Goal: Information Seeking & Learning: Learn about a topic

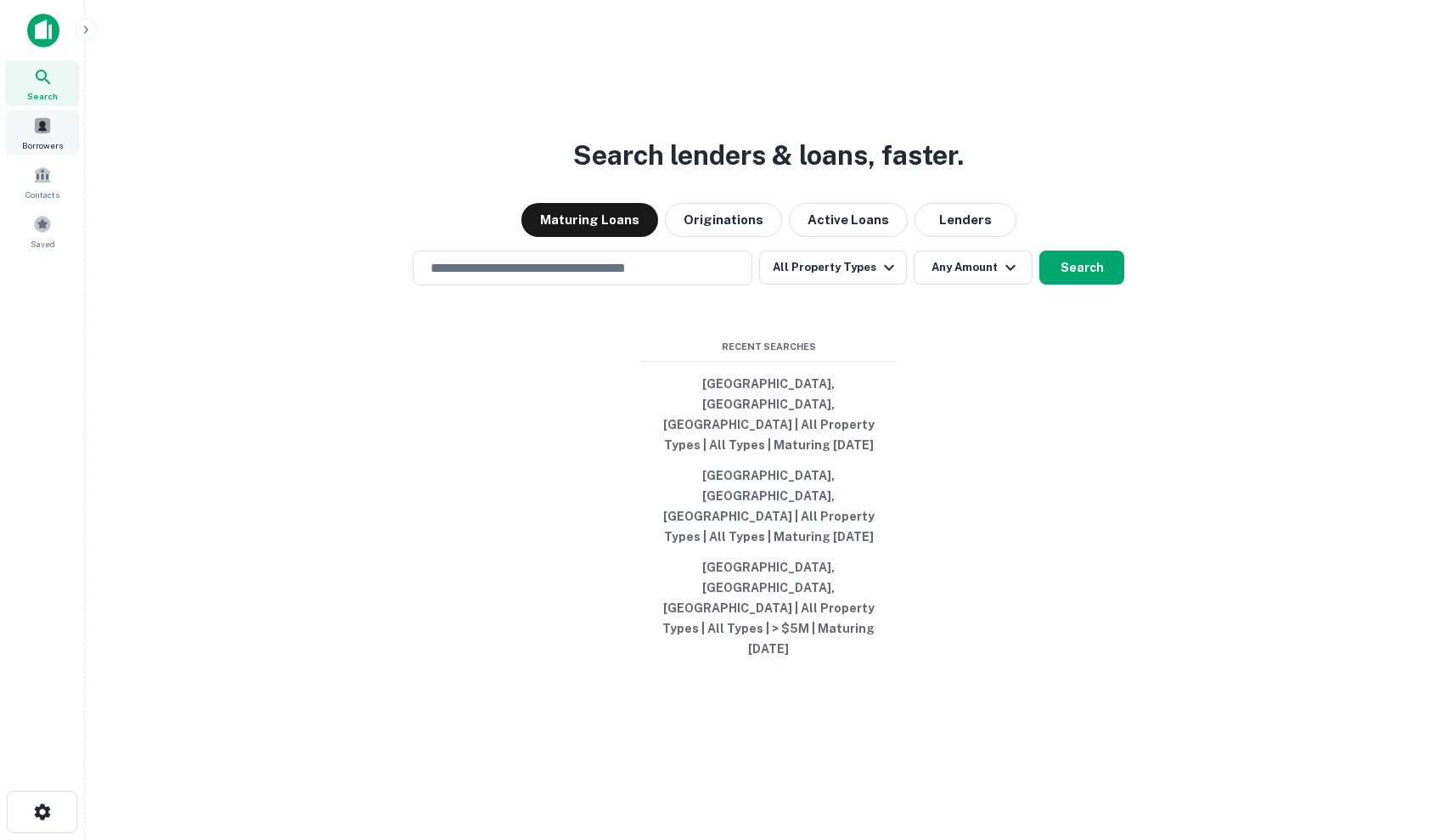
click at [36, 120] on span at bounding box center [42, 125] width 18 height 18
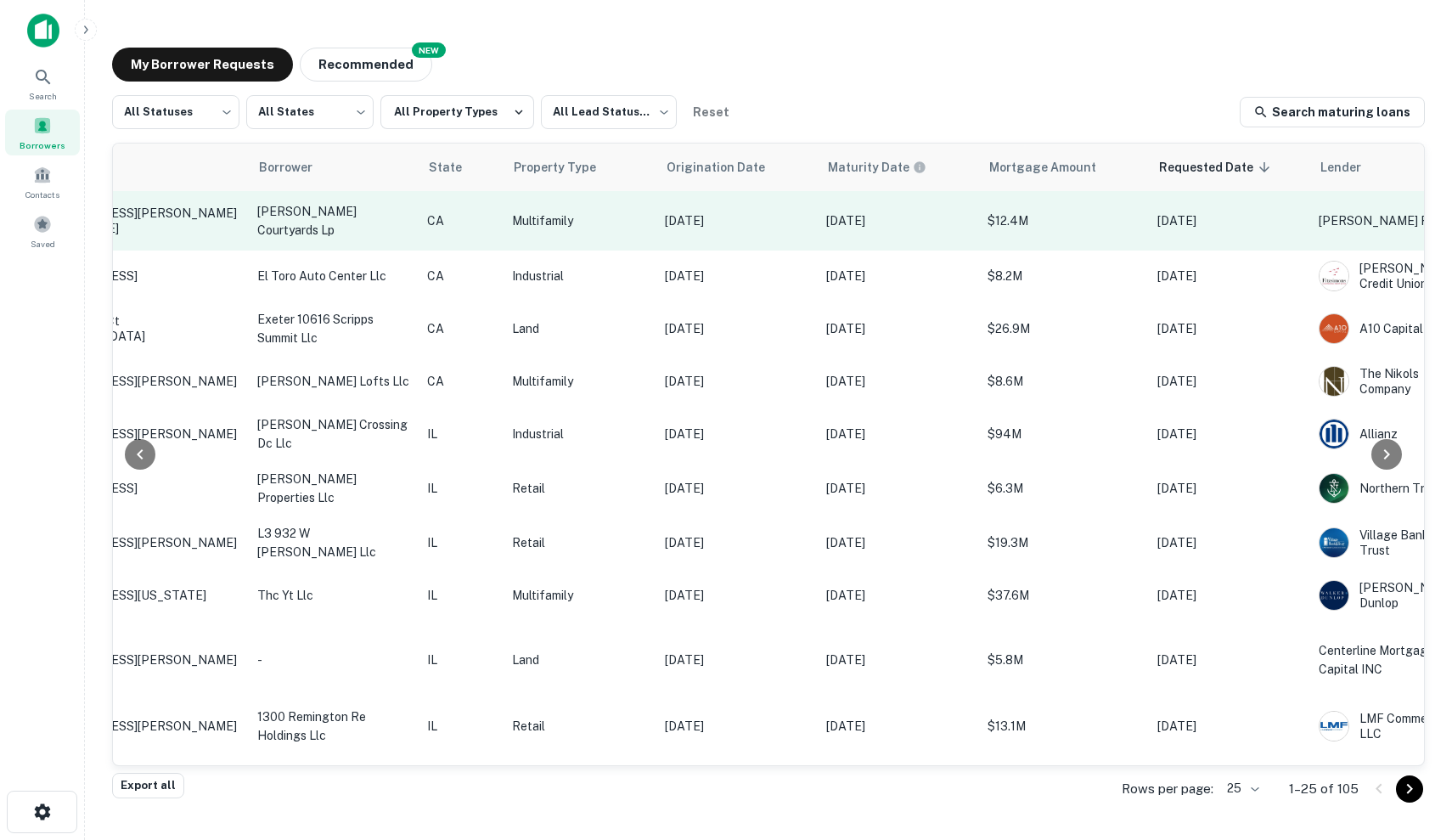
scroll to position [0, 318]
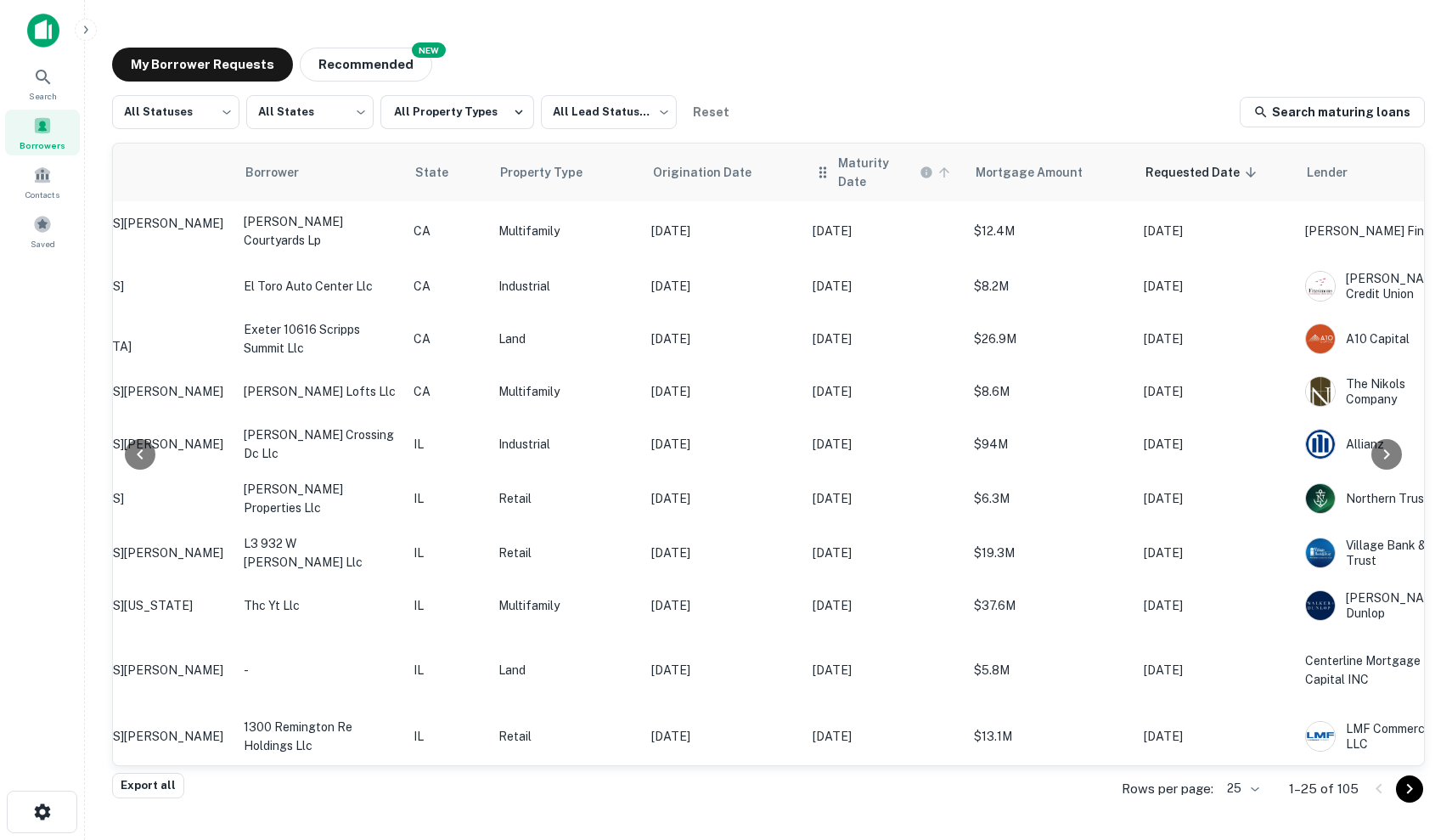
click at [862, 171] on h6 "Maturity Date" at bounding box center [877, 172] width 78 height 38
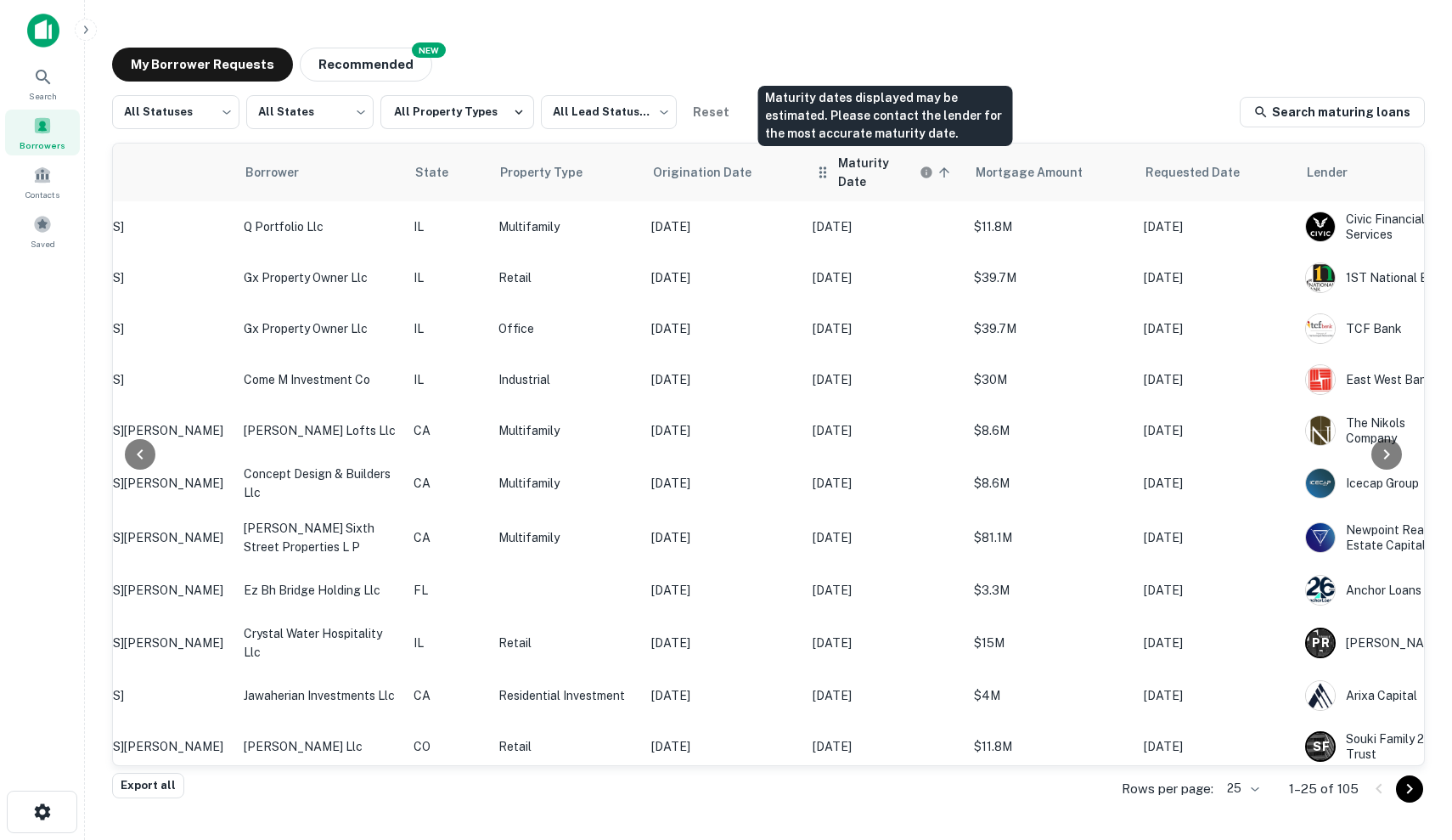
click at [883, 175] on h6 "Maturity Date" at bounding box center [877, 172] width 78 height 38
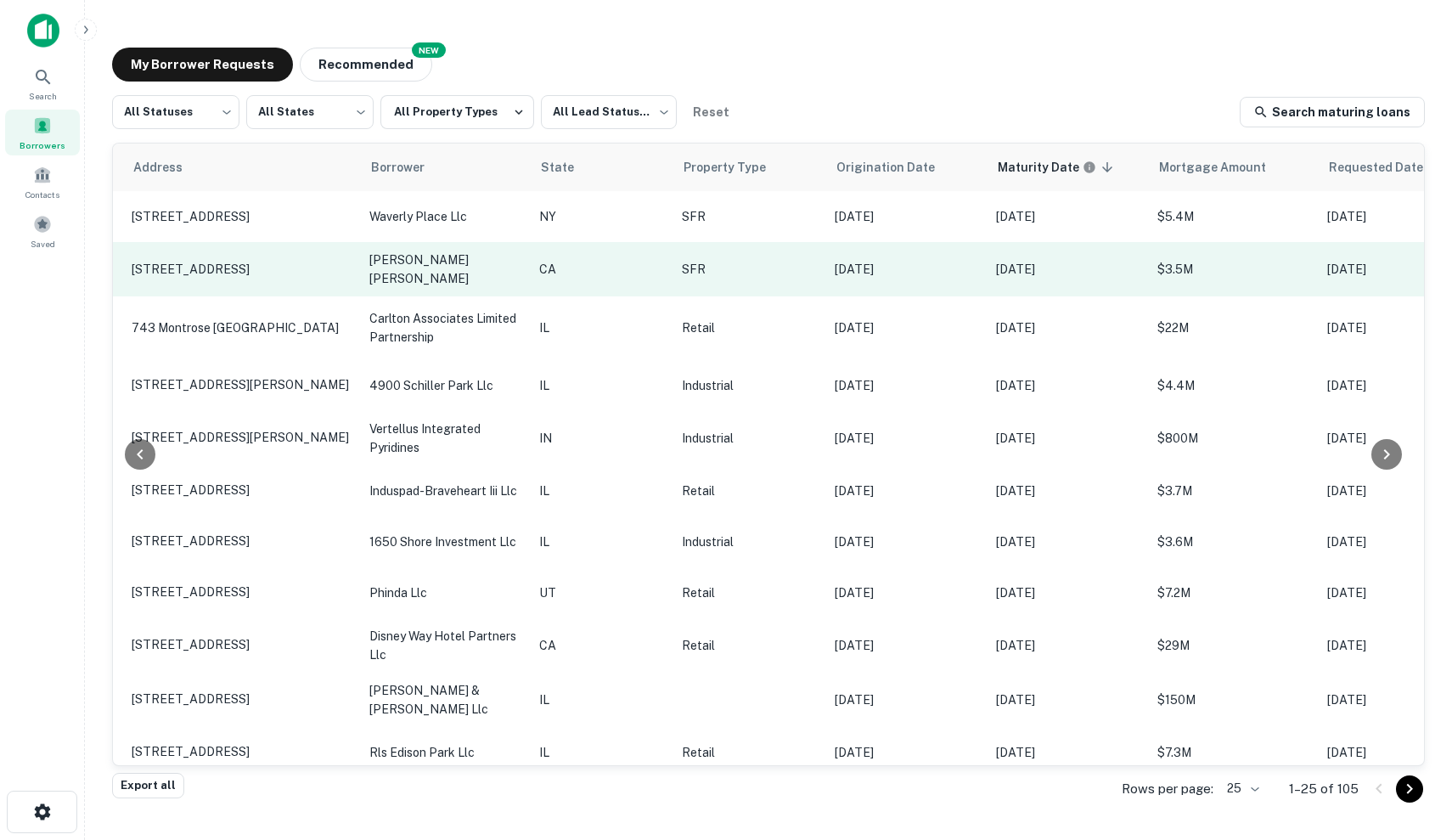
scroll to position [0, 193]
click at [873, 274] on p "Dec 29, 2020" at bounding box center [905, 269] width 144 height 18
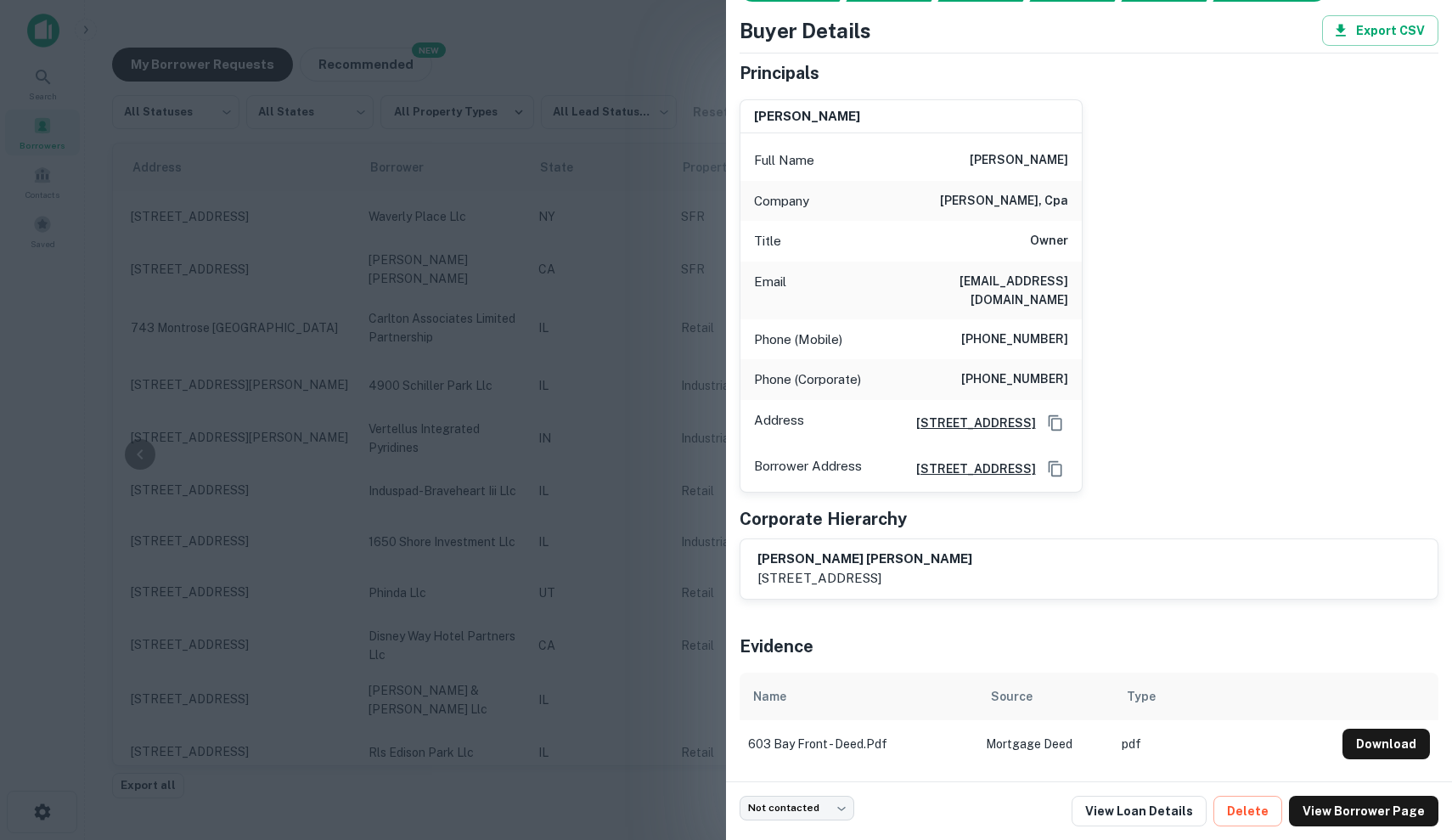
scroll to position [80, 0]
click at [1121, 816] on link "View Loan Details" at bounding box center [1139, 810] width 135 height 31
click at [486, 327] on div at bounding box center [726, 420] width 1452 height 840
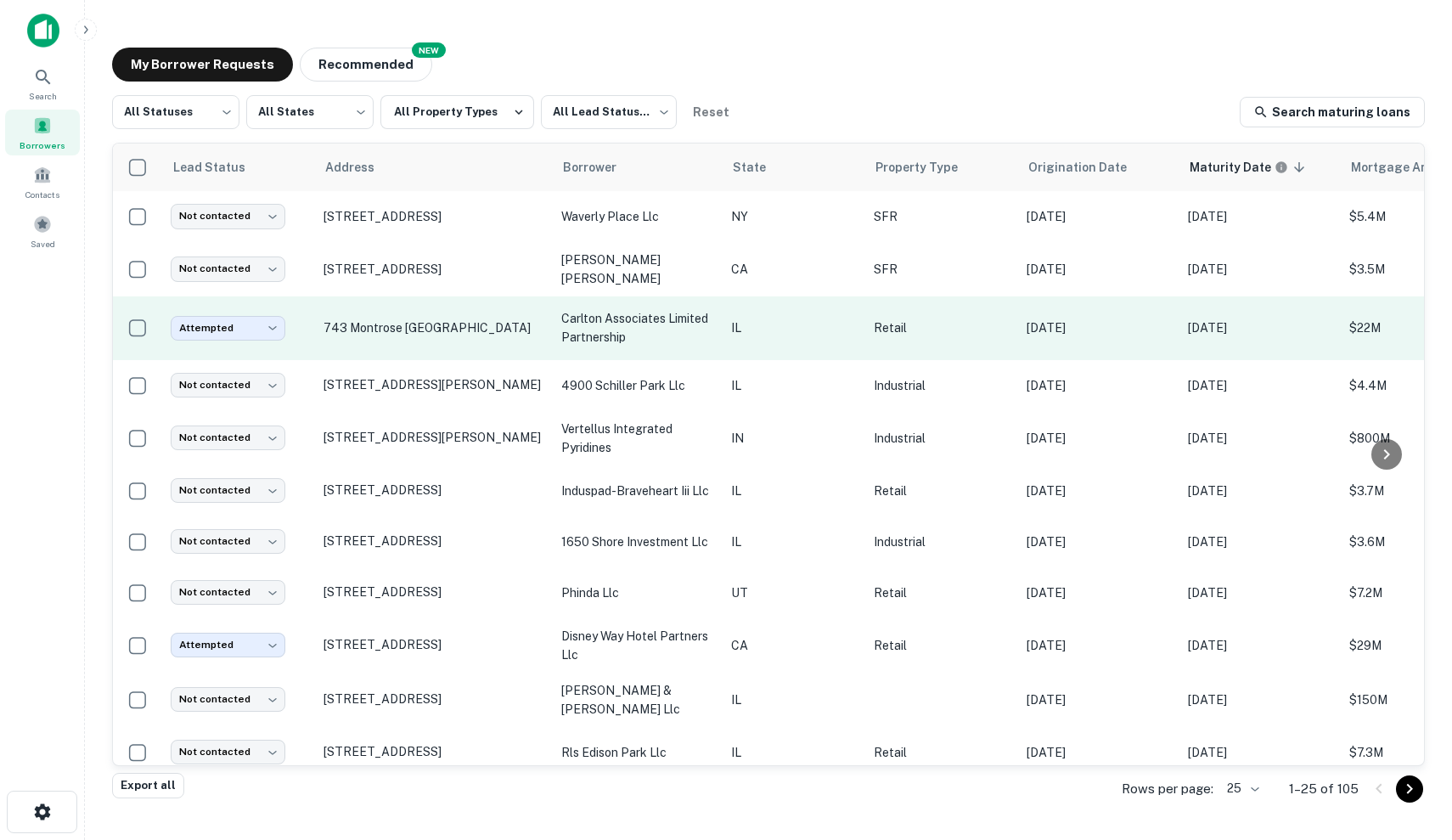
scroll to position [0, 0]
click at [492, 338] on td "743 Montrose IL" at bounding box center [434, 327] width 237 height 64
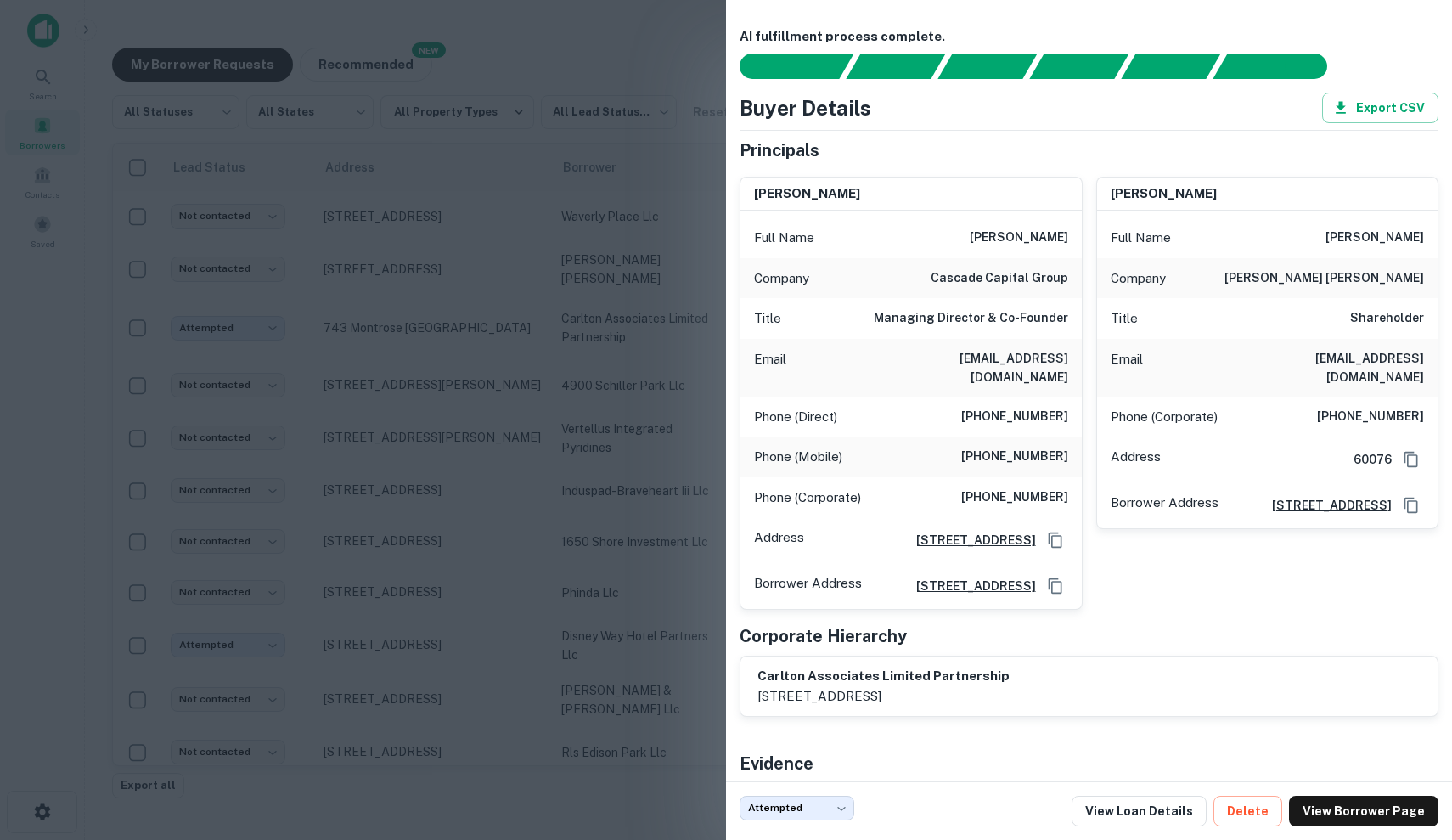
click at [449, 326] on div at bounding box center [726, 420] width 1452 height 840
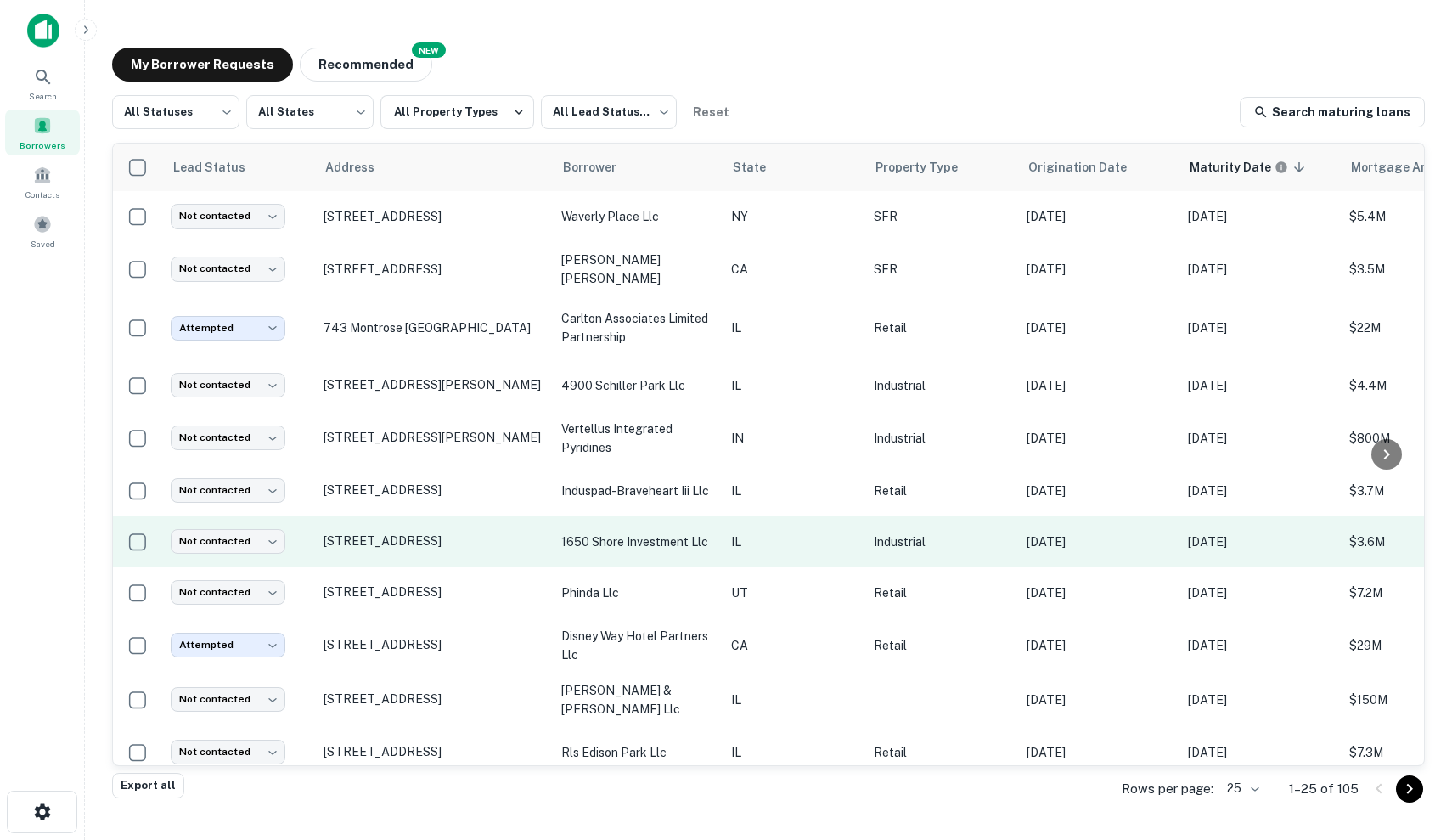
click at [865, 547] on td "Industrial" at bounding box center [941, 541] width 153 height 51
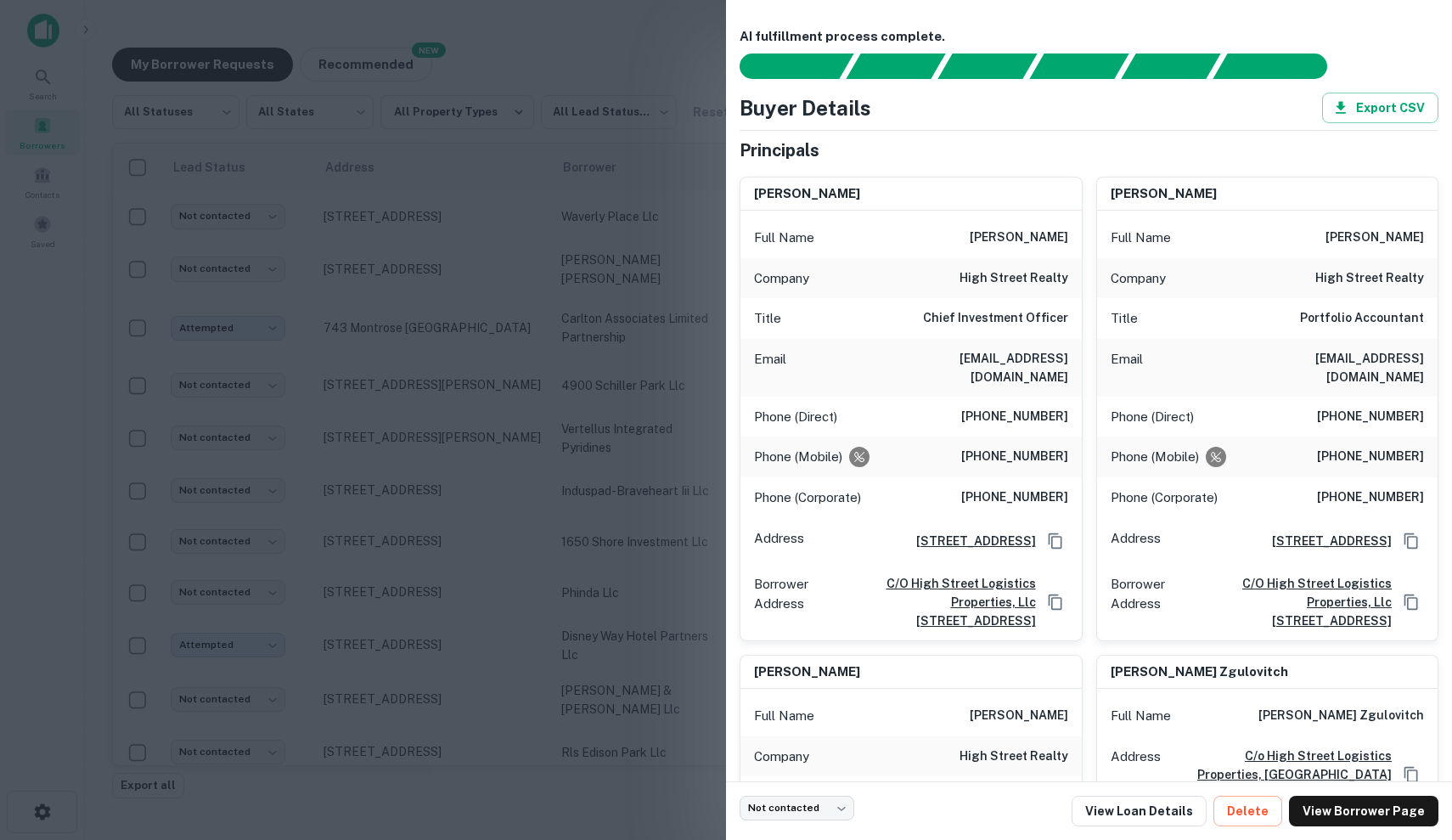
click at [670, 509] on div at bounding box center [726, 420] width 1452 height 840
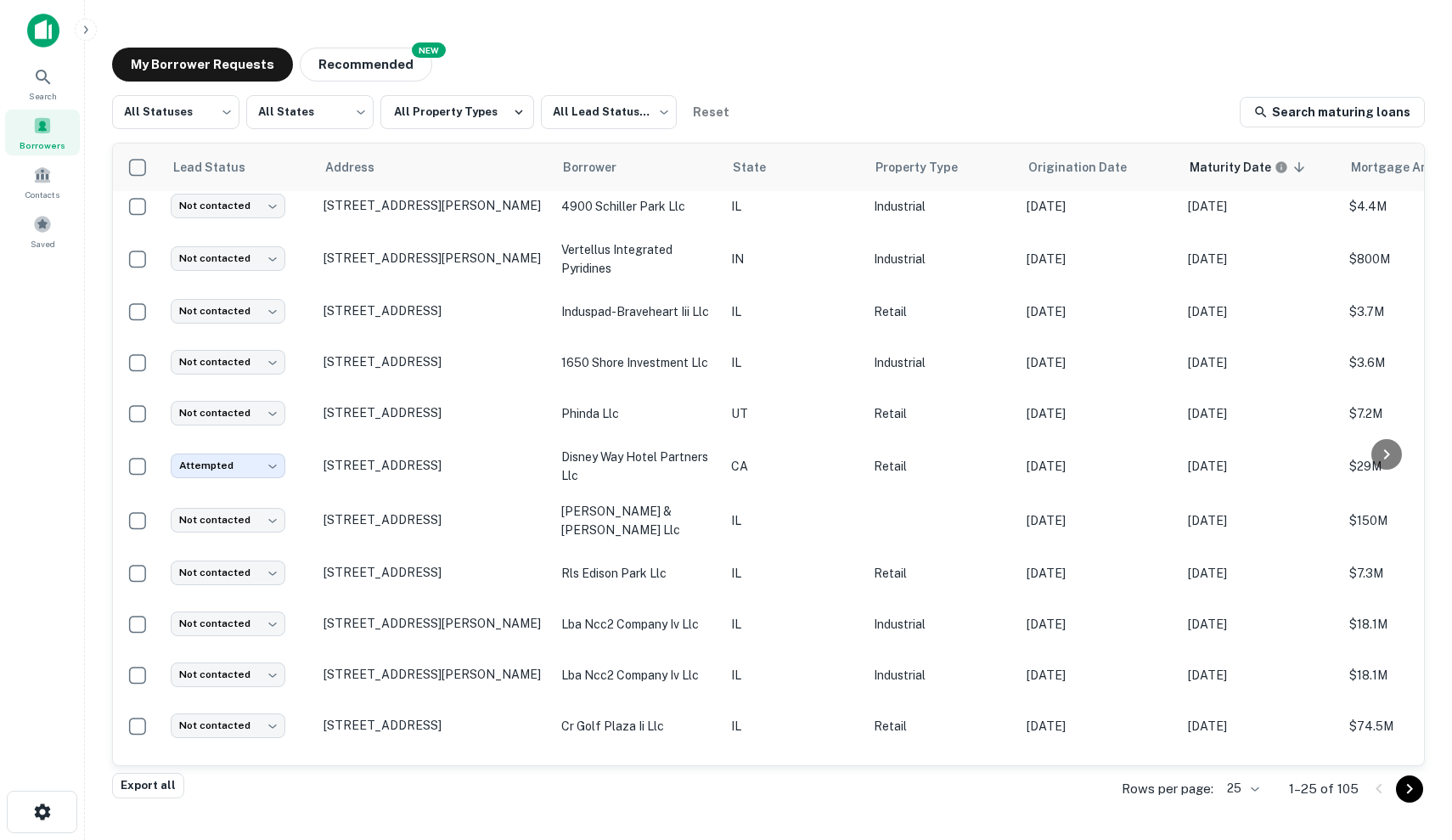
scroll to position [179, 0]
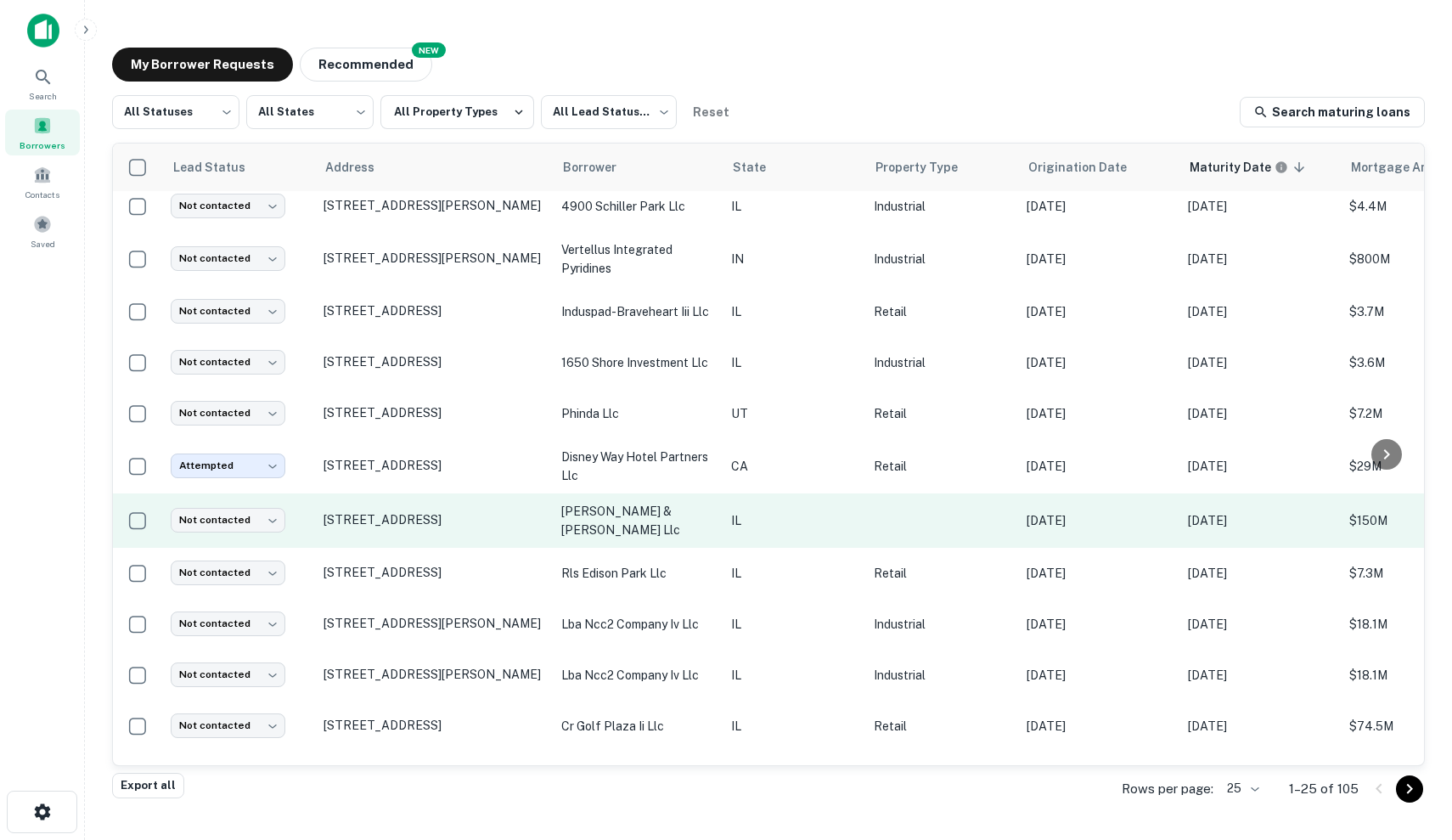
click at [865, 514] on td at bounding box center [941, 520] width 153 height 54
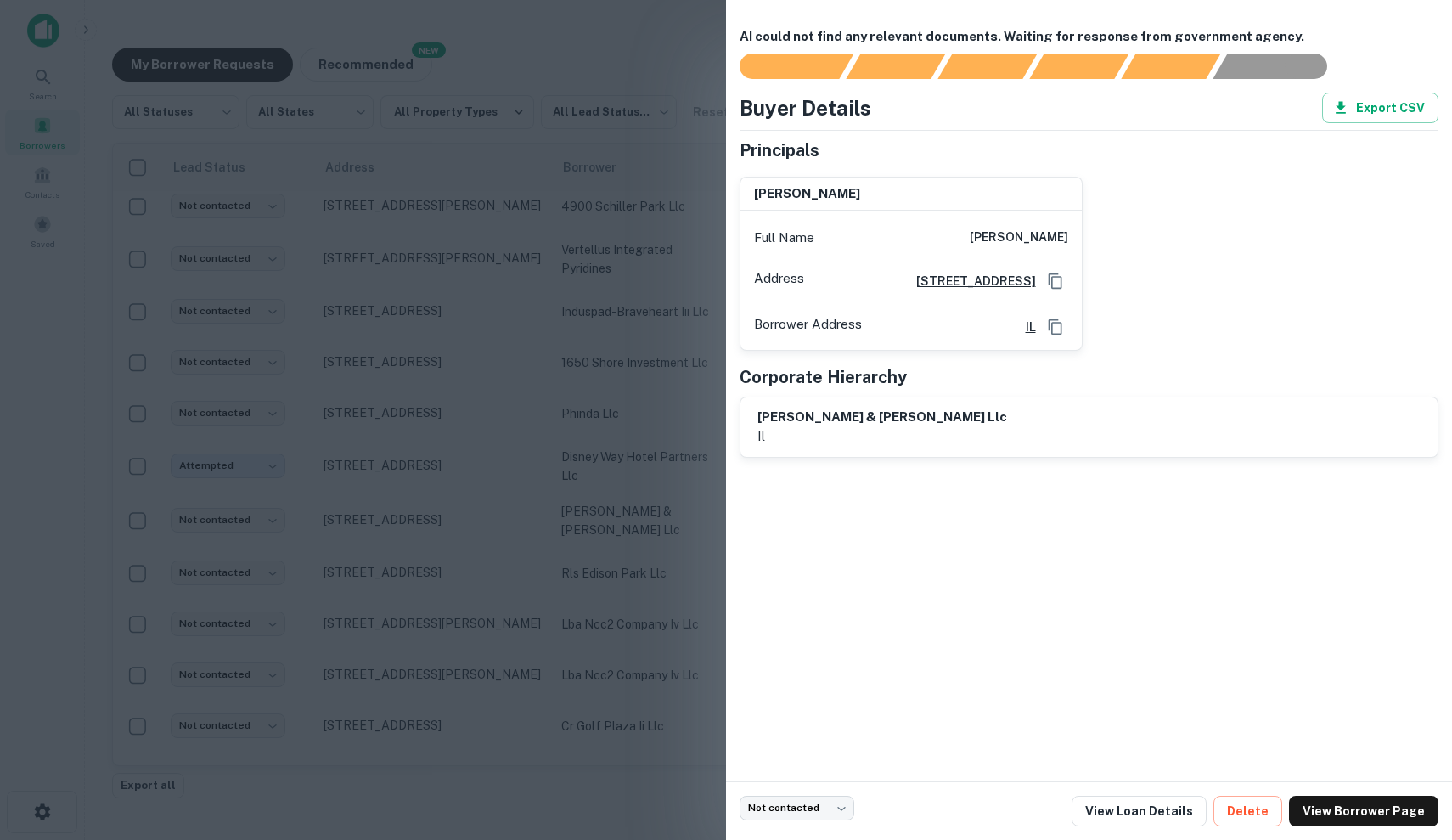
click at [601, 497] on div at bounding box center [726, 420] width 1452 height 840
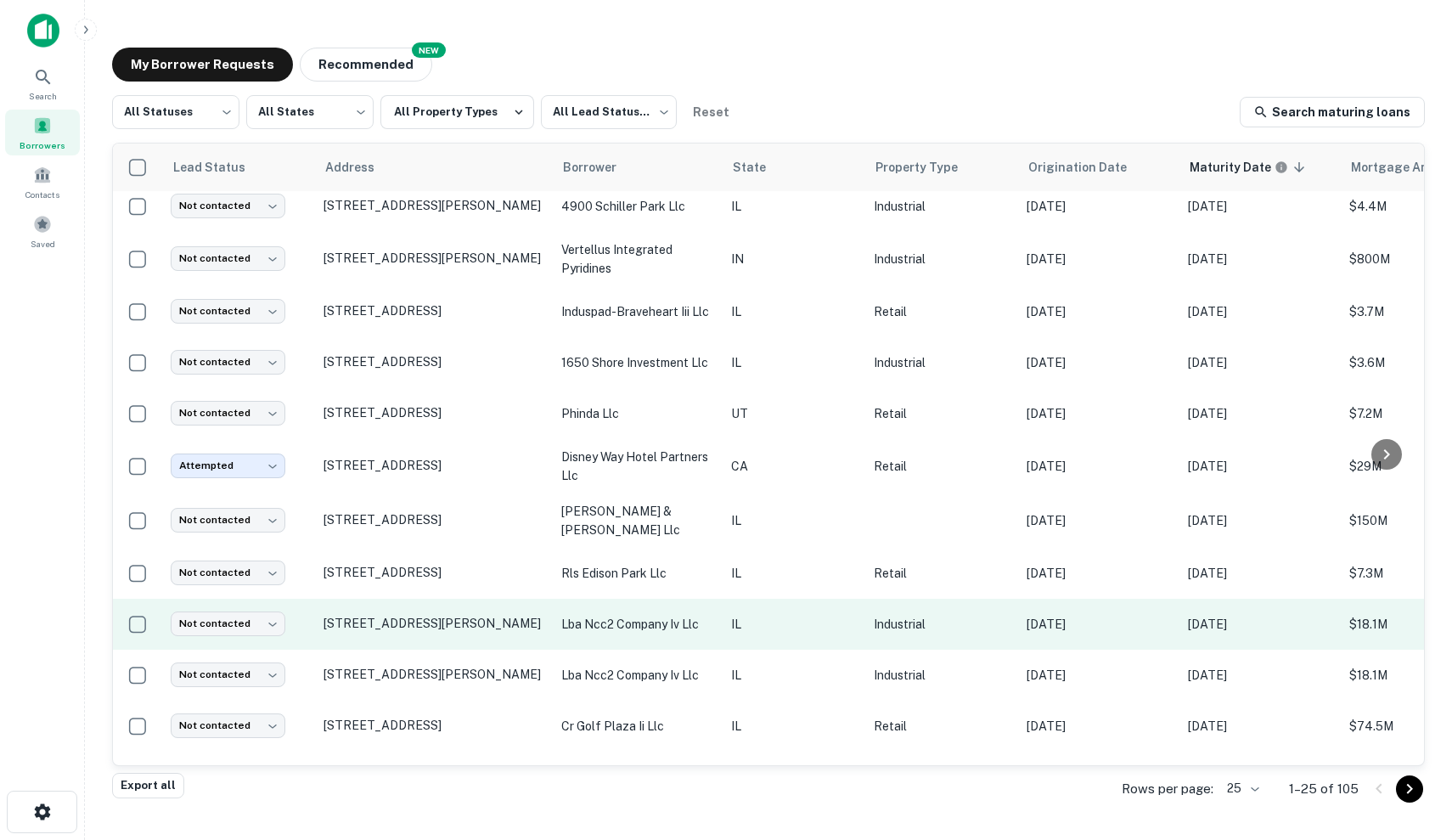
click at [924, 615] on p "Industrial" at bounding box center [941, 623] width 136 height 18
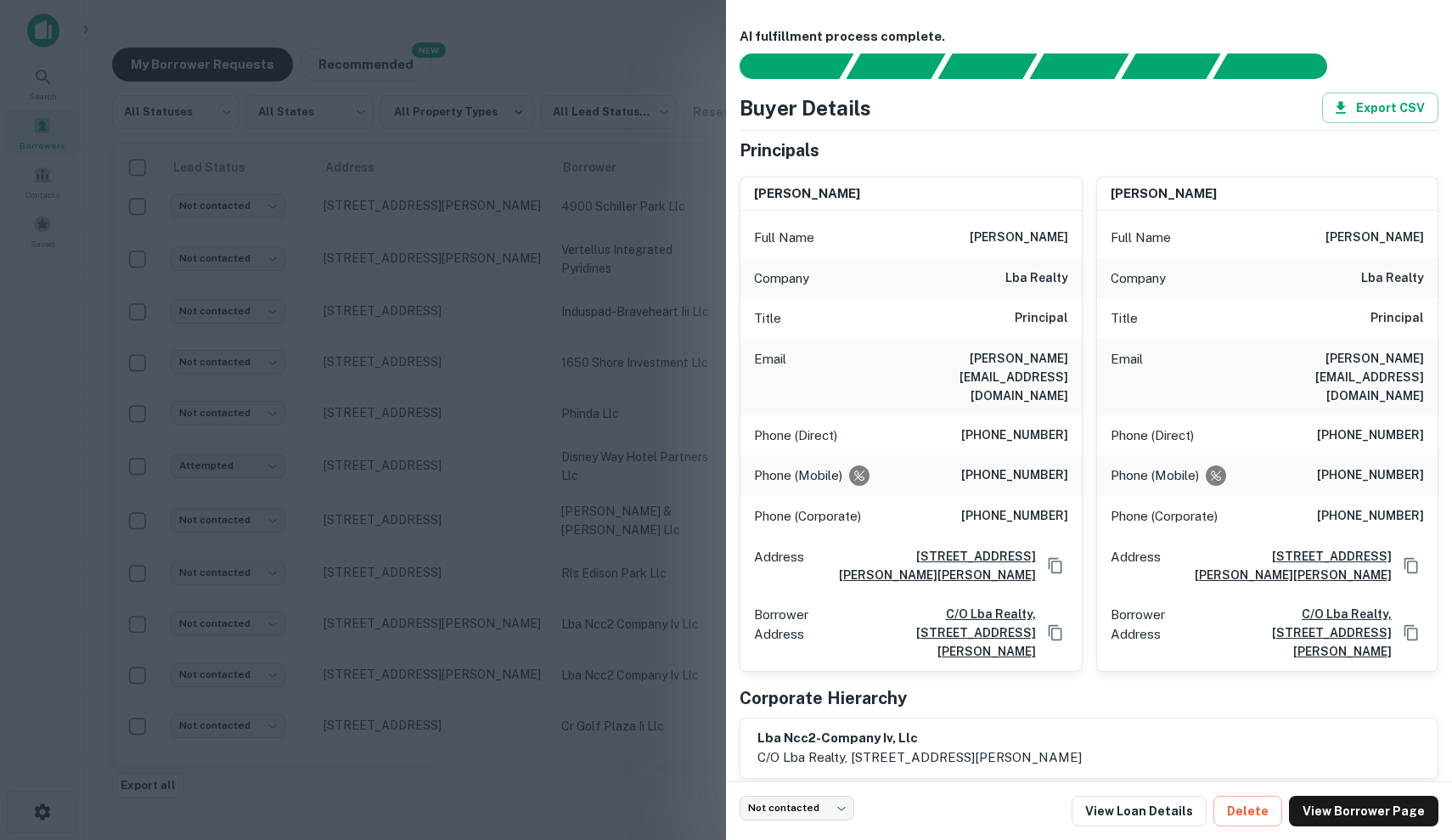
click at [720, 484] on div at bounding box center [726, 420] width 1452 height 840
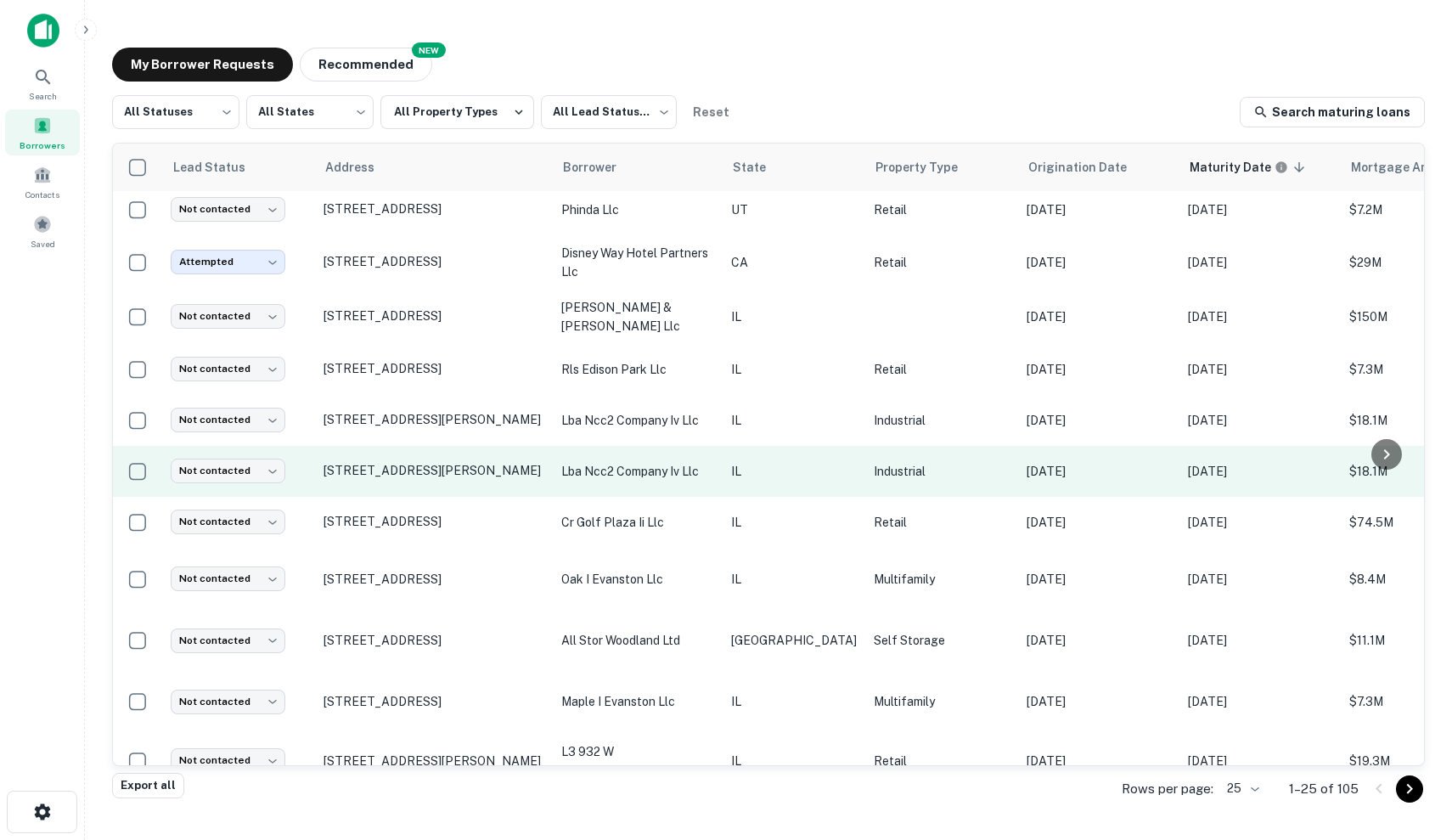
scroll to position [380, 0]
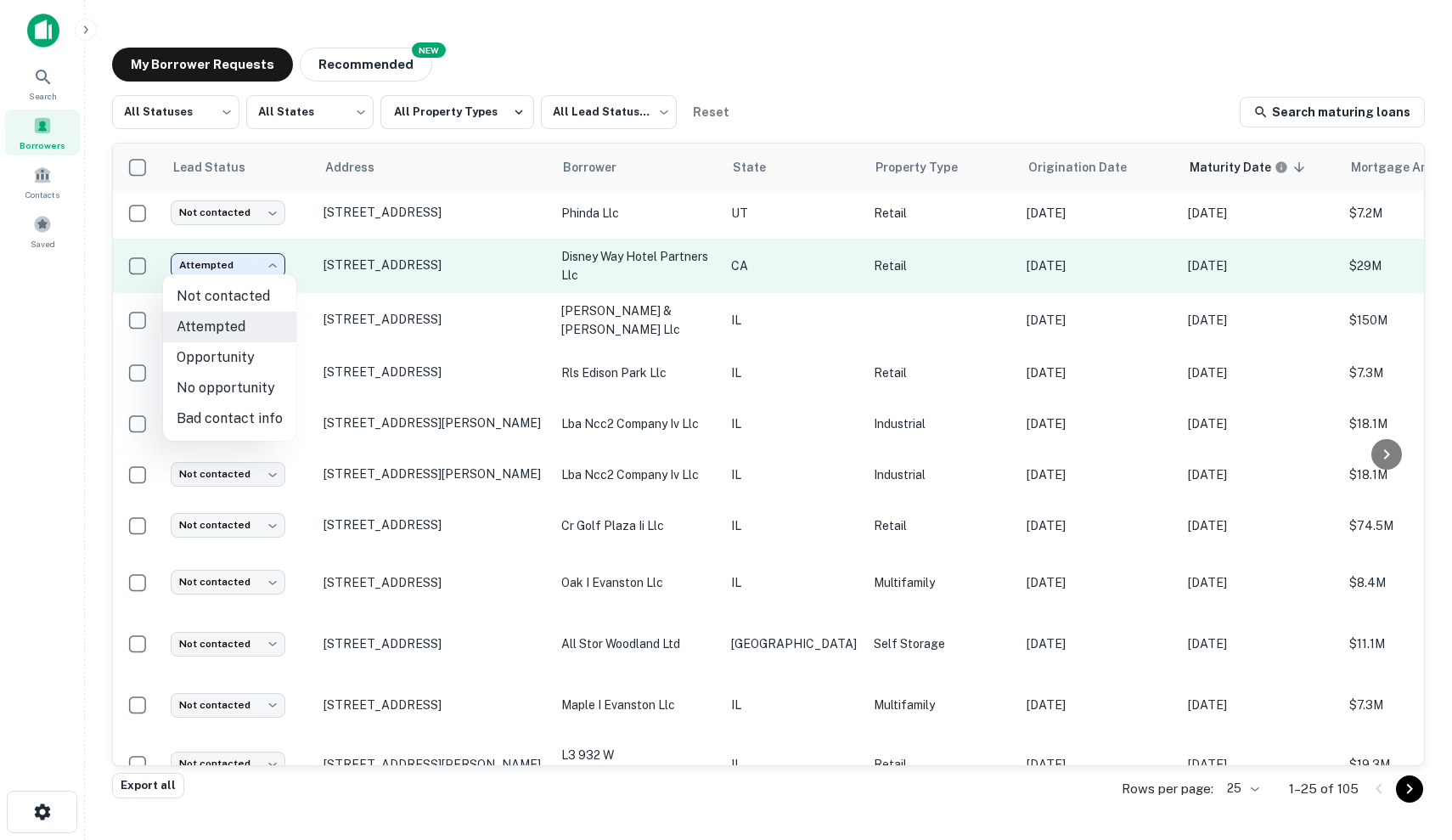
click at [266, 260] on body "Search Borrowers Contacts Saved My Borrower Requests NEW Recommended All Status…" at bounding box center [726, 420] width 1452 height 840
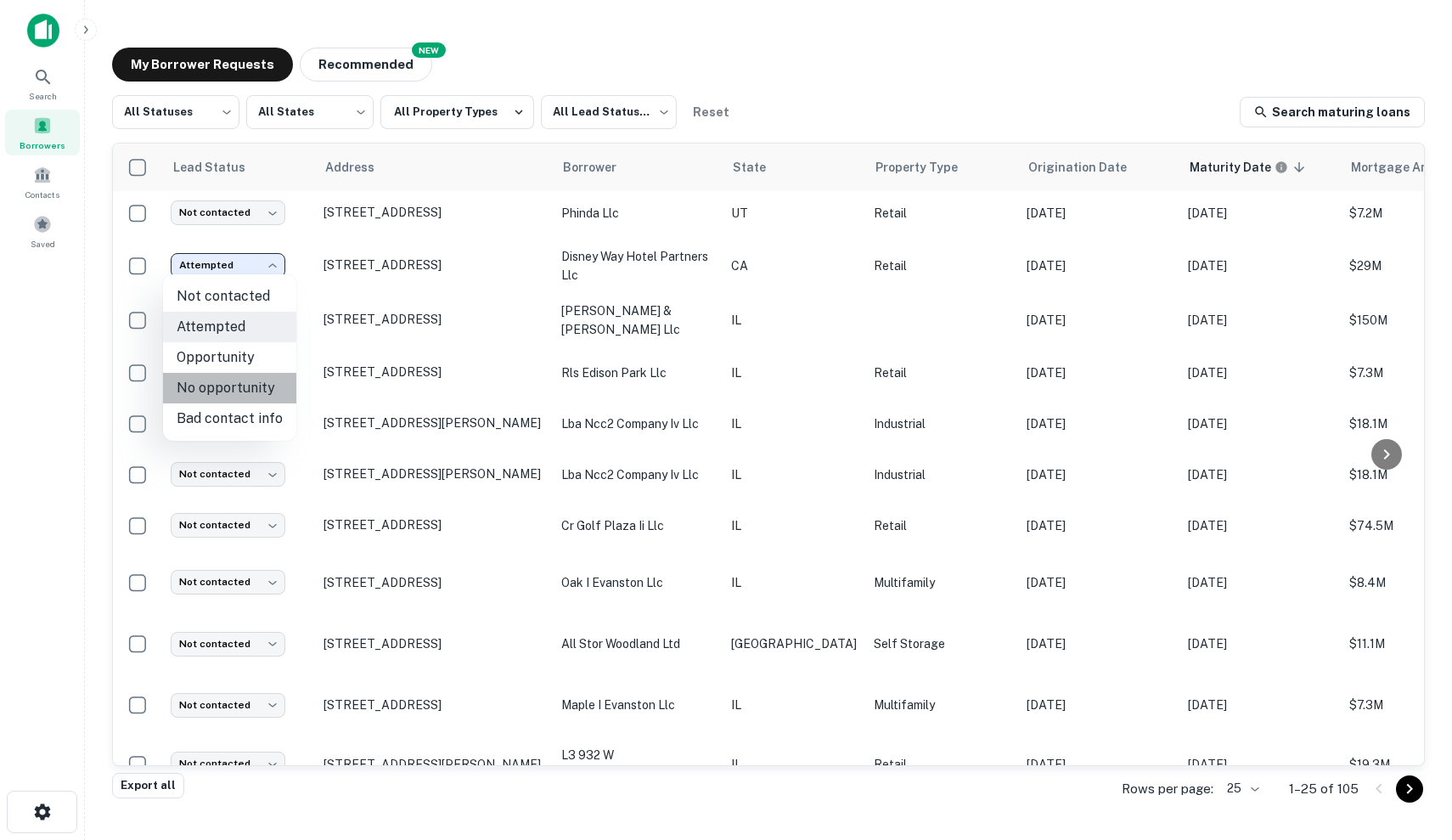
click at [259, 391] on li "No opportunity" at bounding box center [230, 388] width 134 height 31
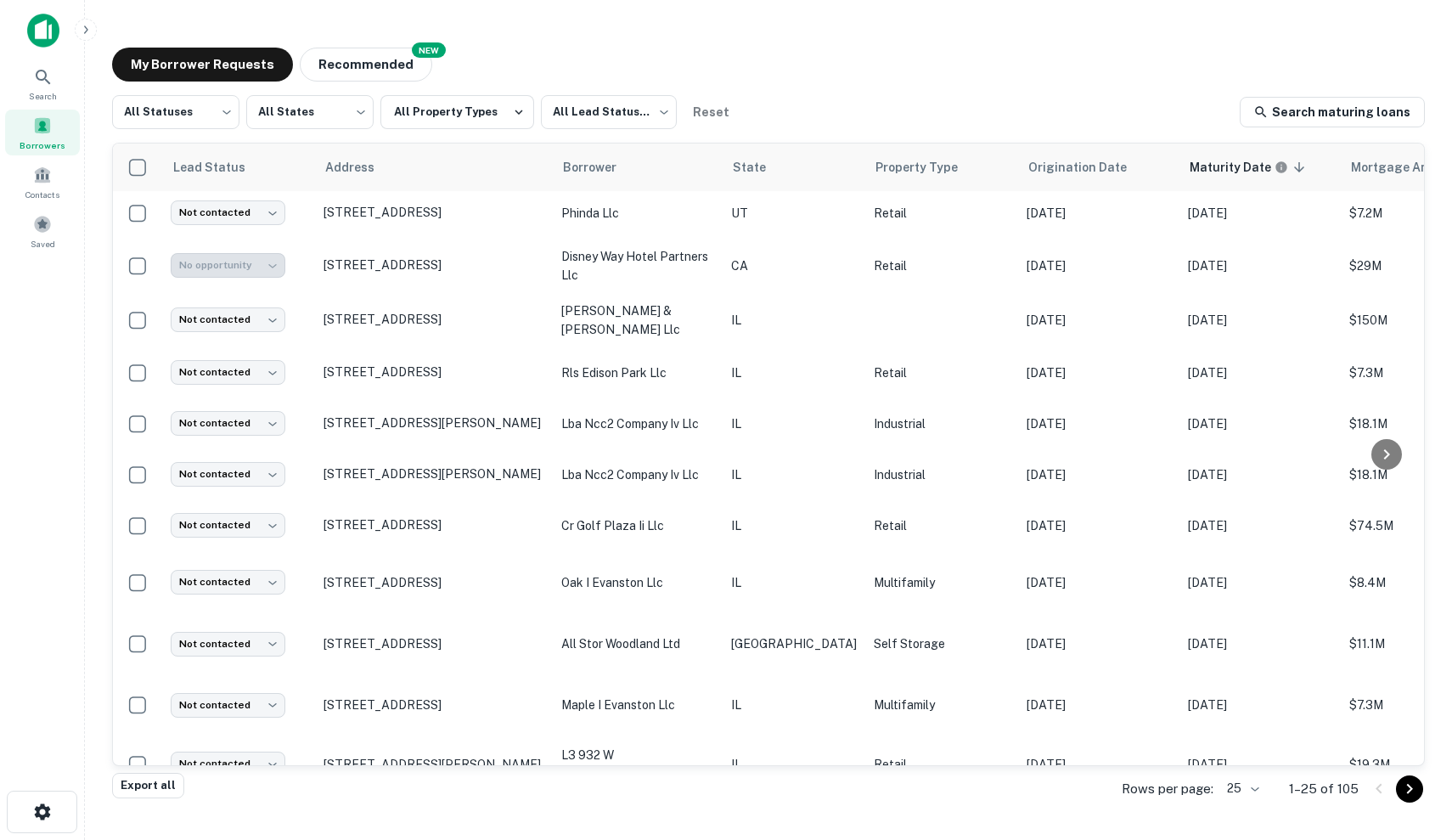
type input "**********"
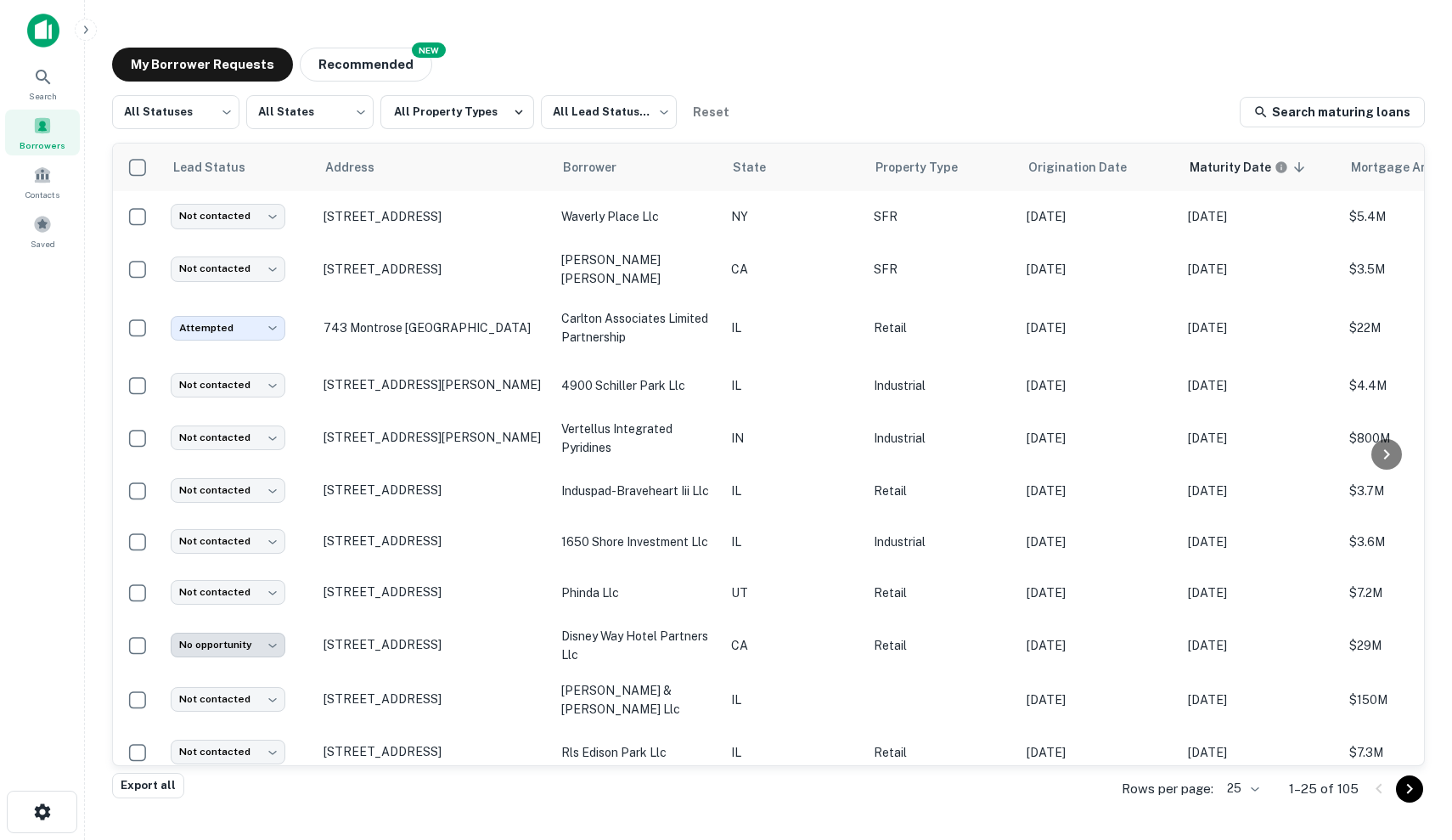
scroll to position [0, 0]
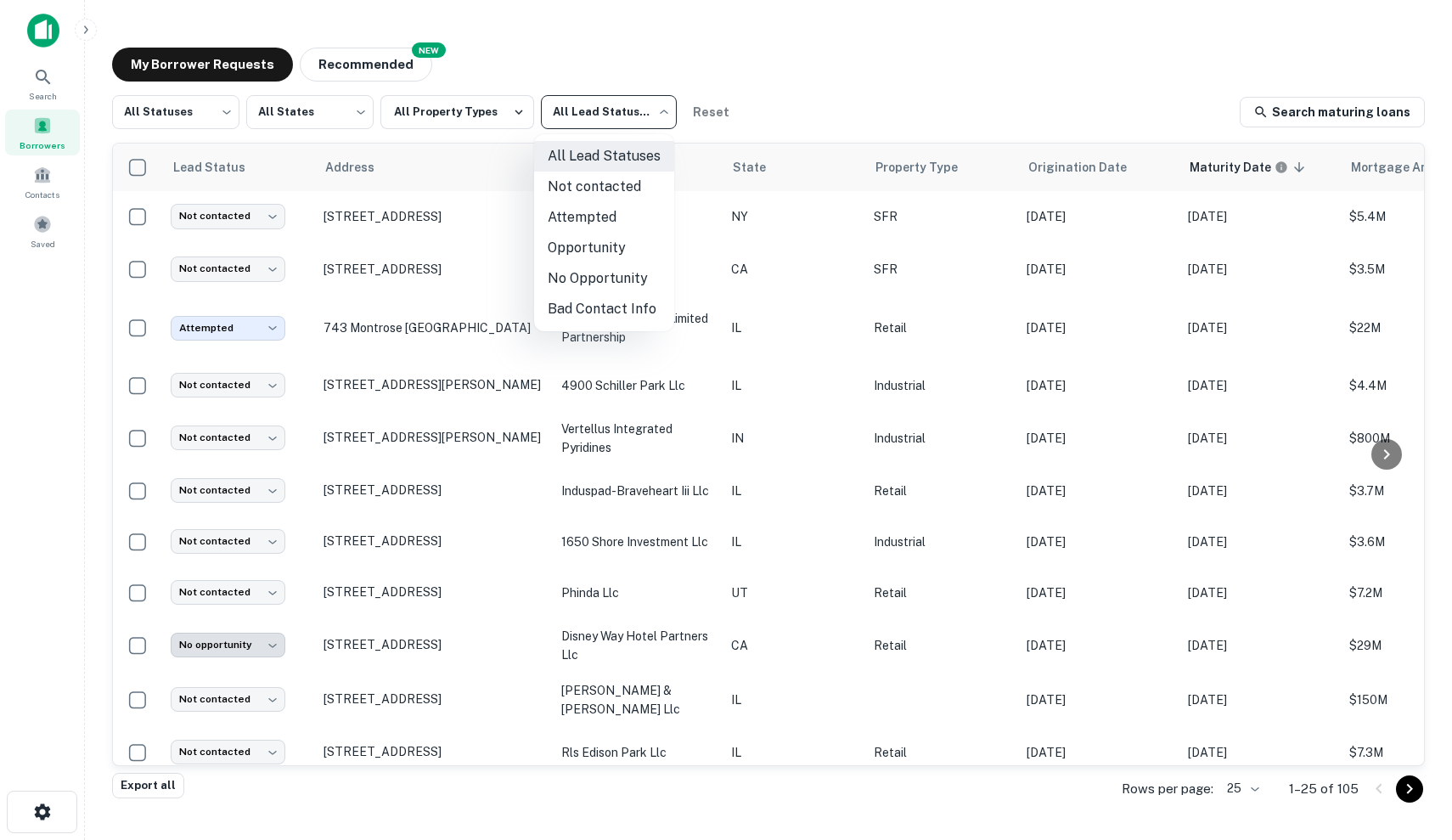
click at [609, 121] on body "Search Borrowers Contacts Saved My Borrower Requests NEW Recommended All Status…" at bounding box center [726, 420] width 1452 height 840
click at [519, 93] on div at bounding box center [726, 420] width 1452 height 840
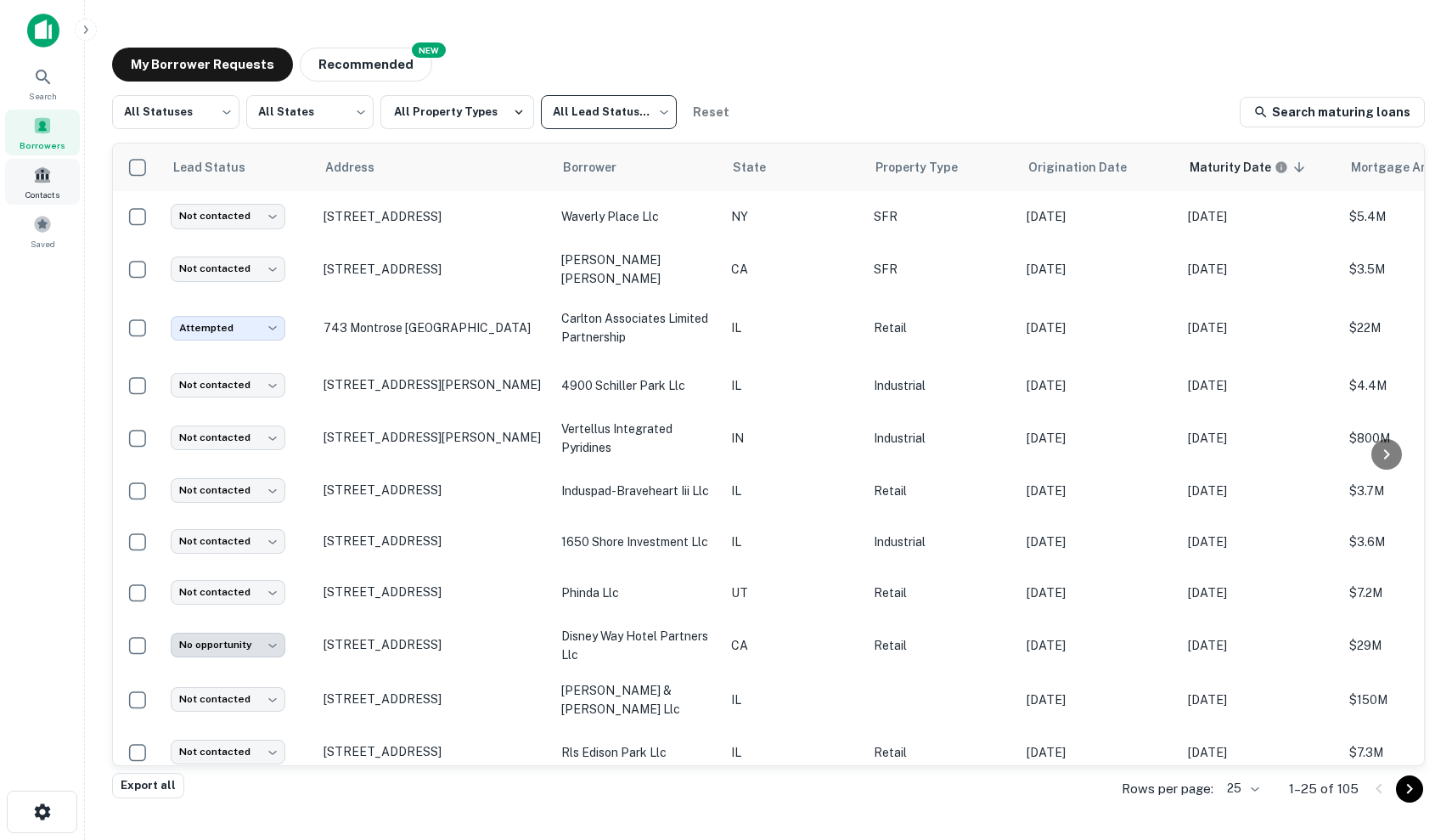
click at [44, 186] on div "Contacts" at bounding box center [43, 182] width 75 height 46
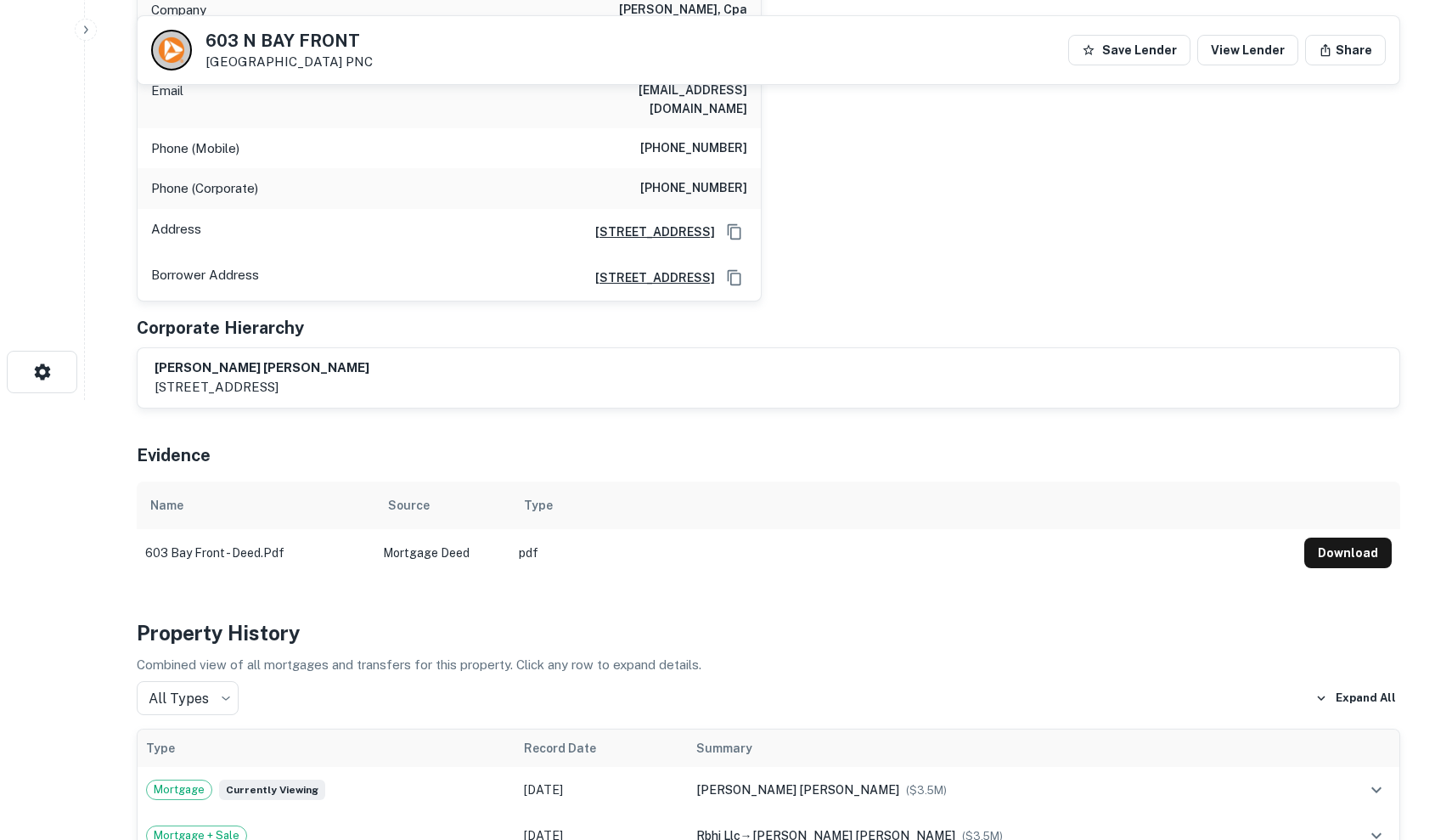
scroll to position [434, 0]
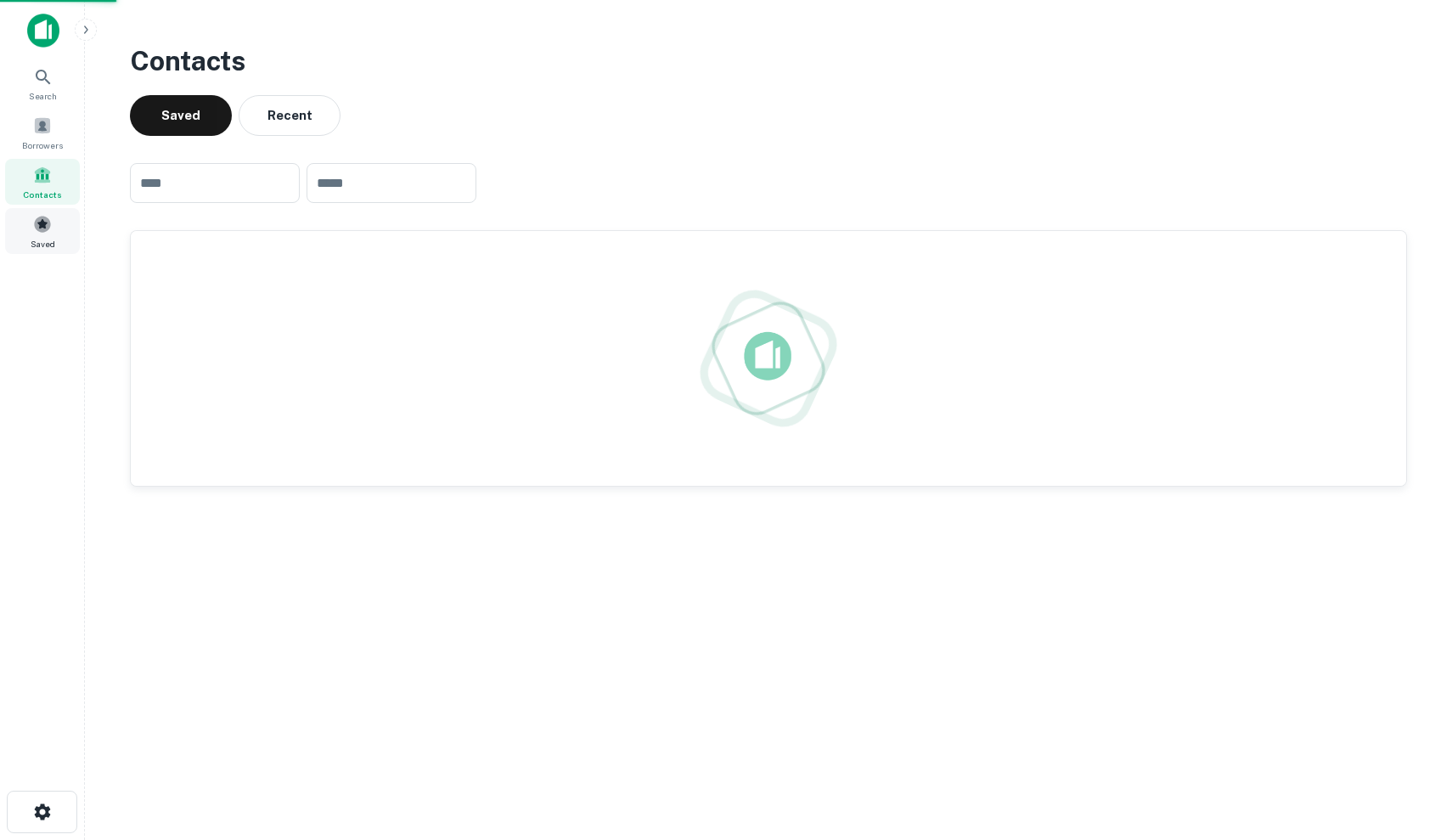
click at [48, 228] on span at bounding box center [42, 224] width 18 height 18
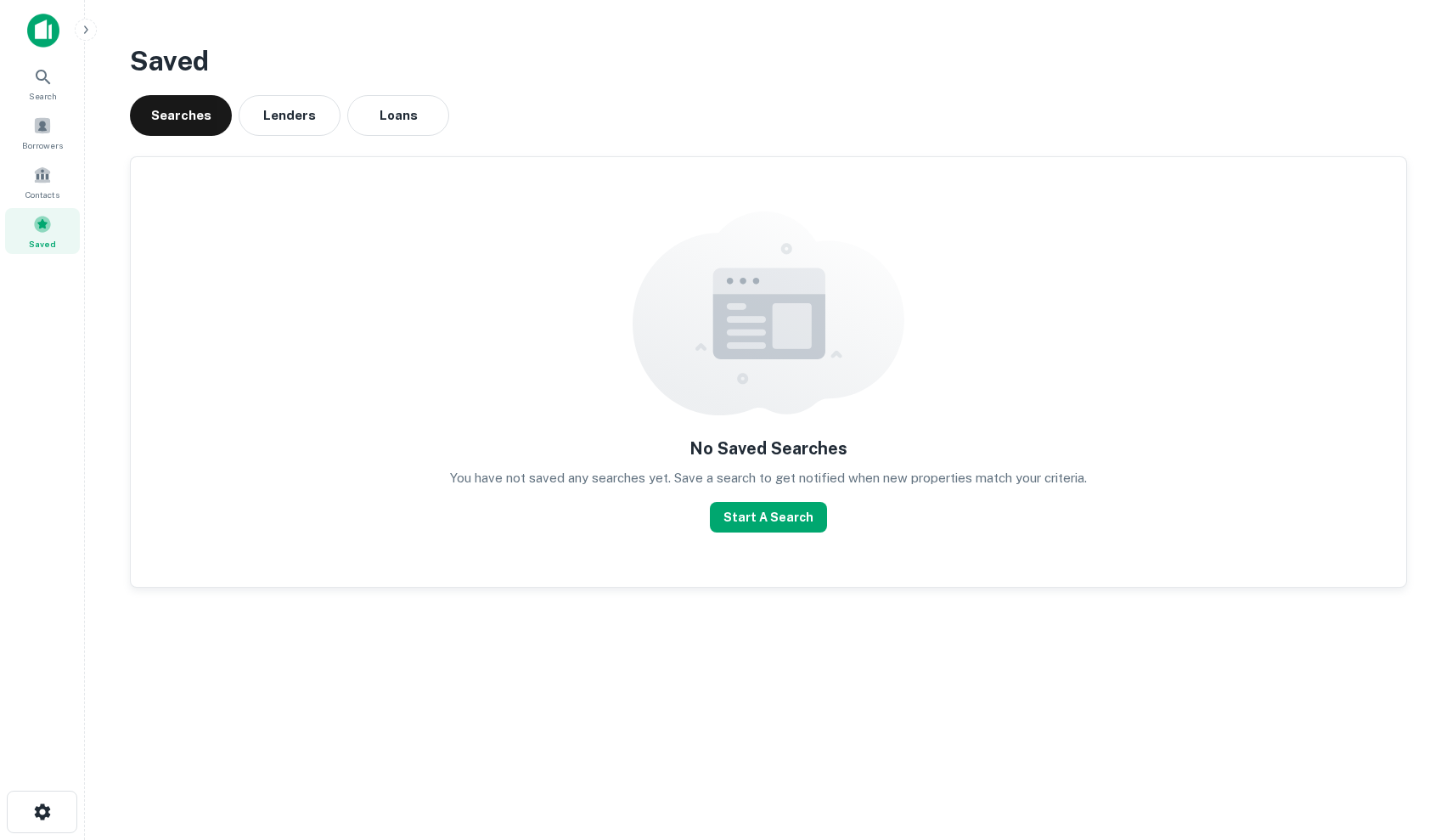
drag, startPoint x: 47, startPoint y: 125, endPoint x: 99, endPoint y: 106, distance: 55.4
click at [465, 124] on div "Searches Lenders Loans" at bounding box center [768, 115] width 1277 height 41
click at [396, 108] on button "Loans" at bounding box center [398, 115] width 102 height 41
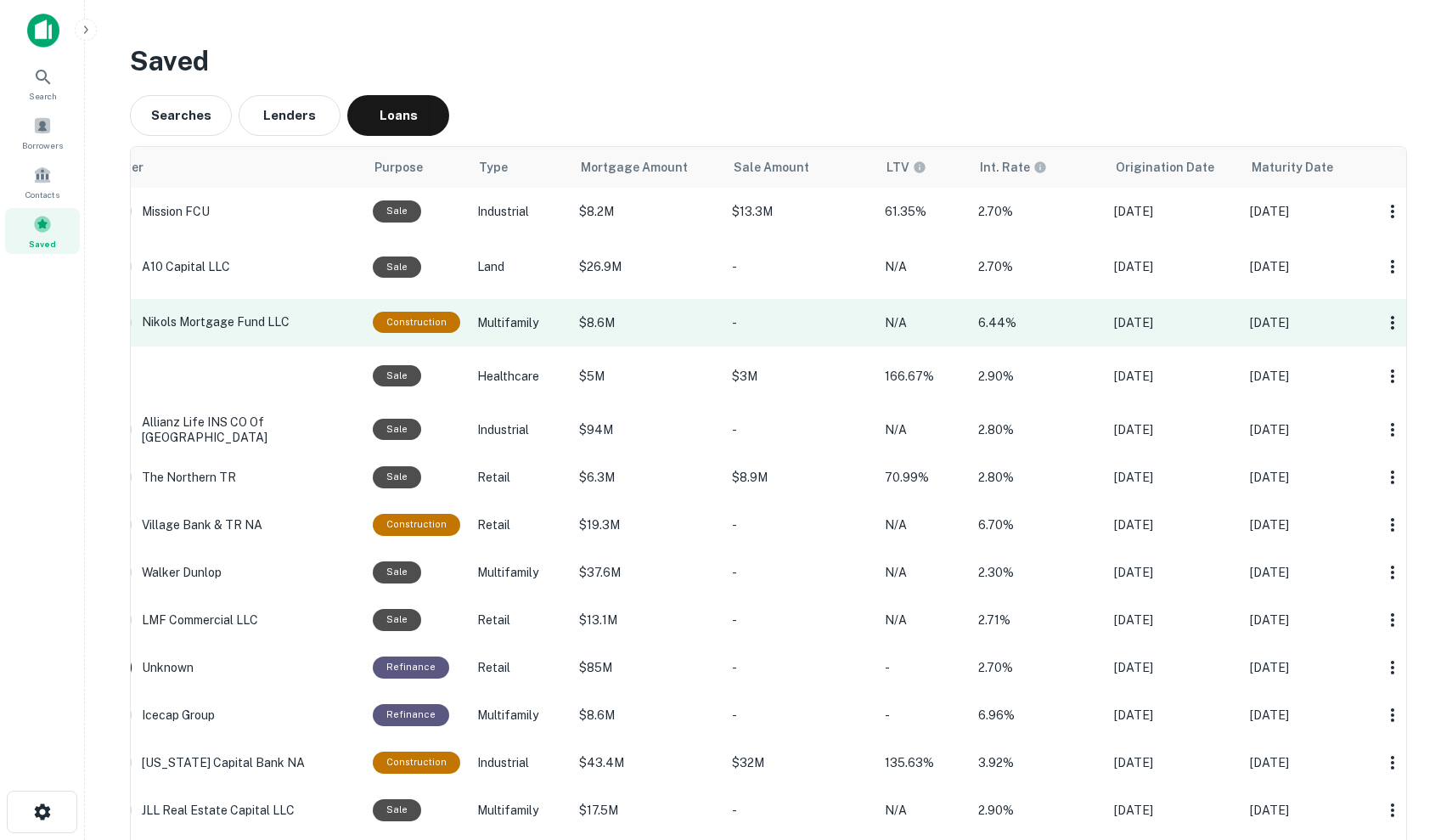
scroll to position [0, 275]
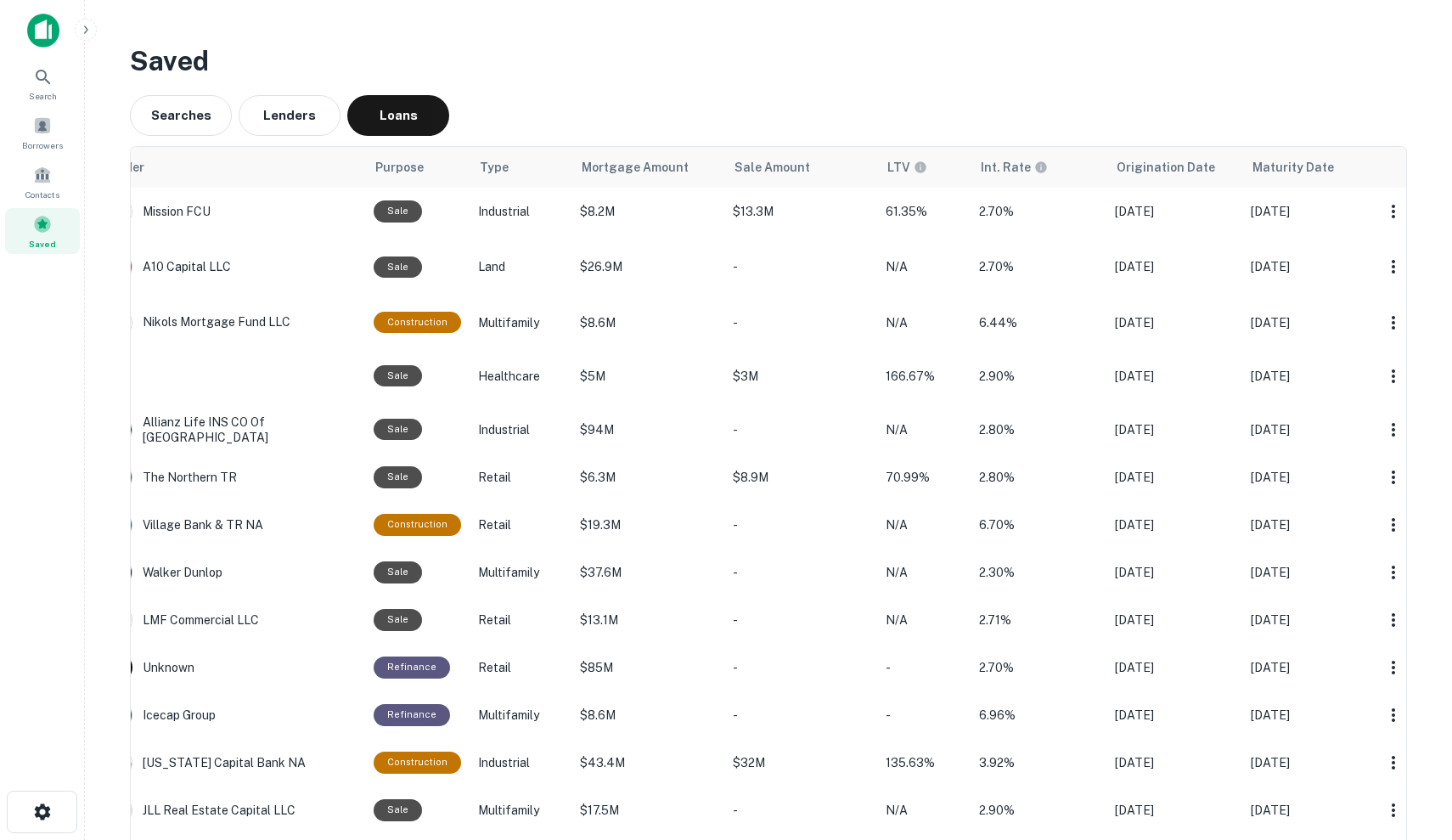
click at [1304, 169] on span "Maturity Date" at bounding box center [1292, 167] width 81 height 20
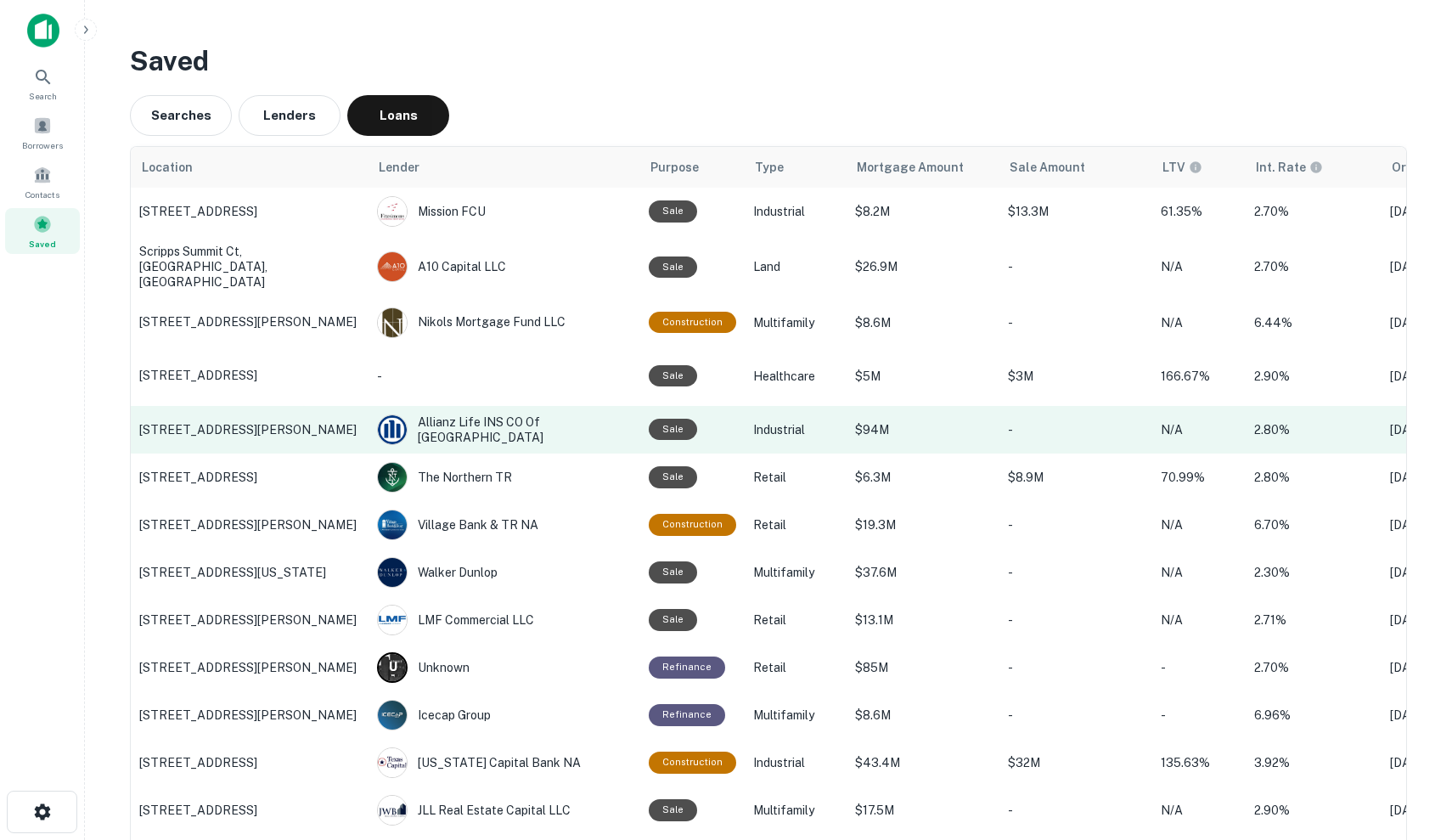
scroll to position [0, 0]
click at [278, 422] on p "2755 Alft Ct, Elgin, IL" at bounding box center [249, 430] width 221 height 16
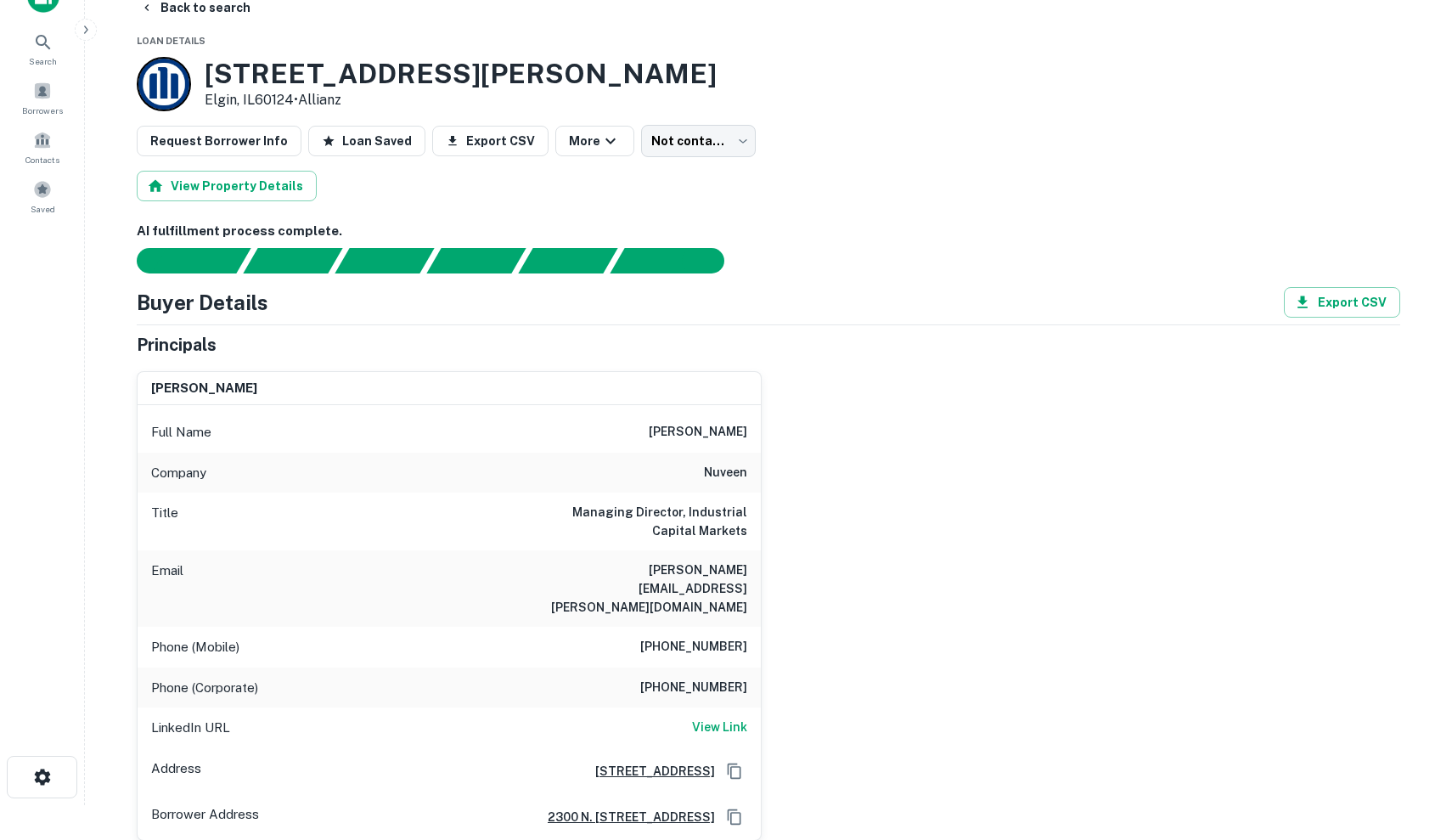
scroll to position [38, 0]
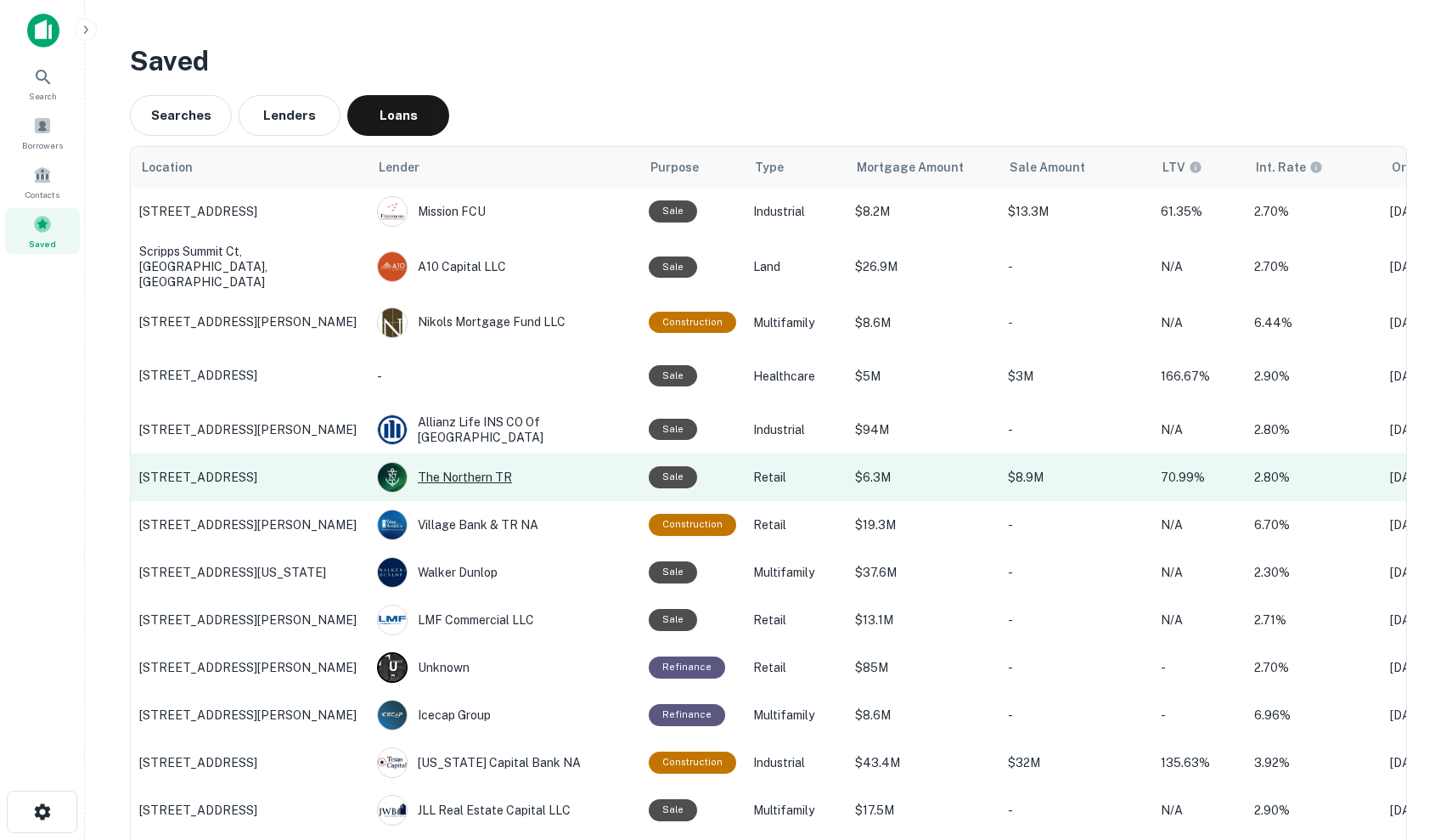
click at [563, 471] on div "The Northern TR" at bounding box center [505, 477] width 255 height 31
click at [622, 465] on div "The Northern TR" at bounding box center [505, 477] width 255 height 31
click at [887, 468] on p "$6.3M" at bounding box center [923, 477] width 136 height 18
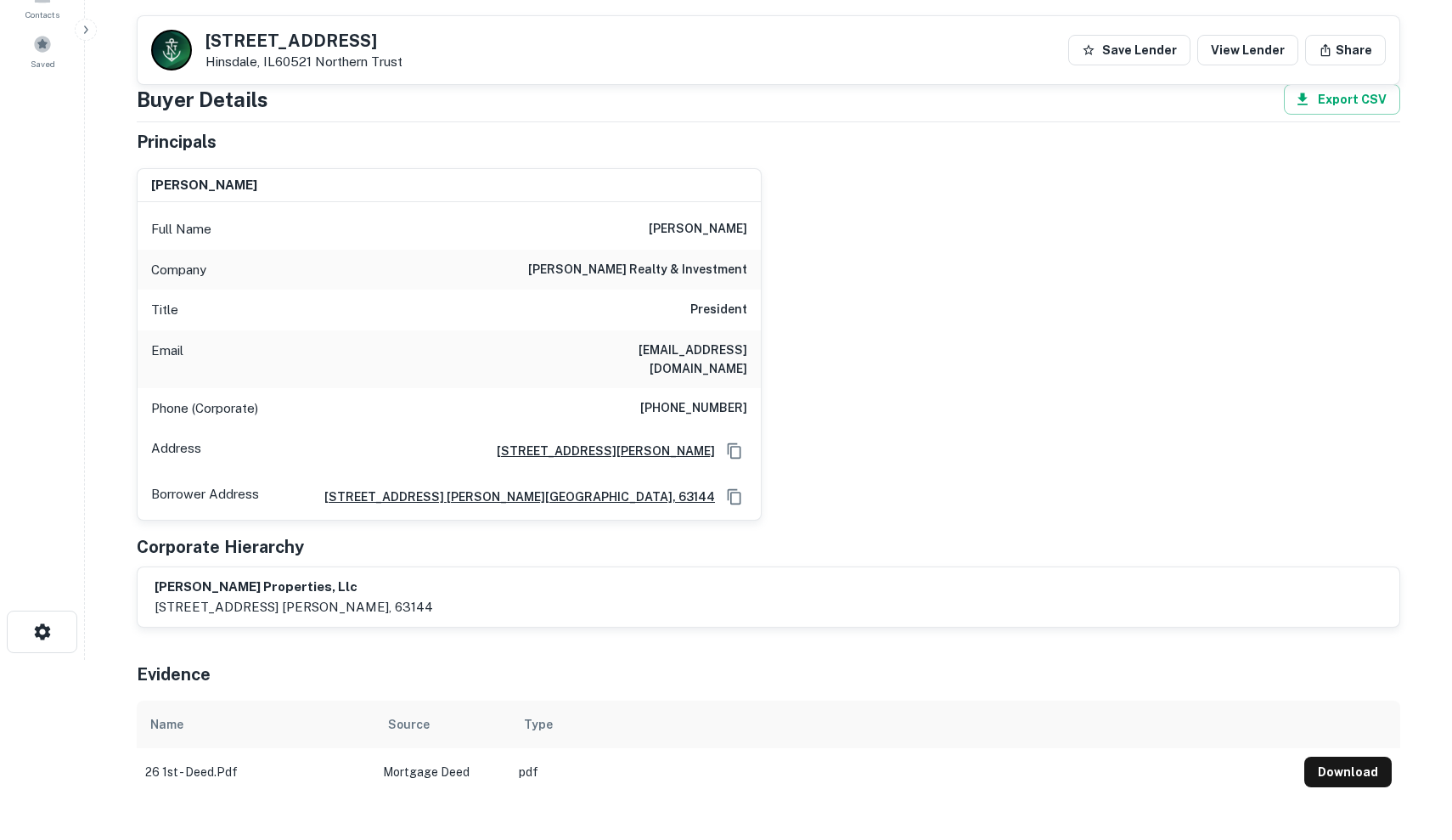
scroll to position [177, 0]
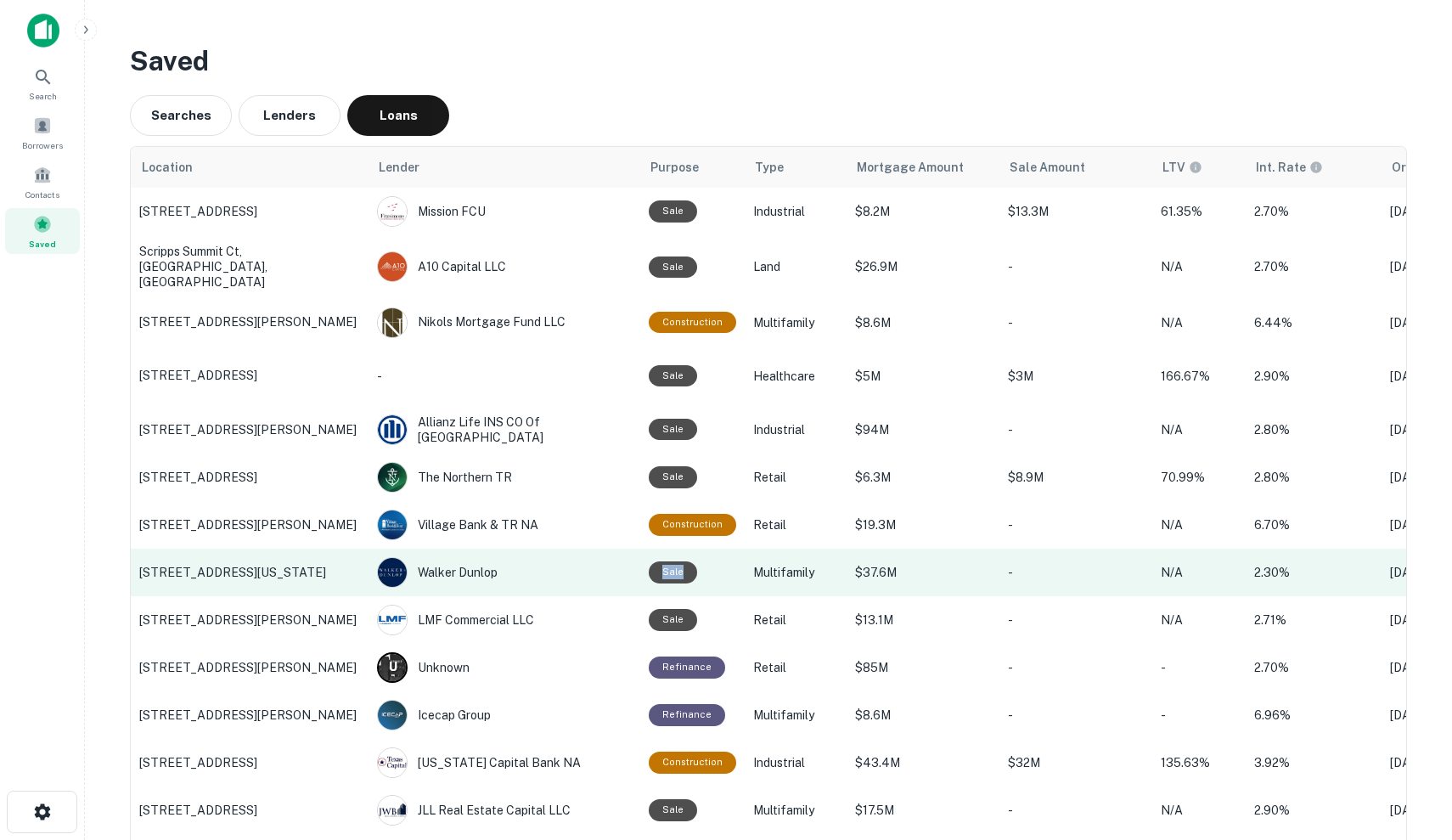
drag, startPoint x: 575, startPoint y: 563, endPoint x: 651, endPoint y: 566, distance: 76.1
click at [652, 566] on tr "2740 S INDIANA AVE, Chicago, IL Walker Dunlop Sale Multifamily $37.6M - N/A 2.3…" at bounding box center [912, 572] width 1561 height 47
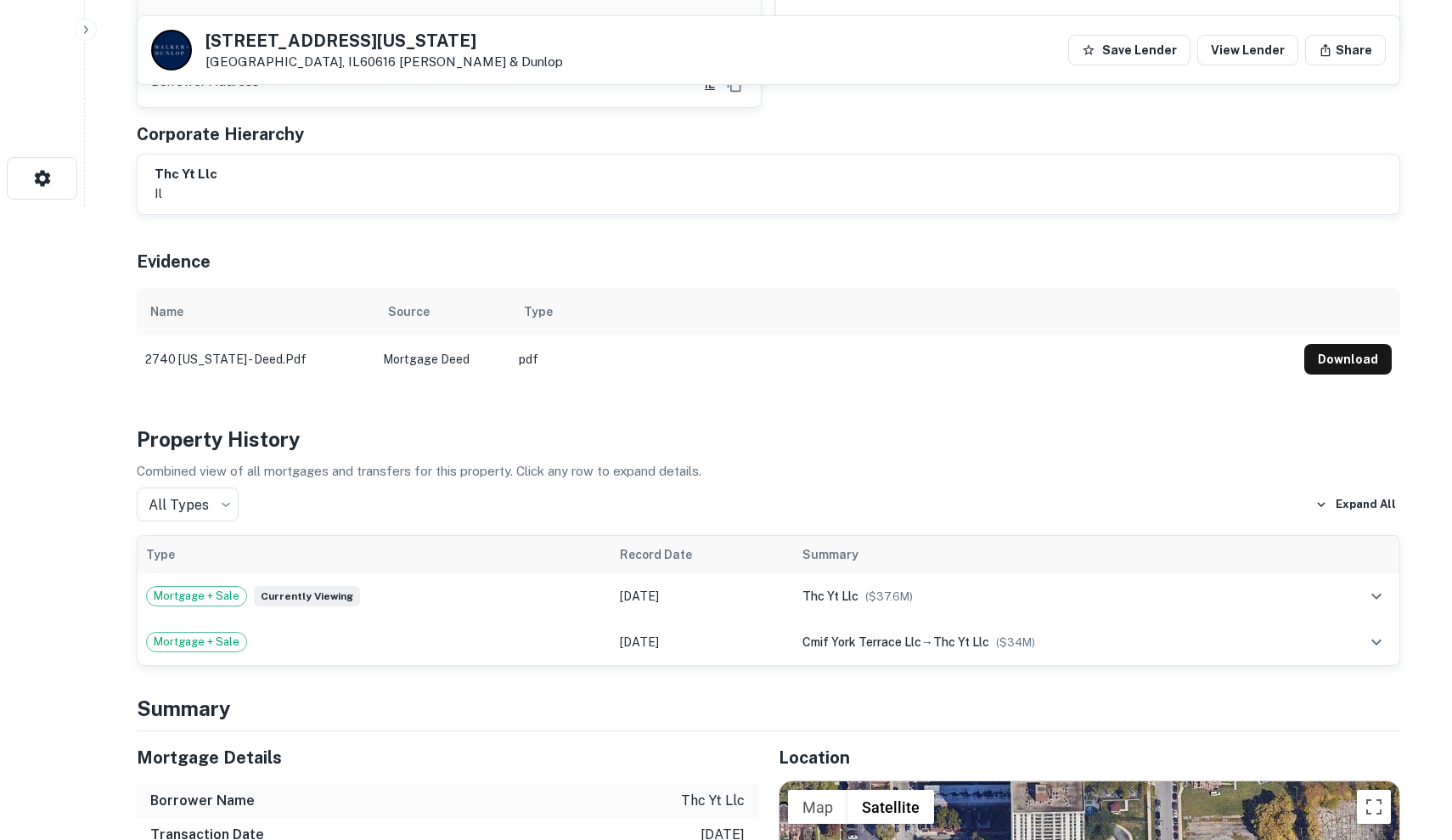
scroll to position [639, 0]
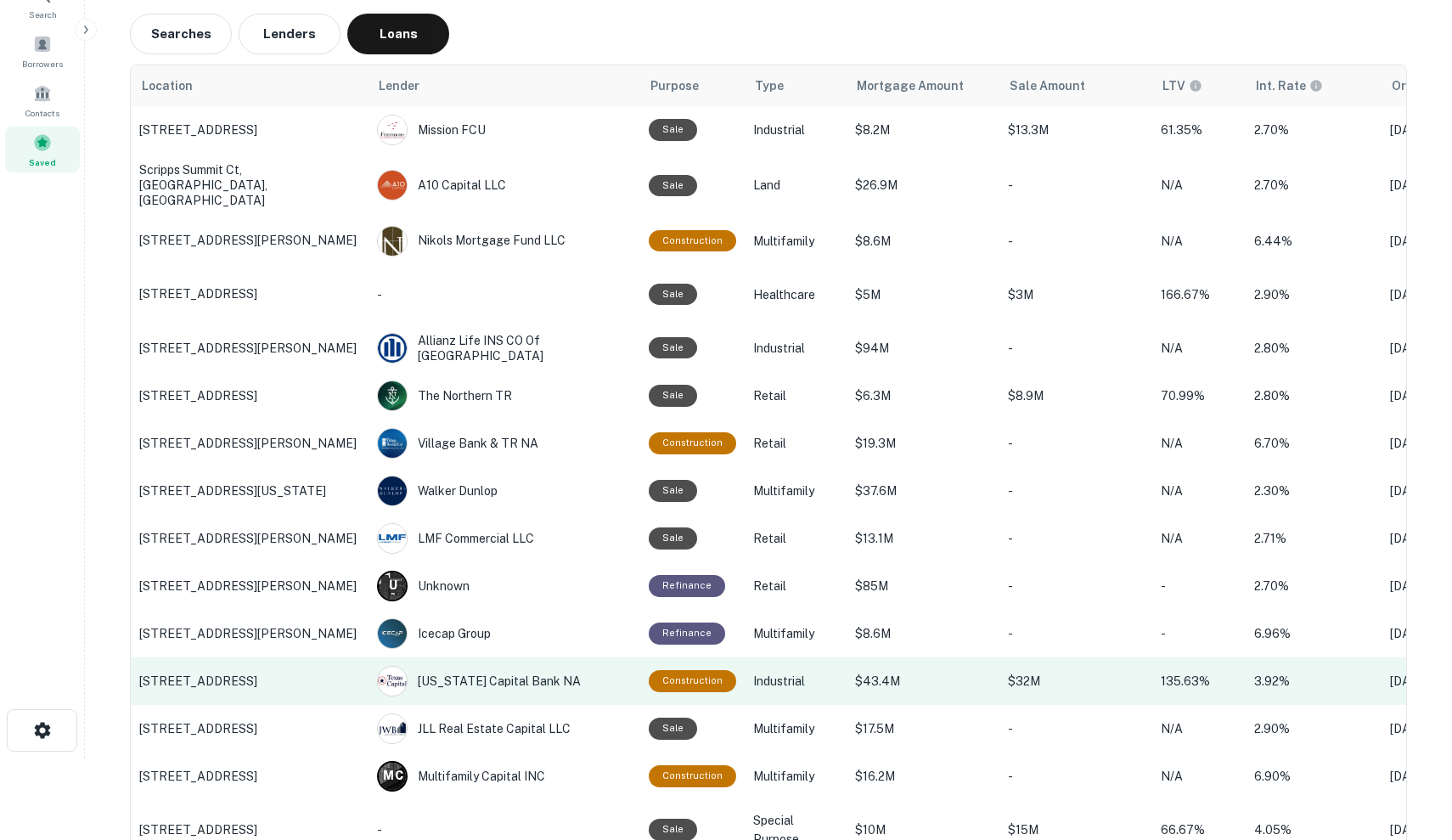
click at [933, 671] on p "$43.4M" at bounding box center [923, 680] width 136 height 18
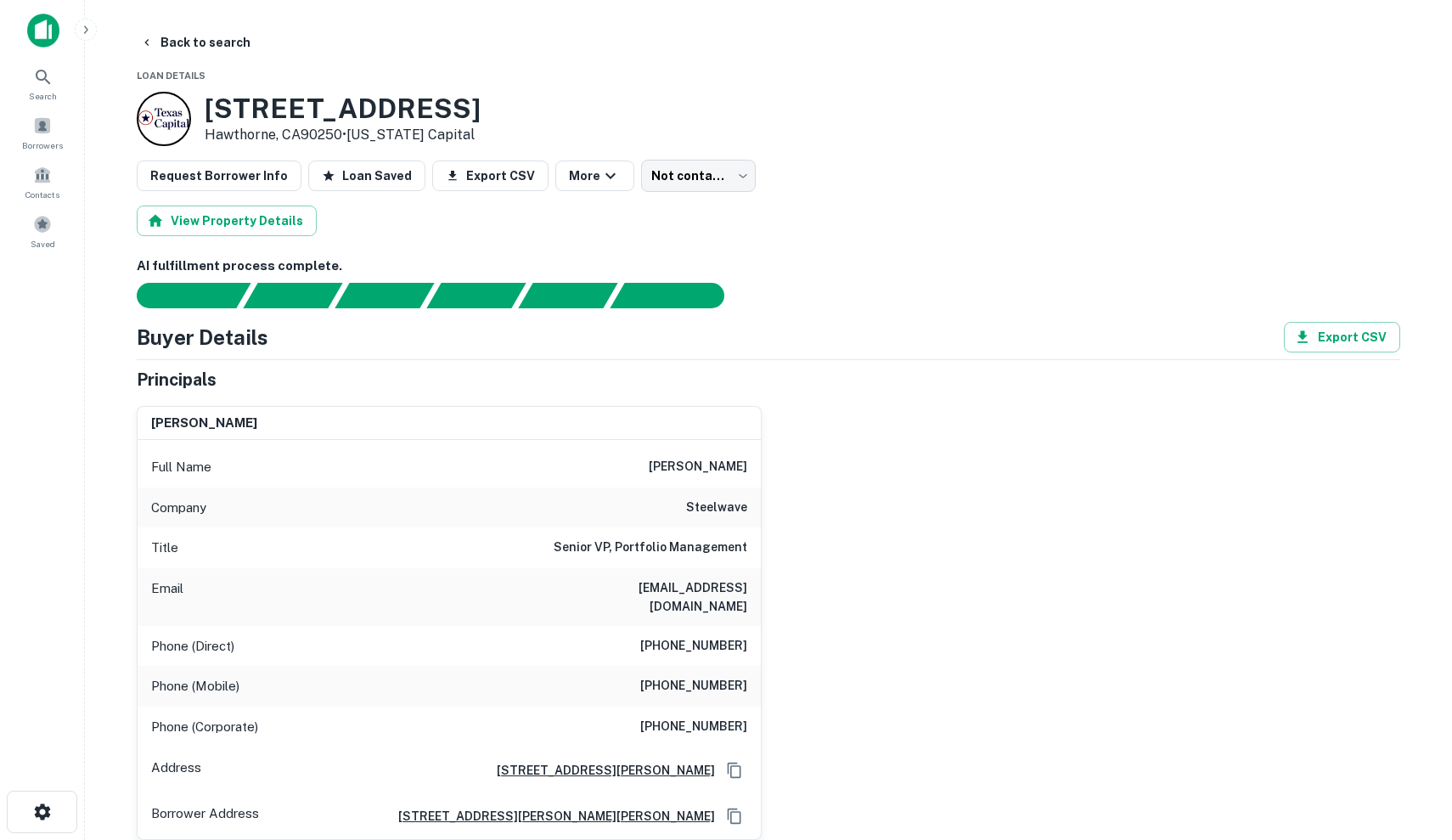
click at [678, 500] on div "Company steelwave" at bounding box center [450, 507] width 623 height 41
click at [395, 137] on link "Texas Capital" at bounding box center [410, 134] width 128 height 16
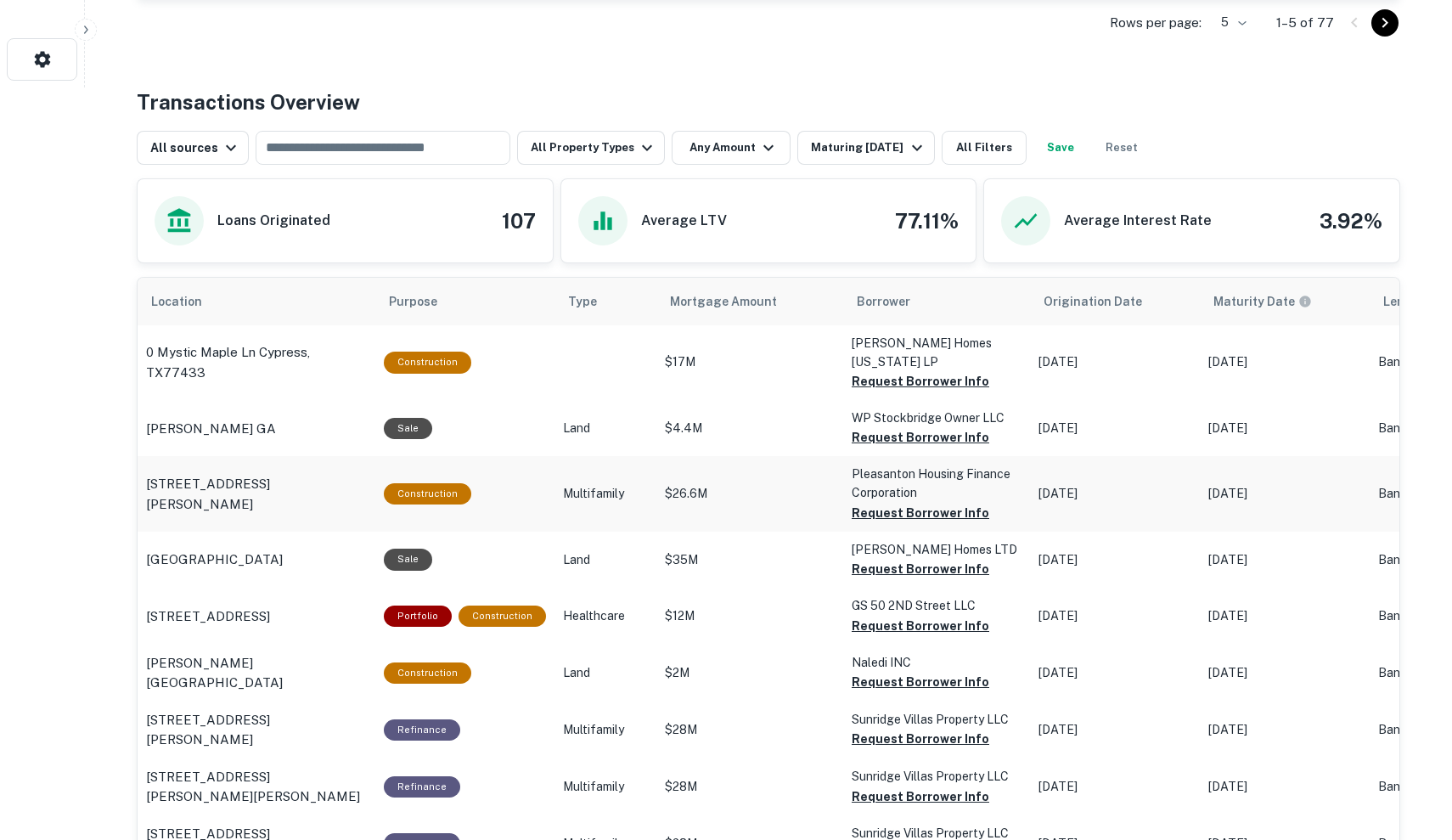
click at [754, 371] on p "$26.6M" at bounding box center [749, 361] width 169 height 17
click at [614, 362] on p "Multifamily" at bounding box center [605, 362] width 85 height 0
click at [272, 474] on p "16465 Henderson Pass San Antonio, TX78232" at bounding box center [256, 494] width 221 height 40
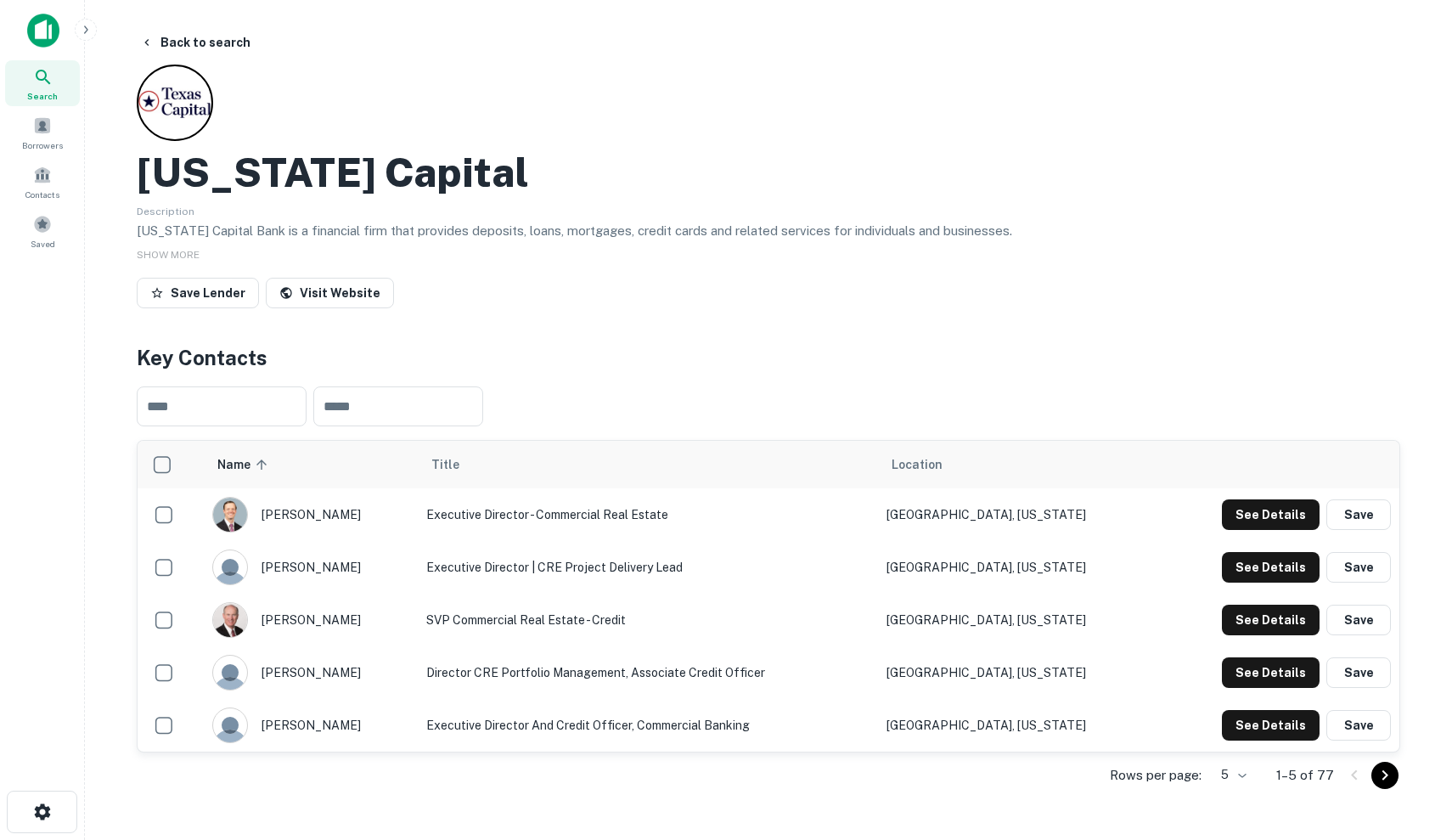
click at [50, 96] on span "Search" at bounding box center [42, 96] width 31 height 14
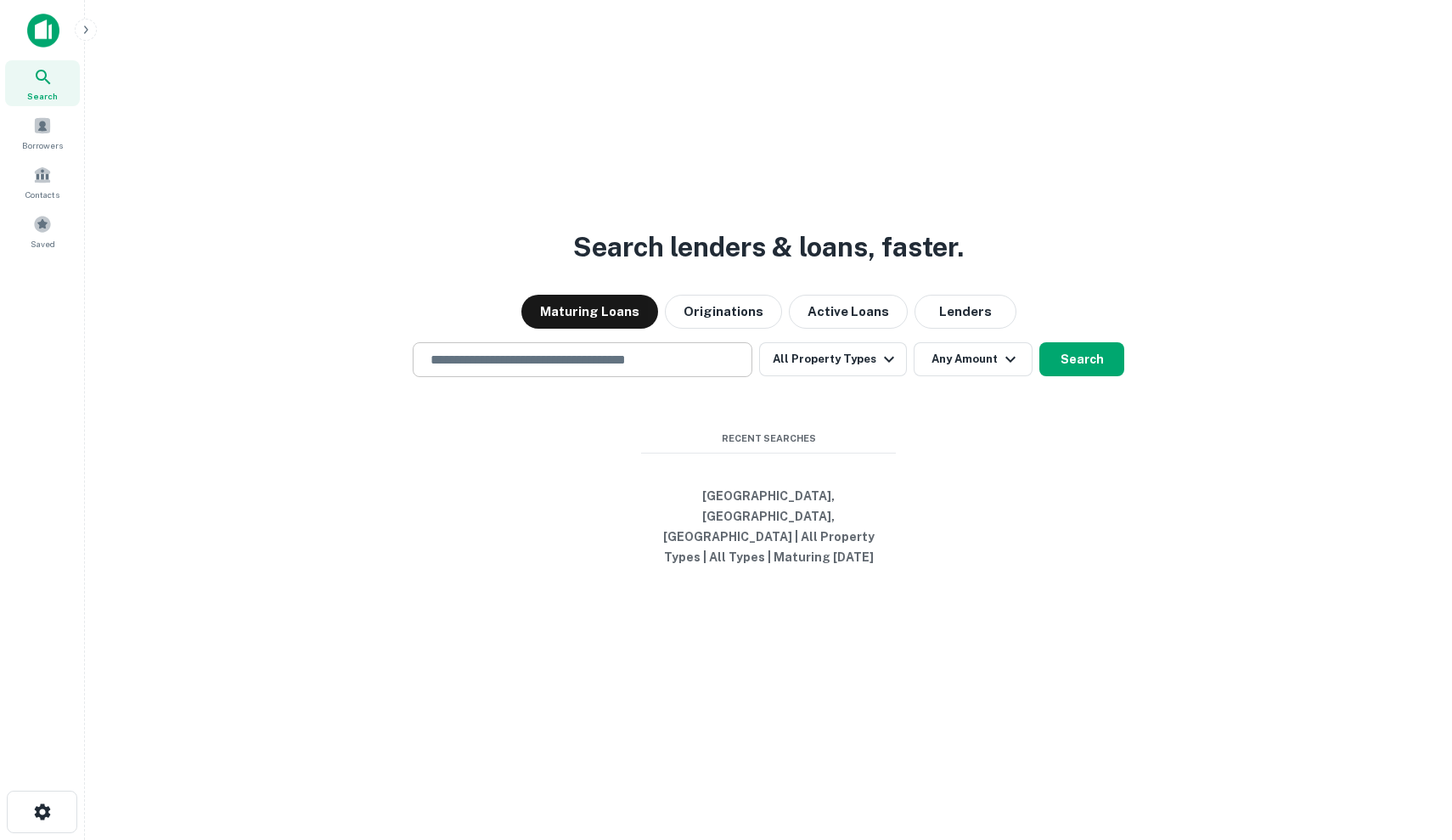
click at [587, 359] on div "​" at bounding box center [582, 360] width 340 height 35
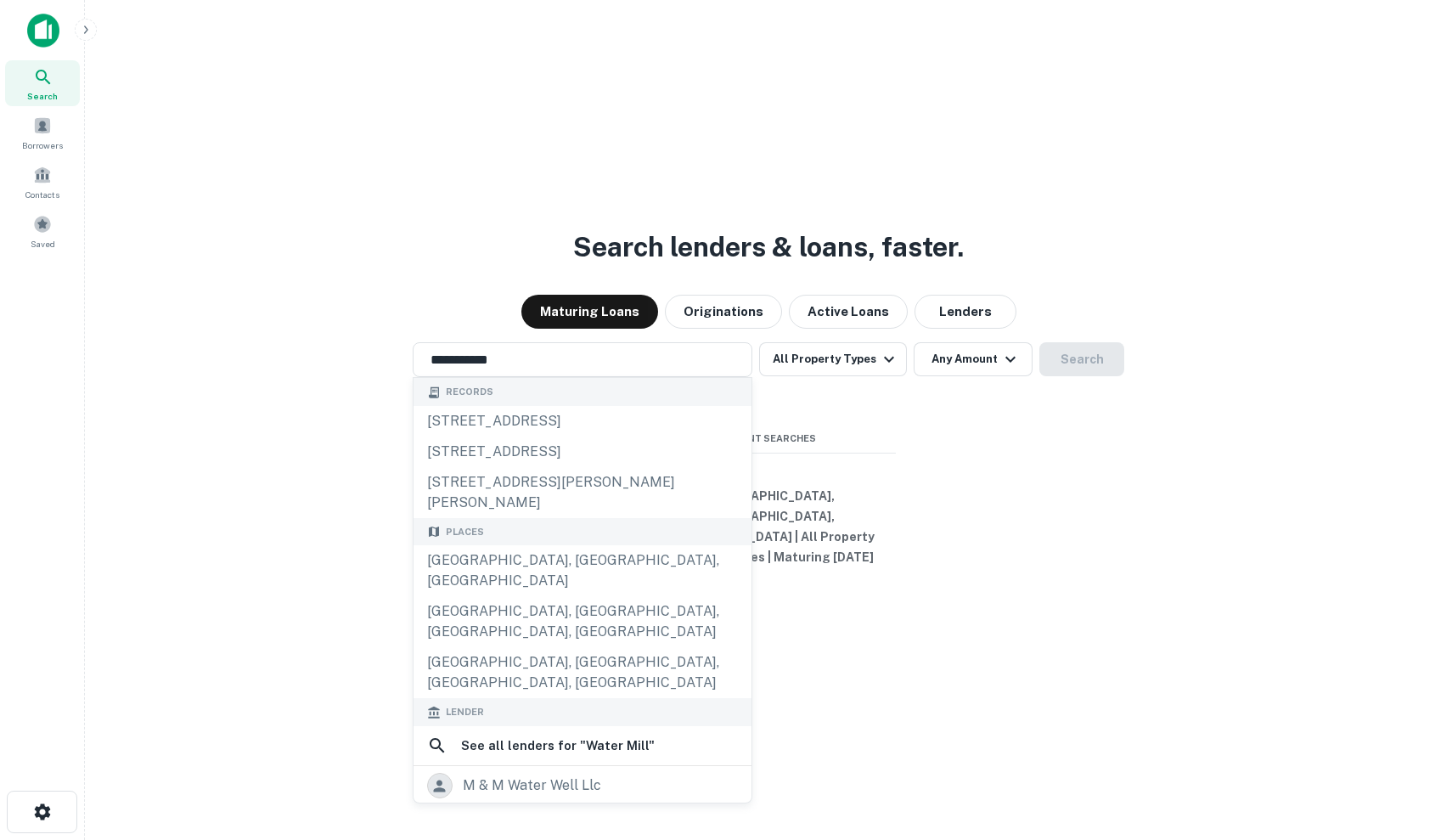
click at [565, 531] on div "Places" at bounding box center [582, 532] width 338 height 28
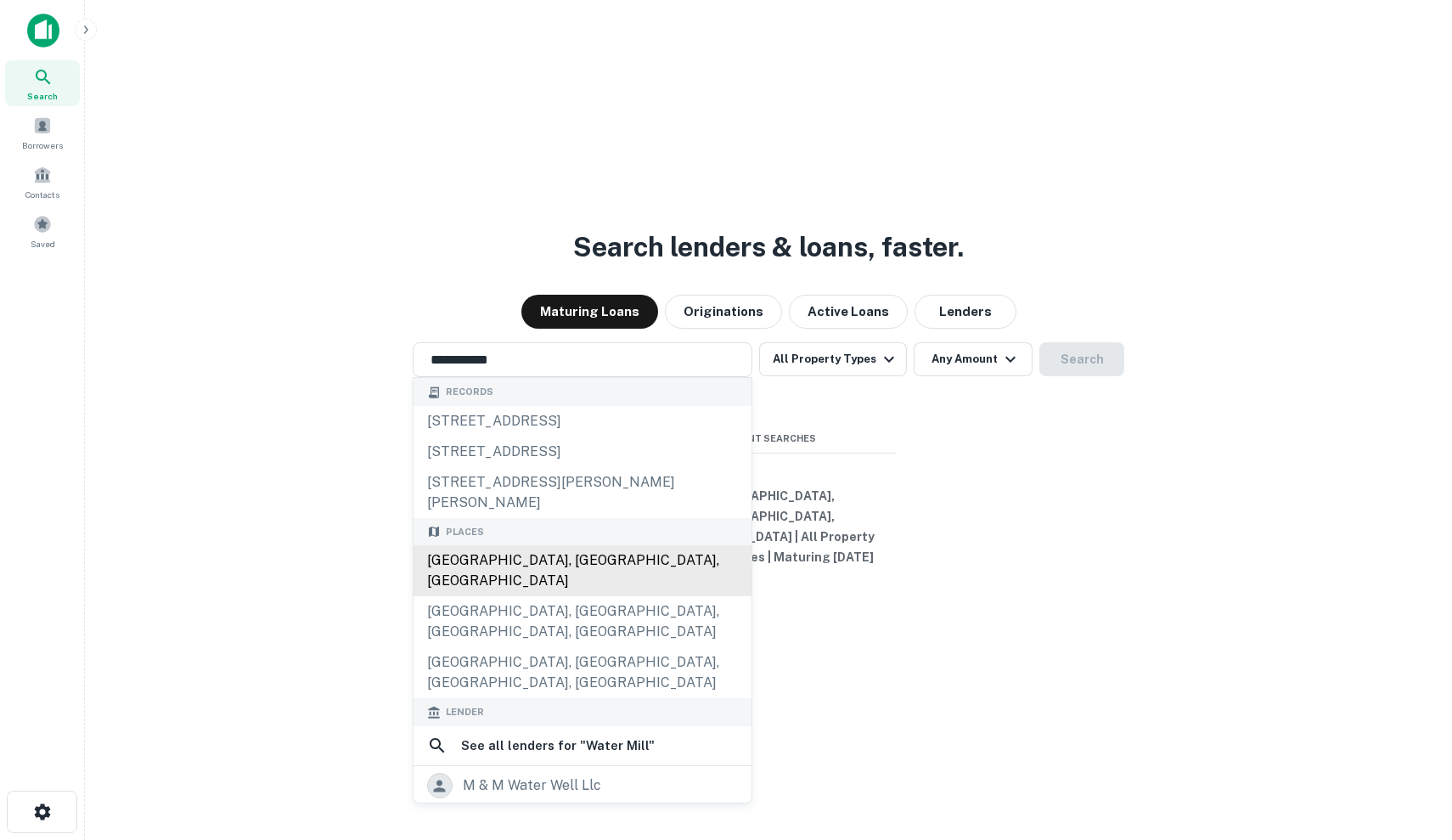
type input "**********"
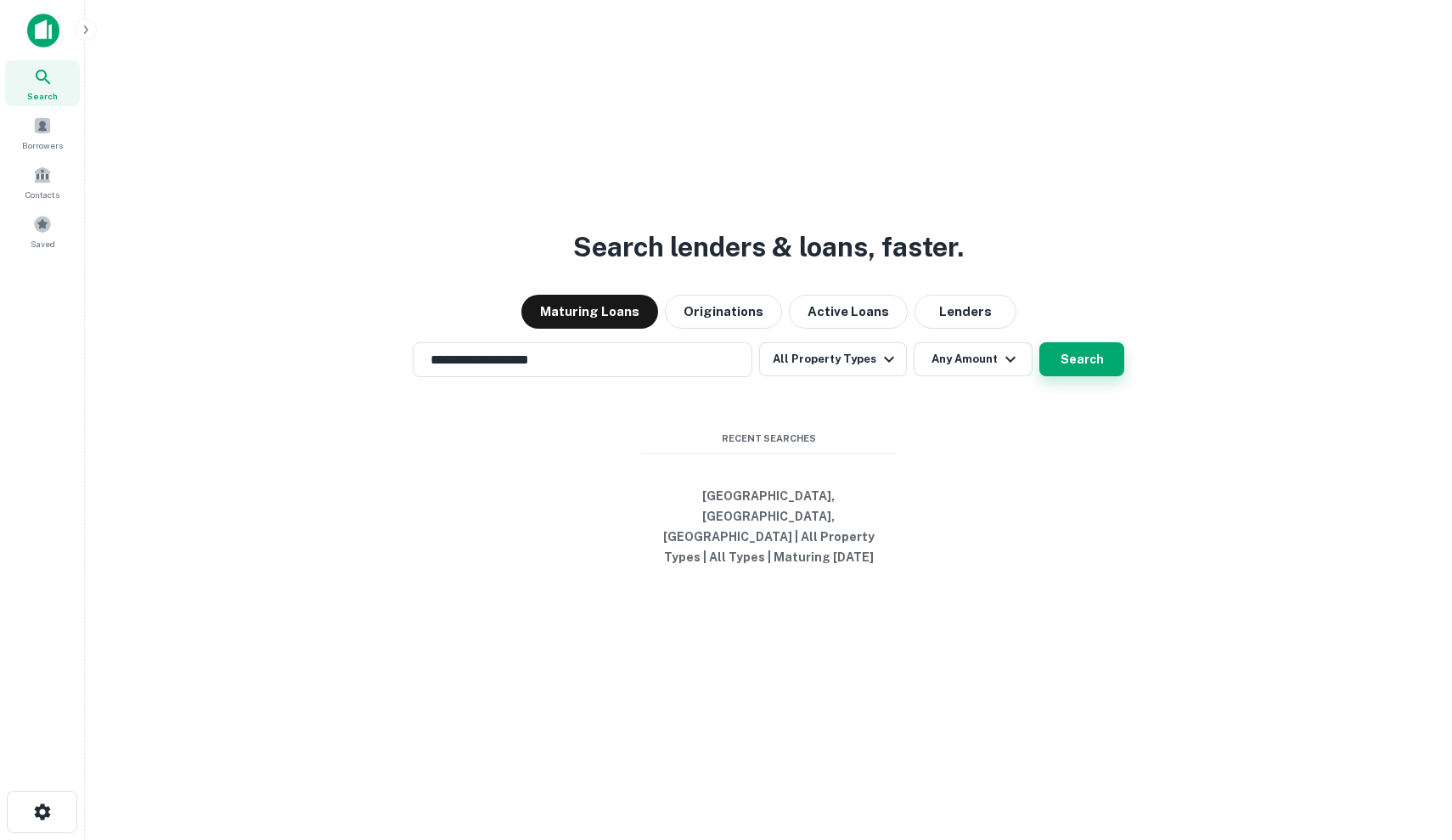
click at [1061, 356] on button "Search" at bounding box center [1081, 359] width 85 height 34
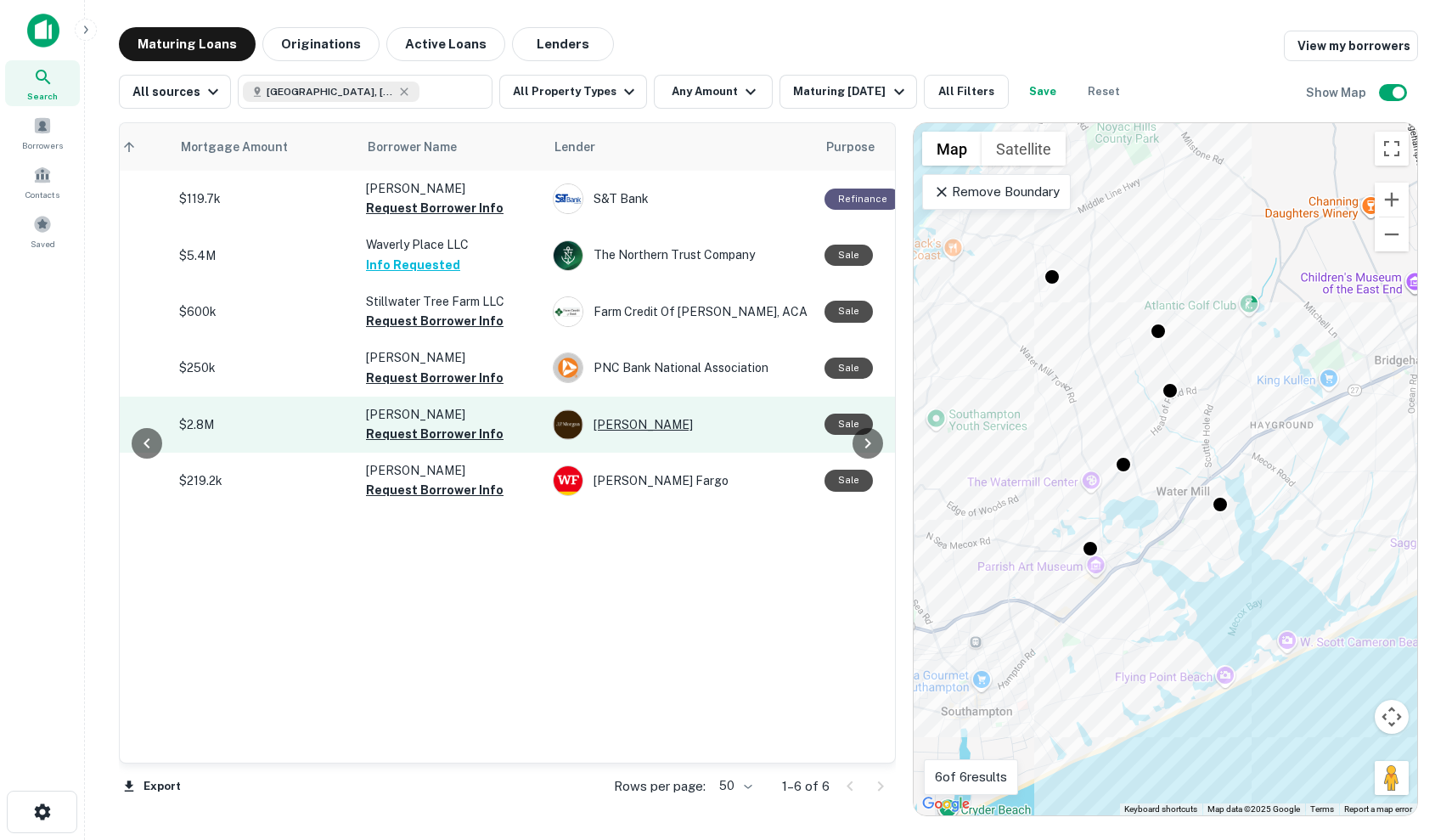
scroll to position [0, 380]
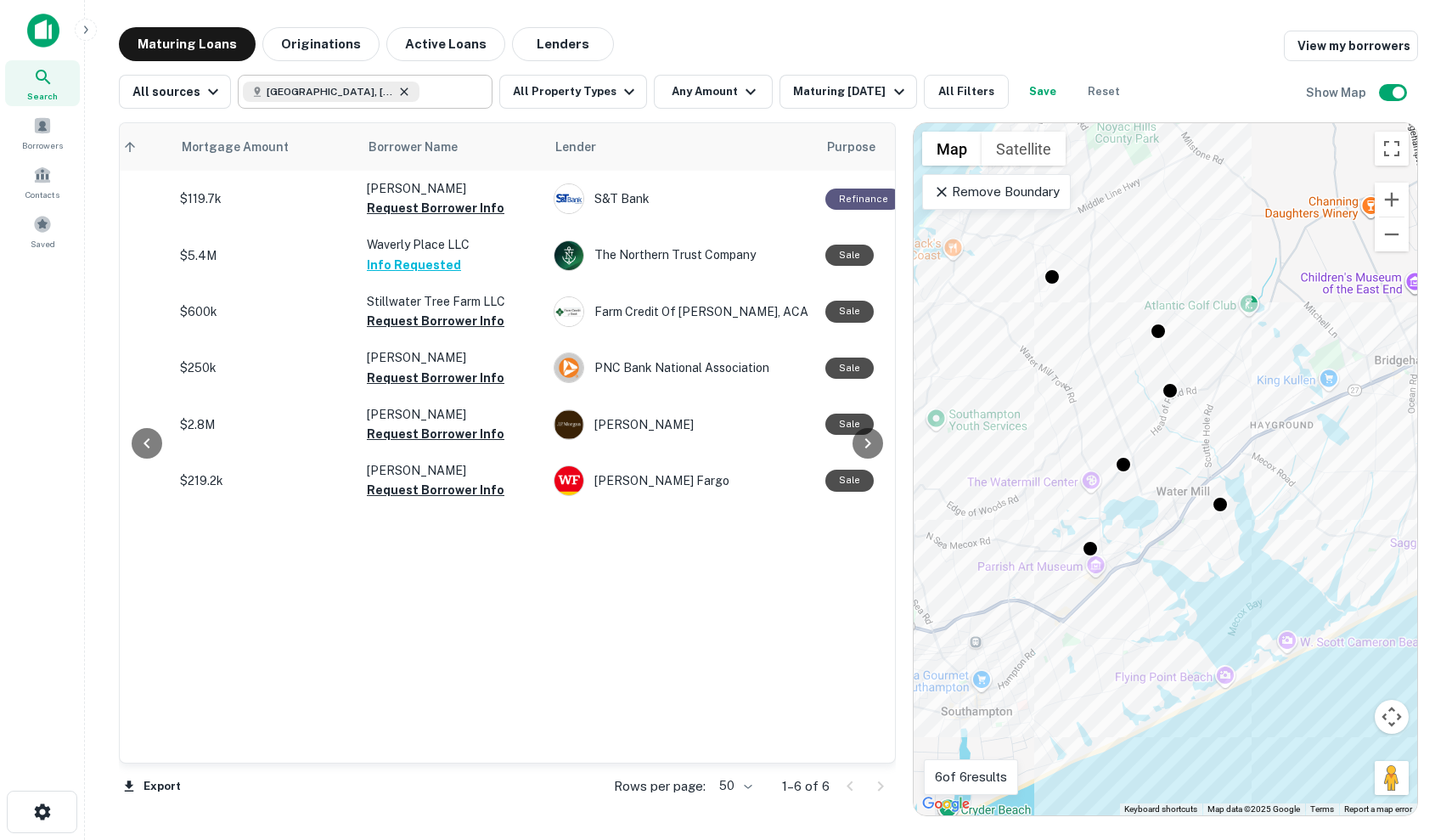
click at [397, 98] on icon at bounding box center [404, 92] width 14 height 14
type input "**********"
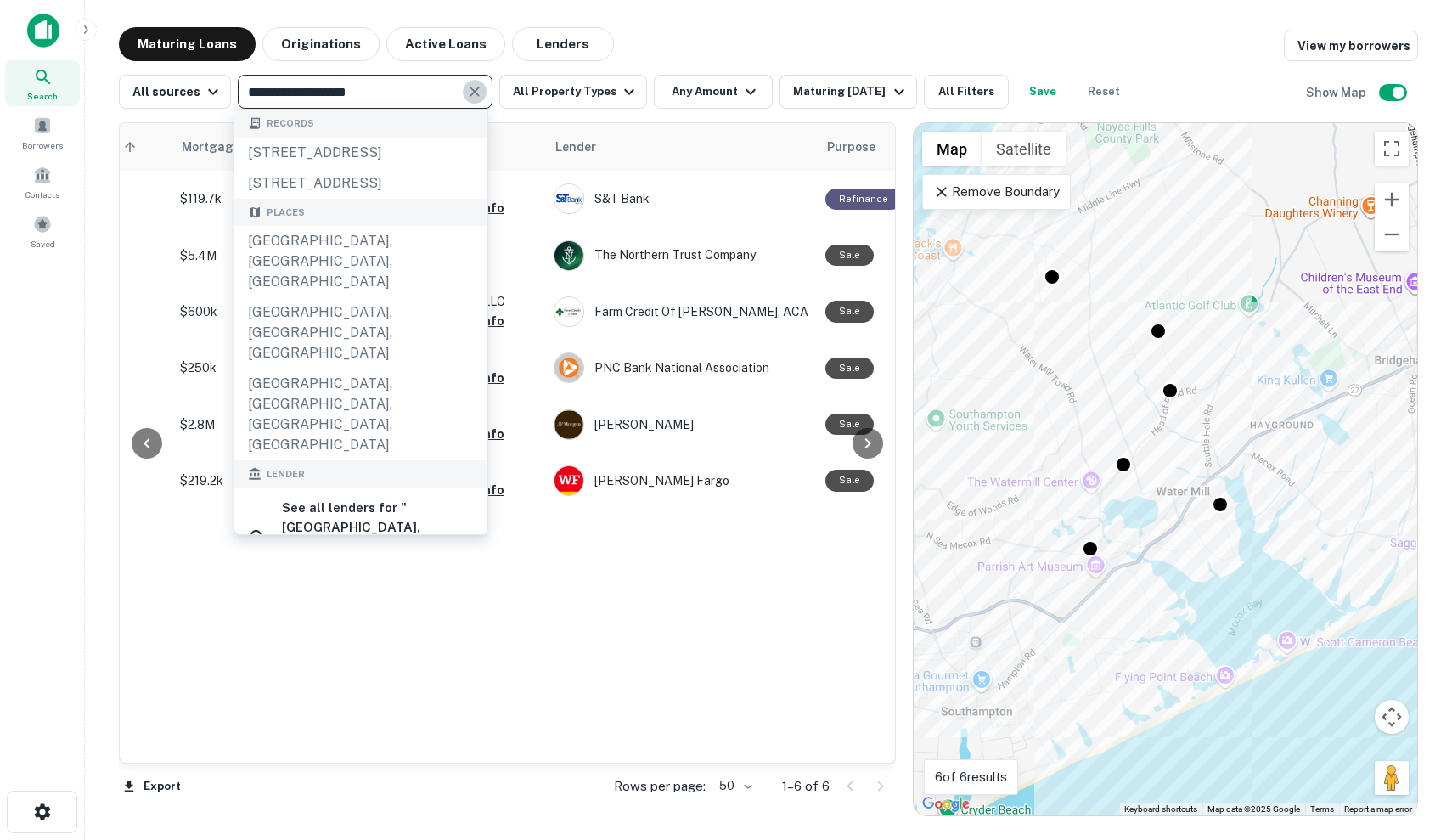
click at [469, 86] on icon "Clear" at bounding box center [474, 91] width 17 height 17
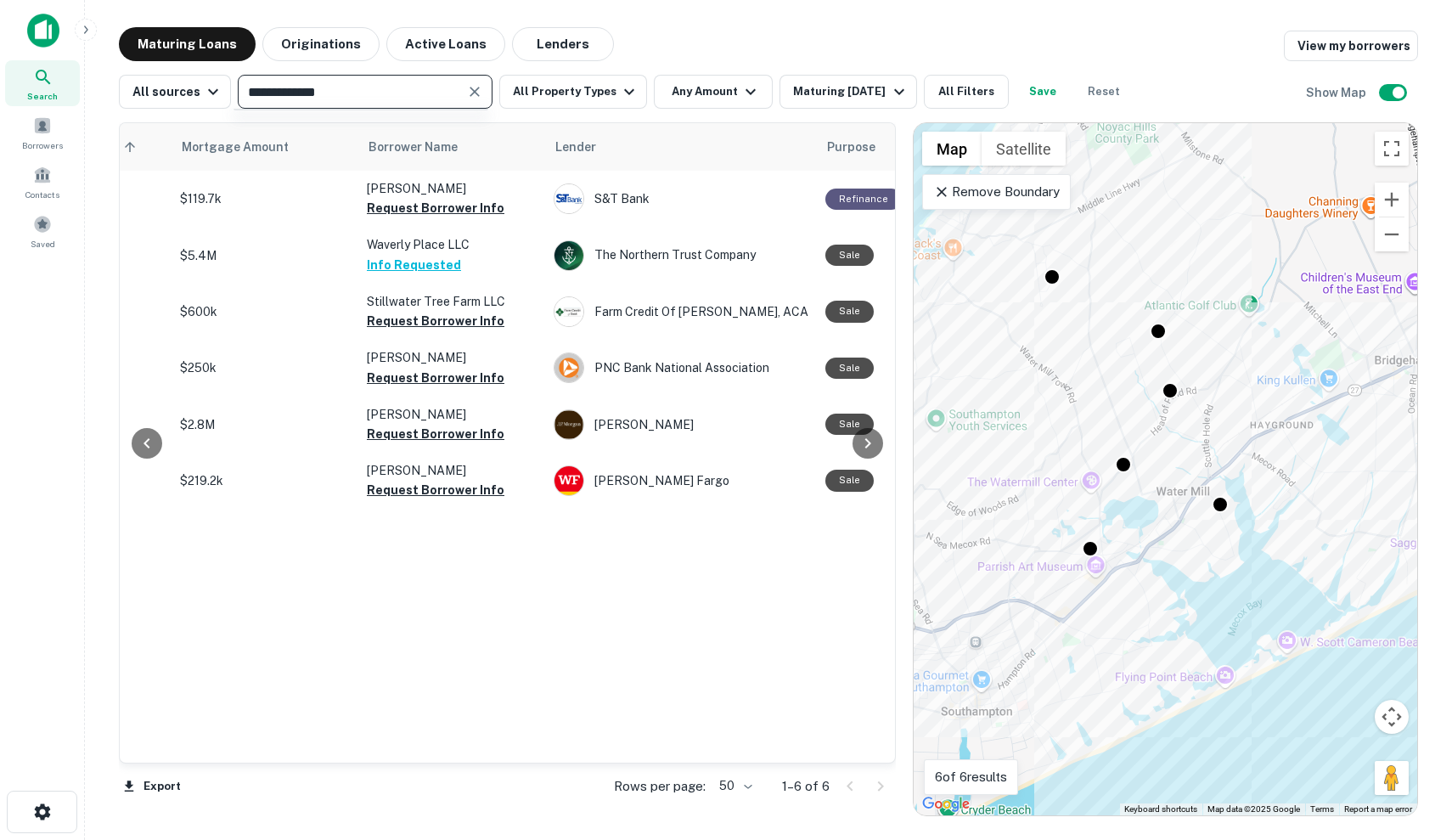
type input "**********"
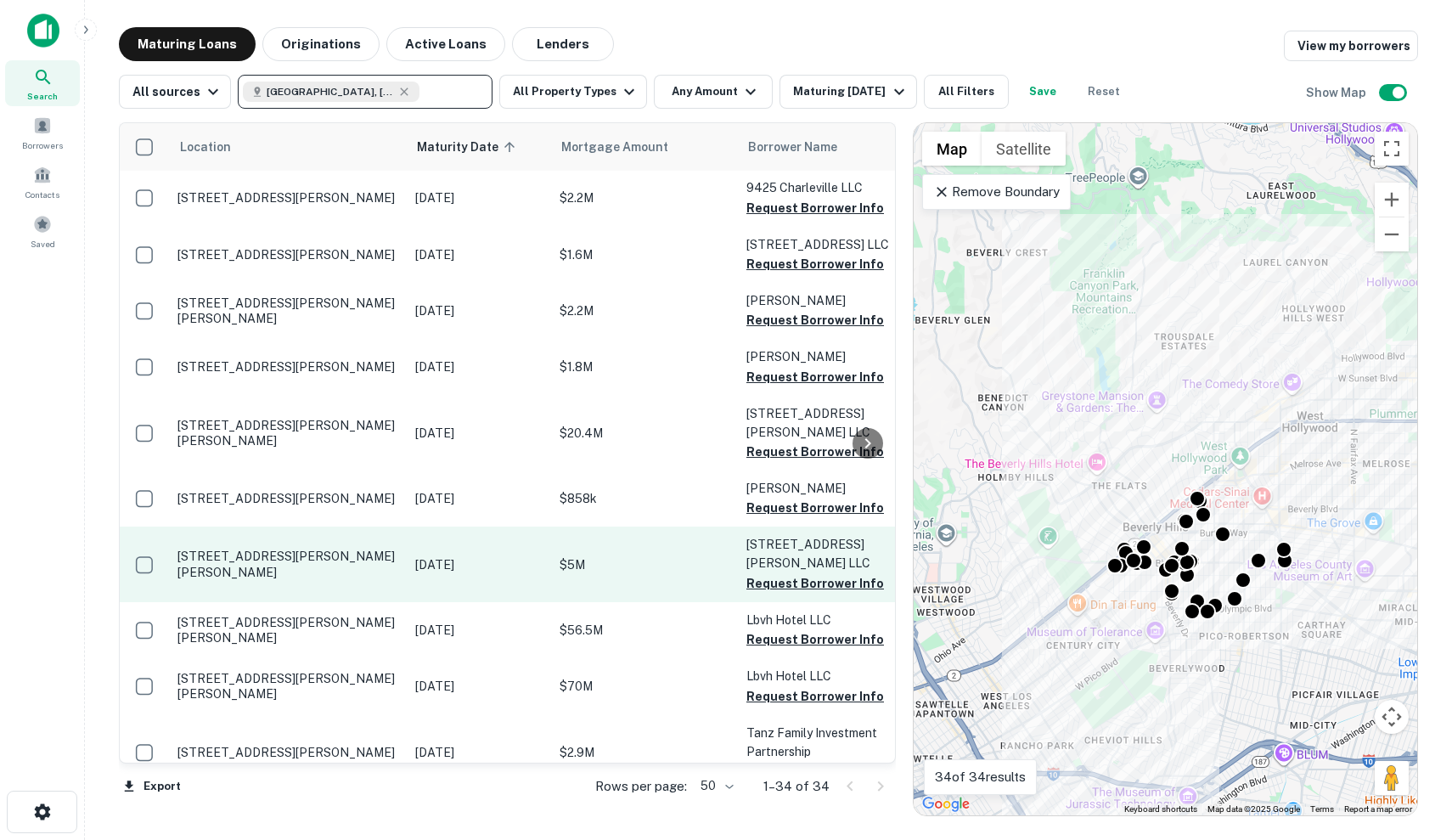
scroll to position [169, 0]
click at [390, 550] on td "152 S Lasky Dr Beverly Hills, CA90212" at bounding box center [287, 564] width 237 height 75
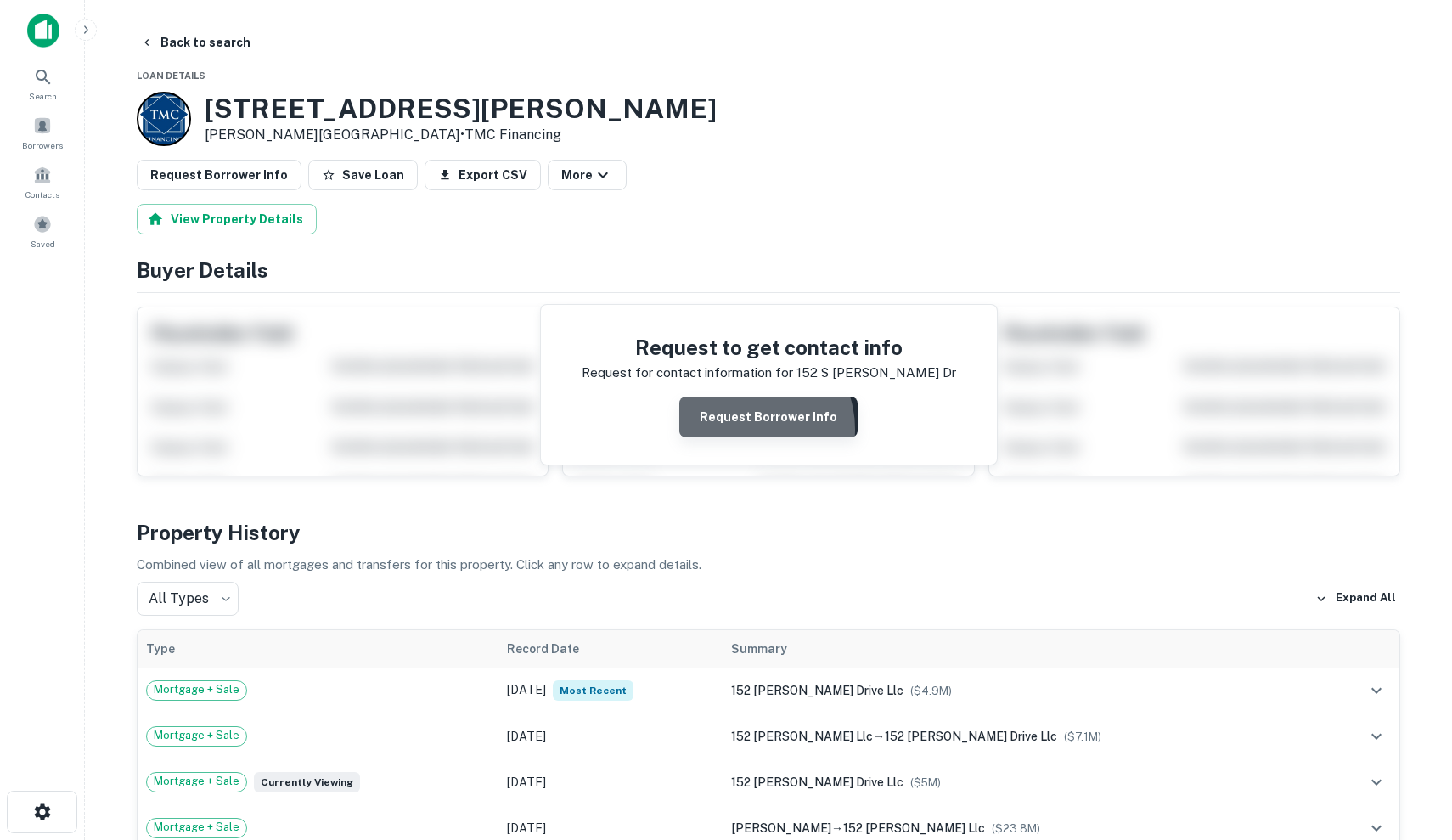
click at [751, 428] on button "Request Borrower Info" at bounding box center [768, 417] width 178 height 41
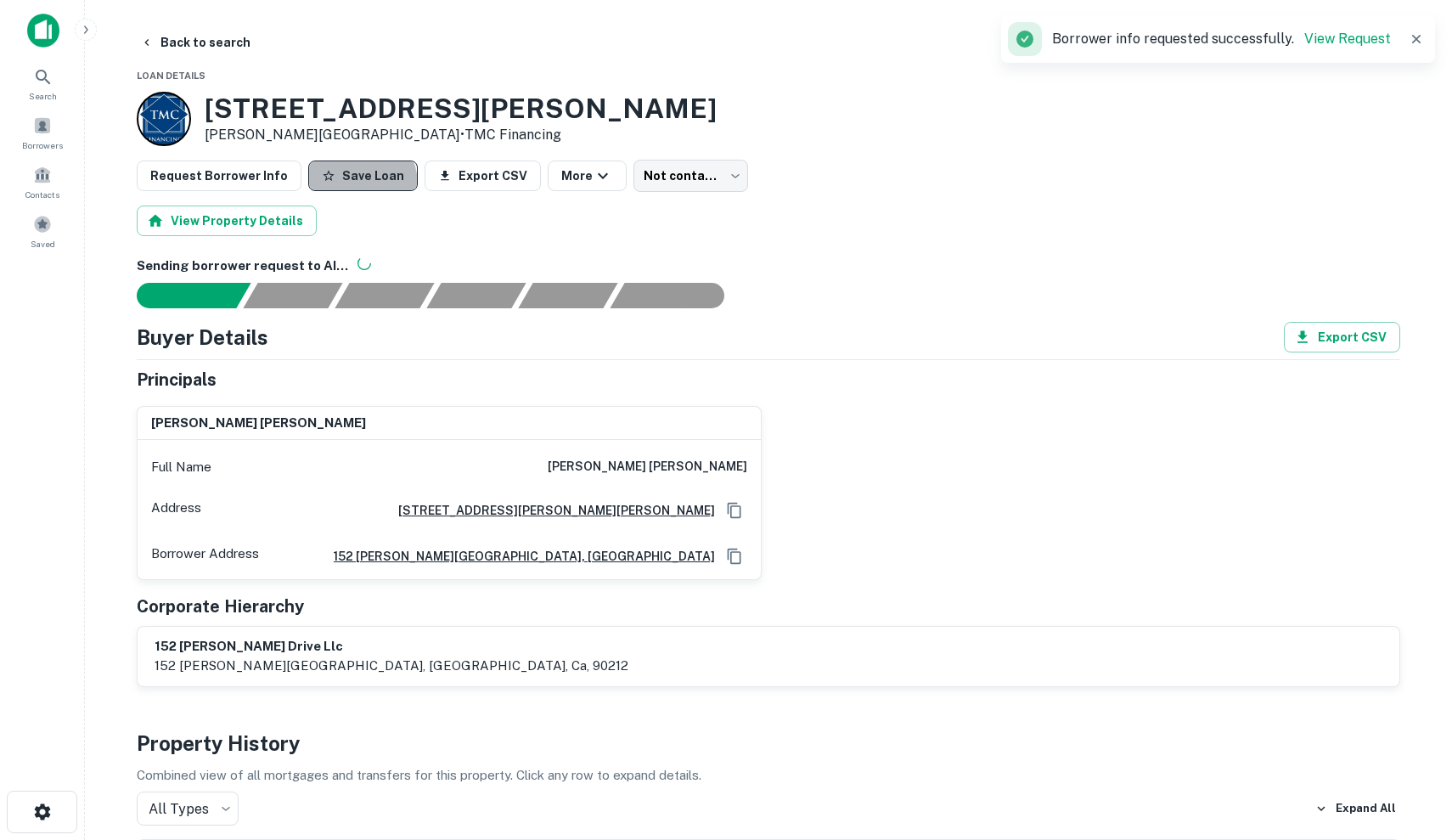
click at [338, 185] on button "Save Loan" at bounding box center [362, 176] width 109 height 31
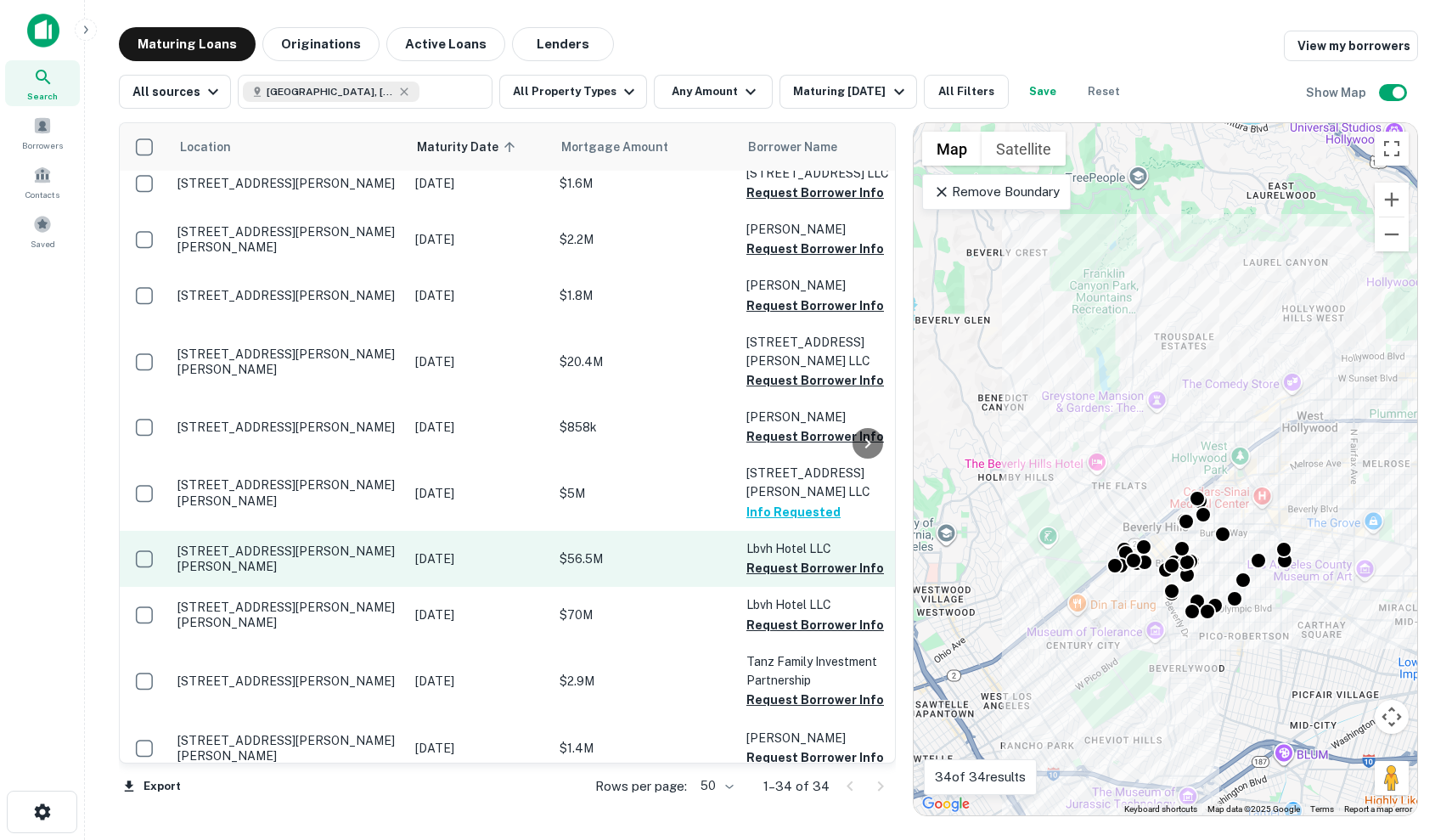
scroll to position [241, 0]
click at [310, 537] on td "9291 Burton Way Beverly Hills, CA90210" at bounding box center [287, 559] width 237 height 56
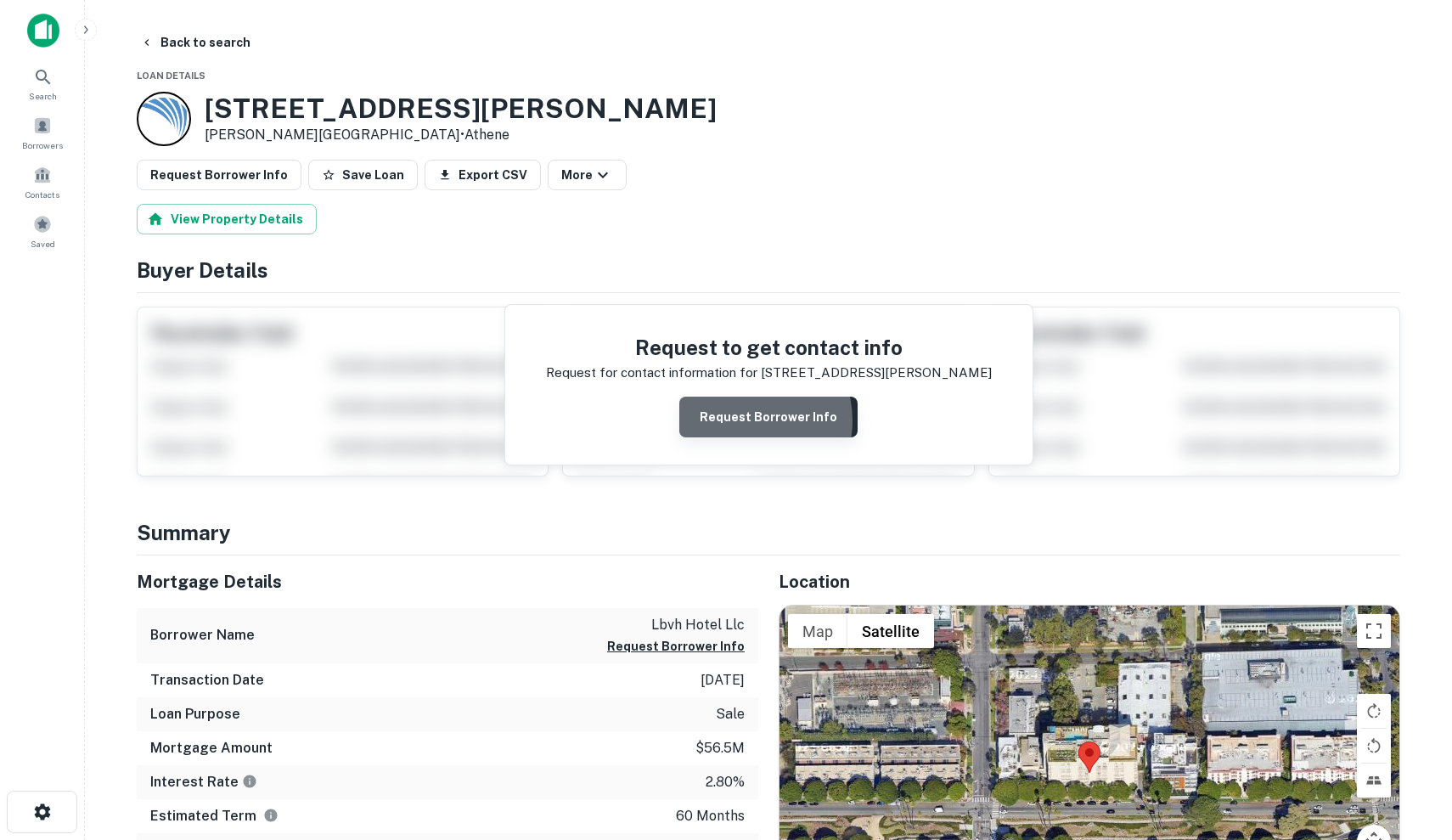
click at [747, 419] on button "Request Borrower Info" at bounding box center [768, 417] width 178 height 41
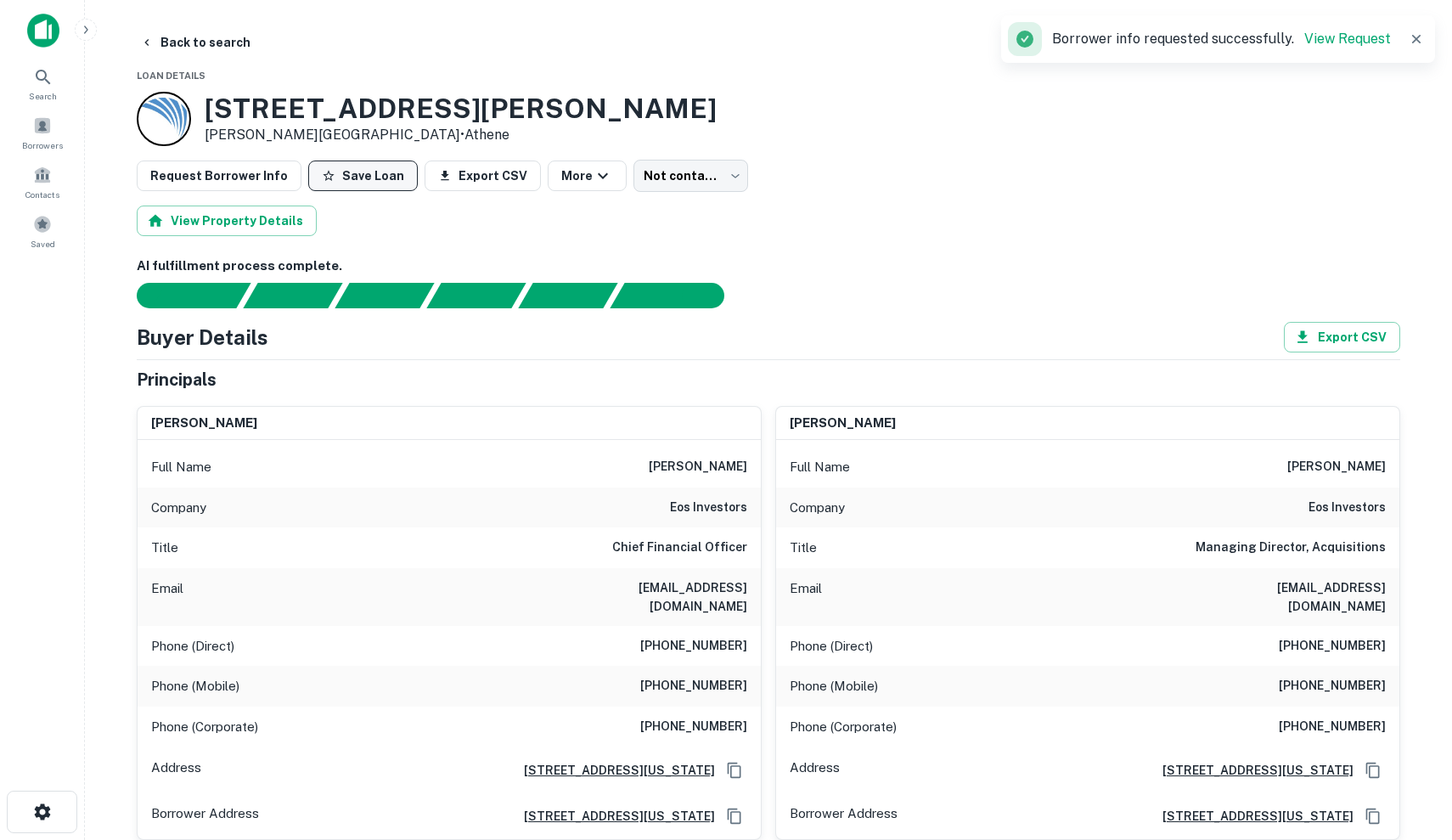
click at [379, 176] on button "Save Loan" at bounding box center [362, 176] width 109 height 31
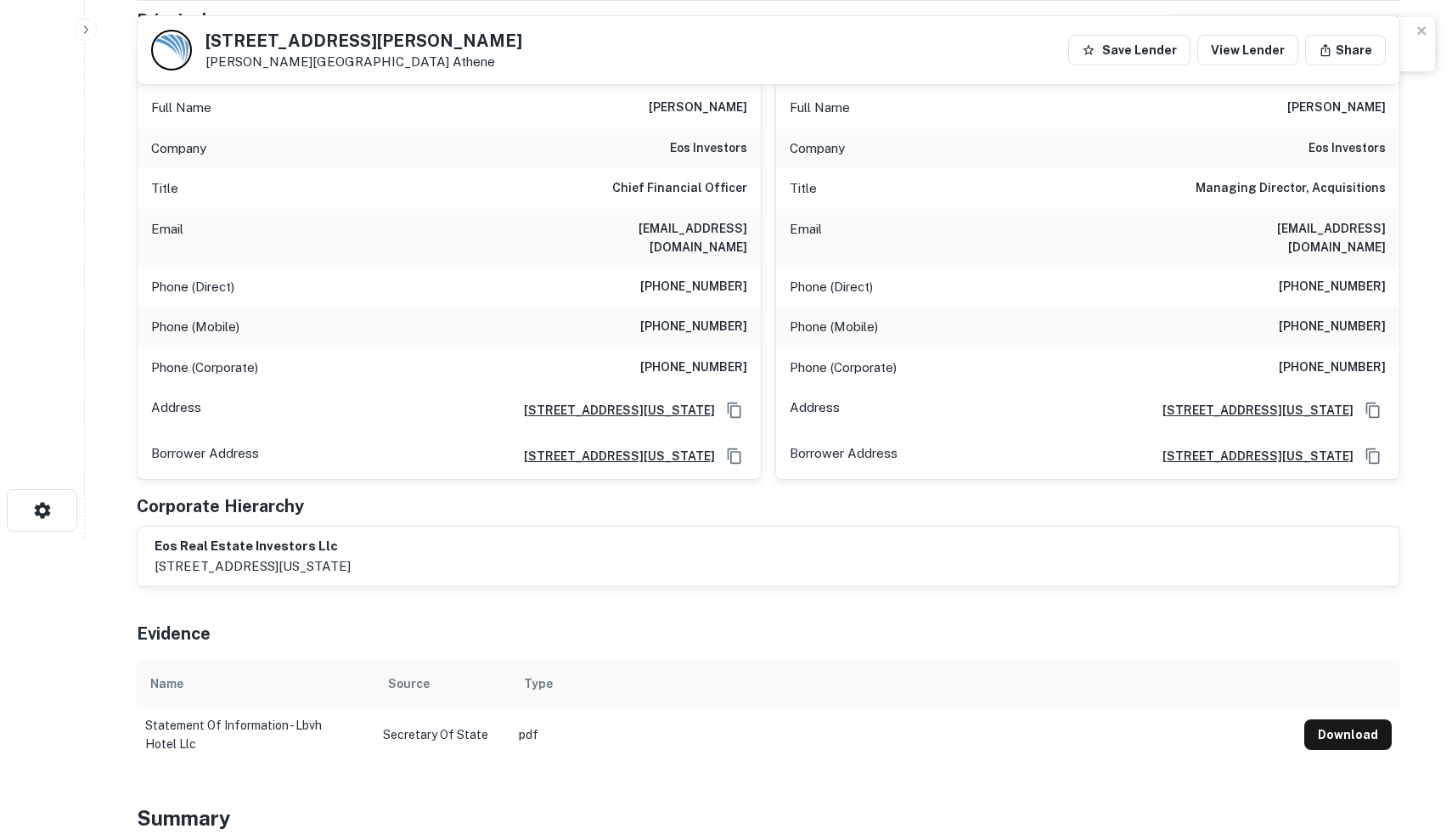
scroll to position [300, 0]
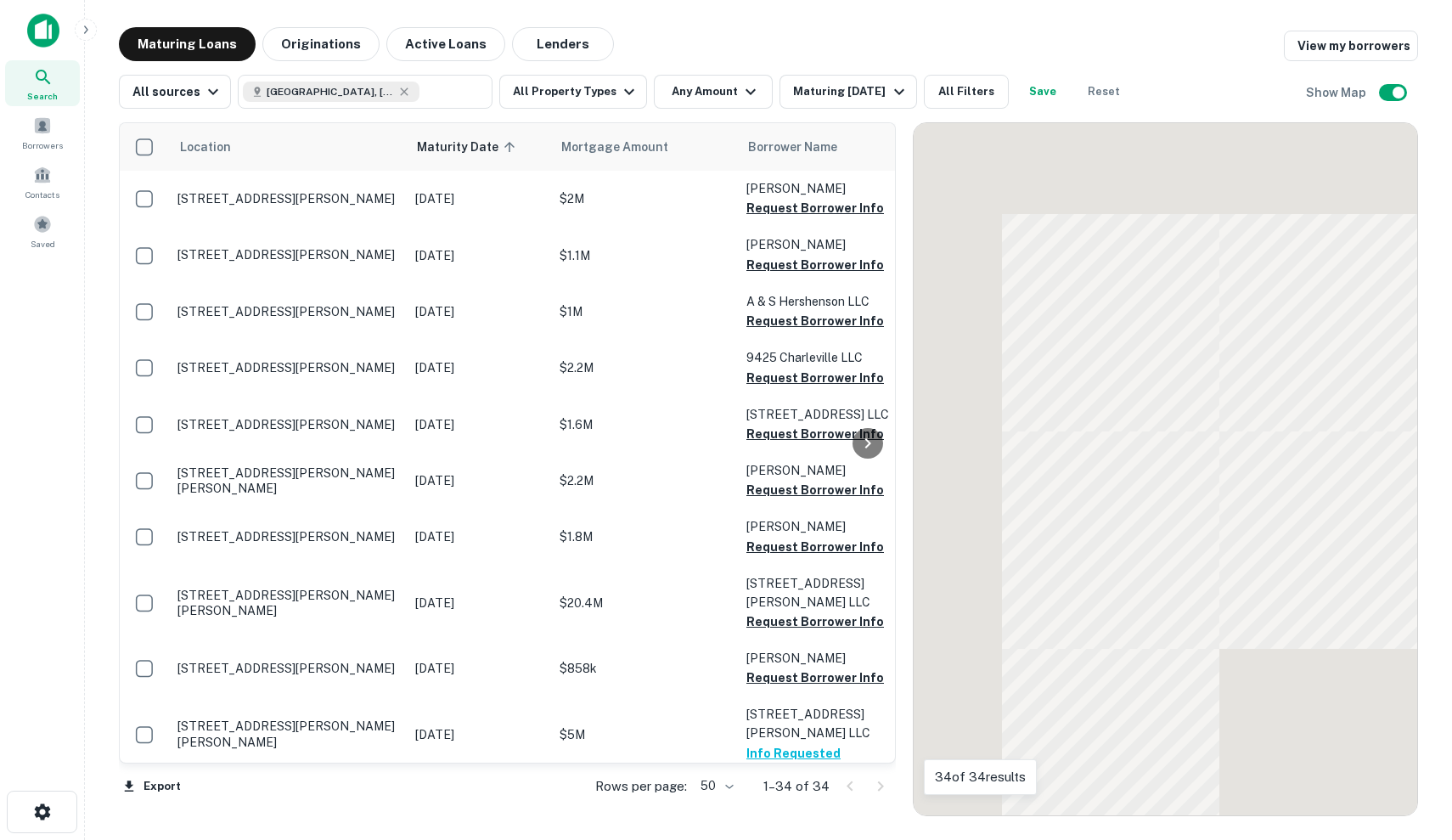
scroll to position [241, 0]
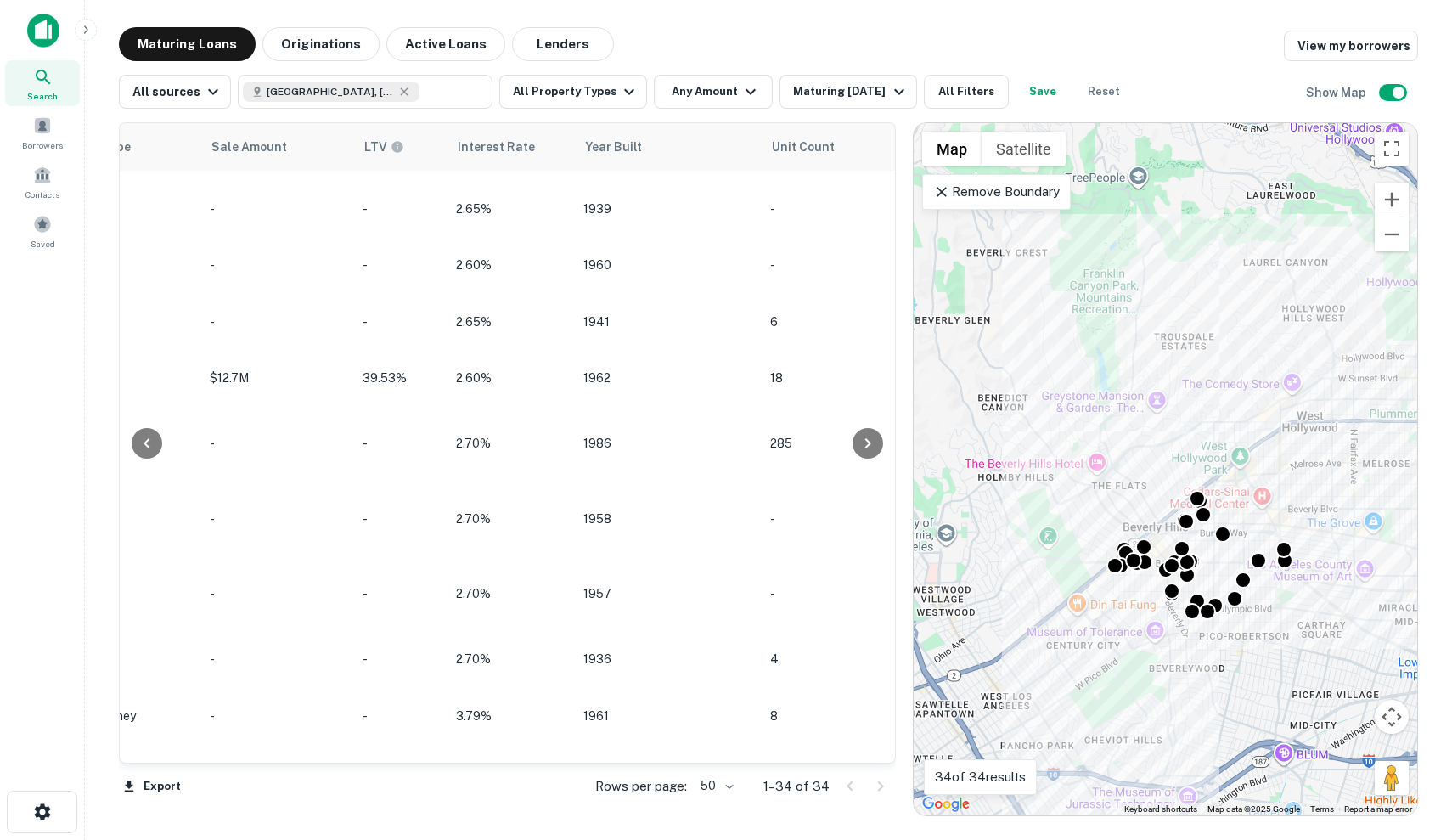
scroll to position [1401, 1392]
click at [1022, 191] on p "Remove Boundary" at bounding box center [996, 191] width 127 height 20
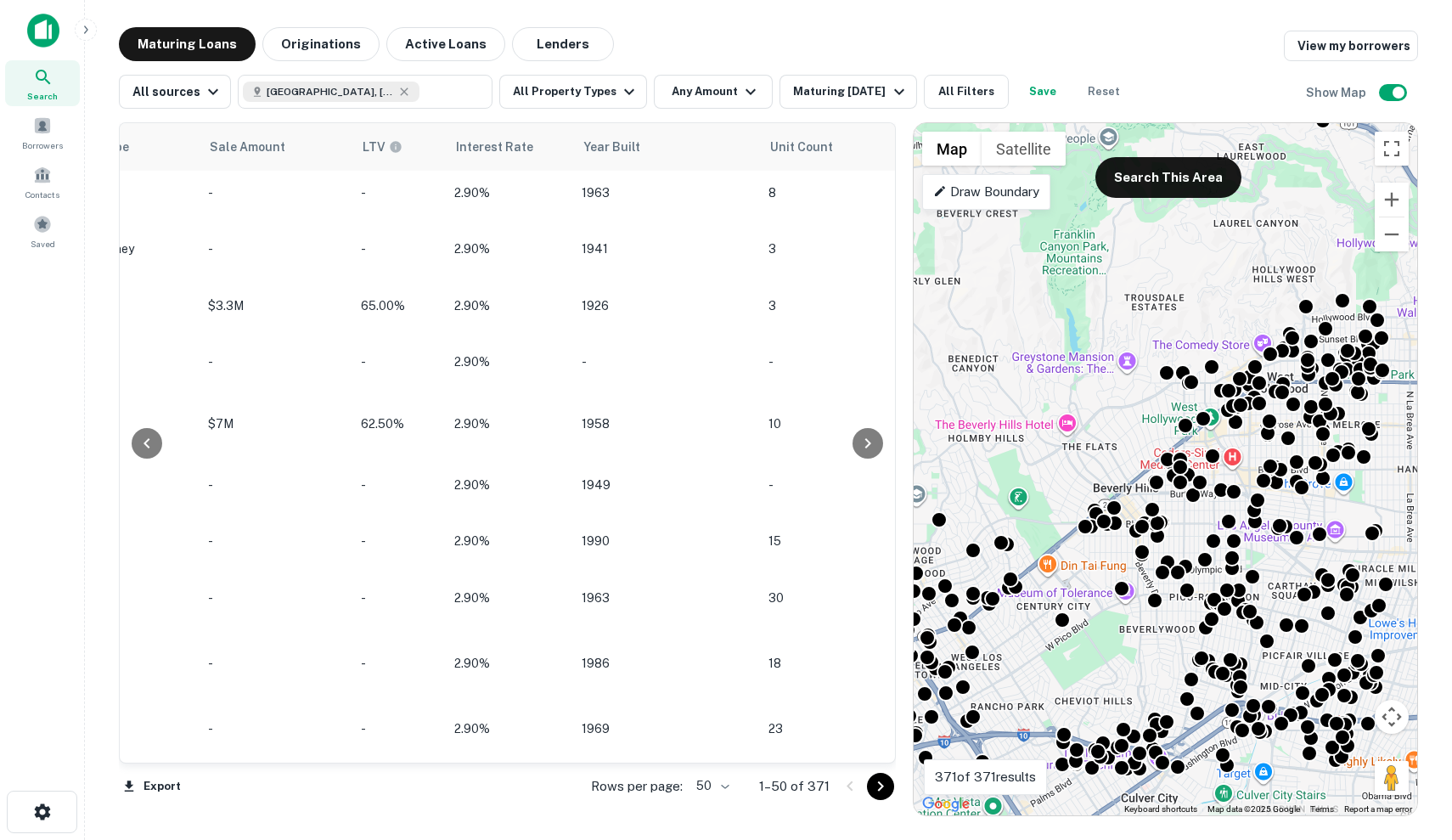
drag, startPoint x: 1158, startPoint y: 368, endPoint x: 1128, endPoint y: 326, distance: 51.6
click at [1128, 326] on div "To activate drag with keyboard, press Alt + Enter. Once in keyboard drag state,…" at bounding box center [1165, 469] width 504 height 692
click at [1392, 230] on button "Zoom out" at bounding box center [1391, 234] width 34 height 34
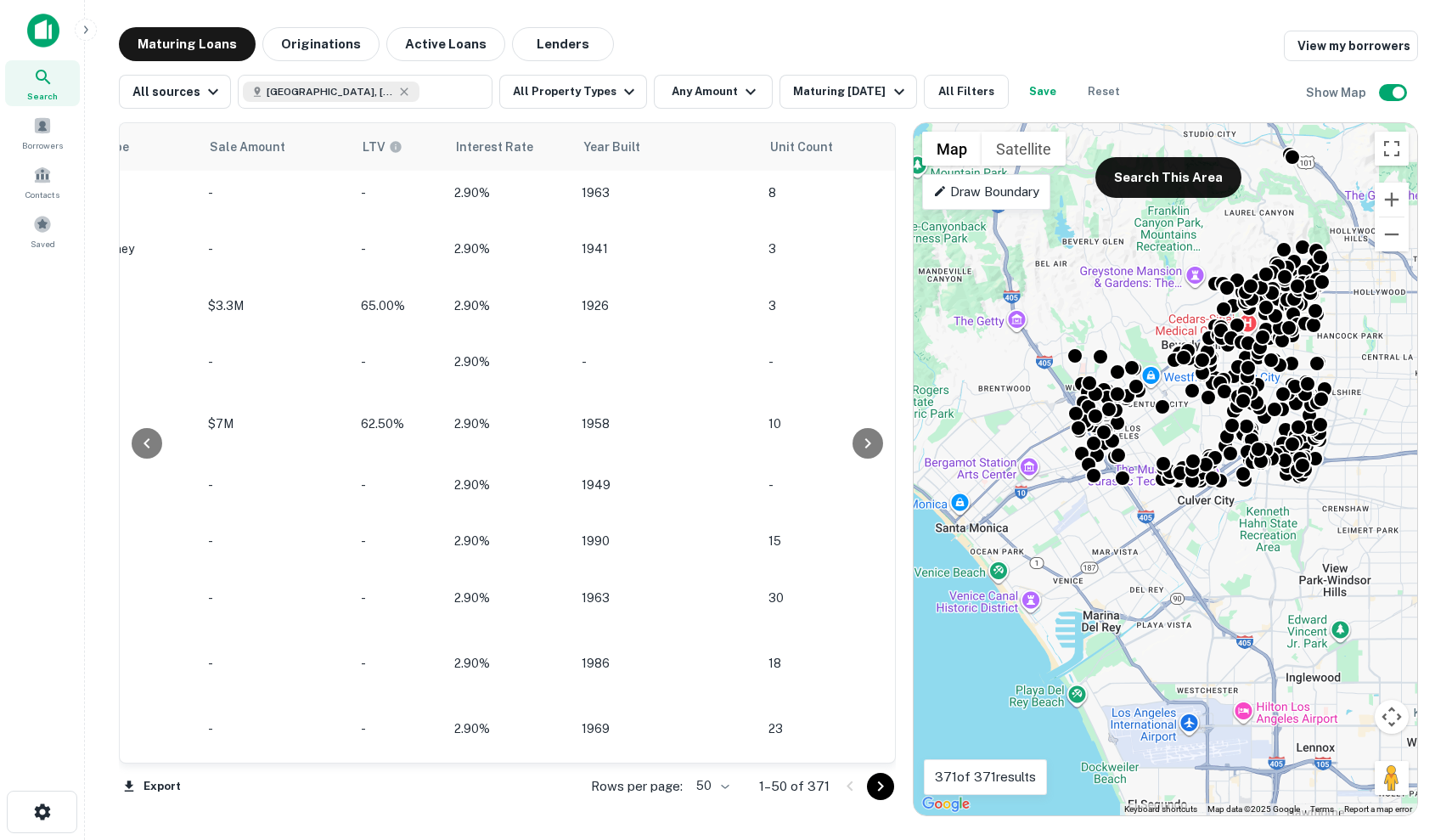
drag, startPoint x: 1248, startPoint y: 306, endPoint x: 1297, endPoint y: 170, distance: 144.6
click at [1297, 170] on div "To activate drag with keyboard, press Alt + Enter. Once in keyboard drag state,…" at bounding box center [1165, 469] width 504 height 692
click at [1199, 171] on button "Search This Area" at bounding box center [1167, 177] width 146 height 41
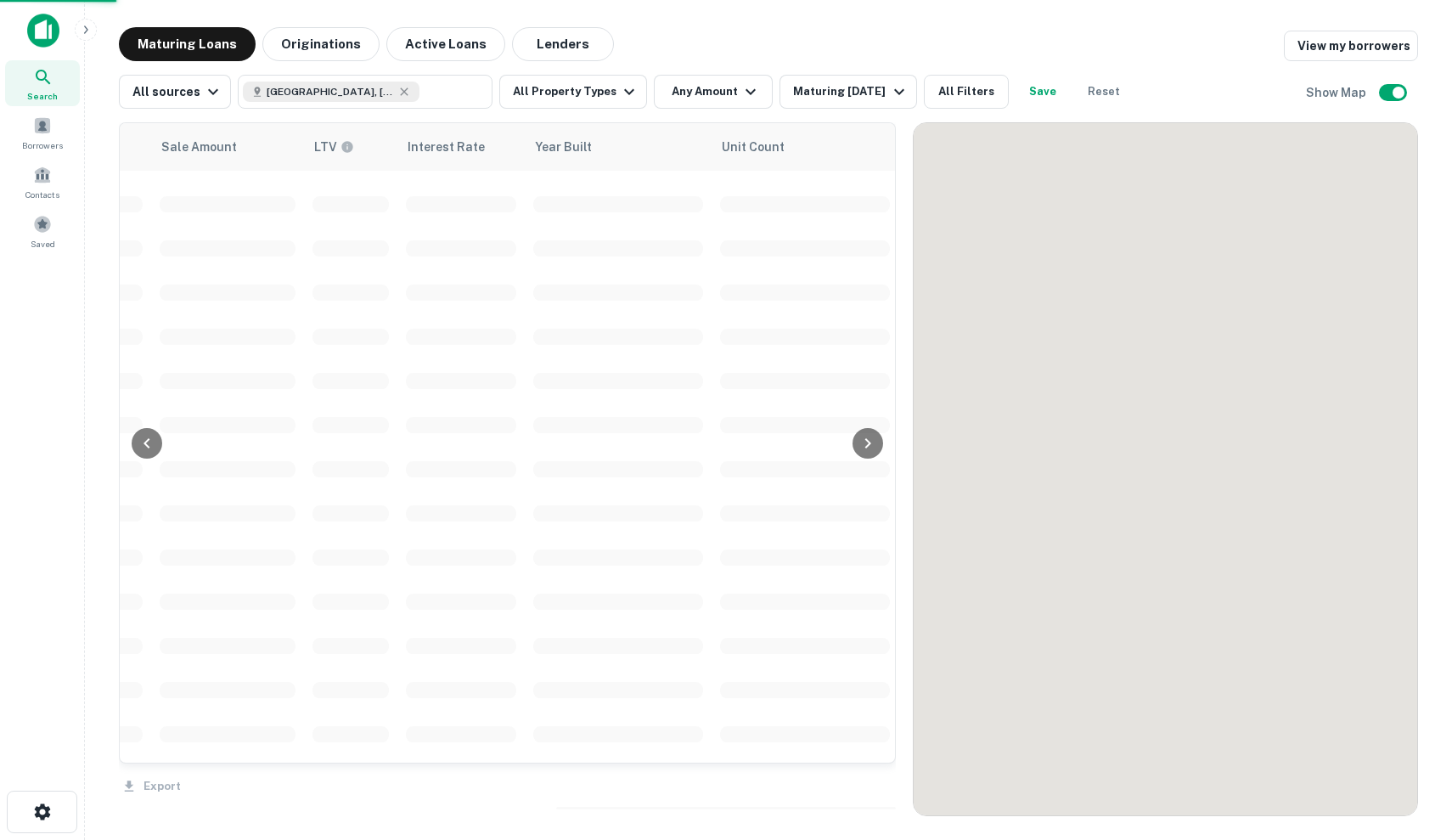
click at [1056, 196] on div at bounding box center [1165, 469] width 504 height 692
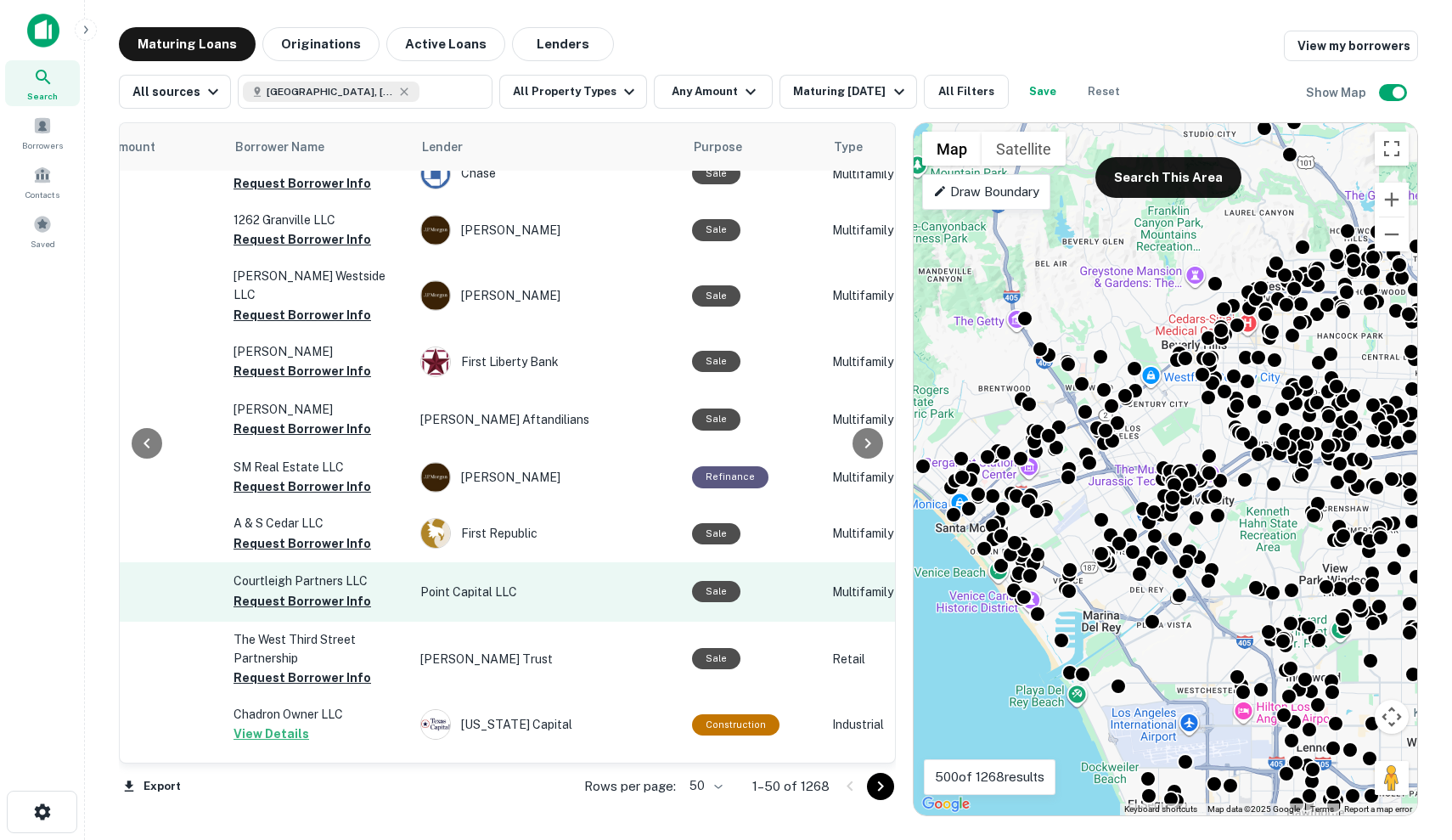
scroll to position [1624, 512]
click at [652, 582] on p "Point Capital LLC" at bounding box center [548, 591] width 255 height 18
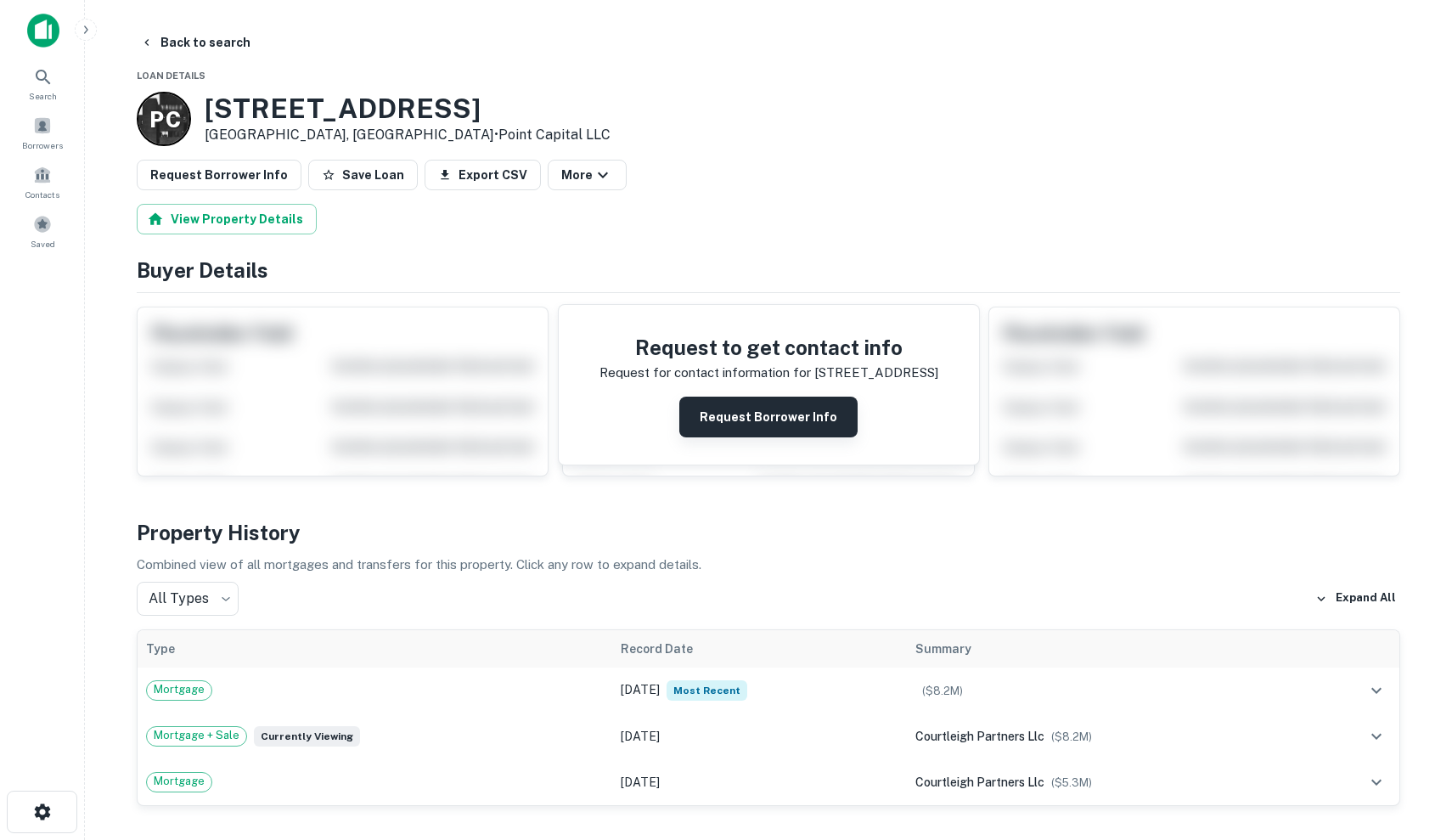
click at [789, 414] on button "Request Borrower Info" at bounding box center [768, 417] width 178 height 41
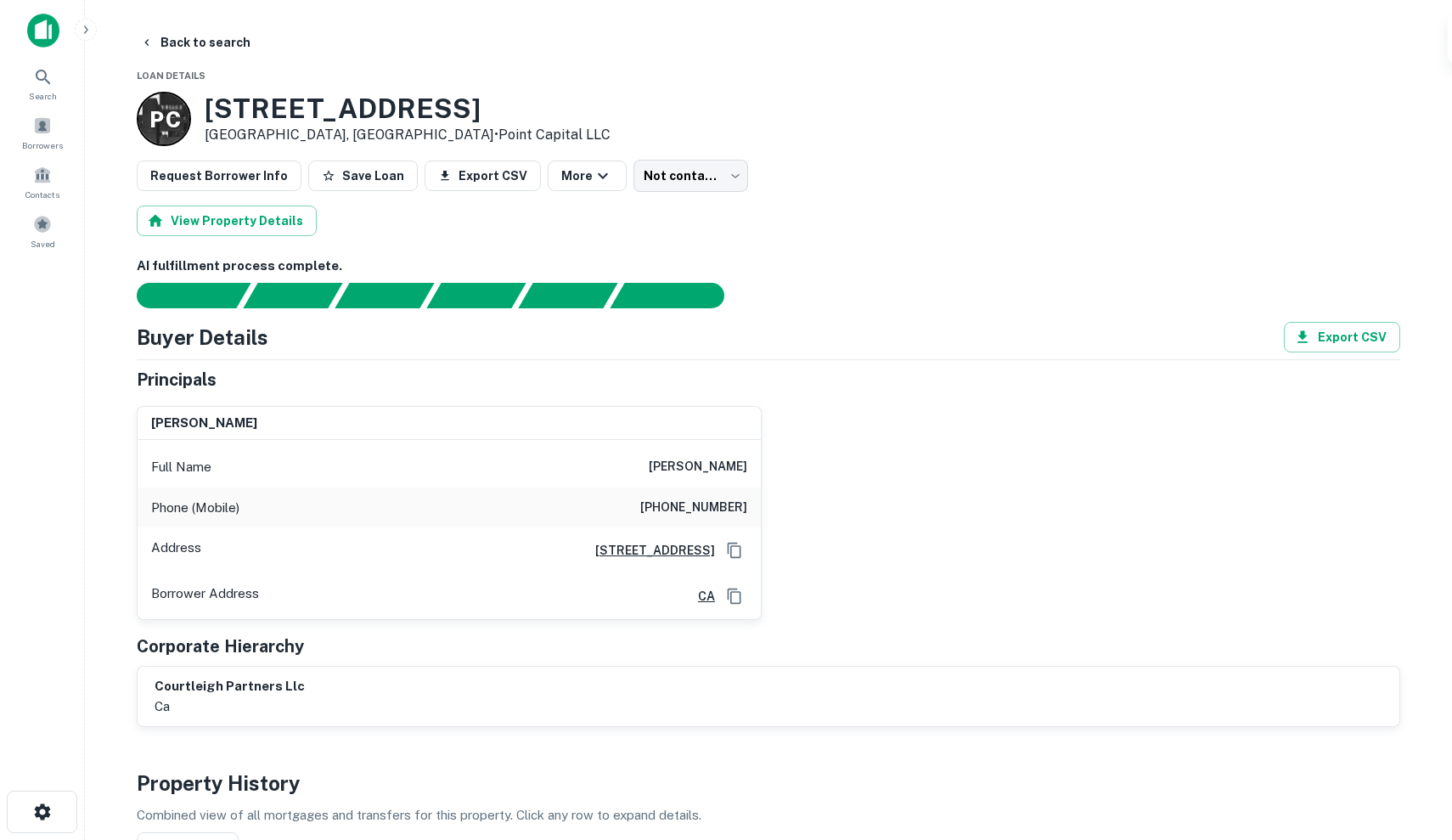
drag, startPoint x: 659, startPoint y: 460, endPoint x: 758, endPoint y: 465, distance: 99.1
click at [758, 465] on div "Full Name randyl kirshner" at bounding box center [450, 466] width 623 height 41
copy h6 "randyl kirshner"
click at [368, 182] on button "Save Loan" at bounding box center [362, 176] width 109 height 31
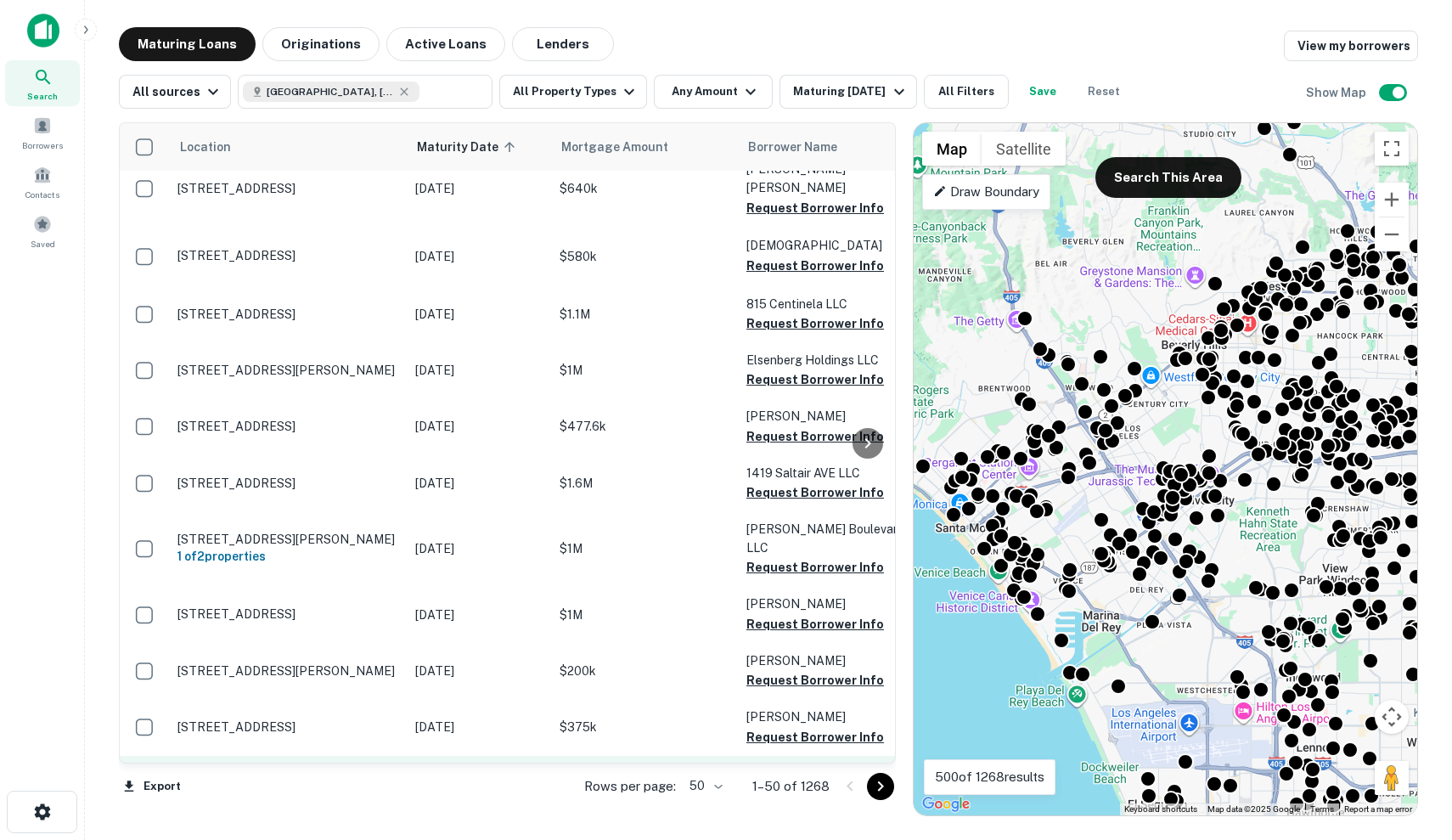
scroll to position [2338, 0]
click at [625, 775] on p "$4.7M" at bounding box center [644, 783] width 169 height 18
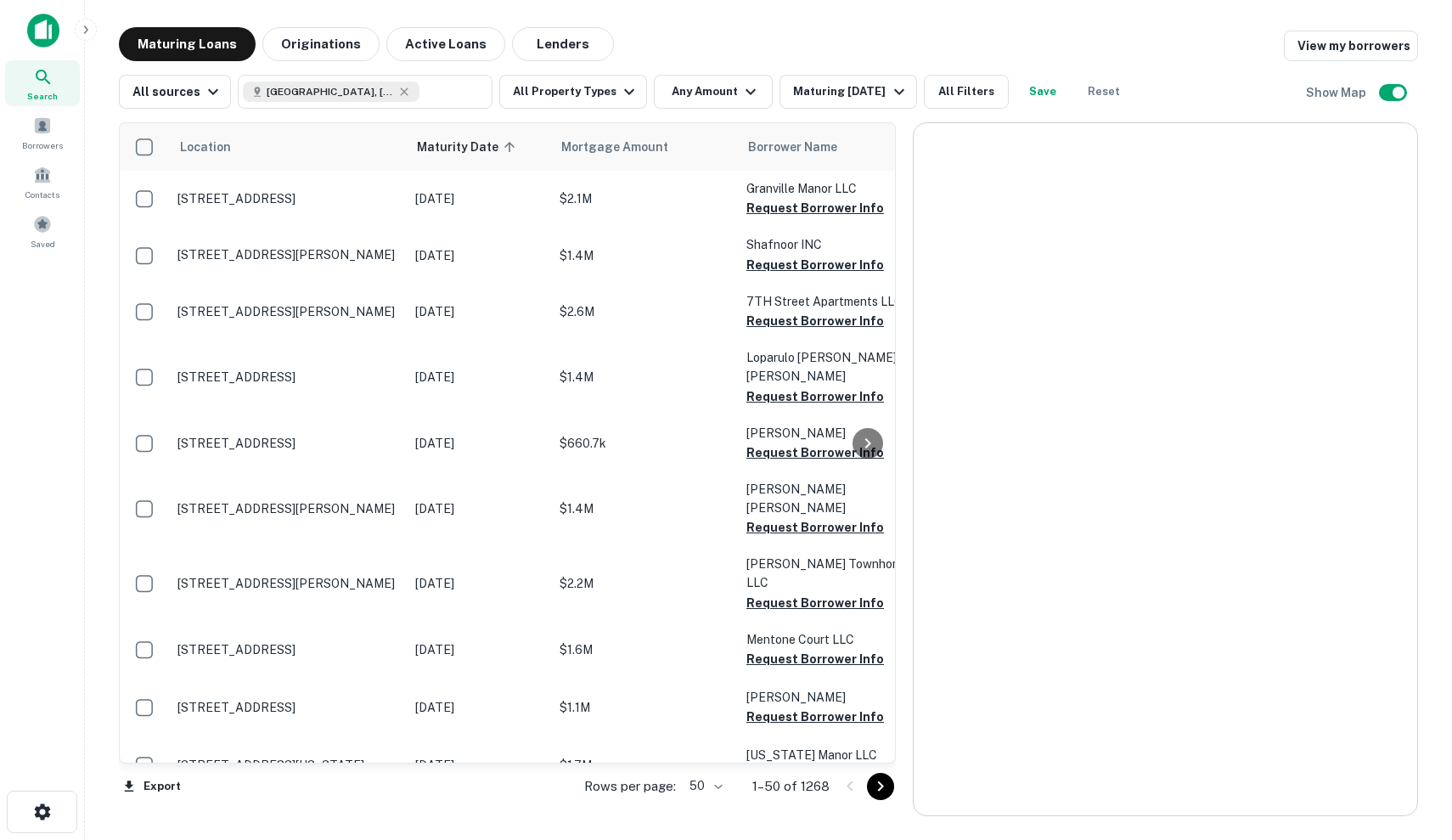
scroll to position [2338, 0]
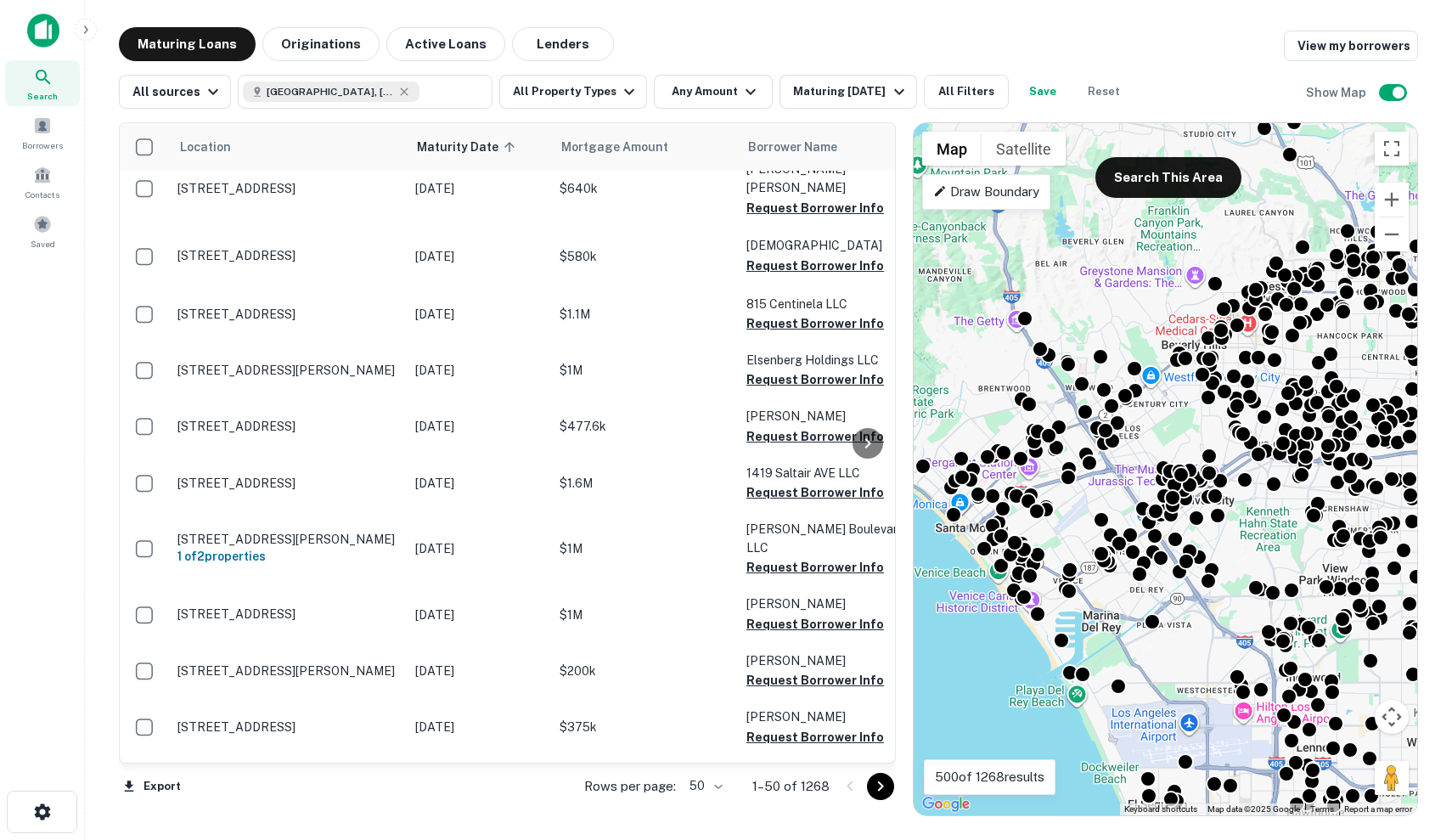
click at [887, 783] on icon "Go to next page" at bounding box center [880, 786] width 20 height 20
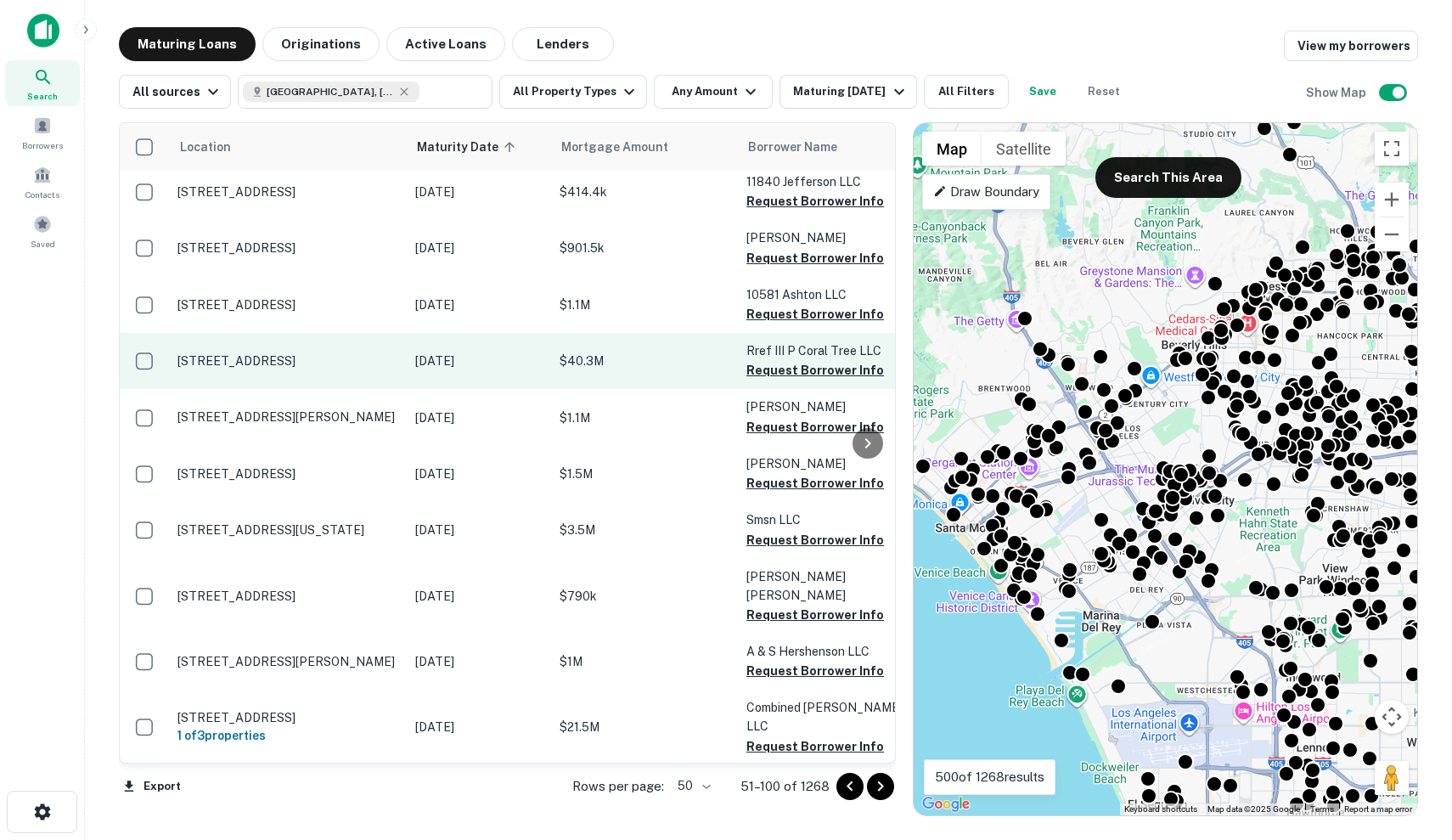
scroll to position [855, -1]
click at [321, 353] on p "[STREET_ADDRESS]" at bounding box center [287, 361] width 221 height 16
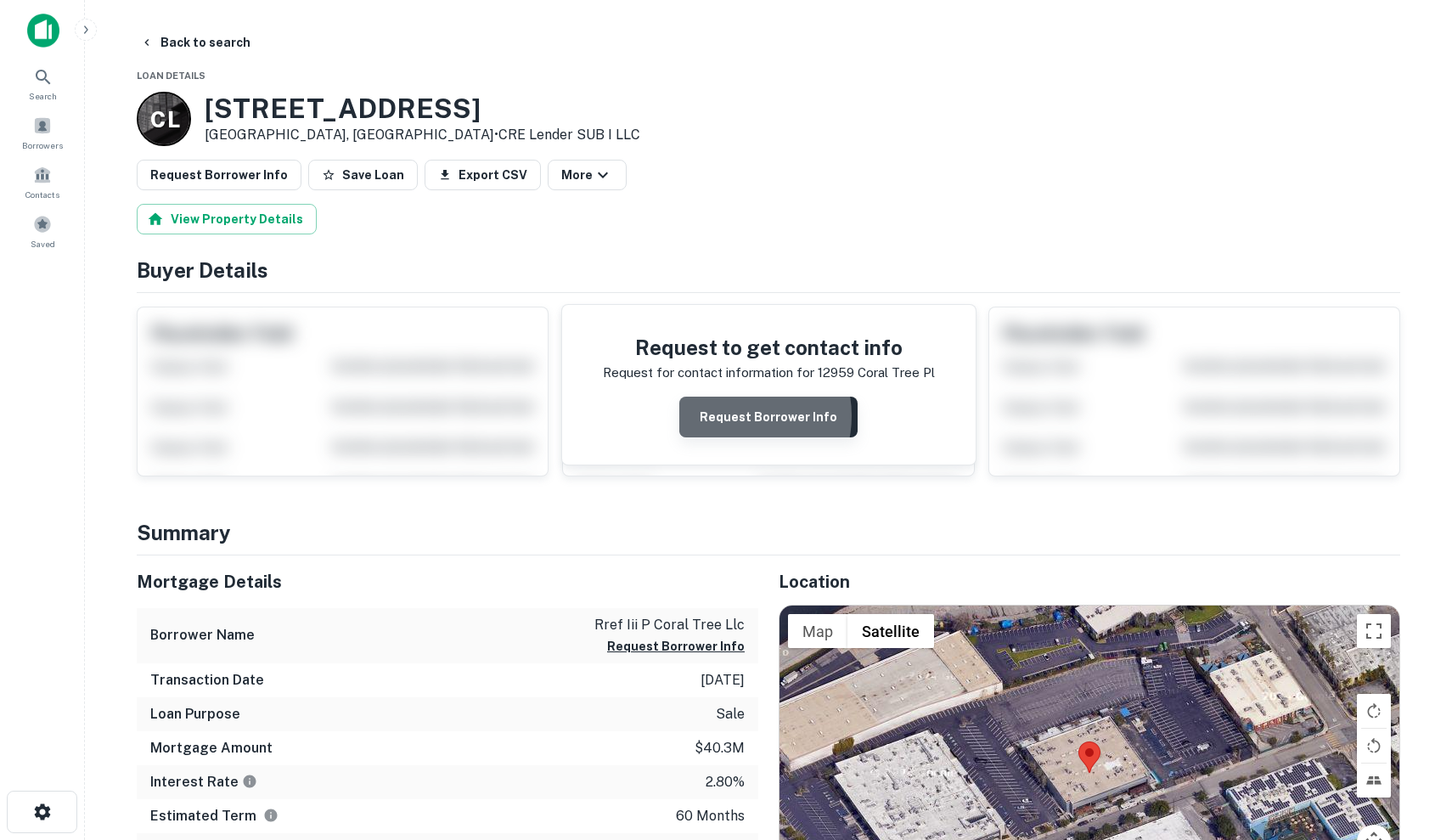
click at [739, 415] on button "Request Borrower Info" at bounding box center [768, 417] width 178 height 41
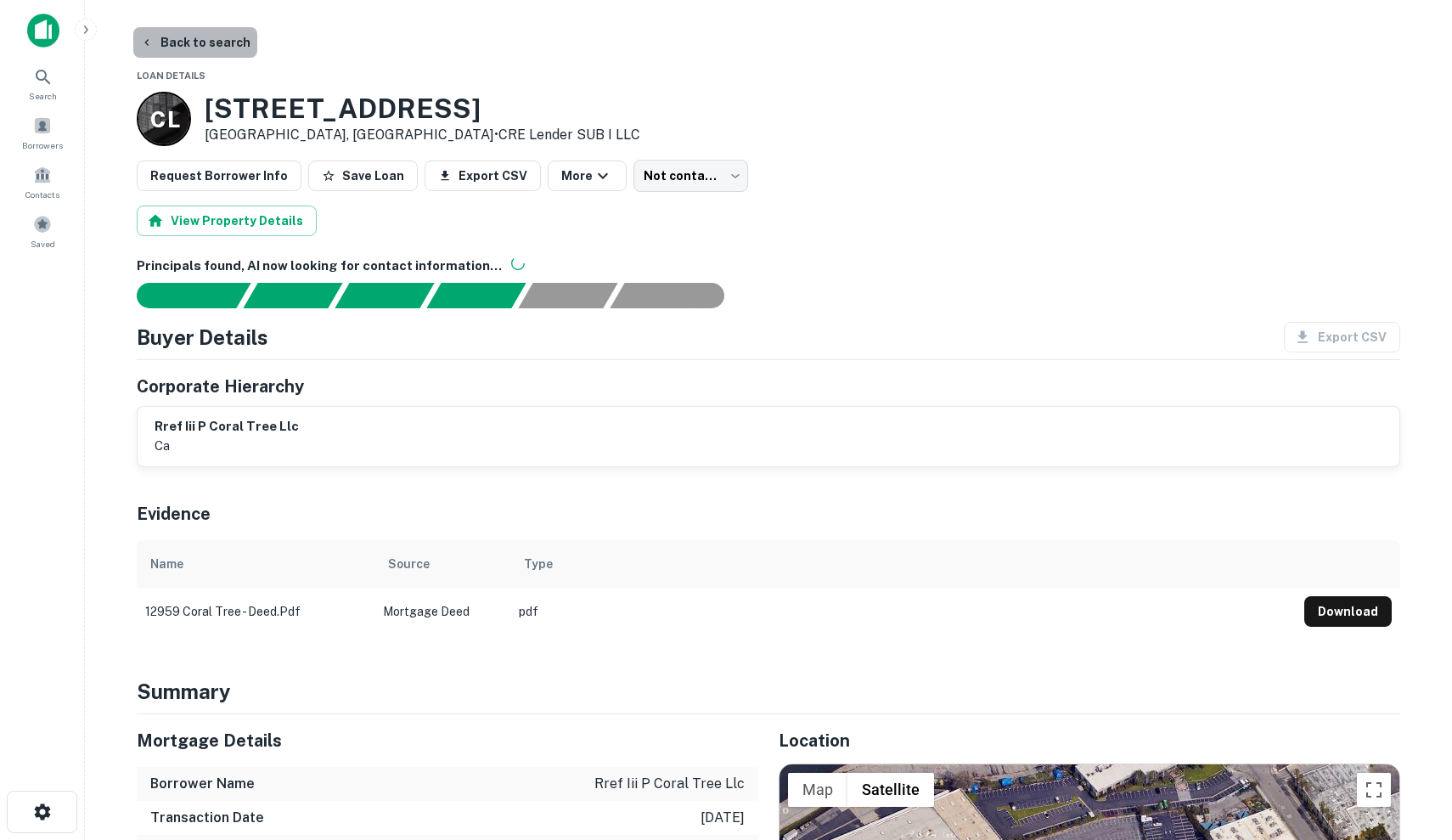
click at [207, 44] on button "Back to search" at bounding box center [196, 42] width 124 height 31
click at [194, 38] on button "Back to search" at bounding box center [196, 42] width 124 height 31
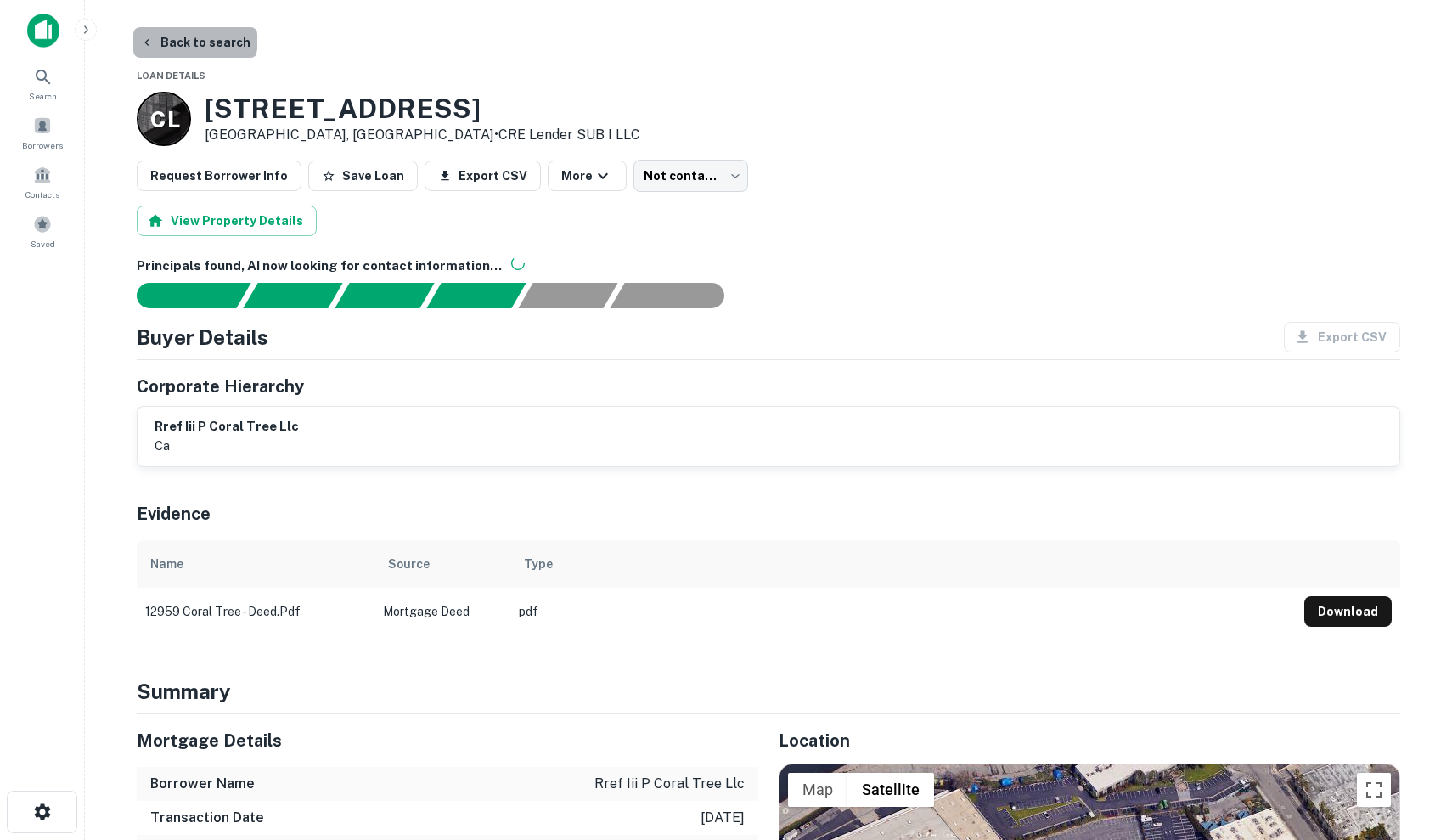
click at [194, 38] on button "Back to search" at bounding box center [196, 42] width 124 height 31
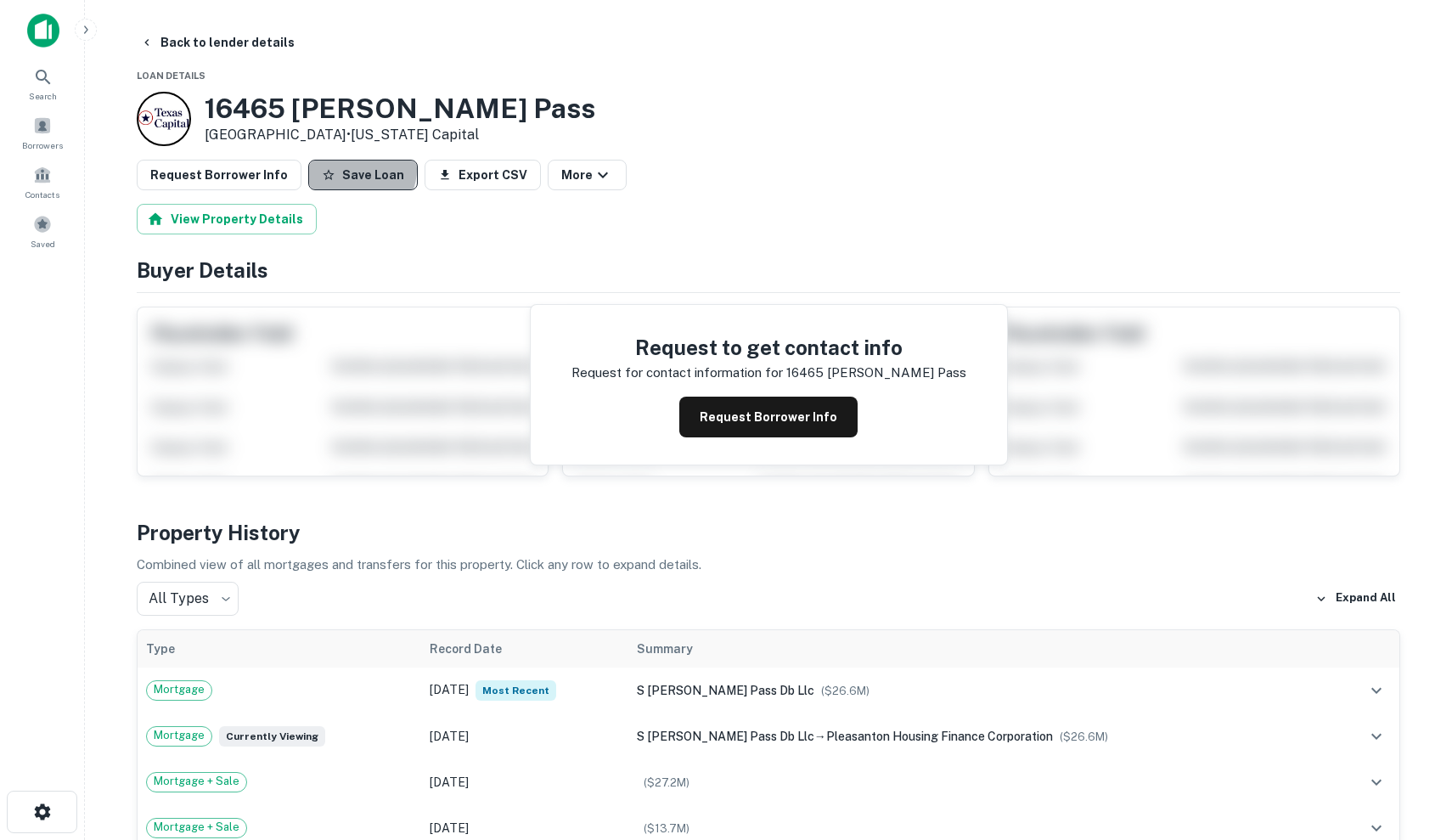
click at [345, 169] on button "Save Loan" at bounding box center [362, 175] width 109 height 31
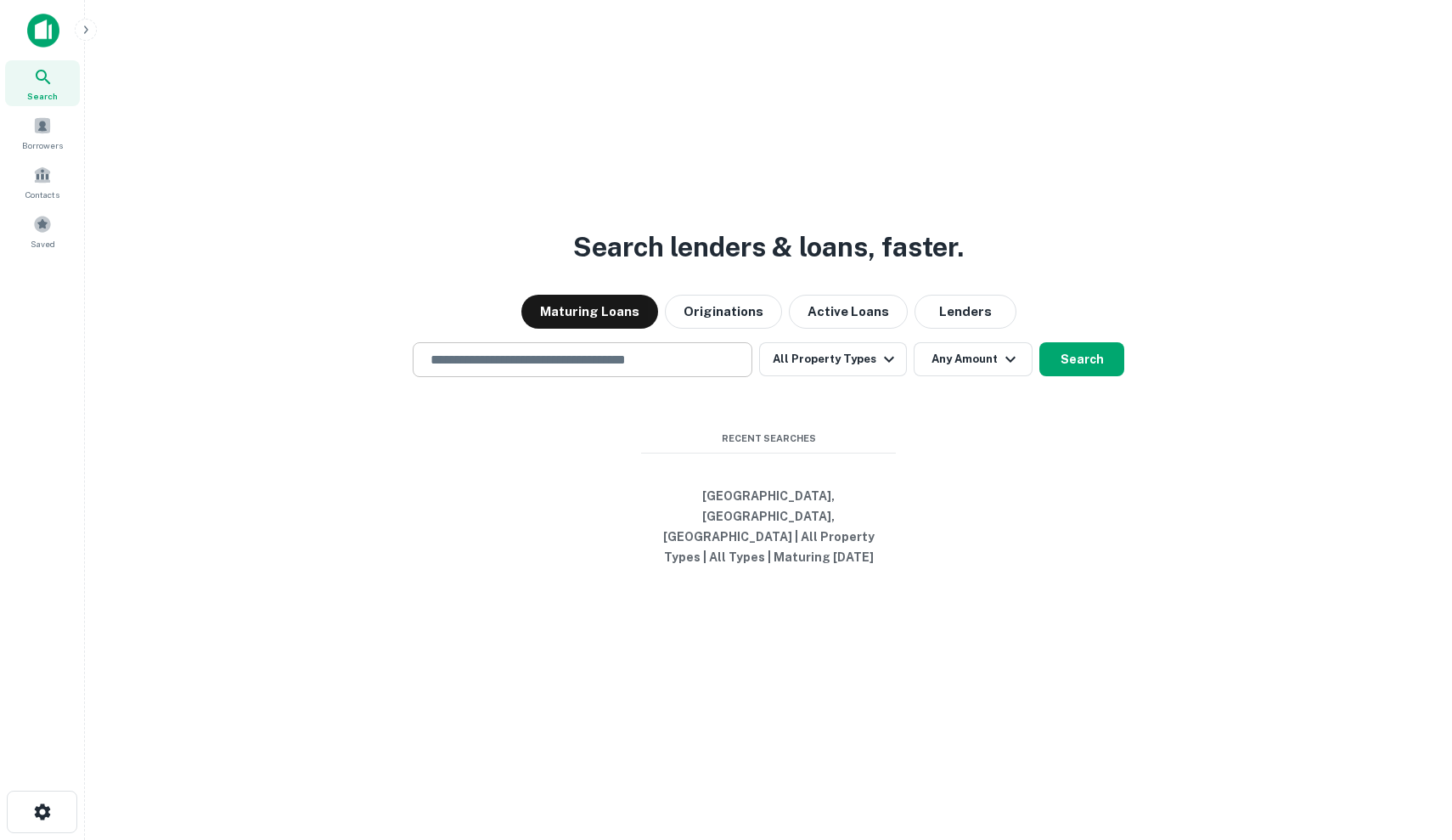
click at [618, 365] on input "text" at bounding box center [581, 360] width 324 height 19
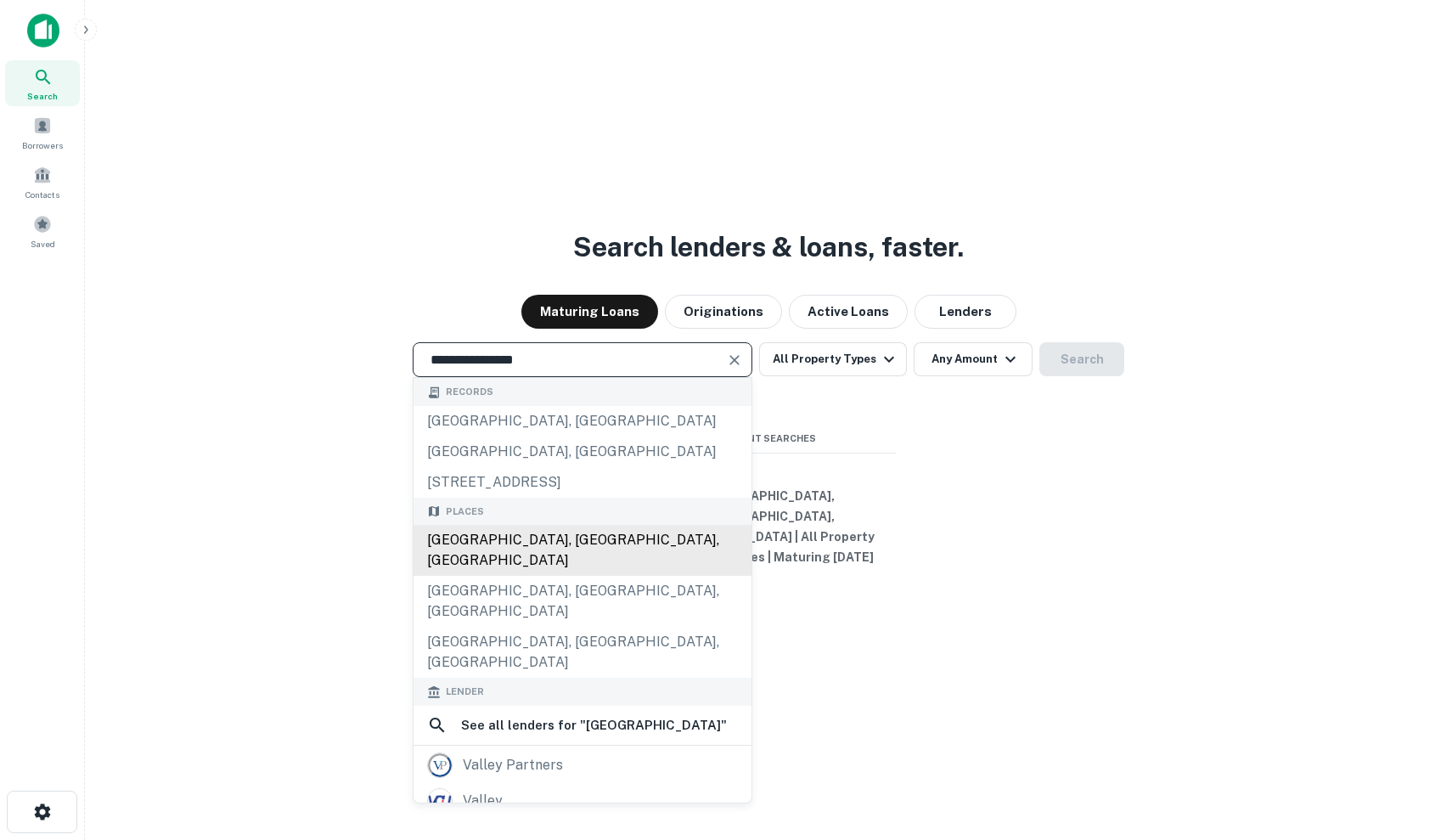
type input "**********"
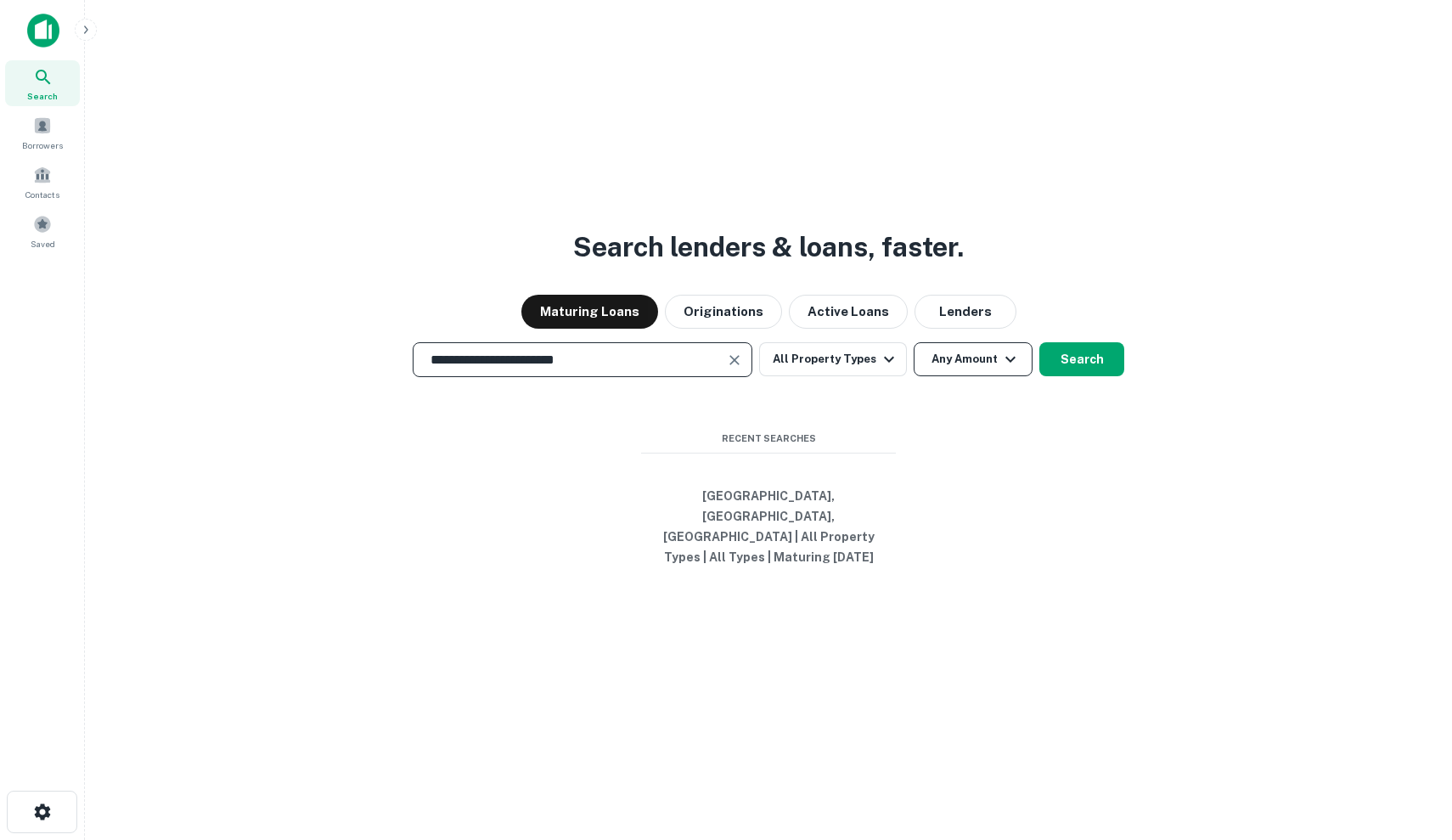
click at [984, 375] on button "Any Amount" at bounding box center [973, 359] width 119 height 34
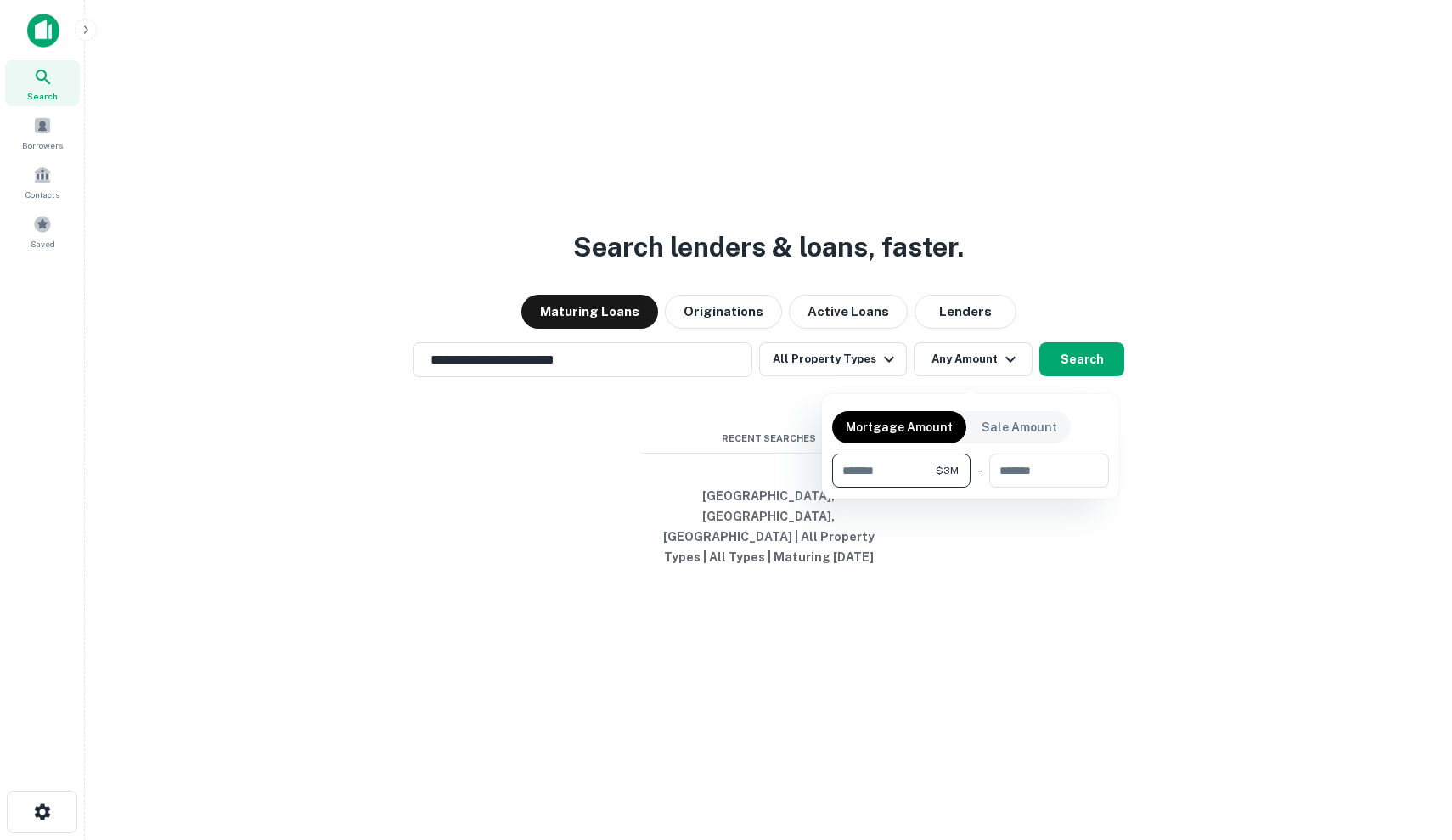
type input "*******"
click at [1093, 368] on div at bounding box center [726, 420] width 1452 height 840
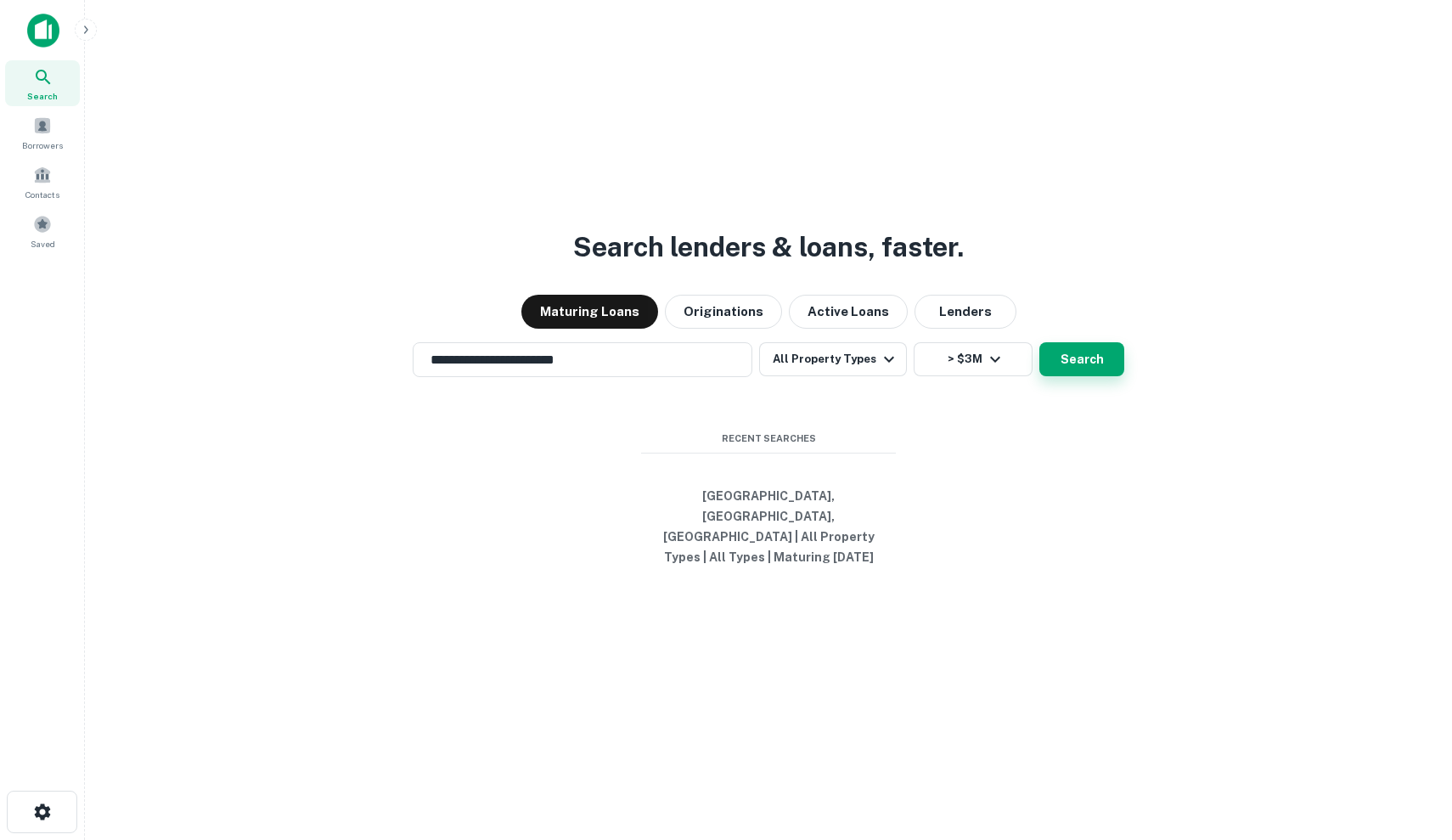
click at [1090, 368] on button "Search" at bounding box center [1081, 359] width 85 height 34
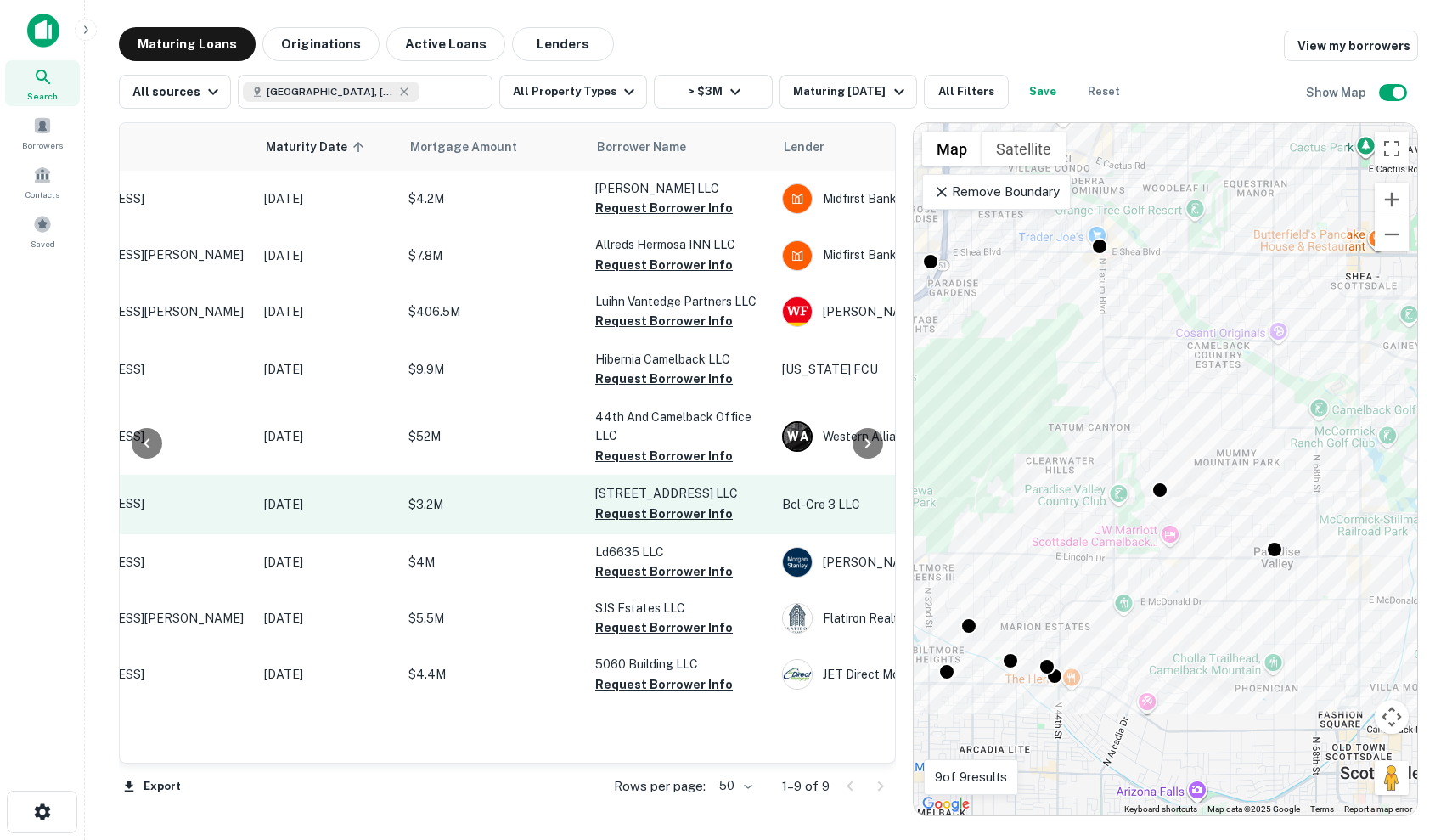
scroll to position [0, 149]
click at [521, 515] on td "$3.2M" at bounding box center [495, 505] width 187 height 59
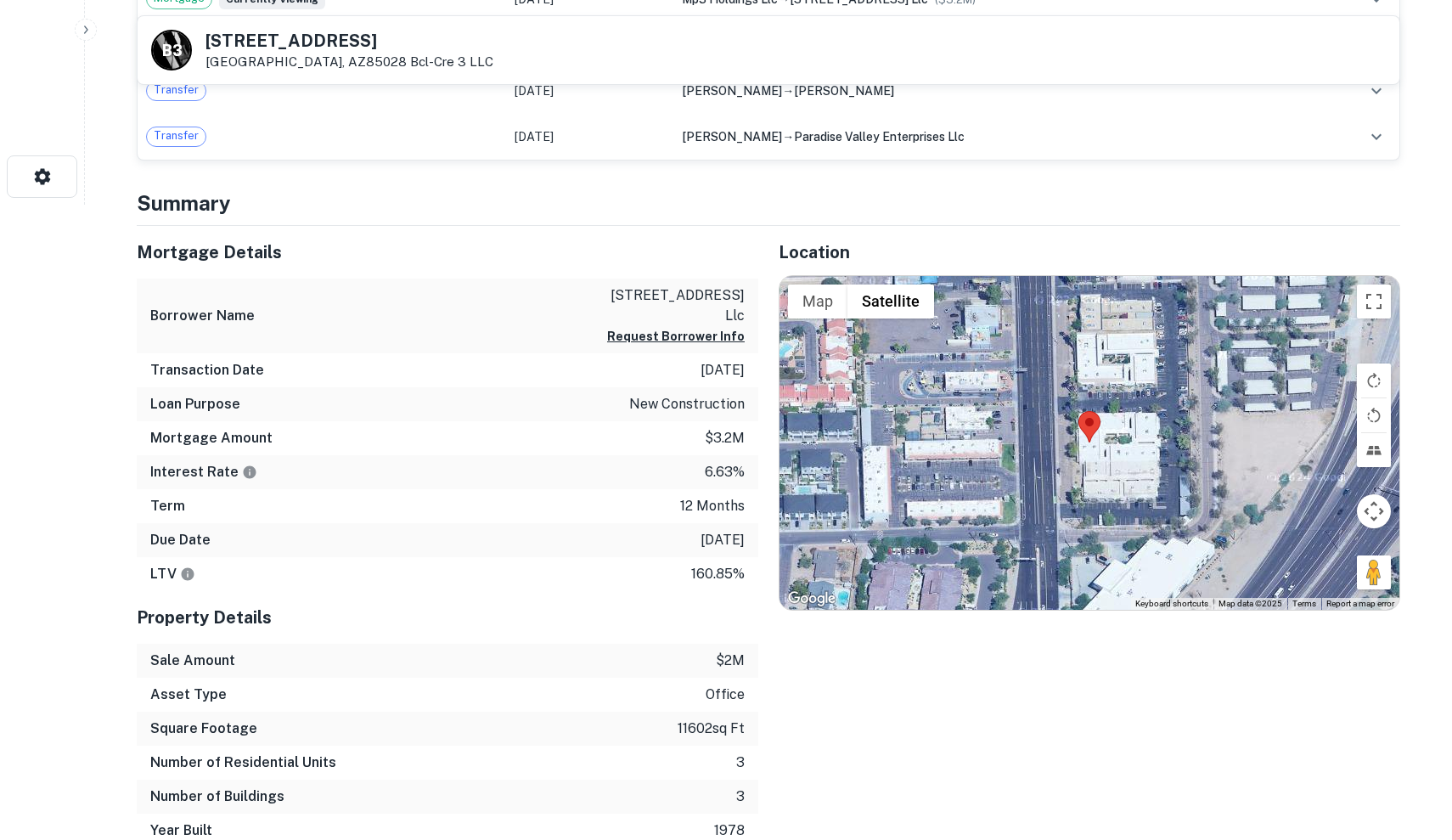
scroll to position [631, 0]
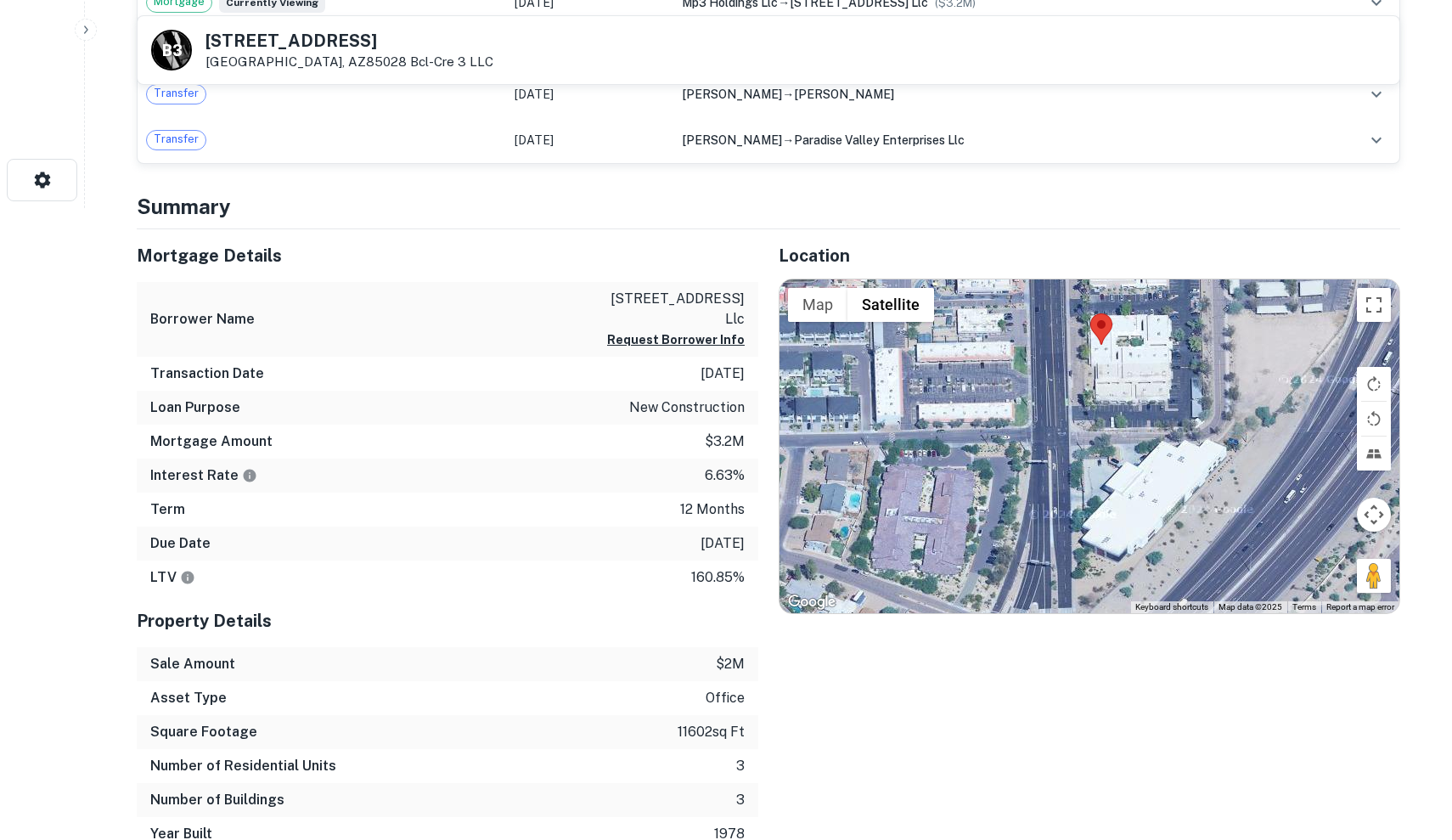
drag, startPoint x: 1118, startPoint y: 408, endPoint x: 1131, endPoint y: 309, distance: 99.8
click at [1131, 309] on div at bounding box center [1090, 446] width 620 height 334
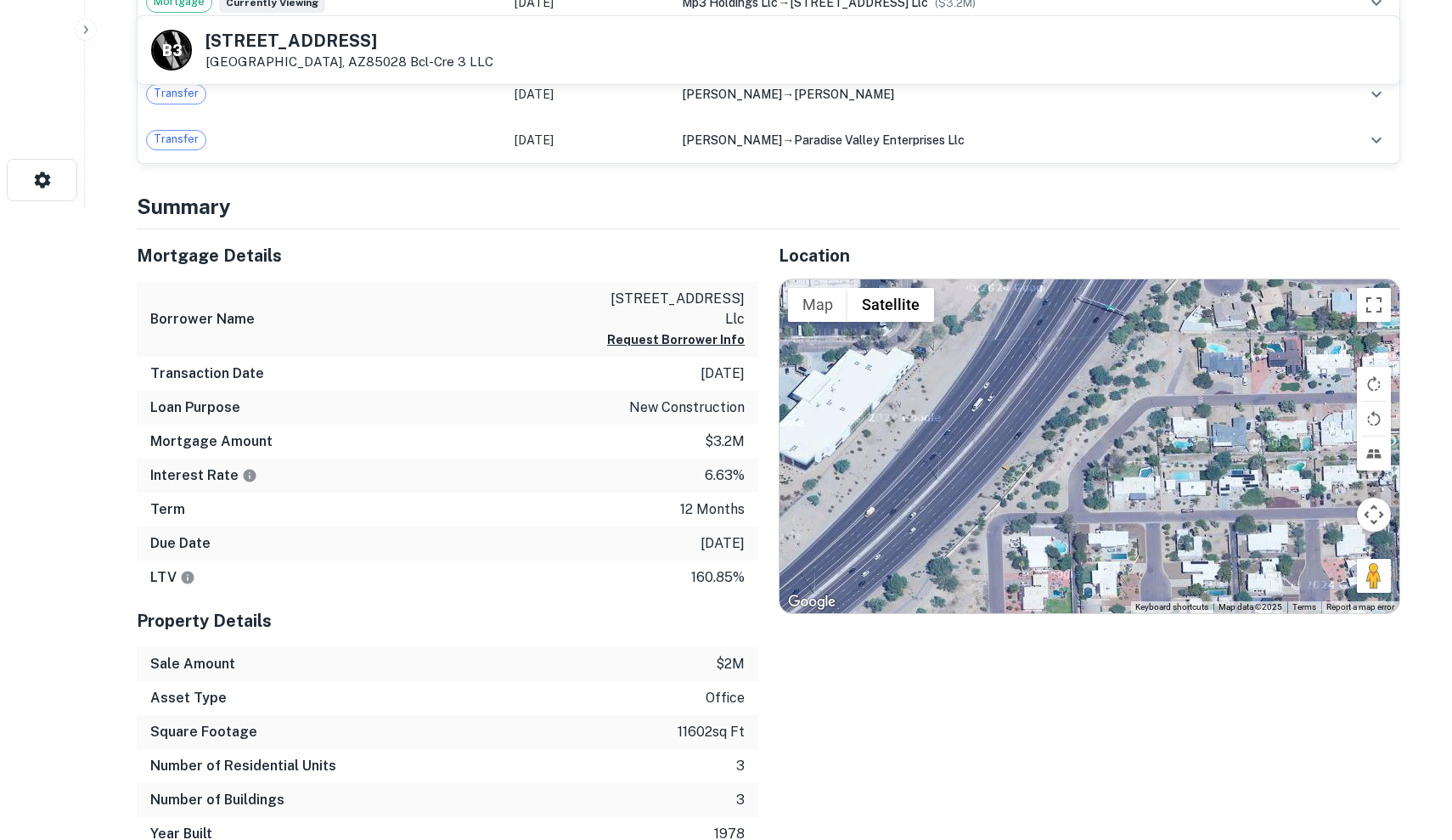
drag, startPoint x: 1227, startPoint y: 443, endPoint x: 911, endPoint y: 348, distance: 330.0
click at [911, 348] on div at bounding box center [1090, 446] width 620 height 334
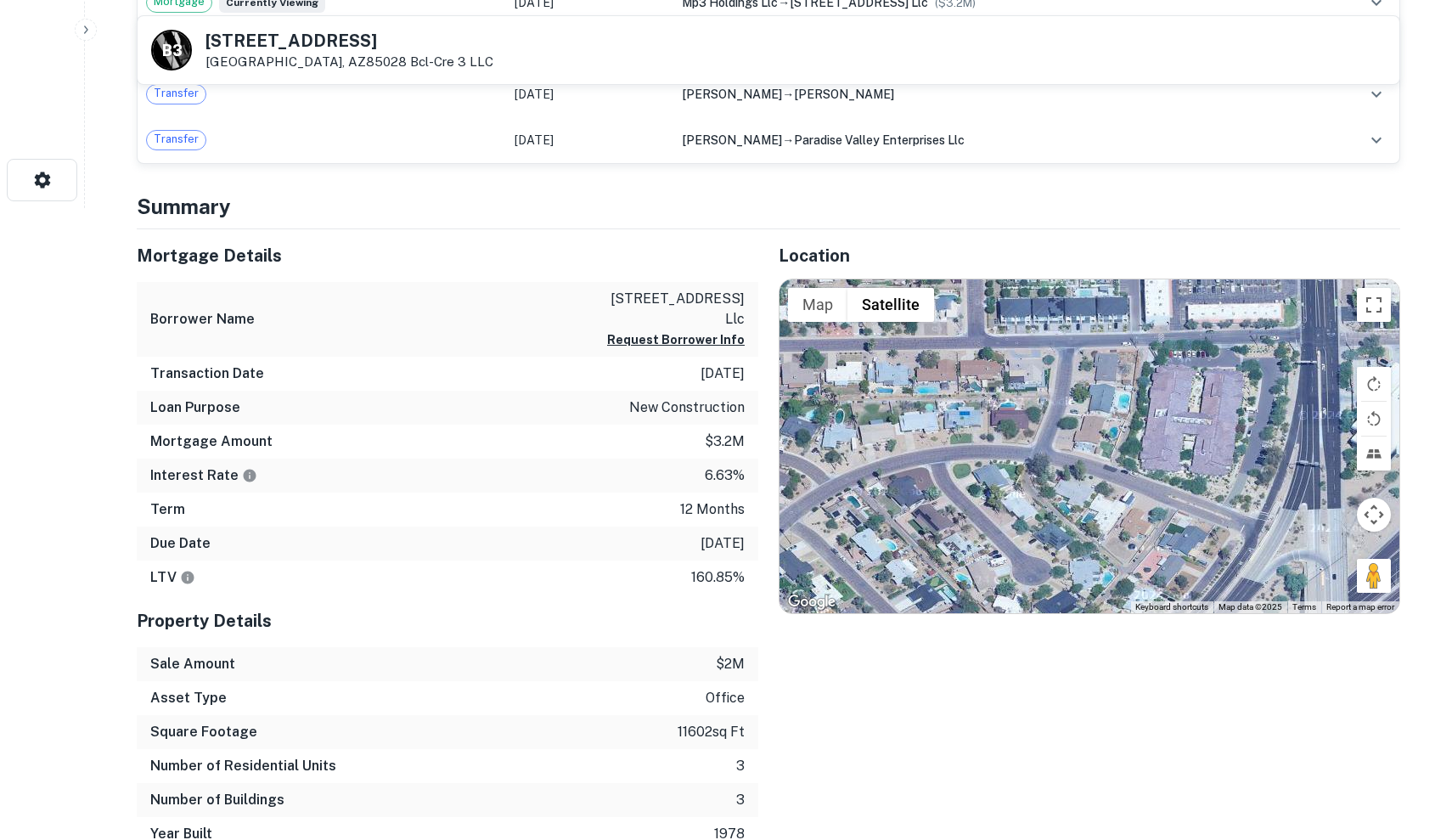
drag, startPoint x: 864, startPoint y: 414, endPoint x: 1449, endPoint y: 406, distance: 585.1
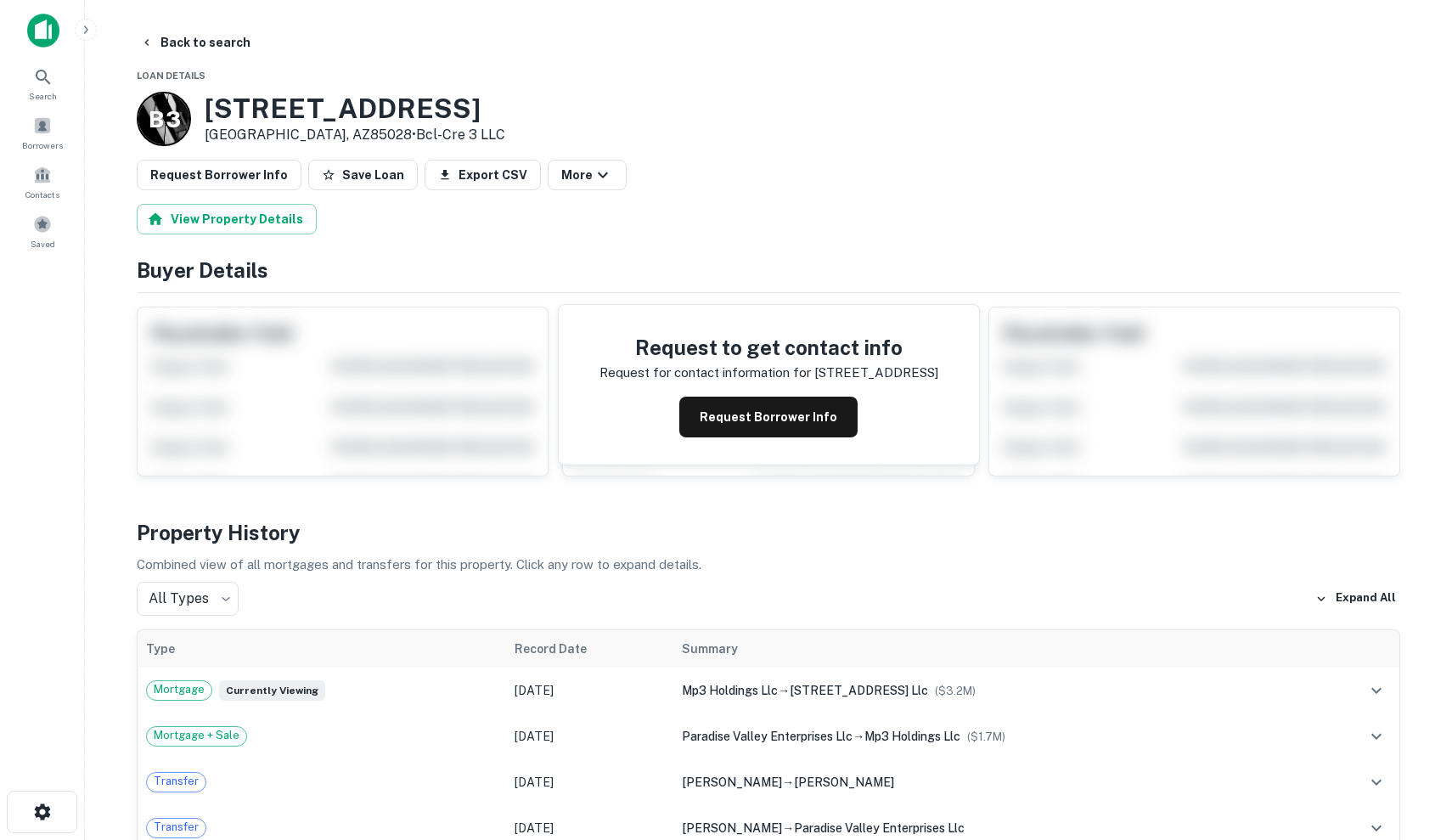
scroll to position [0, 0]
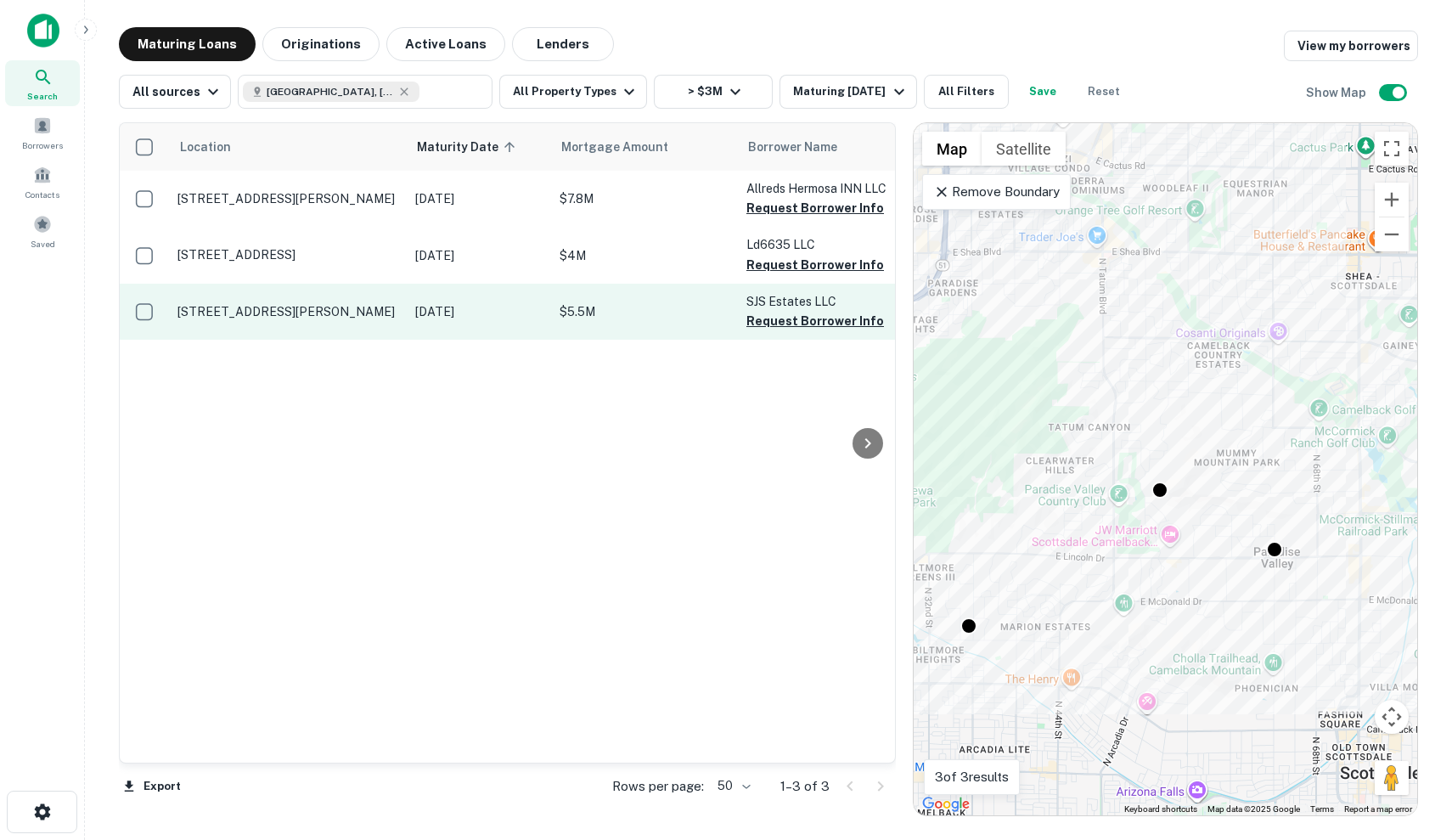
scroll to position [0, -1]
click at [358, 304] on p "[STREET_ADDRESS][PERSON_NAME]" at bounding box center [287, 312] width 221 height 16
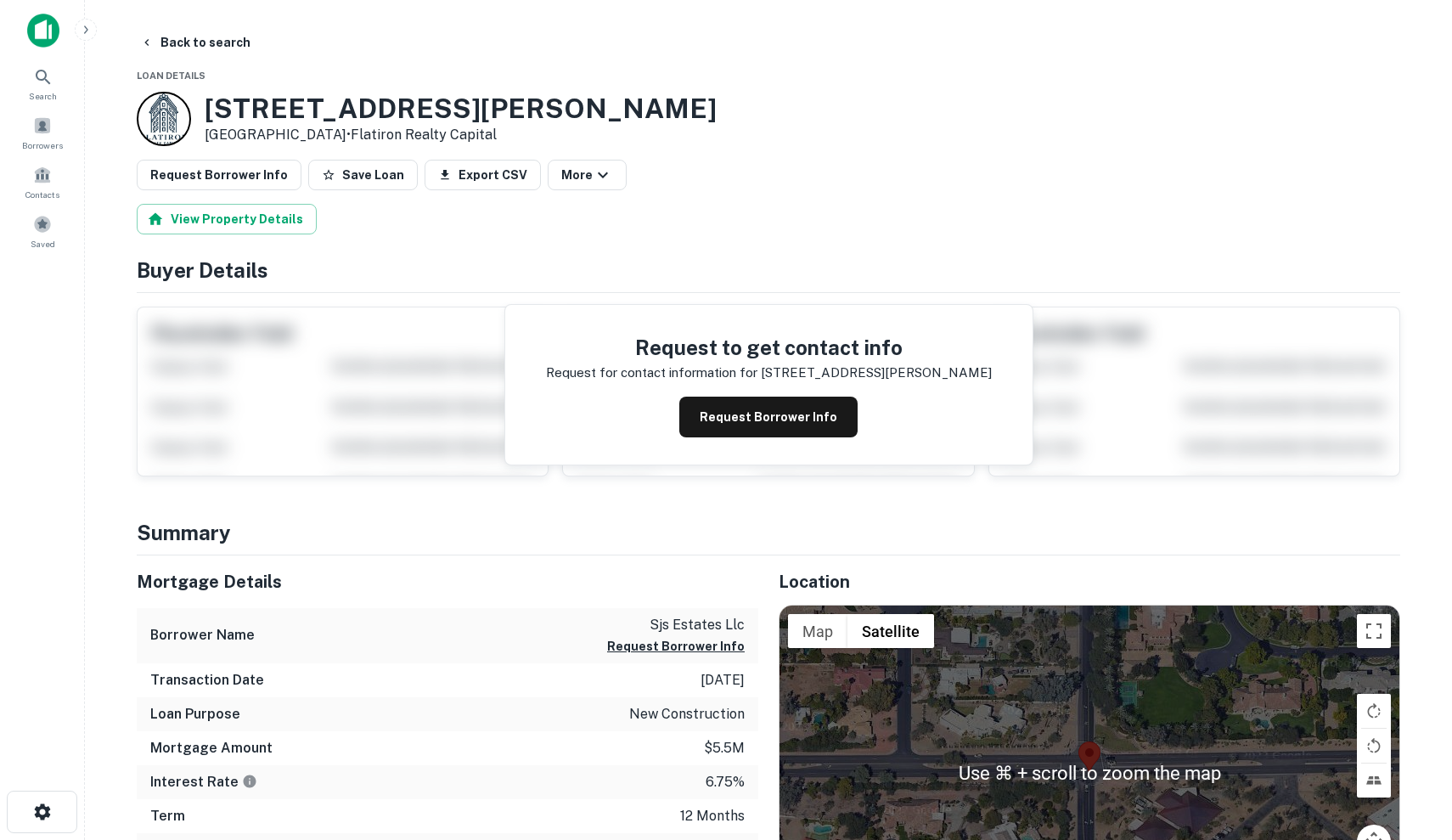
scroll to position [304, 0]
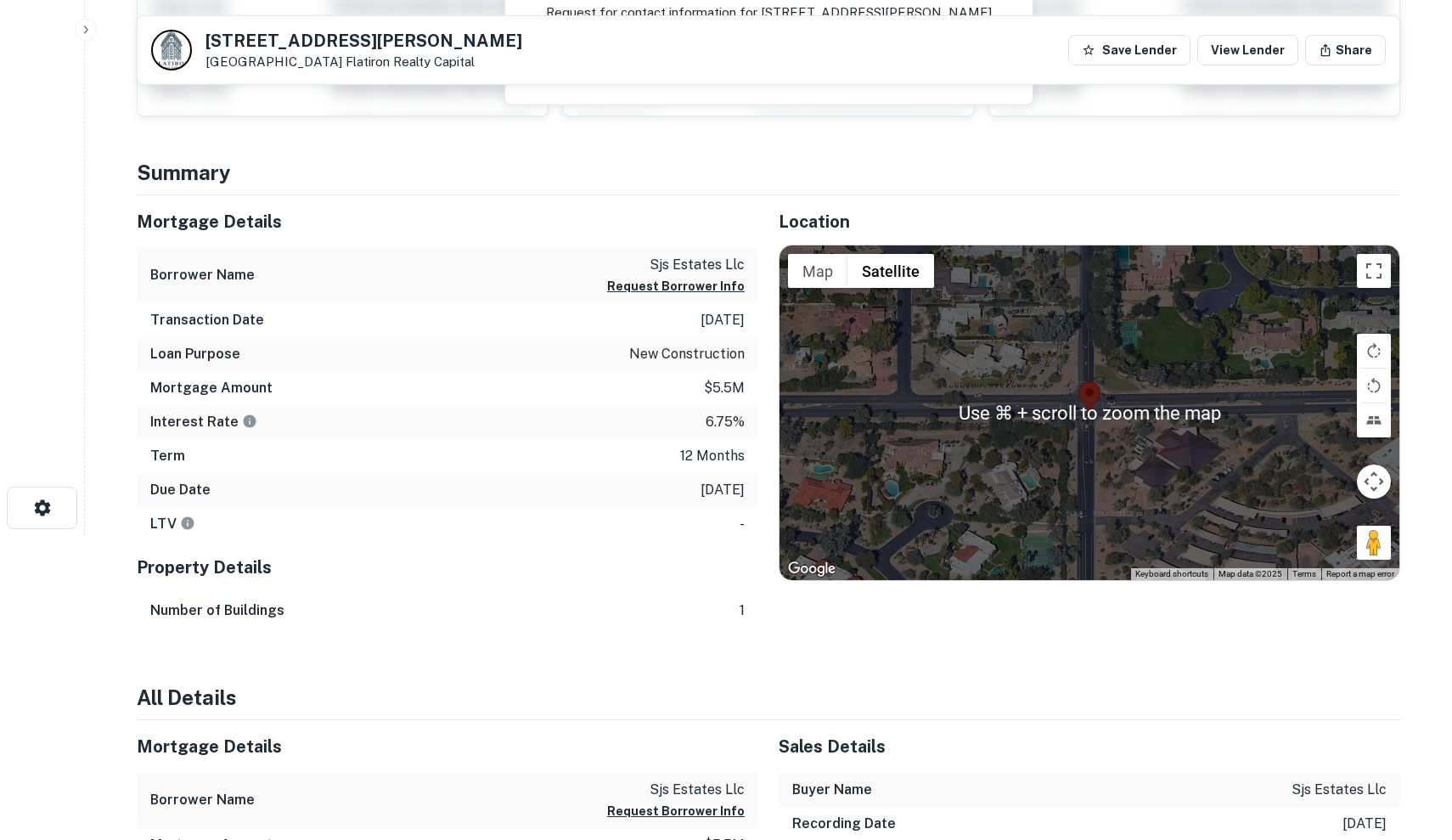
click at [1109, 396] on div at bounding box center [1090, 412] width 620 height 334
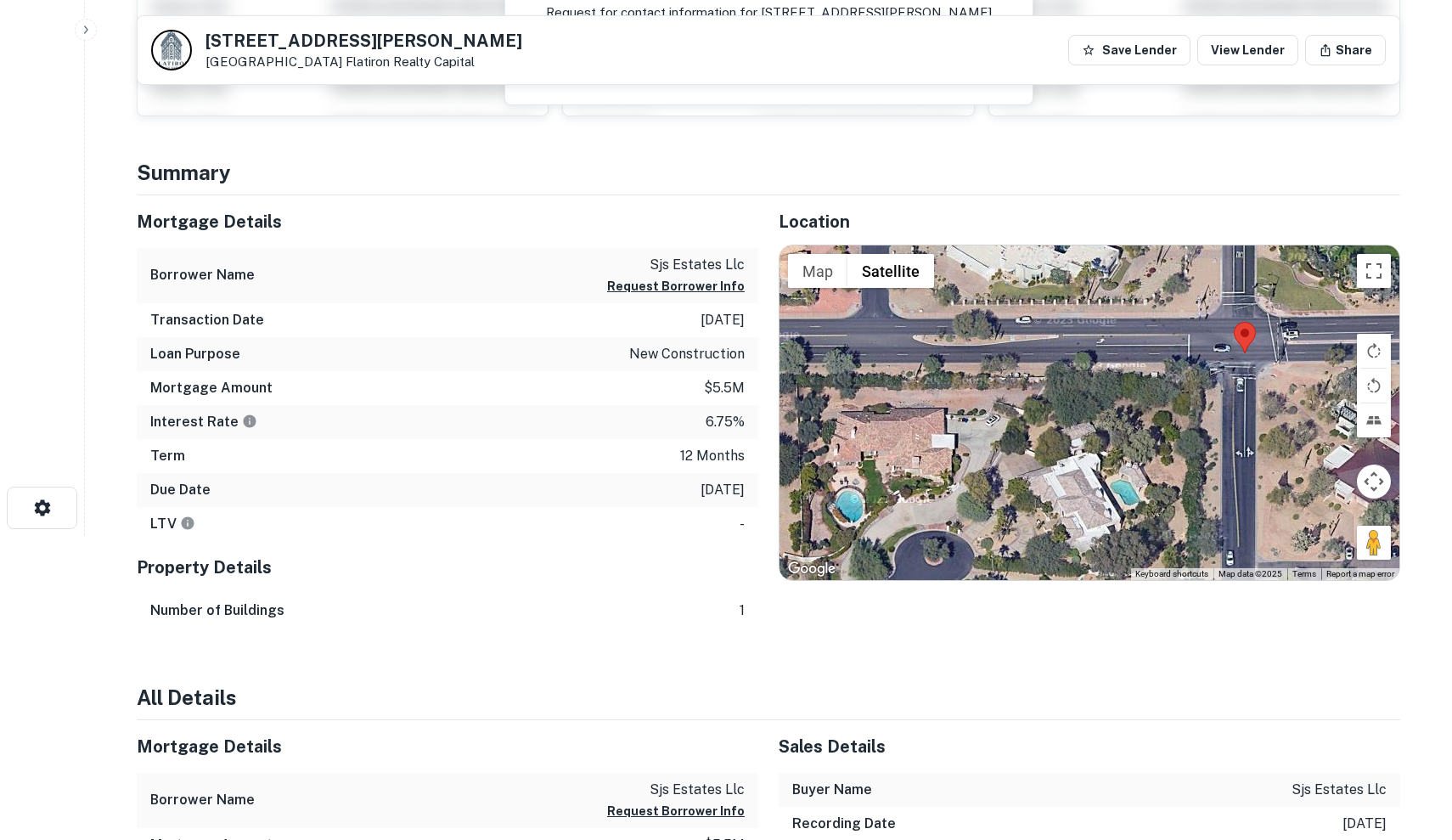
drag, startPoint x: 1025, startPoint y: 383, endPoint x: 1204, endPoint y: 303, distance: 196.1
click at [1204, 302] on div at bounding box center [1090, 412] width 620 height 334
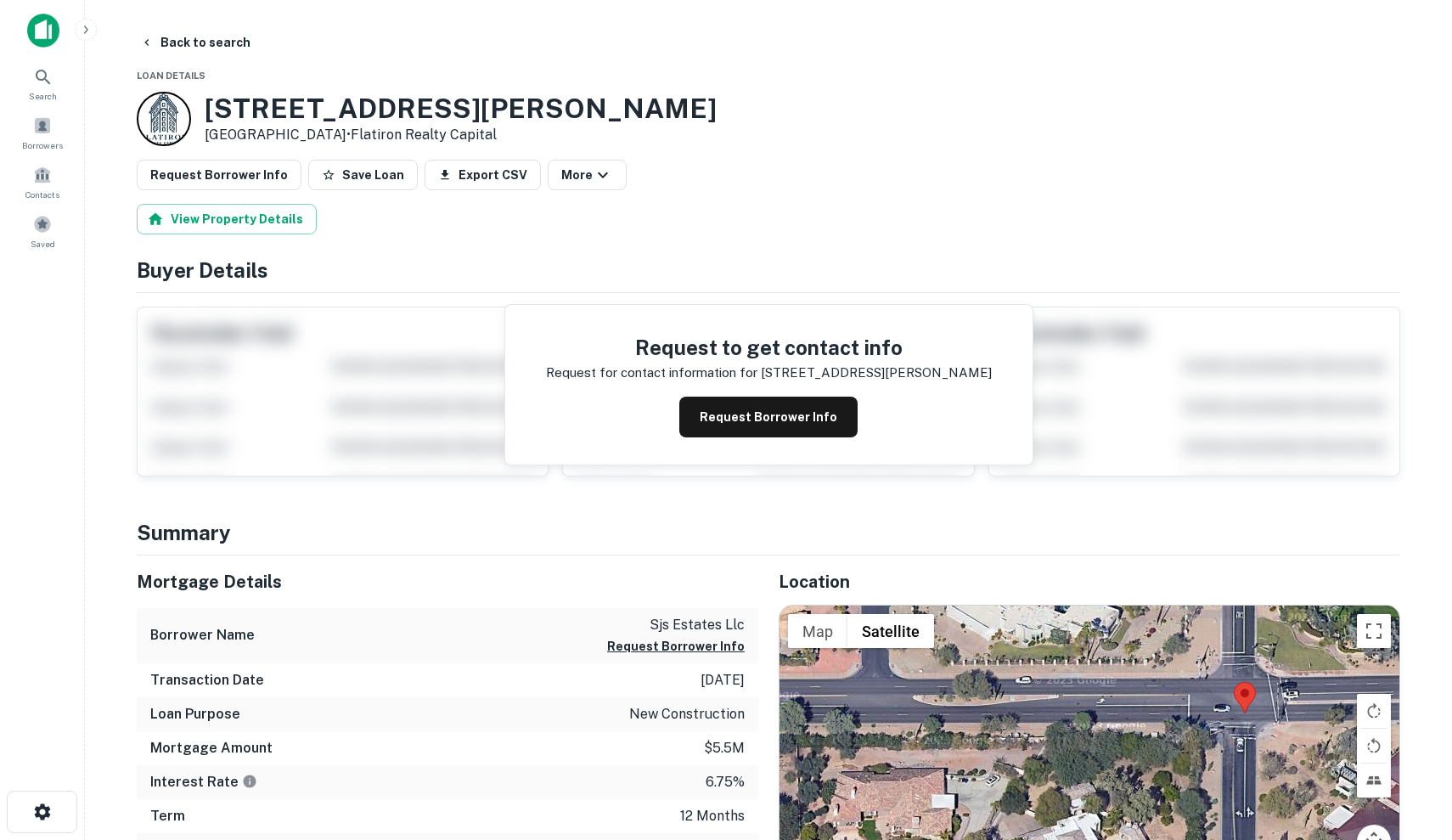
scroll to position [0, 0]
click at [833, 412] on button "Request Borrower Info" at bounding box center [768, 417] width 178 height 41
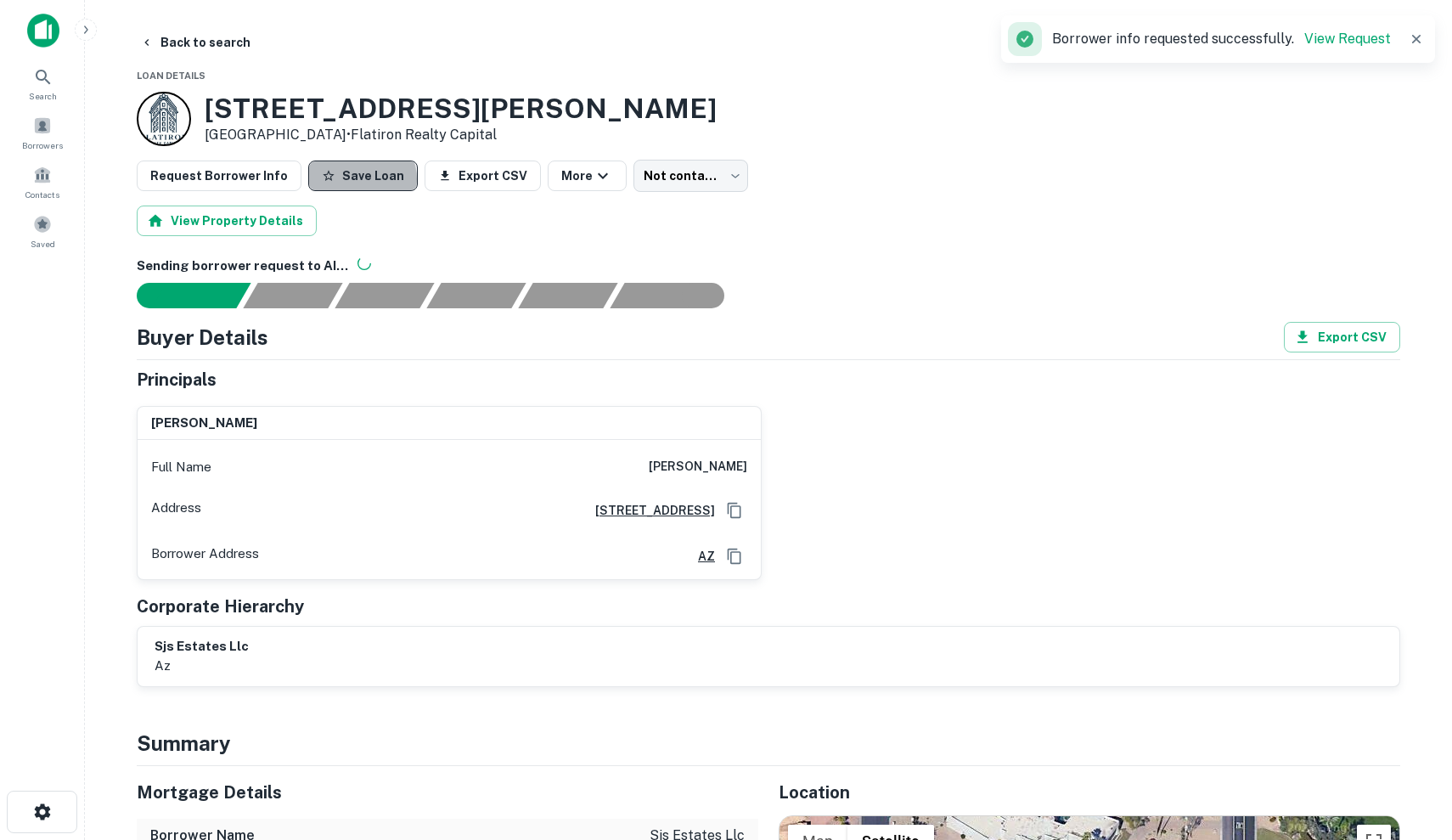
click at [350, 179] on button "Save Loan" at bounding box center [362, 176] width 109 height 31
click at [251, 138] on p "Paradise Valley, AZ85253 • Flatiron Realty Capital" at bounding box center [460, 134] width 512 height 20
click at [489, 139] on link "Flatiron Realty Capital" at bounding box center [423, 134] width 146 height 16
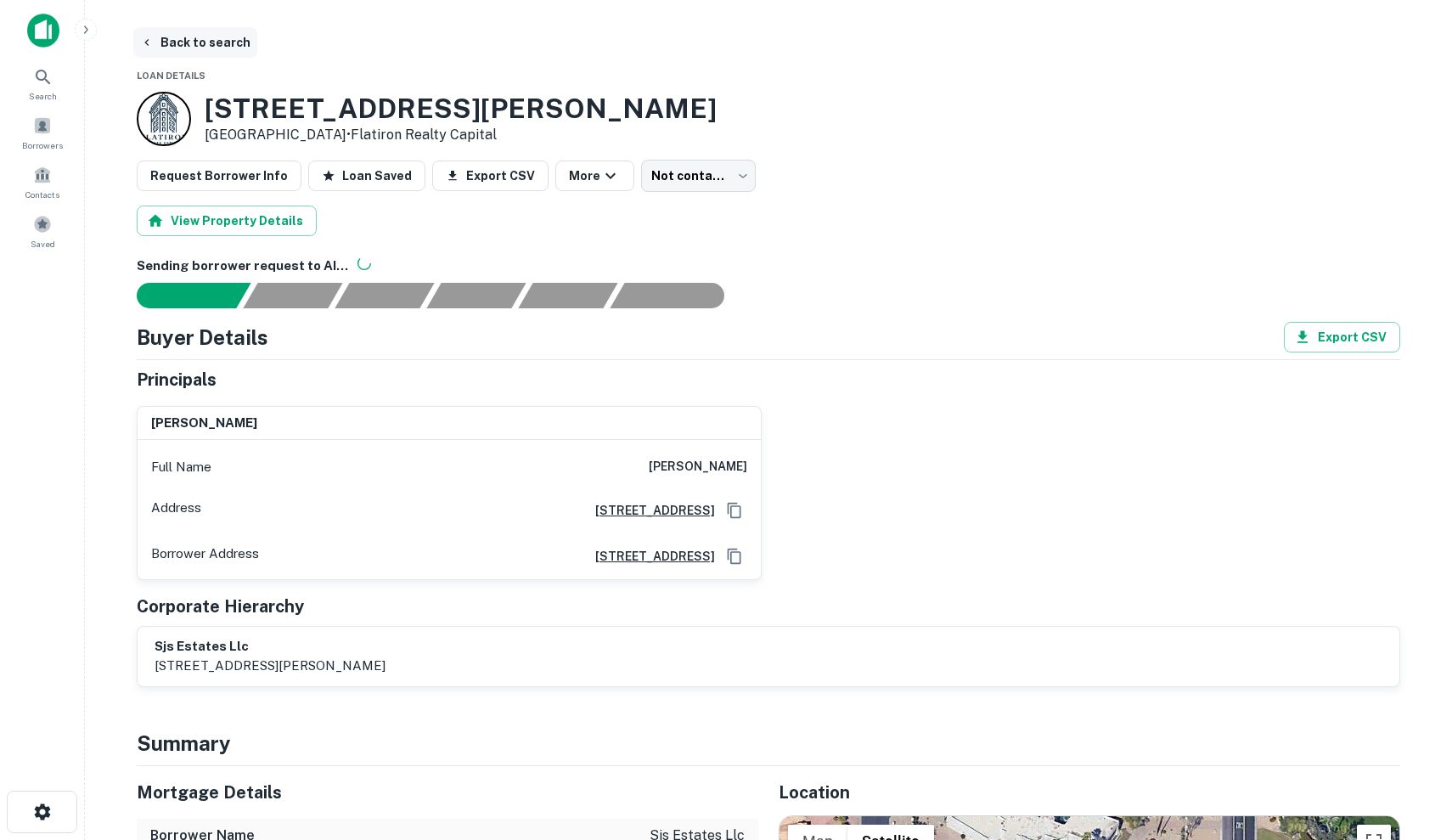
click at [185, 52] on button "Back to search" at bounding box center [196, 42] width 124 height 31
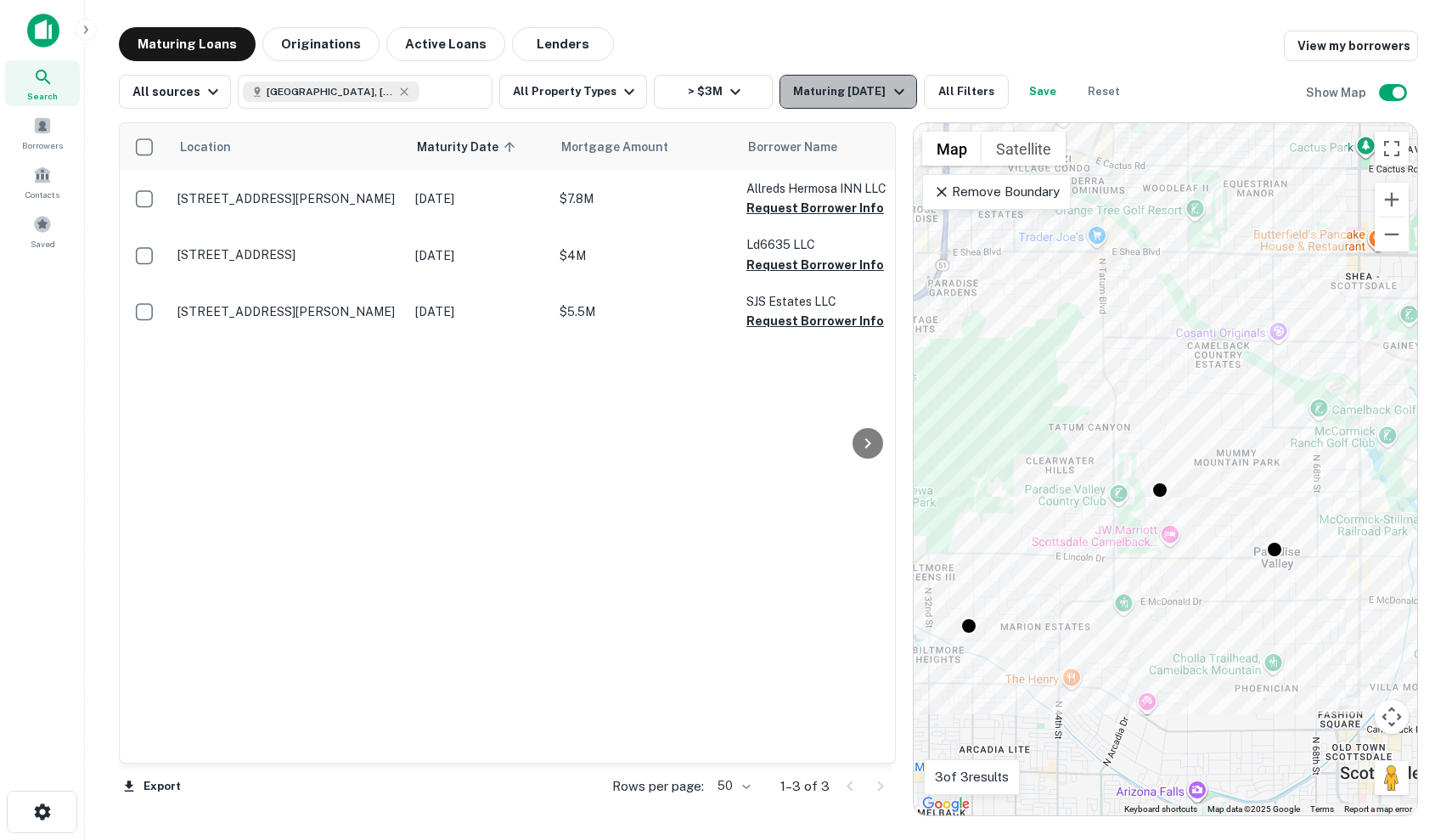
click at [878, 99] on div "Maturing [DATE]" at bounding box center [850, 91] width 115 height 20
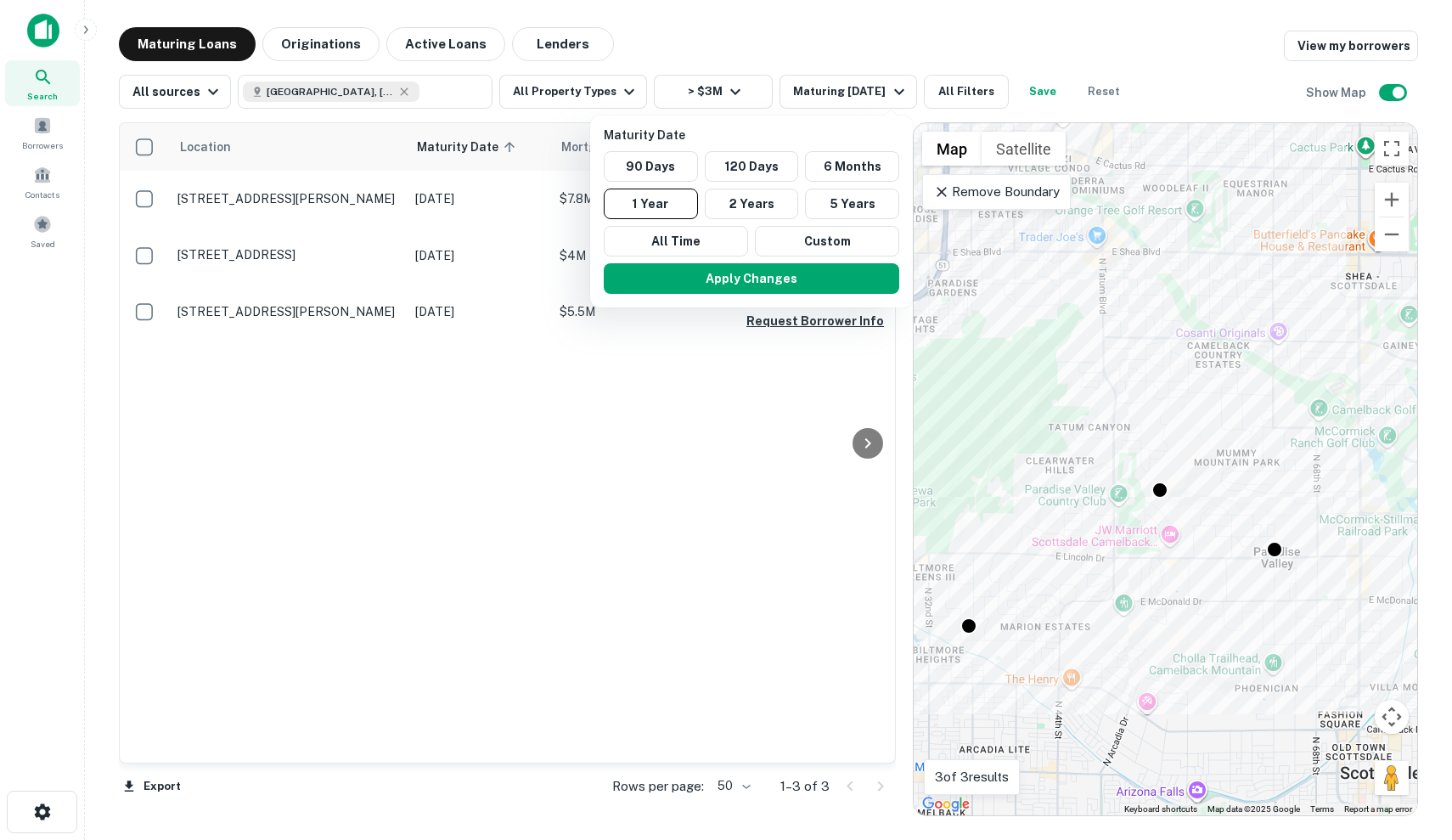
click at [1218, 149] on div at bounding box center [726, 420] width 1452 height 840
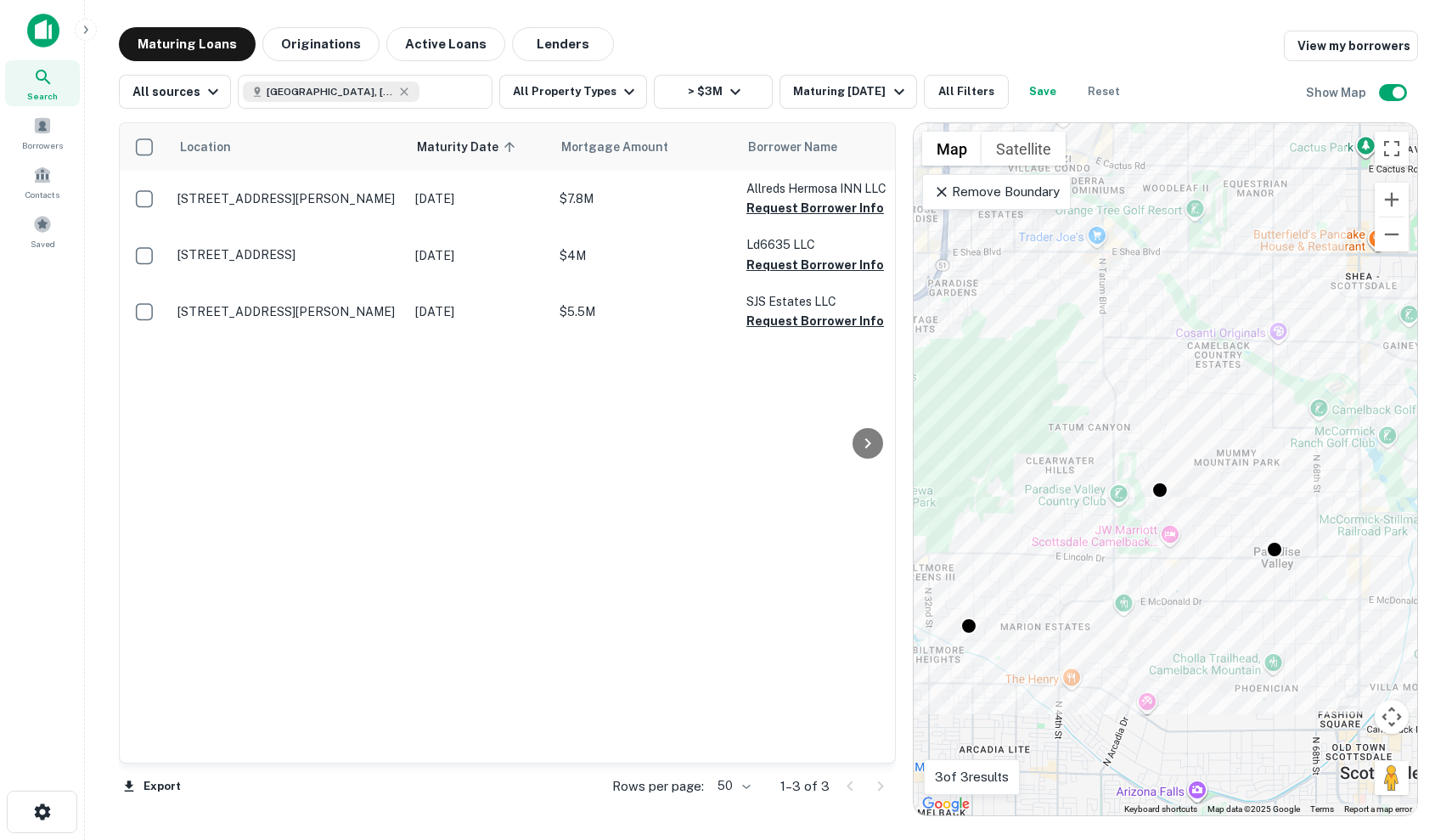
click at [1032, 187] on p "Remove Boundary" at bounding box center [996, 191] width 127 height 20
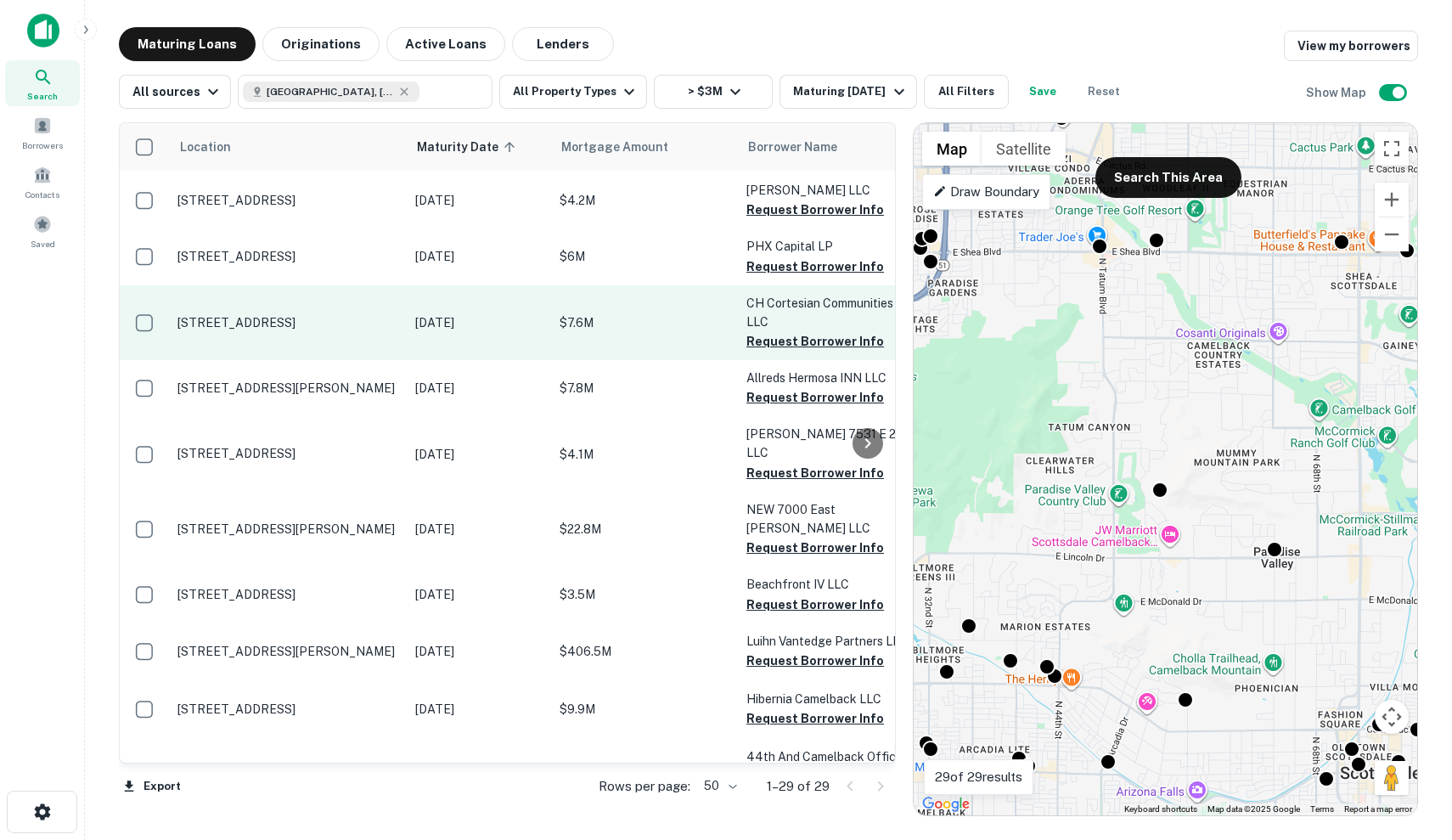
scroll to position [318, 0]
click at [509, 321] on p "Dec 16, 2025" at bounding box center [478, 322] width 127 height 18
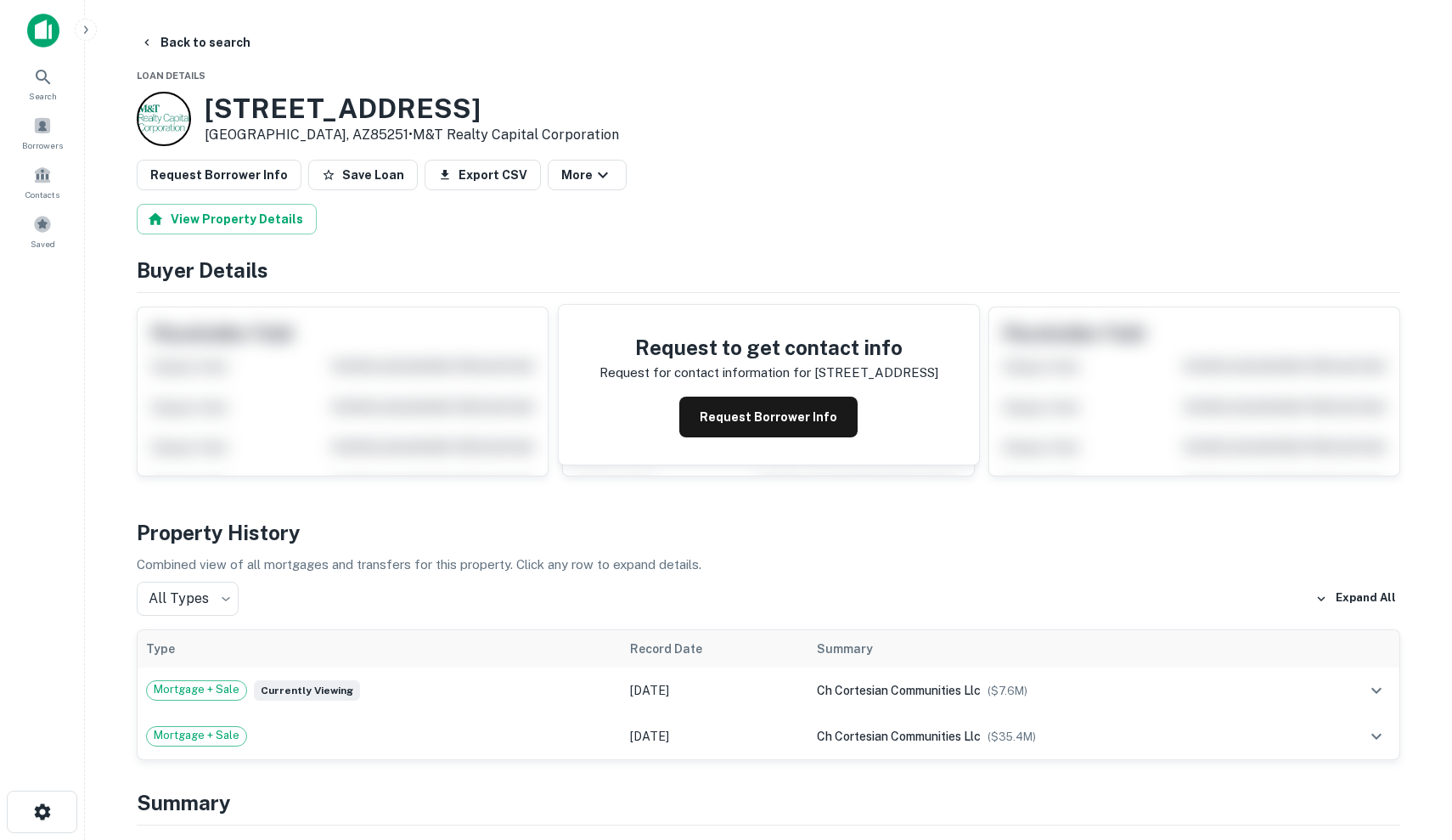
click at [840, 444] on div "Request to get contact info Request for contact information for 4413 n parkway …" at bounding box center [768, 384] width 420 height 160
click at [823, 436] on button "Request Borrower Info" at bounding box center [768, 417] width 178 height 41
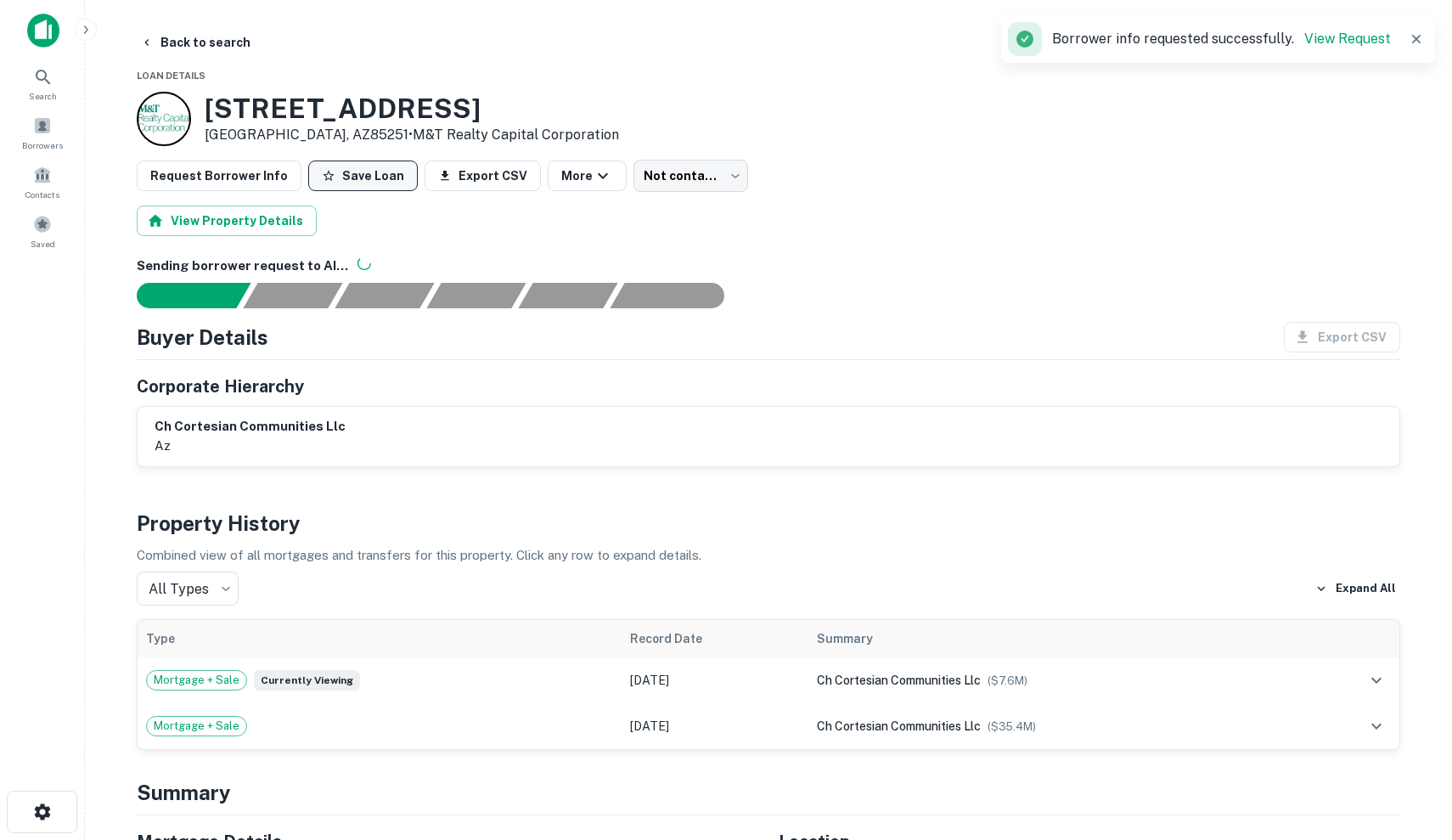
click at [384, 175] on button "Save Loan" at bounding box center [362, 176] width 109 height 31
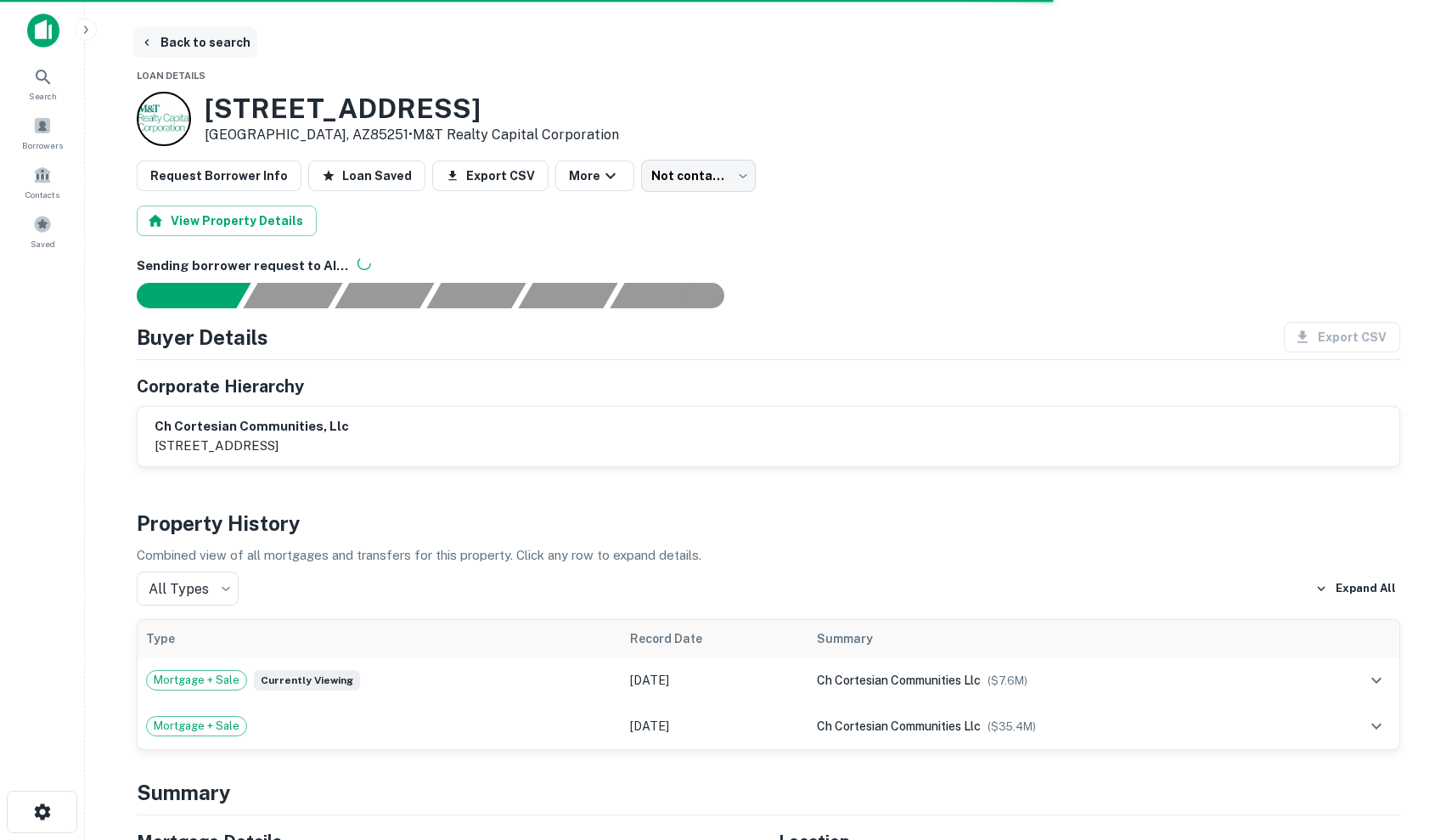
click at [172, 36] on button "Back to search" at bounding box center [196, 42] width 124 height 31
click at [175, 42] on button "Back to search" at bounding box center [196, 42] width 124 height 31
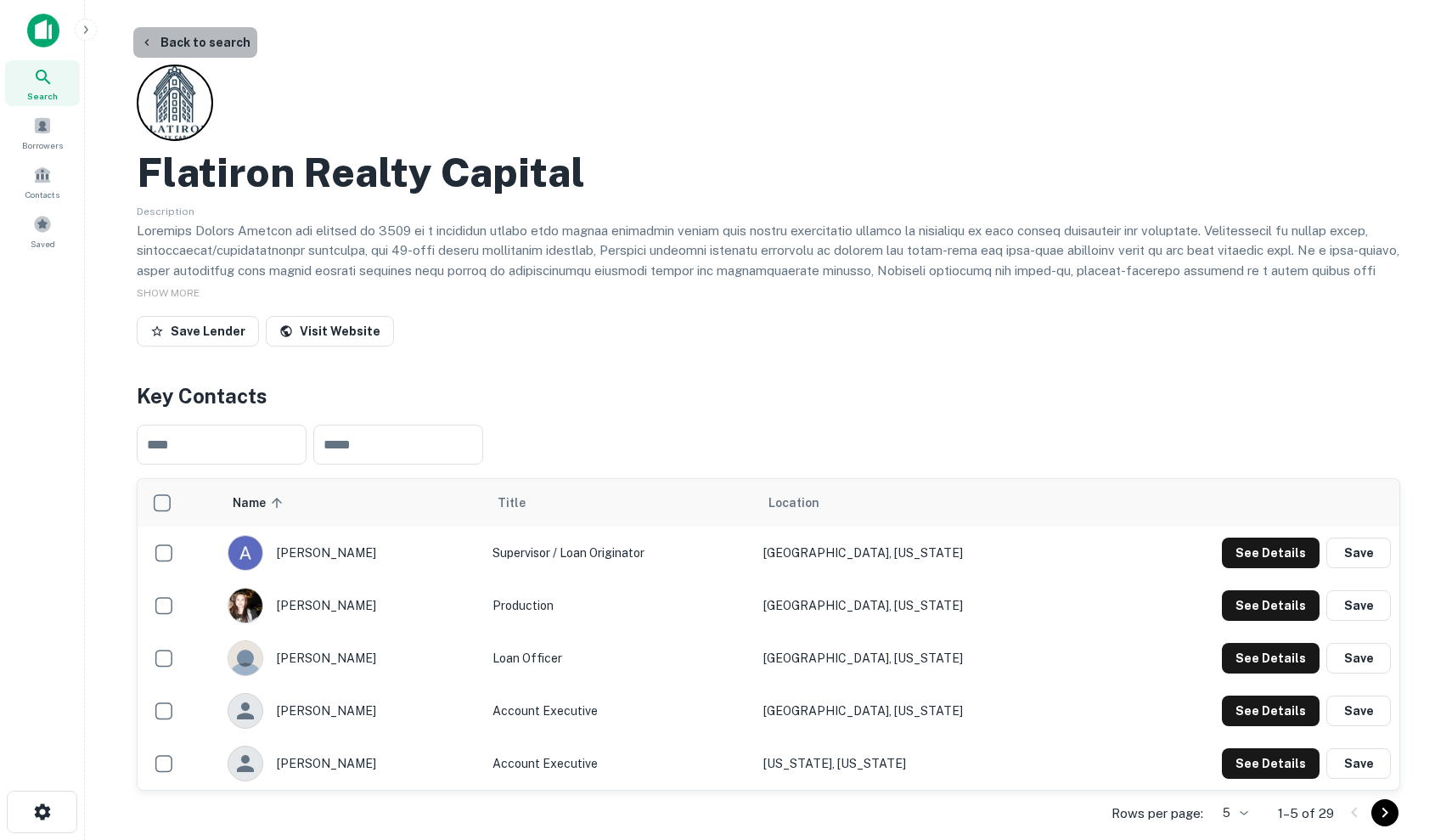
click at [195, 35] on button "Back to search" at bounding box center [196, 42] width 124 height 31
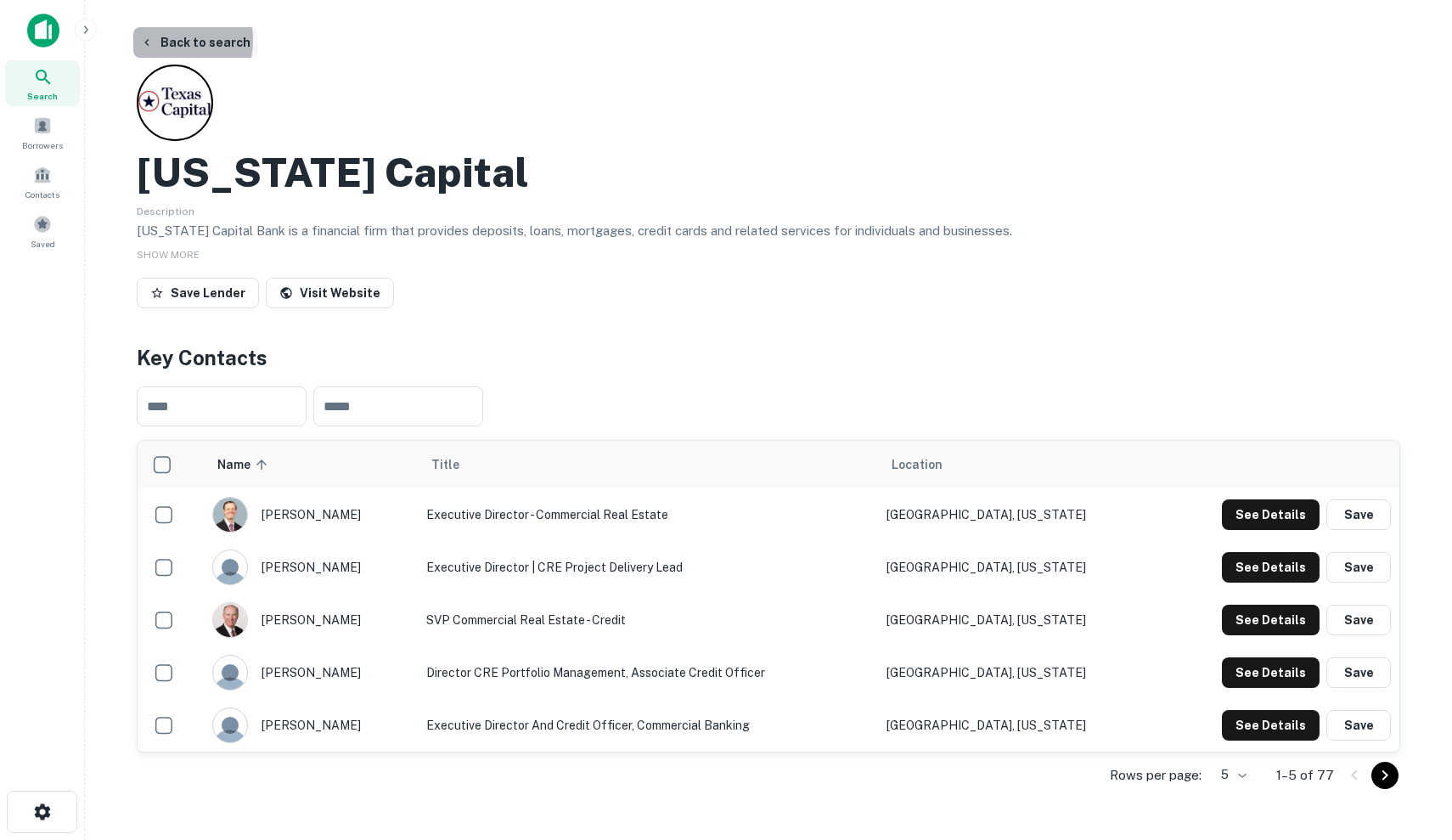
click at [156, 40] on button "Back to search" at bounding box center [196, 42] width 124 height 31
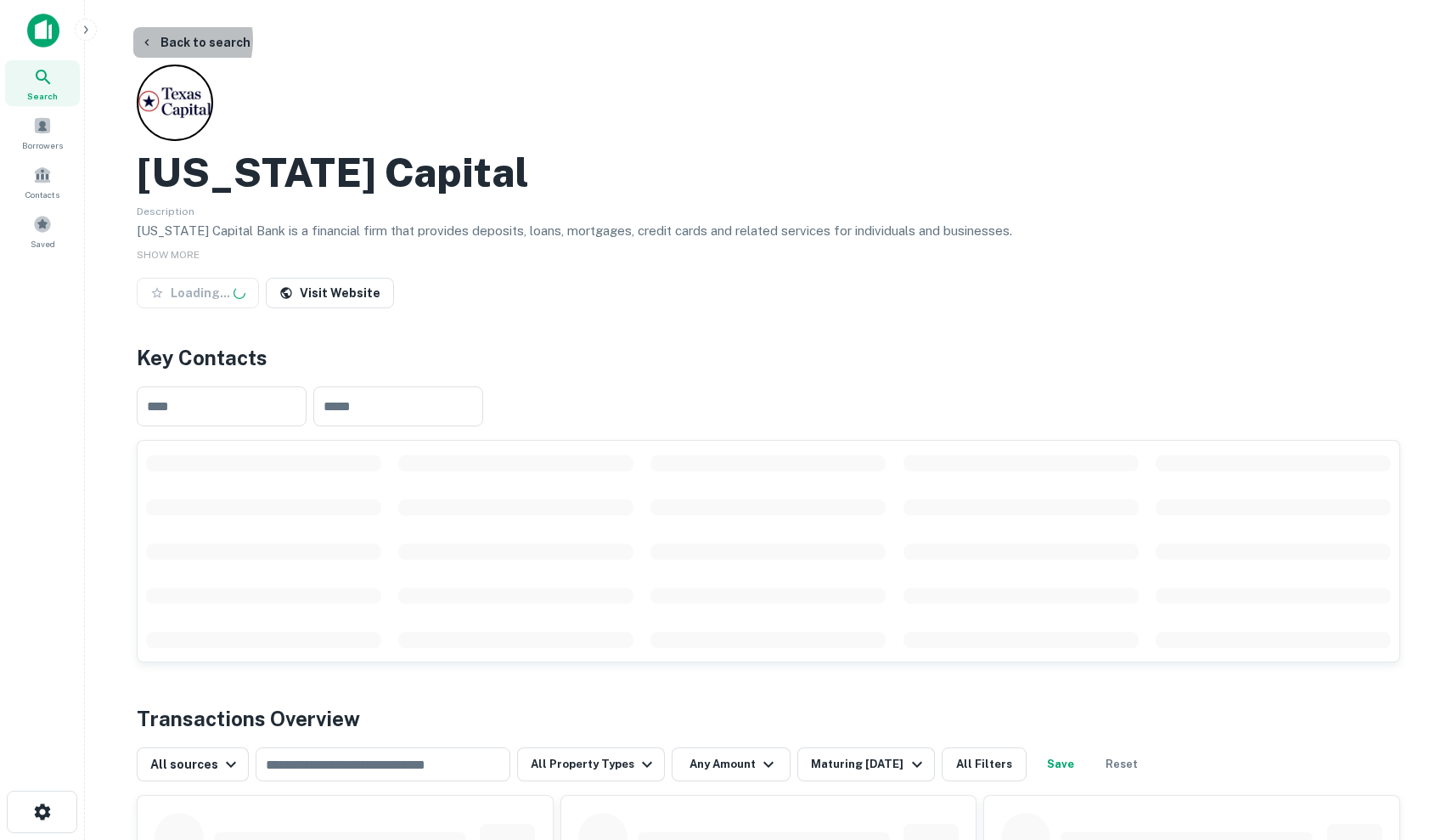
click at [156, 40] on button "Back to search" at bounding box center [196, 42] width 124 height 31
click at [69, 28] on div at bounding box center [112, 31] width 169 height 34
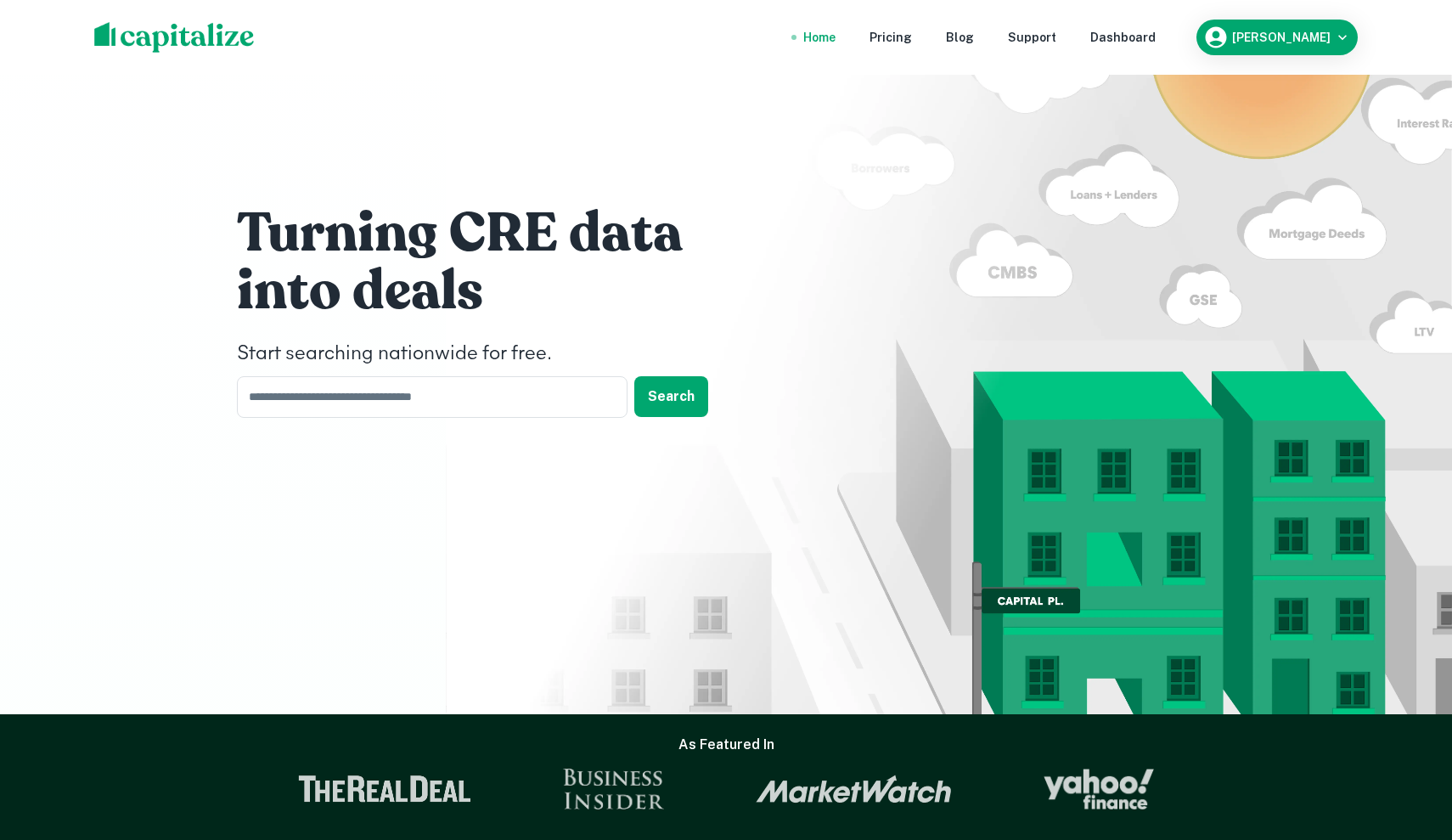
click at [438, 372] on div "Turning CRE data into deals Start searching nationwide for free. ​ Search" at bounding box center [491, 307] width 509 height 217
click at [444, 384] on input "text" at bounding box center [426, 397] width 379 height 42
type input "********"
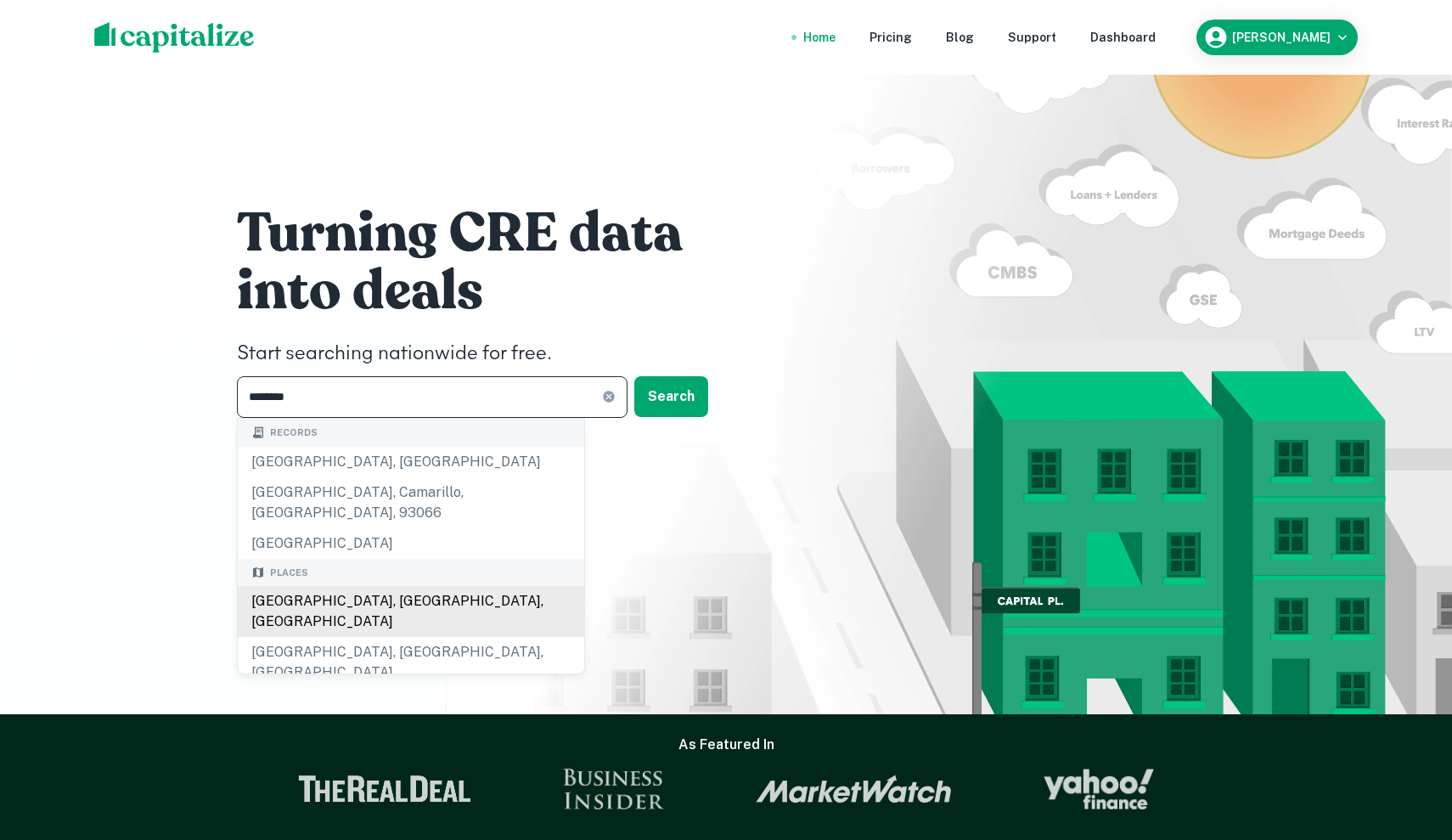
drag, startPoint x: 444, startPoint y: 384, endPoint x: 373, endPoint y: 581, distance: 209.4
click at [373, 586] on div "[GEOGRAPHIC_DATA], [GEOGRAPHIC_DATA], [GEOGRAPHIC_DATA]" at bounding box center [410, 611] width 347 height 51
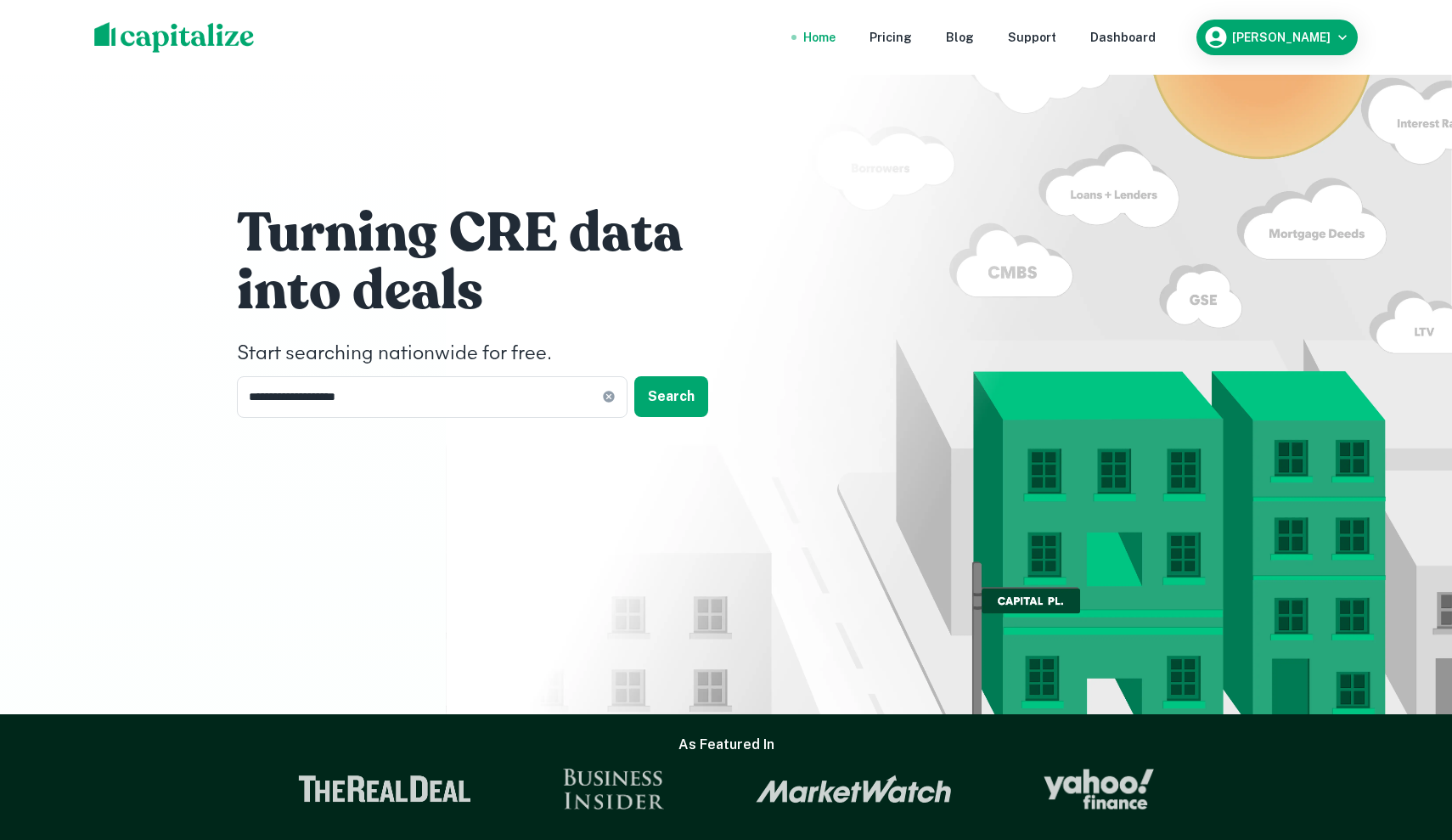
click at [685, 368] on h4 "Start searching nationwide for free." at bounding box center [491, 354] width 509 height 31
click at [684, 377] on button "Search" at bounding box center [671, 396] width 74 height 41
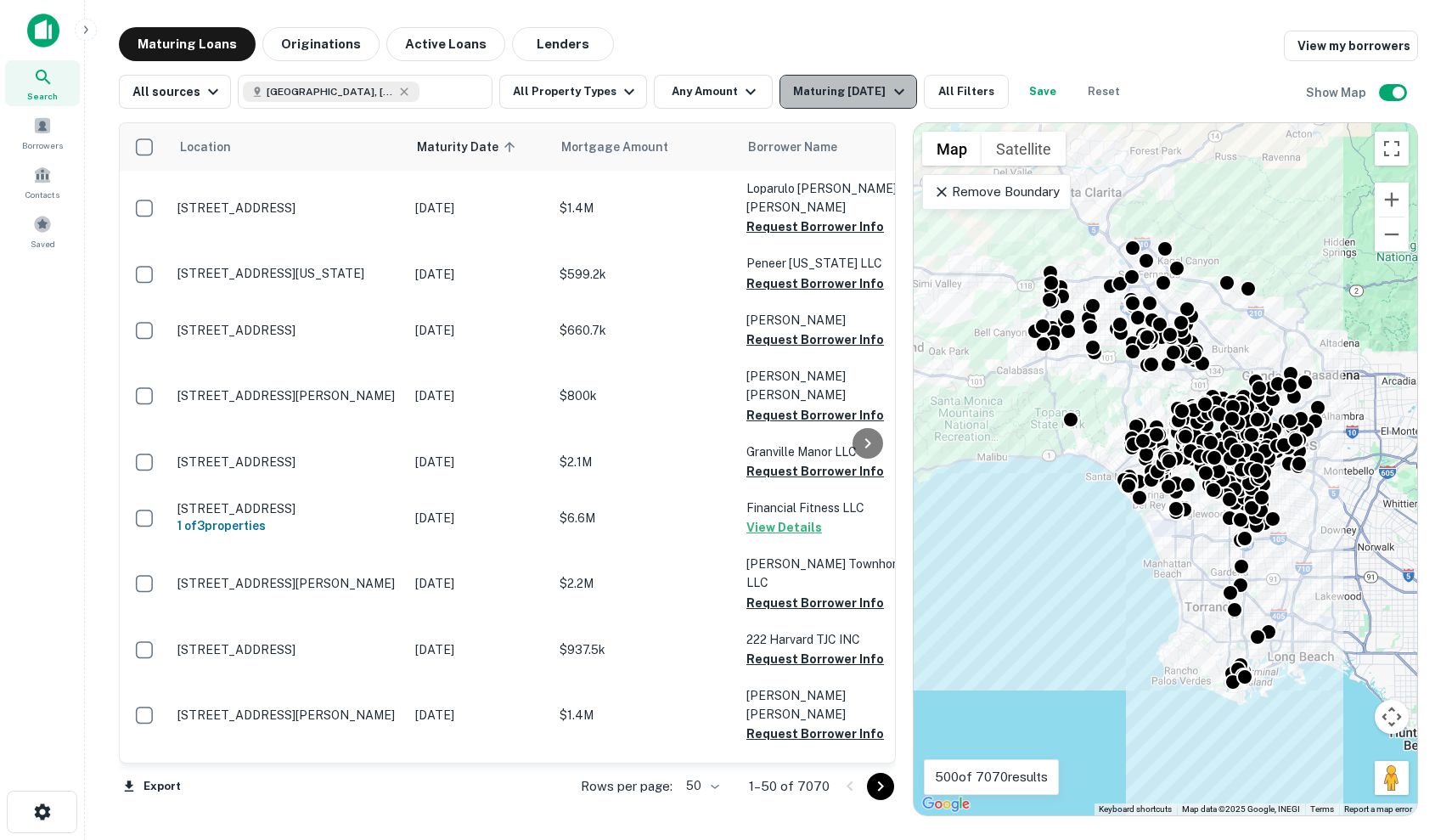
click at [819, 86] on div "Maturing [DATE]" at bounding box center [850, 91] width 115 height 20
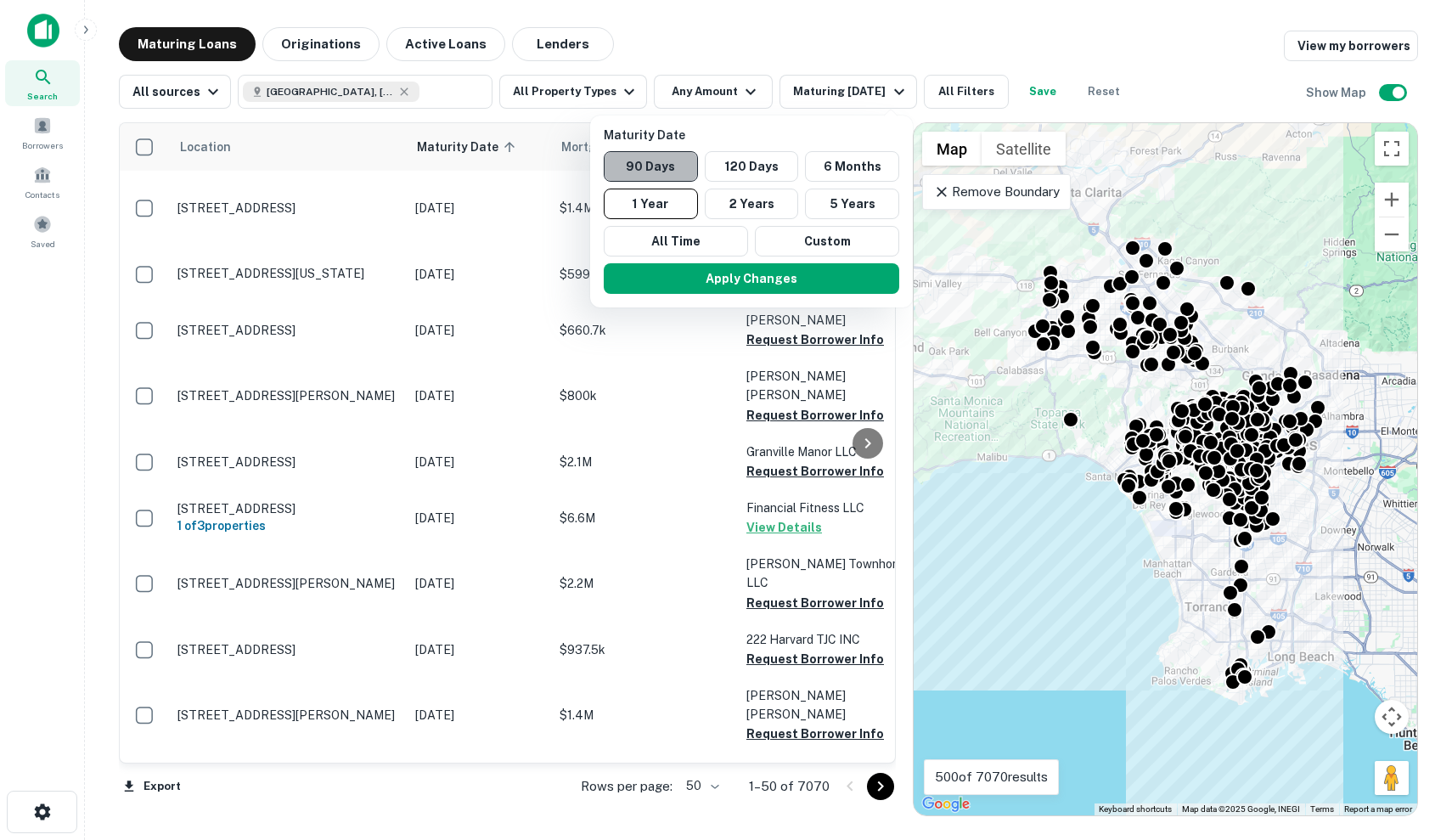
click at [674, 162] on button "90 Days" at bounding box center [650, 166] width 94 height 31
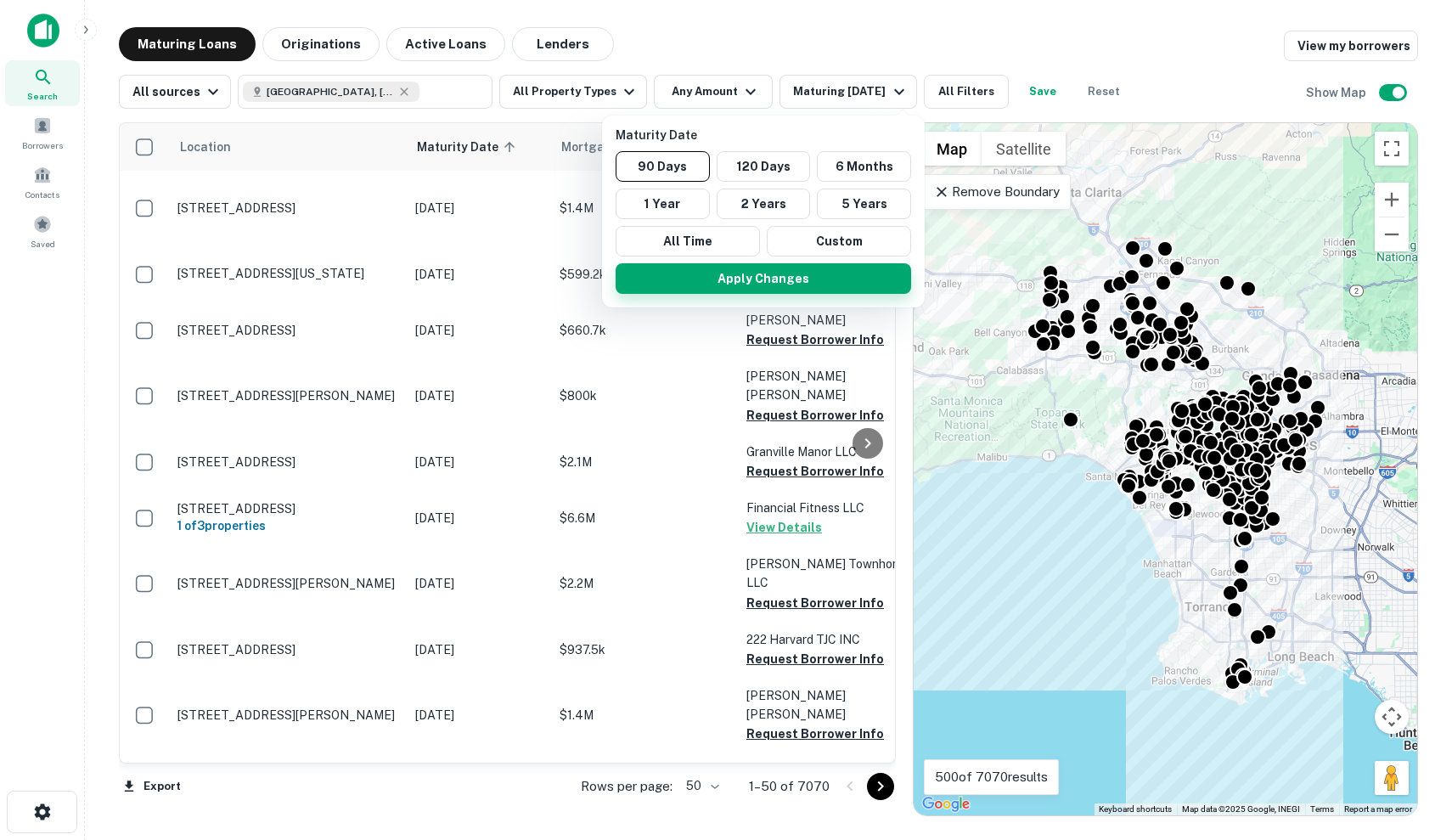
click at [719, 270] on button "Apply Changes" at bounding box center [763, 278] width 295 height 31
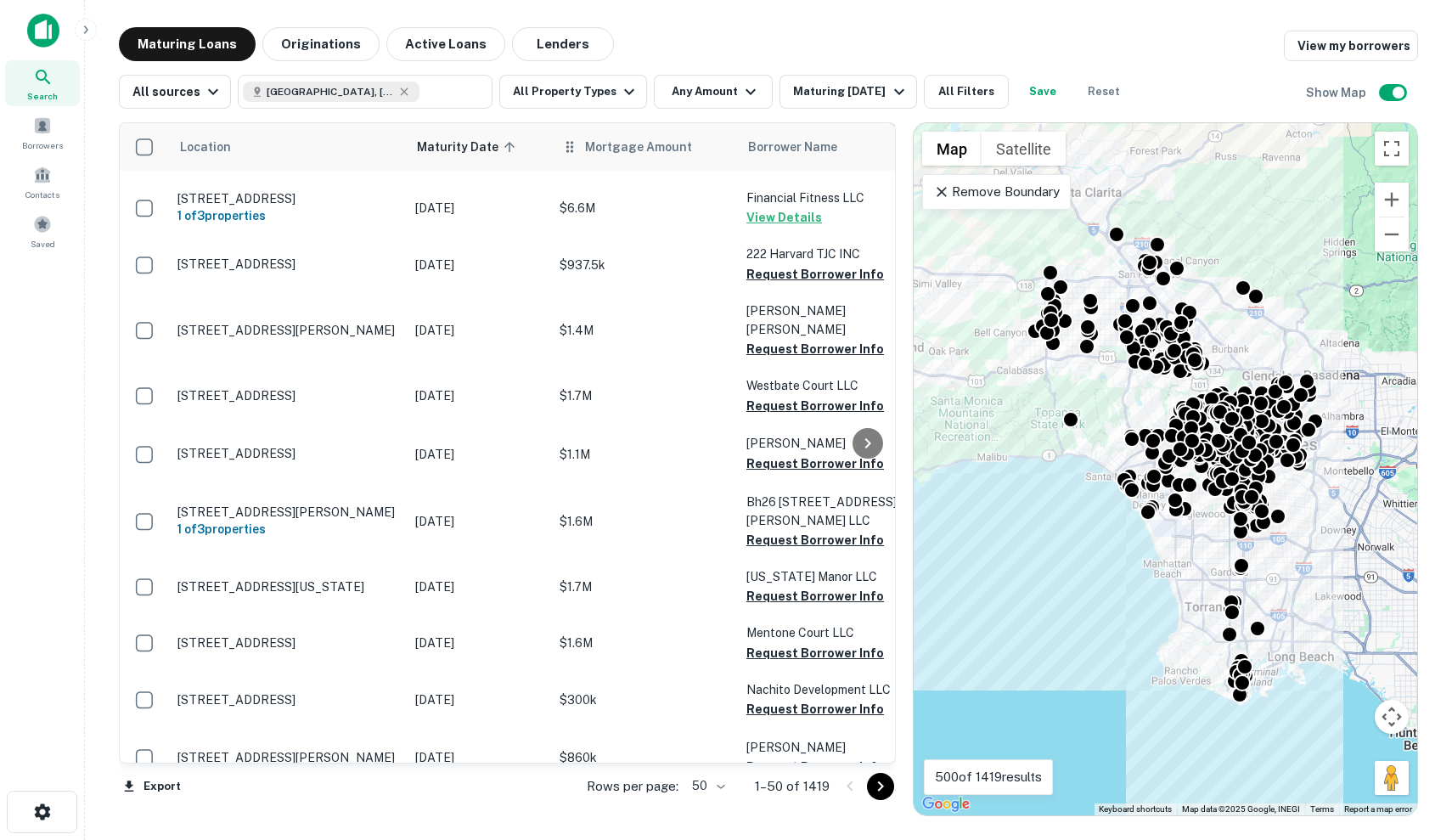
scroll to position [516, 0]
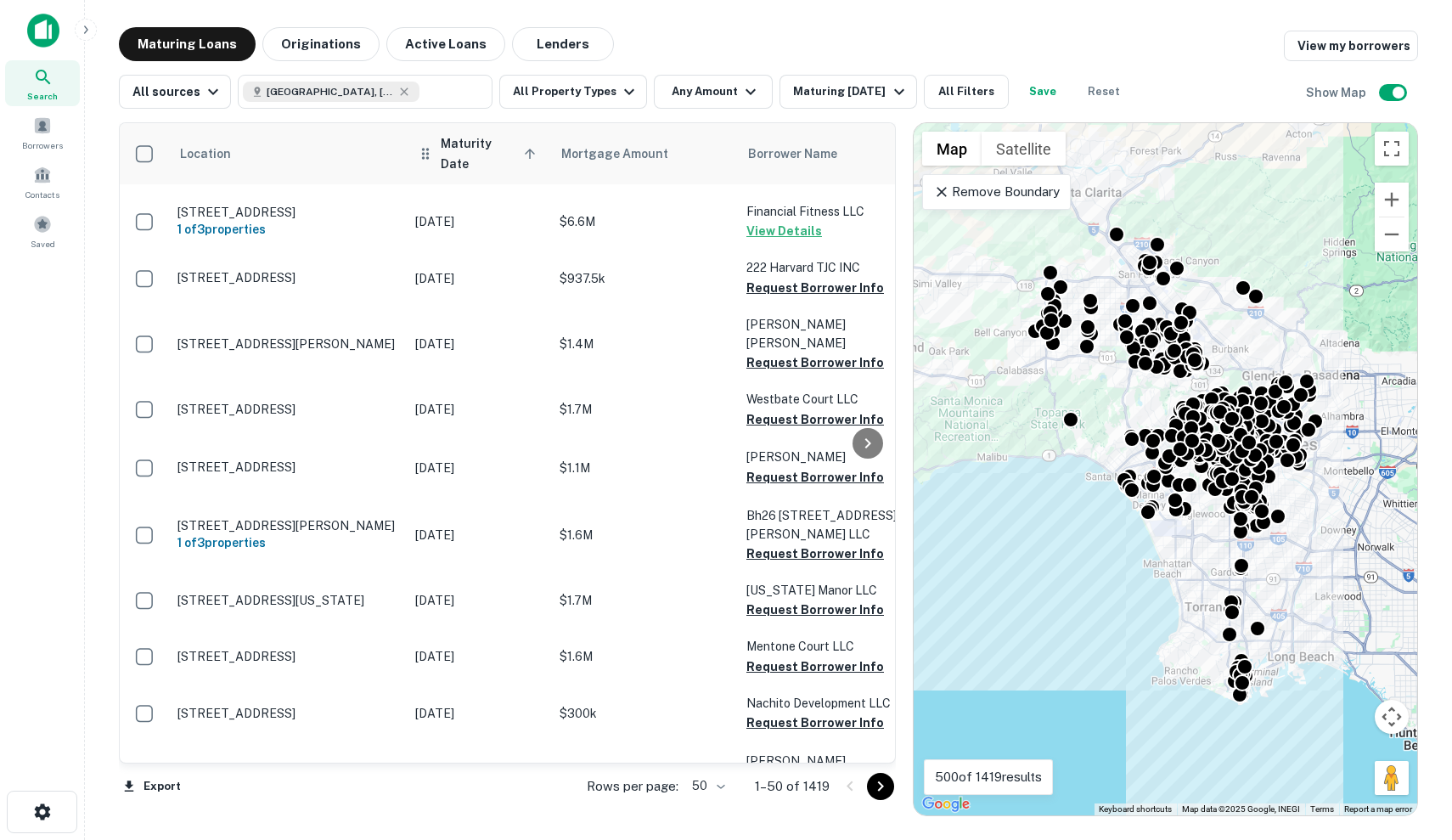
click at [486, 150] on span "Maturity Date sorted ascending" at bounding box center [491, 154] width 100 height 41
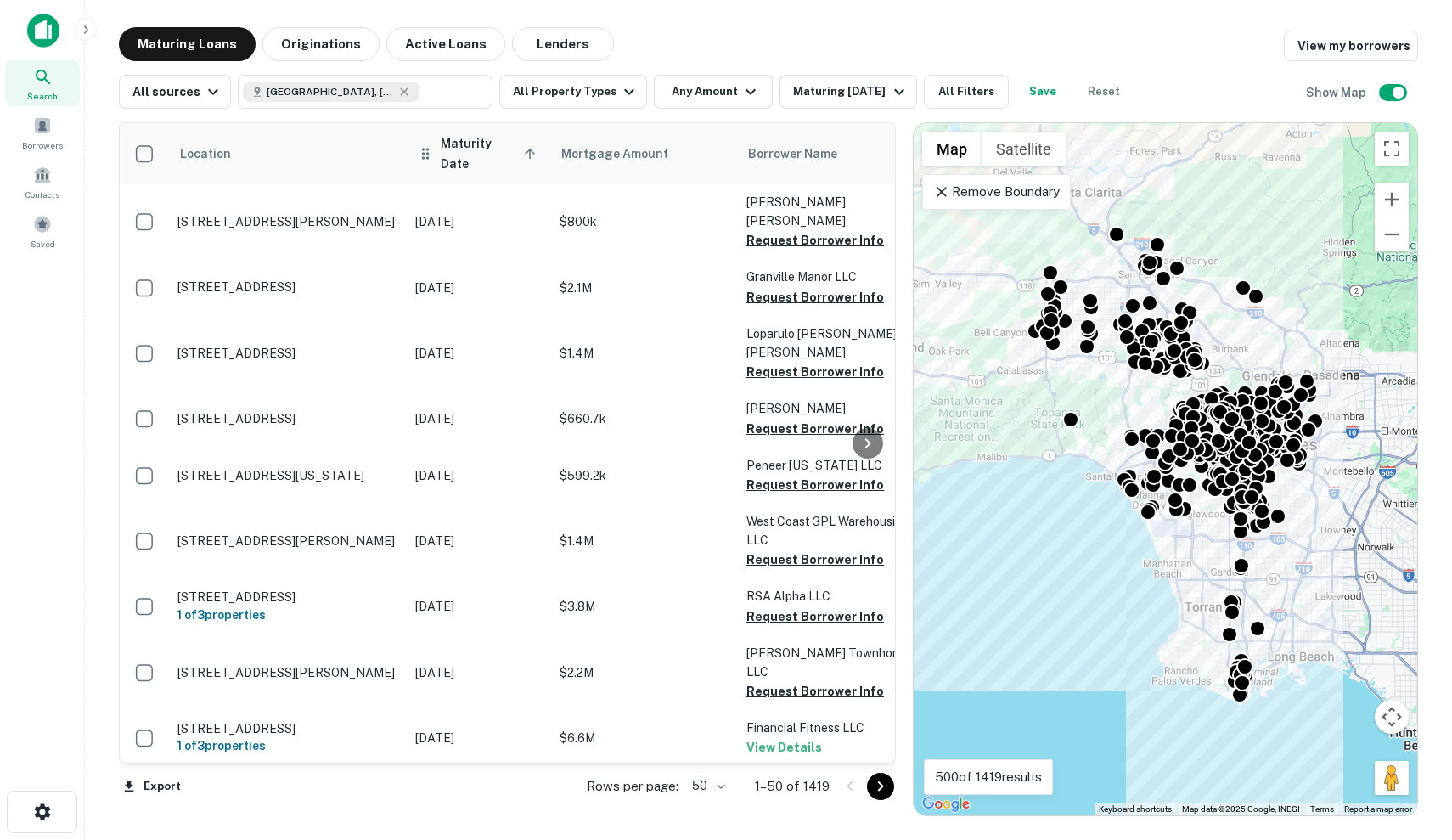
click at [488, 141] on span "Maturity Date sorted ascending" at bounding box center [491, 154] width 100 height 41
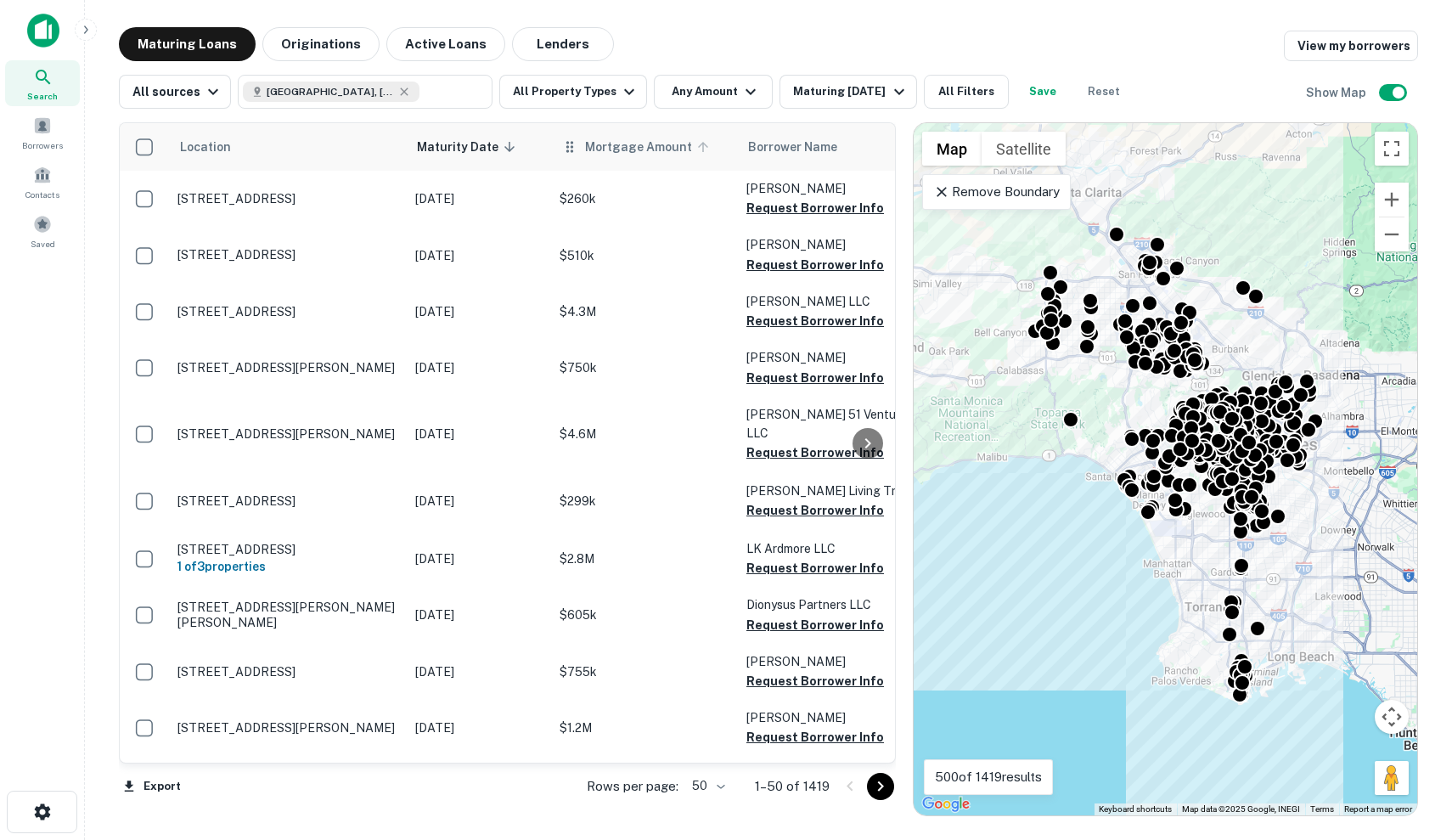
click at [621, 148] on span "Mortgage Amount" at bounding box center [650, 147] width 129 height 20
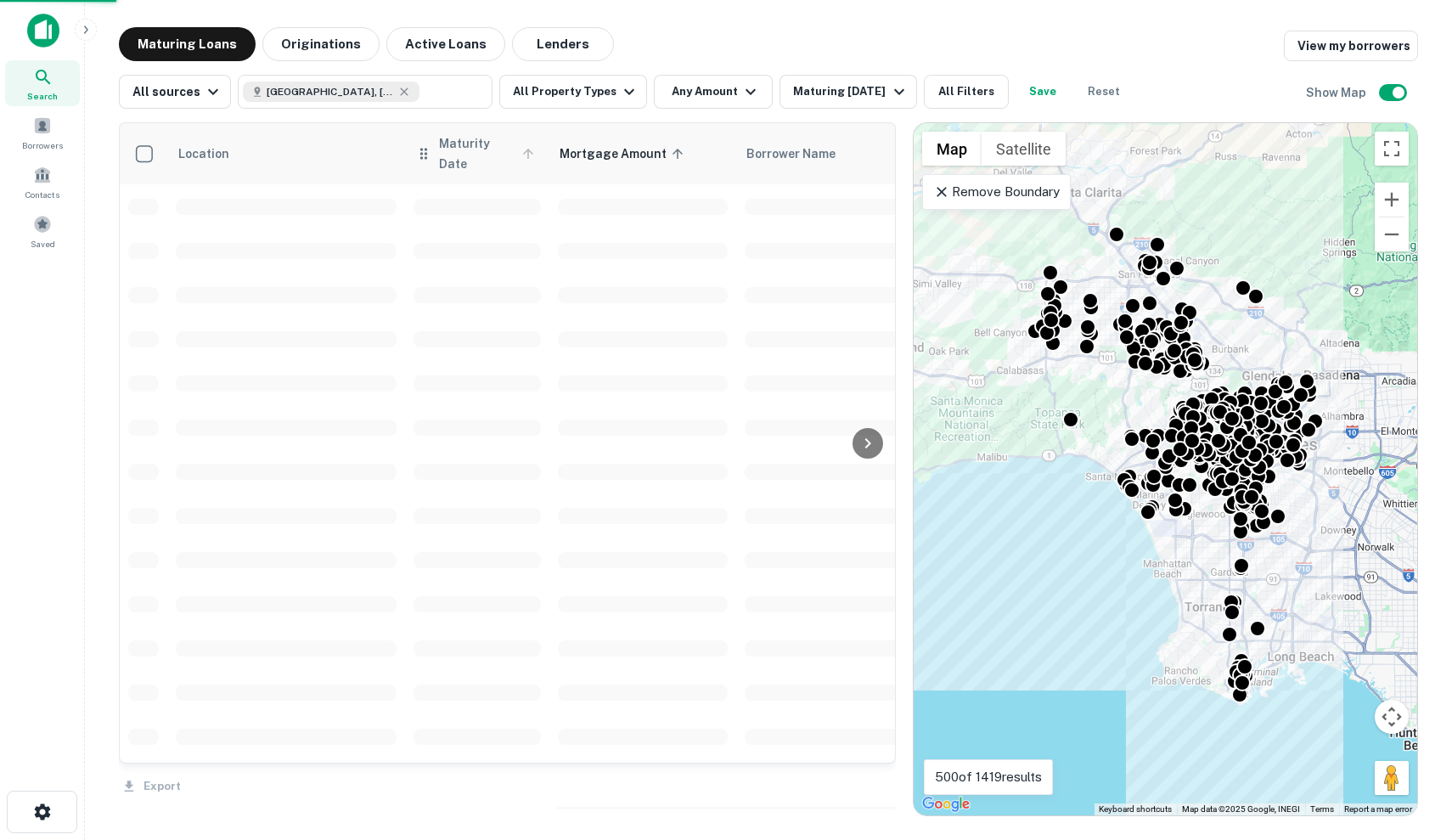
click at [477, 153] on span "Maturity Date" at bounding box center [489, 154] width 100 height 41
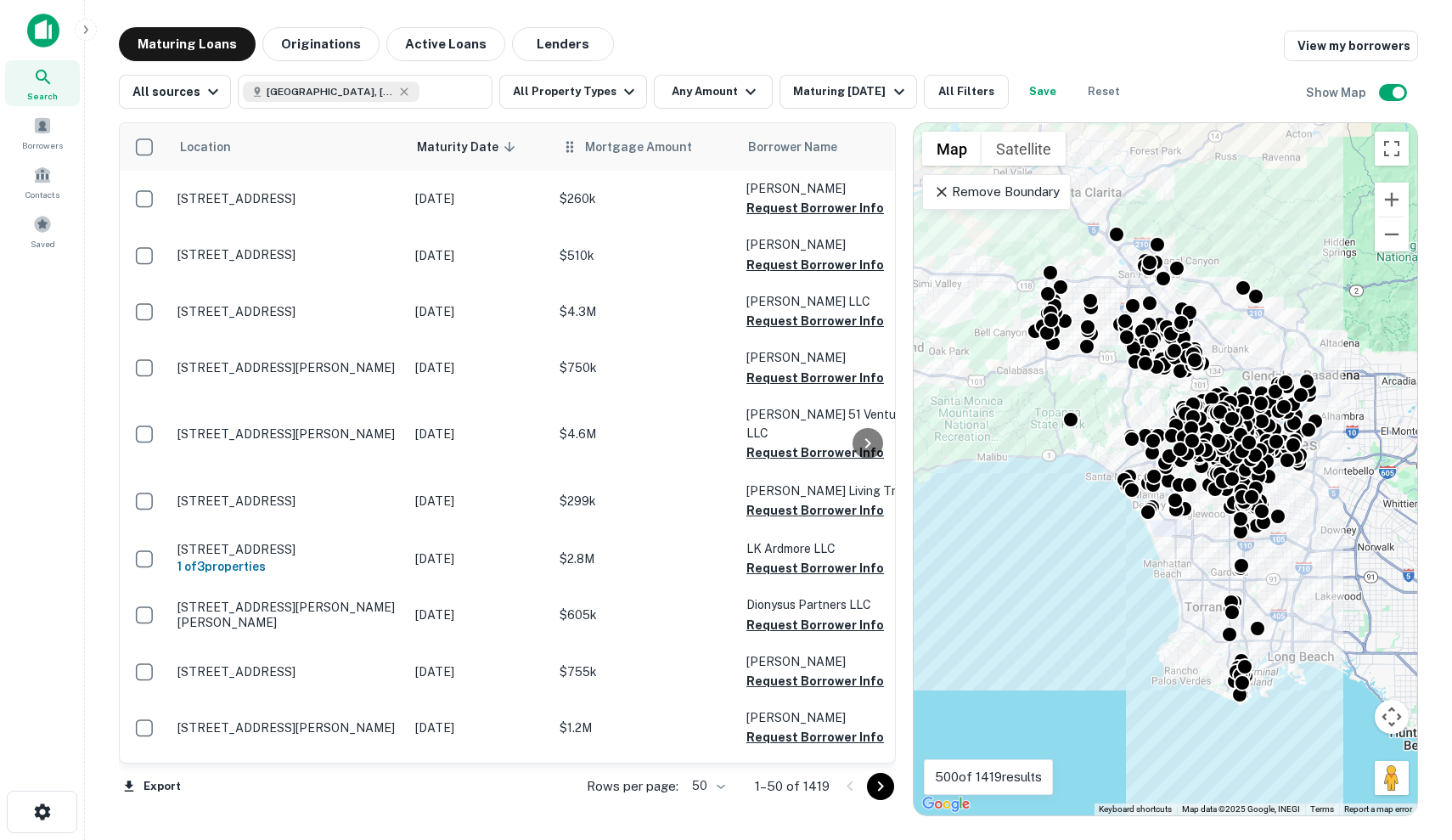
click at [579, 145] on div "Mortgage Amount" at bounding box center [644, 147] width 167 height 20
click at [591, 150] on span "Mortgage Amount" at bounding box center [650, 147] width 129 height 20
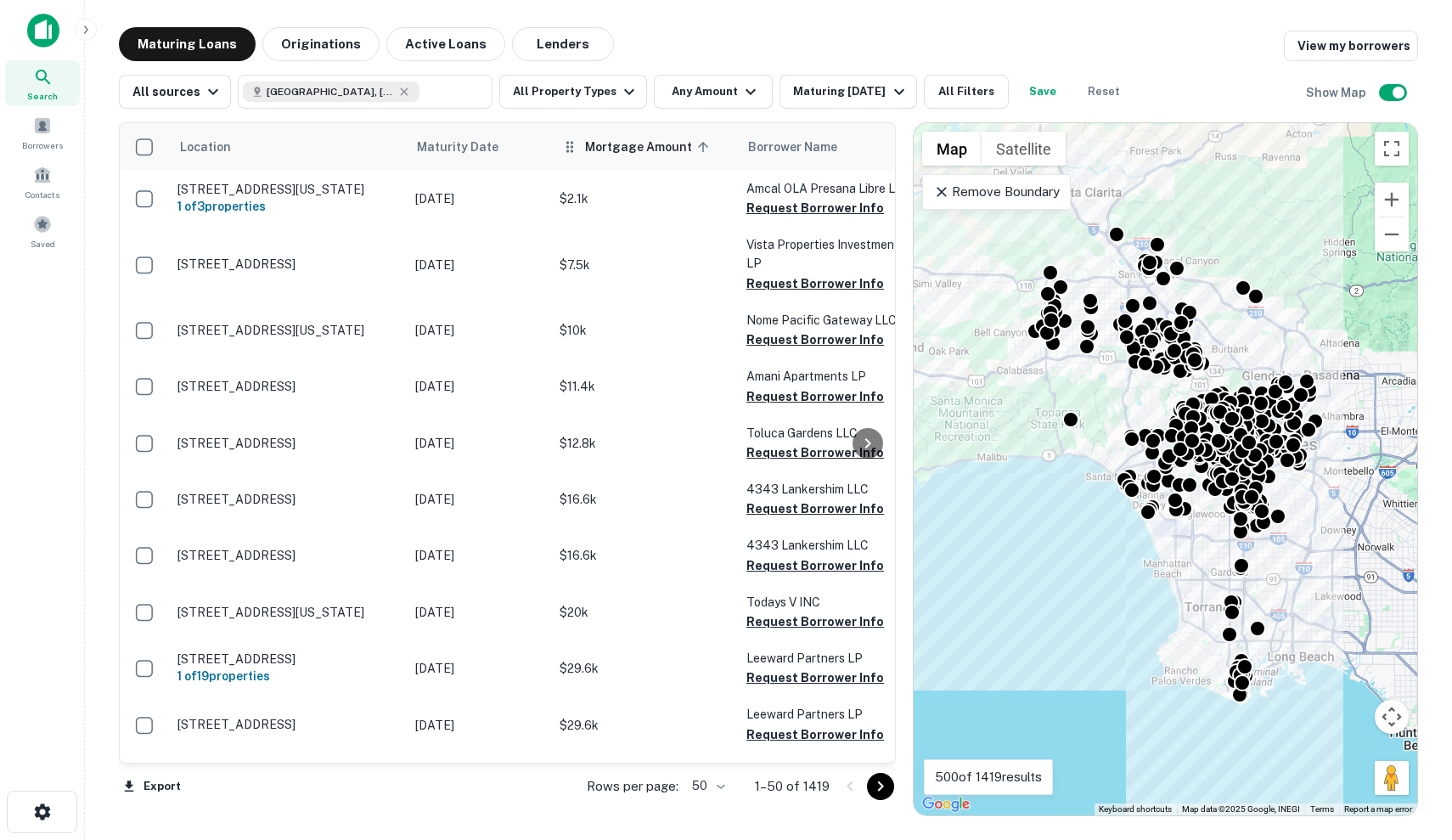
click at [682, 155] on span "Mortgage Amount sorted ascending" at bounding box center [650, 147] width 129 height 20
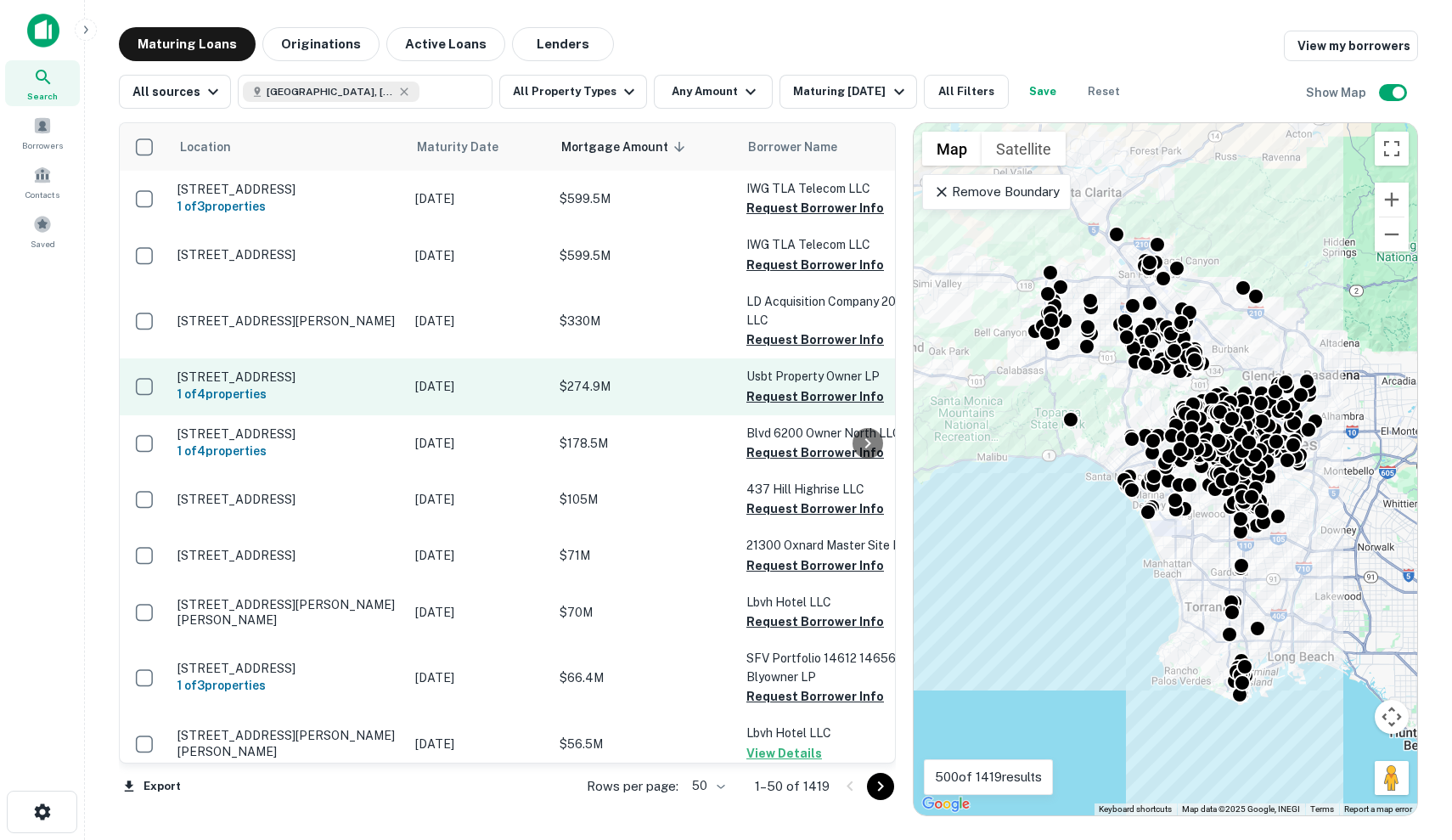
click at [568, 414] on td "$274.9M" at bounding box center [644, 386] width 187 height 56
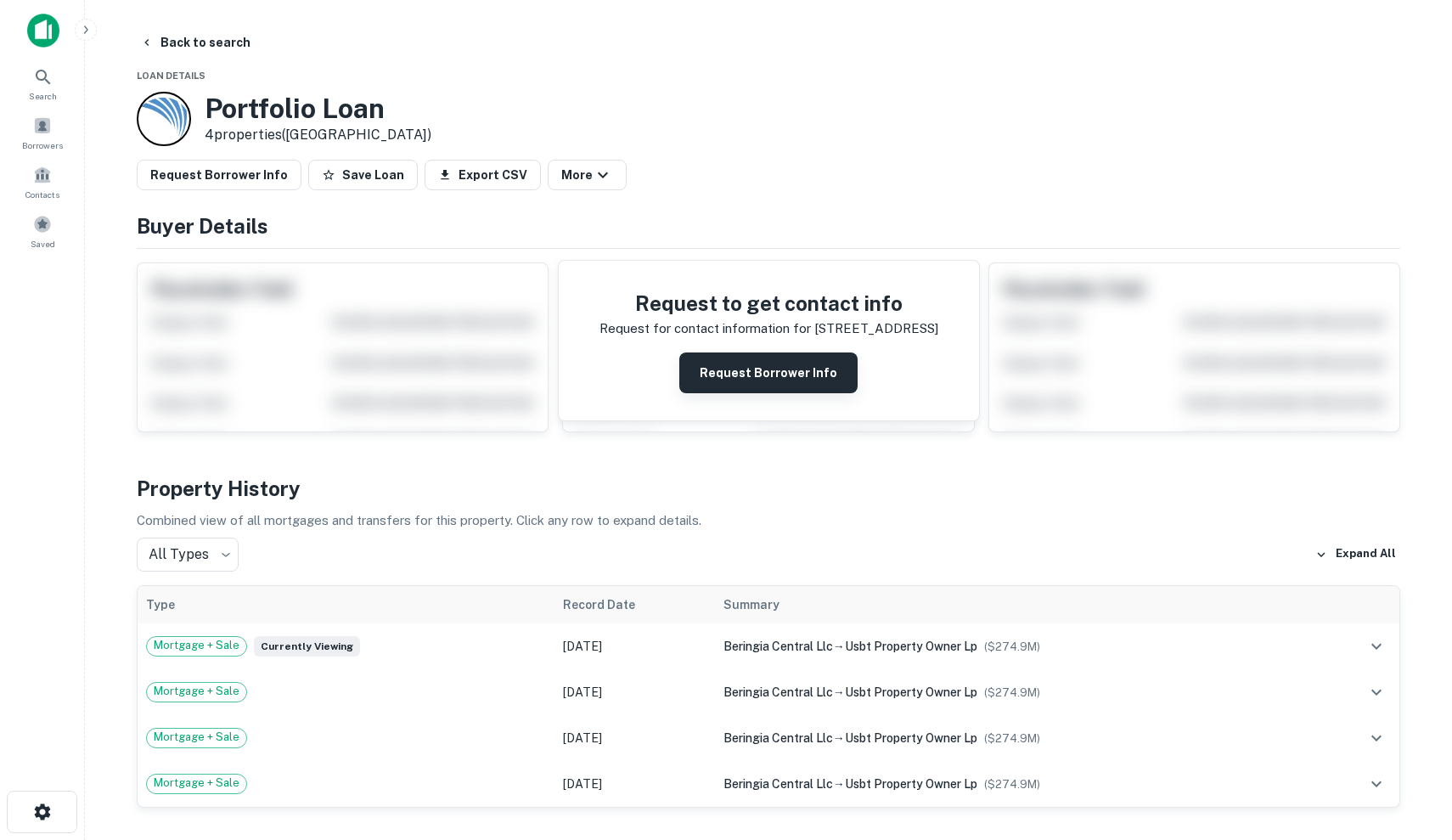
click at [719, 375] on button "Request Borrower Info" at bounding box center [768, 373] width 178 height 41
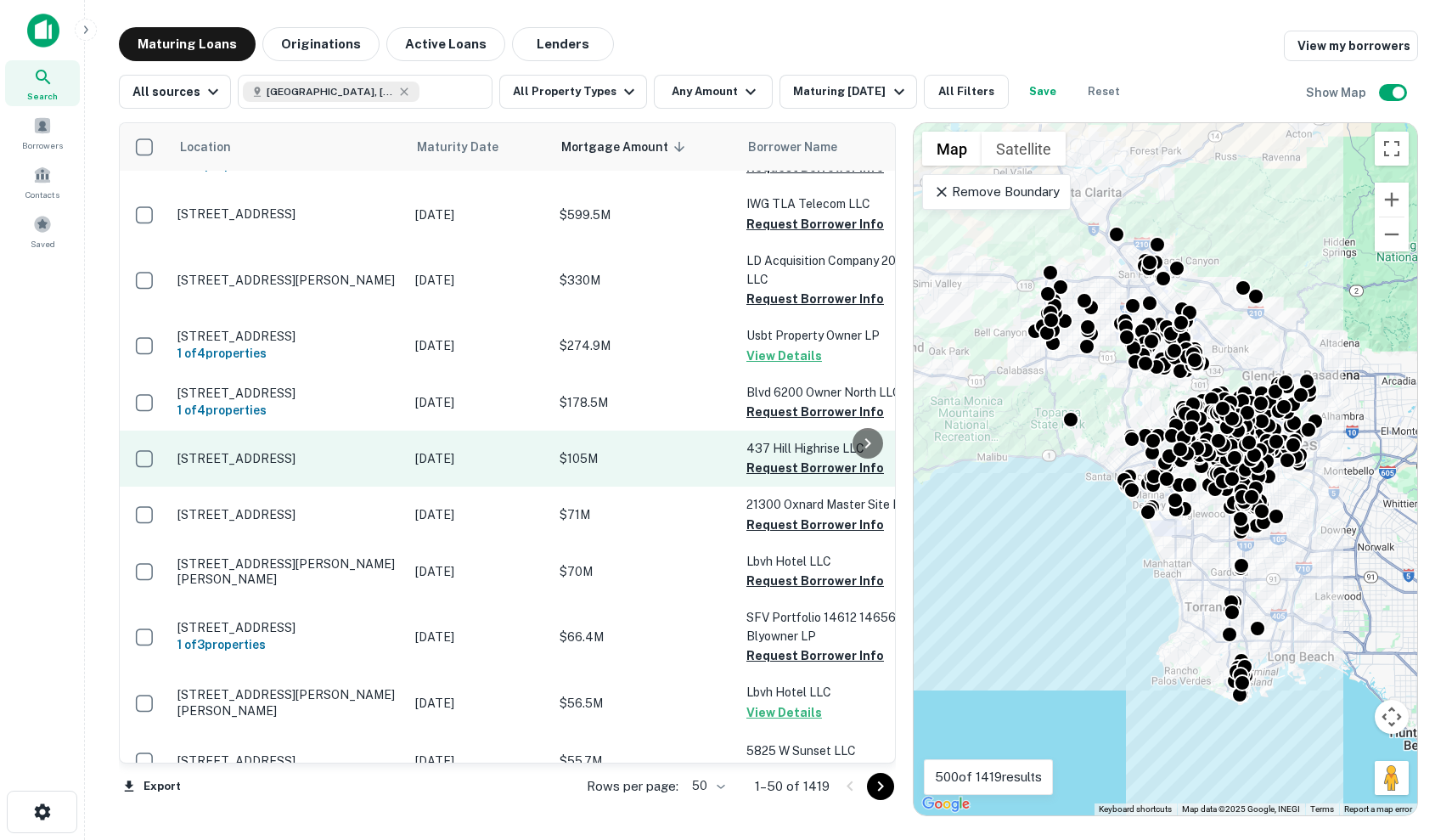
scroll to position [41, 0]
click at [482, 486] on td "[DATE]" at bounding box center [478, 458] width 144 height 56
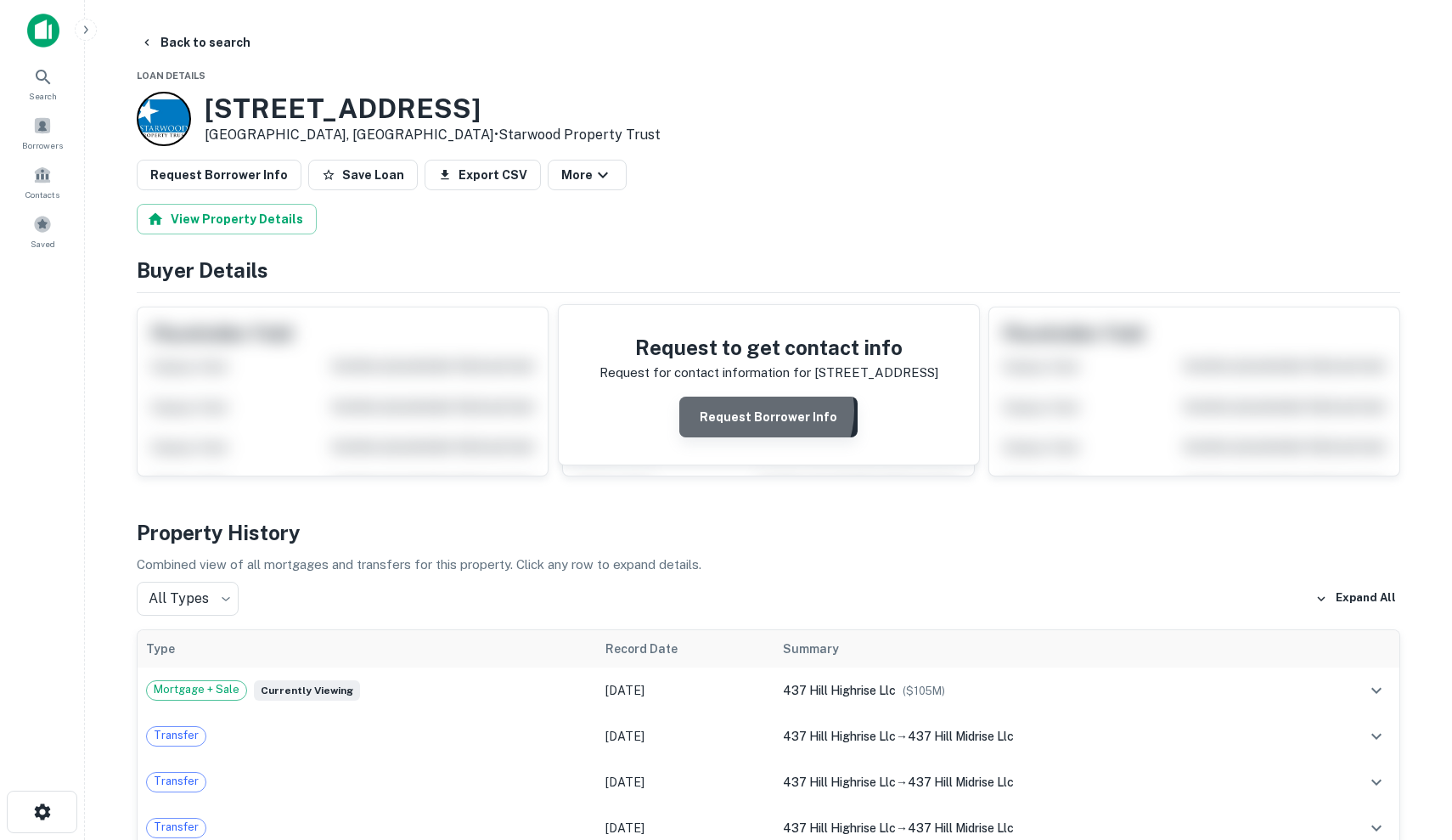
click at [760, 410] on button "Request Borrower Info" at bounding box center [768, 417] width 178 height 41
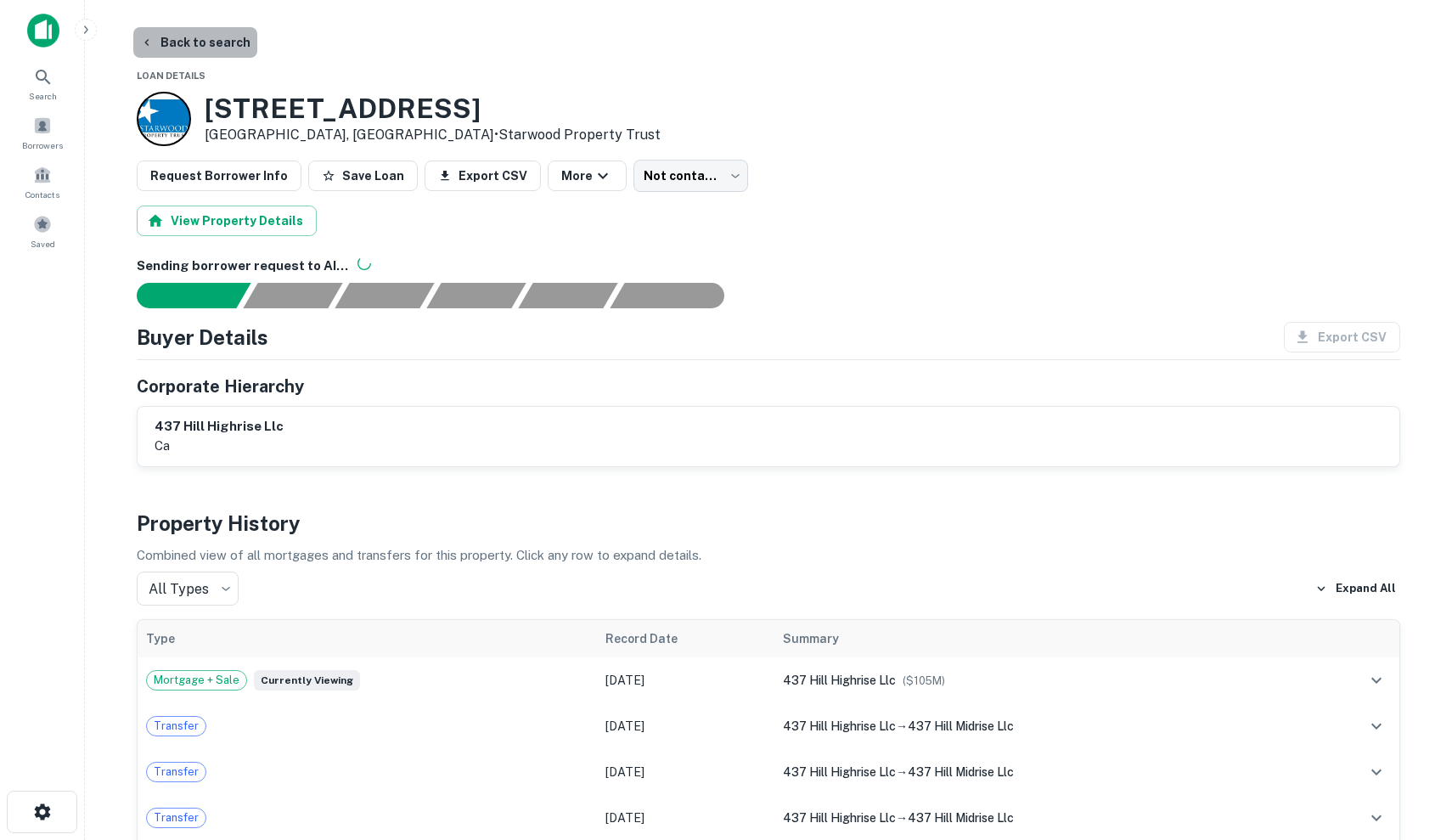
click at [208, 39] on button "Back to search" at bounding box center [196, 42] width 124 height 31
click at [171, 43] on button "Back to search" at bounding box center [196, 42] width 124 height 31
click at [158, 42] on button "Back to search" at bounding box center [196, 42] width 124 height 31
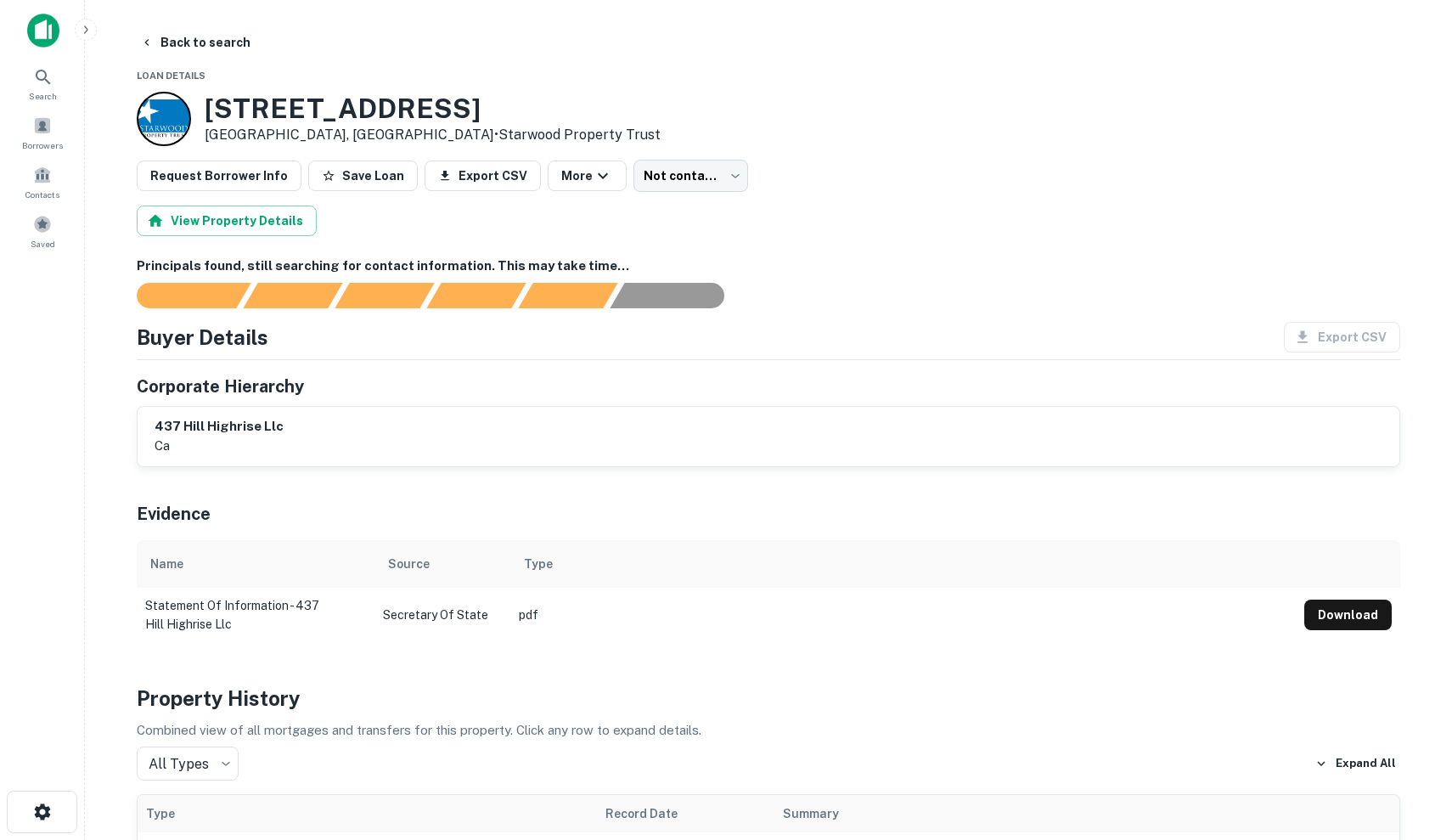
click at [272, 24] on main "Back to search Loan Details 427 W 5th St Los Angeles, CA90013 • Starwood Proper…" at bounding box center [767, 420] width 1366 height 840
click at [204, 37] on button "Back to search" at bounding box center [196, 42] width 124 height 31
click at [198, 46] on button "Back to search" at bounding box center [196, 42] width 124 height 31
click at [141, 36] on icon "button" at bounding box center [147, 43] width 14 height 14
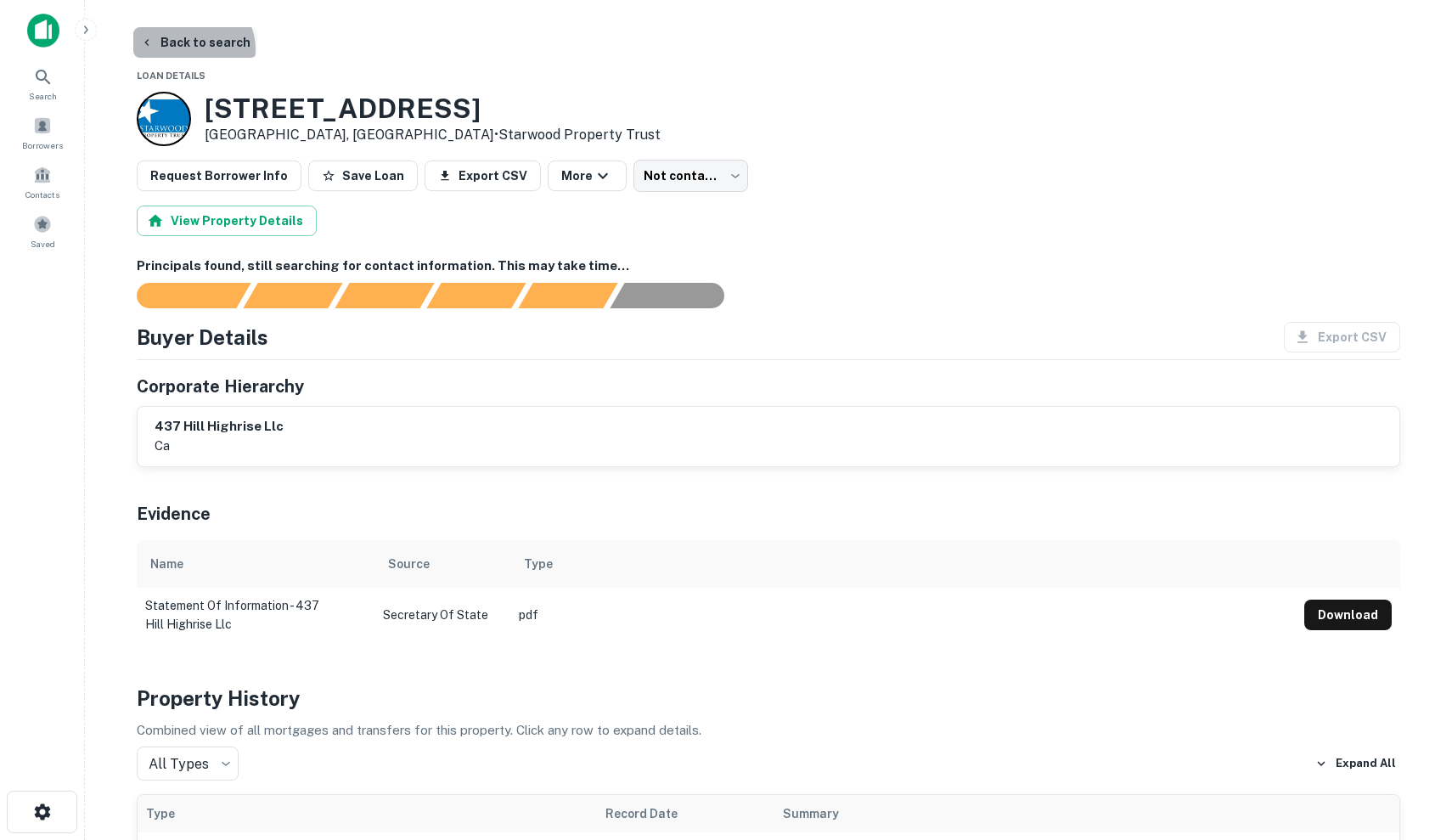
click at [192, 49] on button "Back to search" at bounding box center [196, 42] width 124 height 31
click at [176, 34] on button "Back to search" at bounding box center [196, 42] width 124 height 31
click at [162, 33] on button "Back to search" at bounding box center [196, 42] width 124 height 31
click at [148, 38] on icon "button" at bounding box center [147, 43] width 14 height 14
click at [42, 91] on span "Search" at bounding box center [43, 96] width 28 height 14
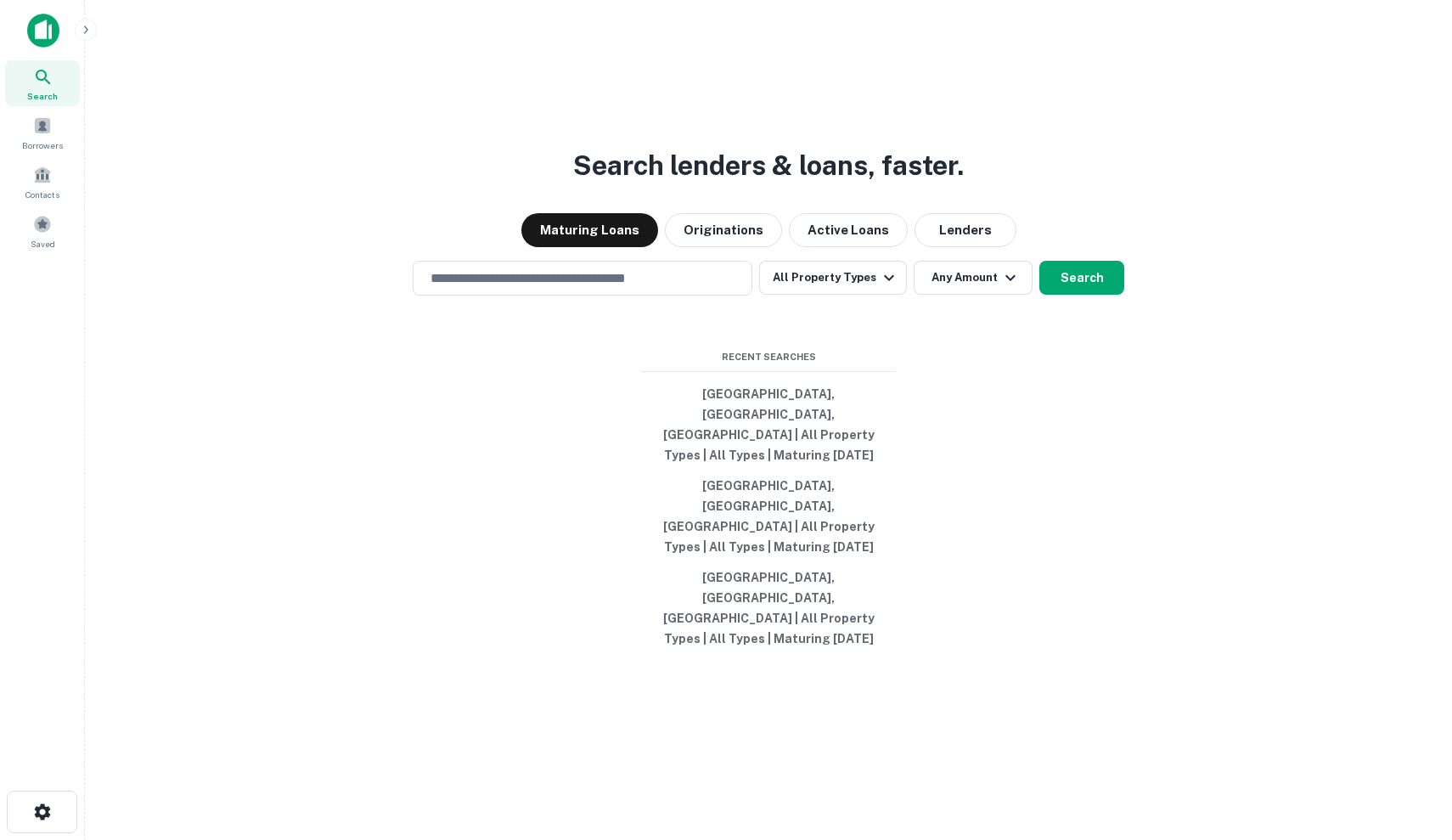
click at [566, 320] on div "Search lenders & loans, faster. Maturing Loans Originations Active Loans Lender…" at bounding box center [768, 461] width 1339 height 840
click at [565, 320] on div "Search lenders & loans, faster. Maturing Loans Originations Active Loans Lender…" at bounding box center [768, 461] width 1339 height 840
drag, startPoint x: 565, startPoint y: 320, endPoint x: 561, endPoint y: 335, distance: 15.5
click at [561, 335] on div "Search lenders & loans, faster. Maturing Loans Originations Active Loans Lender…" at bounding box center [768, 461] width 1339 height 840
click at [561, 288] on input "text" at bounding box center [581, 278] width 324 height 19
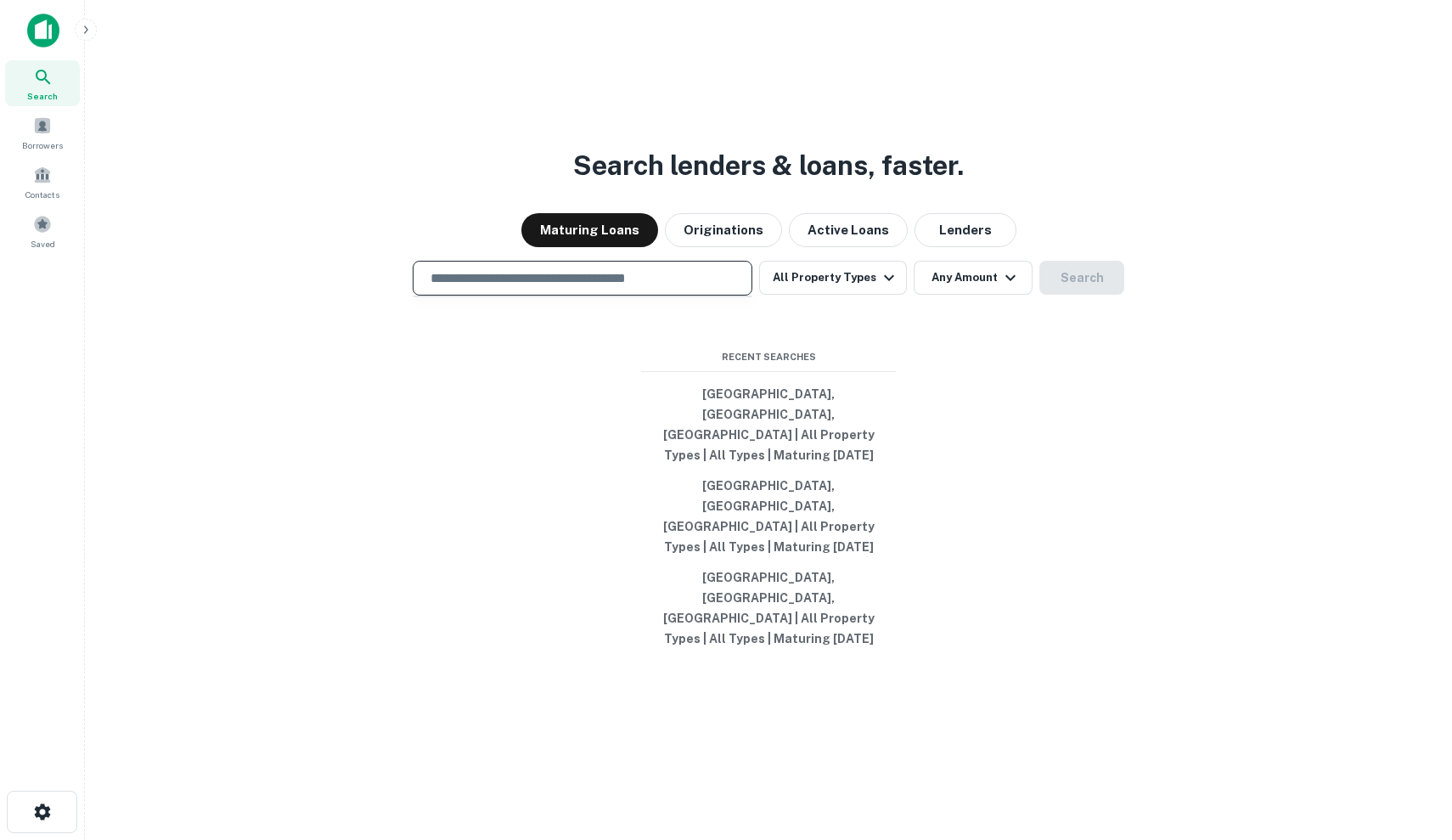
click at [561, 288] on input "text" at bounding box center [581, 278] width 324 height 19
type input "*"
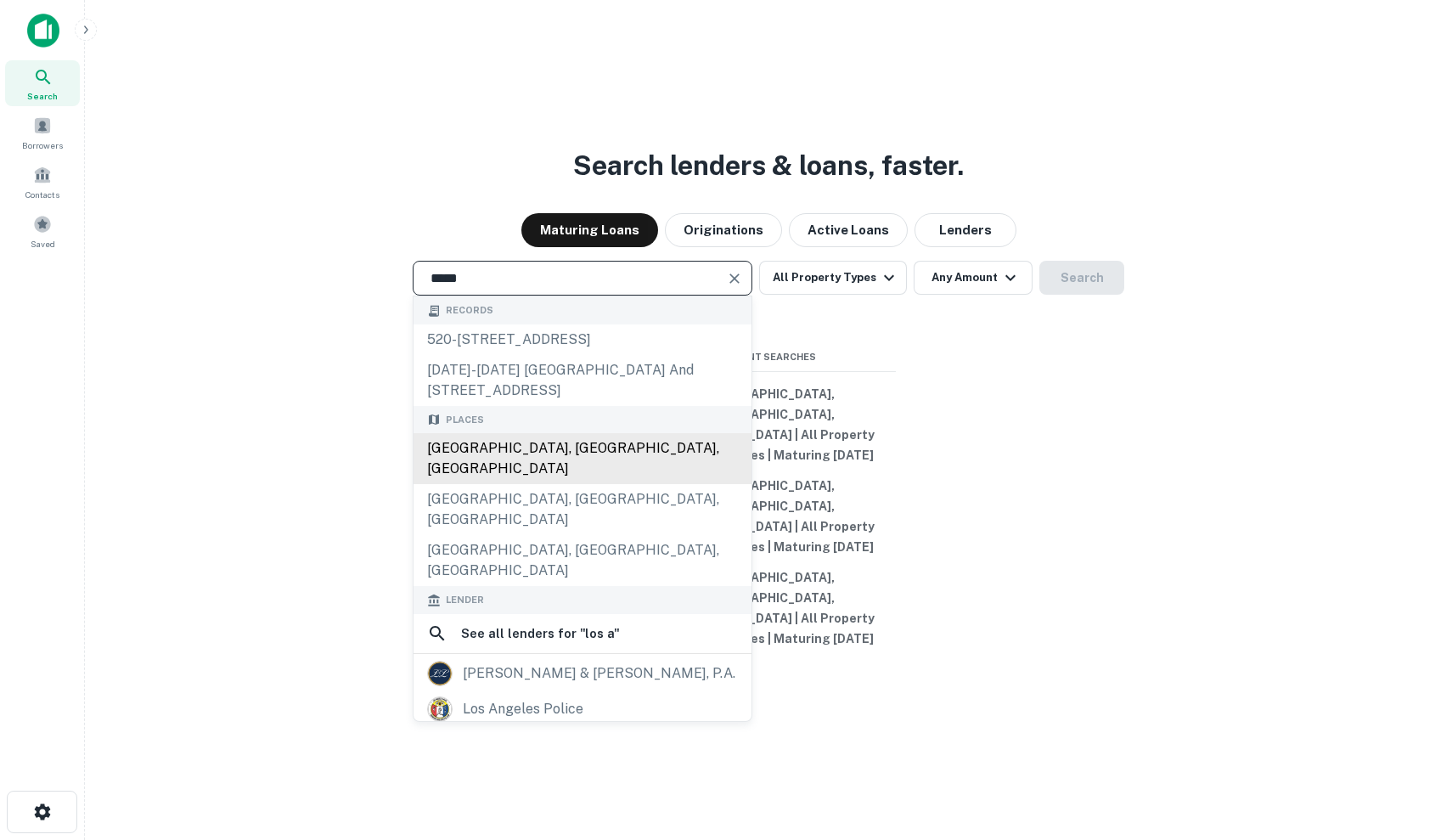
click at [543, 484] on div "[GEOGRAPHIC_DATA], [GEOGRAPHIC_DATA], [GEOGRAPHIC_DATA]" at bounding box center [582, 458] width 338 height 51
type input "**********"
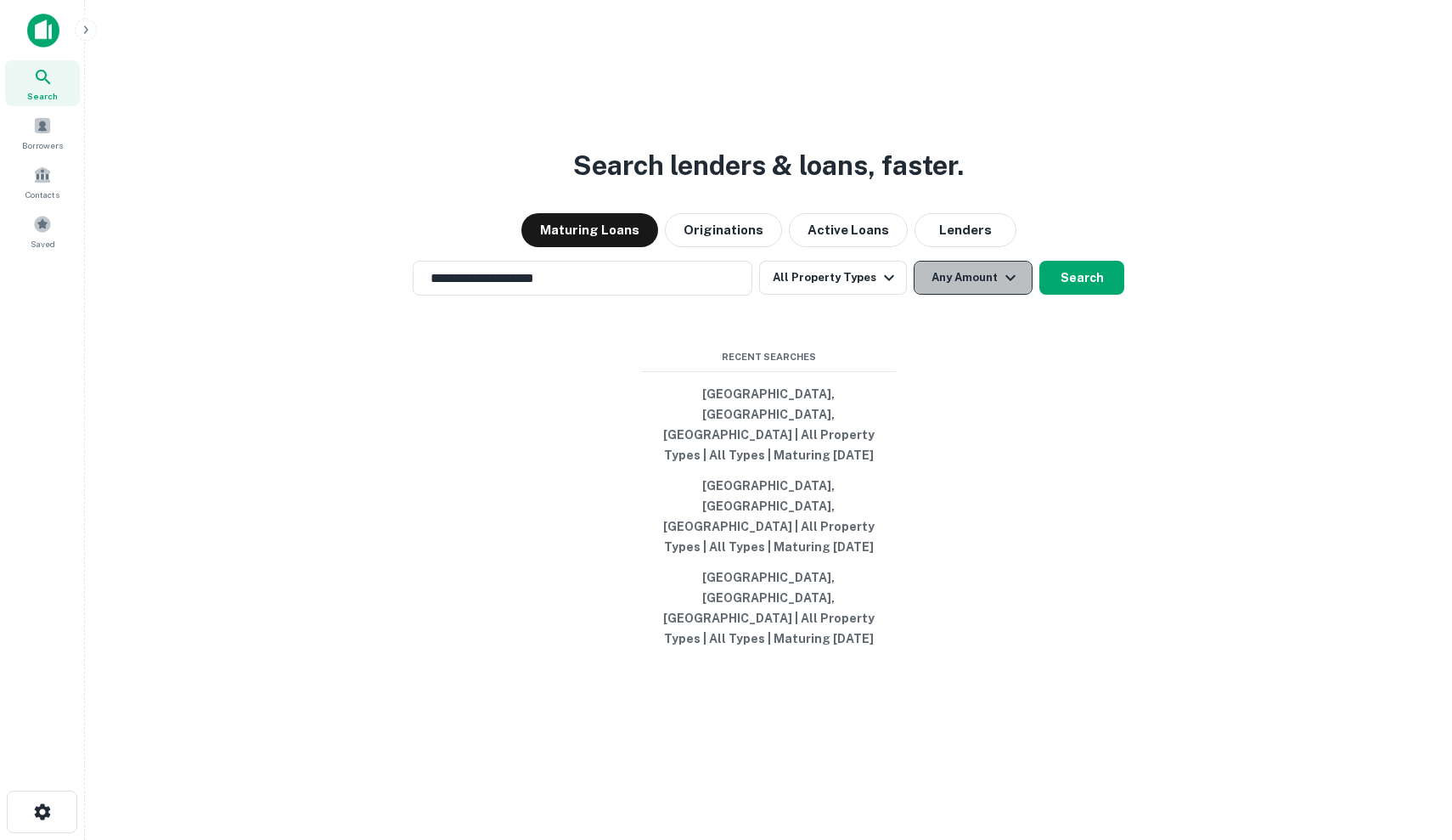
click at [944, 294] on button "Any Amount" at bounding box center [973, 277] width 119 height 34
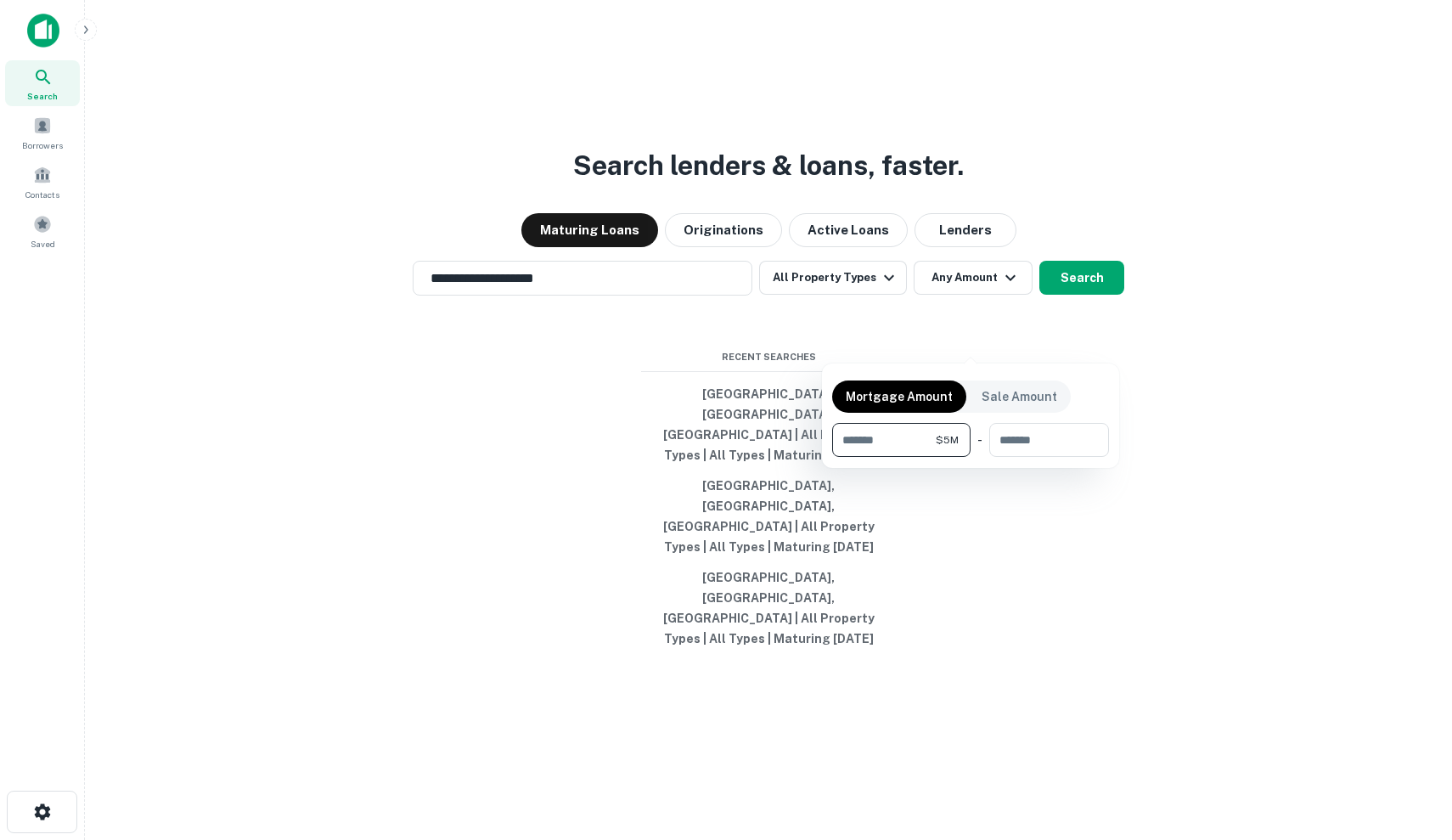
type input "*******"
click at [1084, 336] on div at bounding box center [726, 420] width 1452 height 840
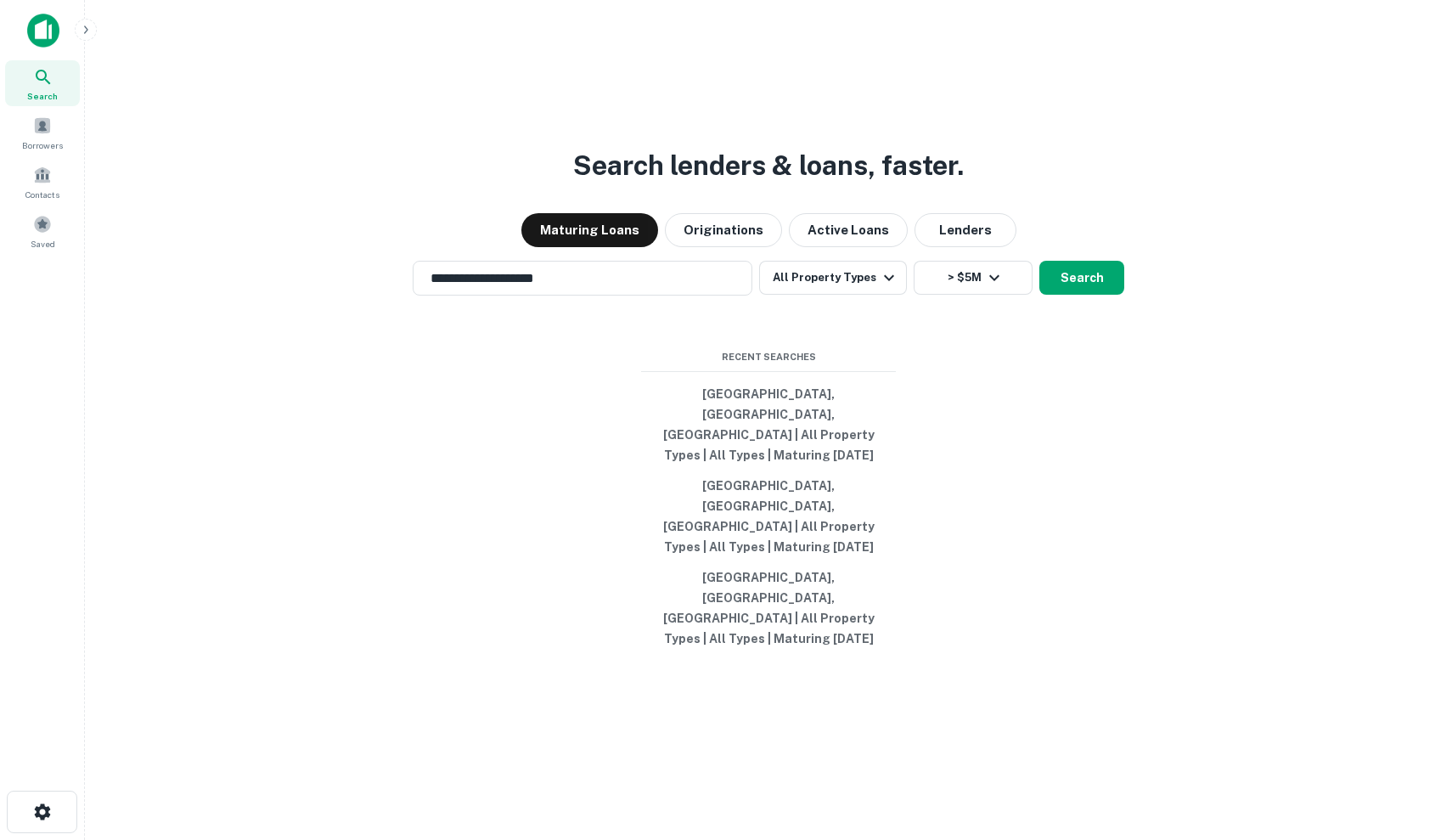
click at [1084, 294] on button "Search" at bounding box center [1081, 277] width 85 height 34
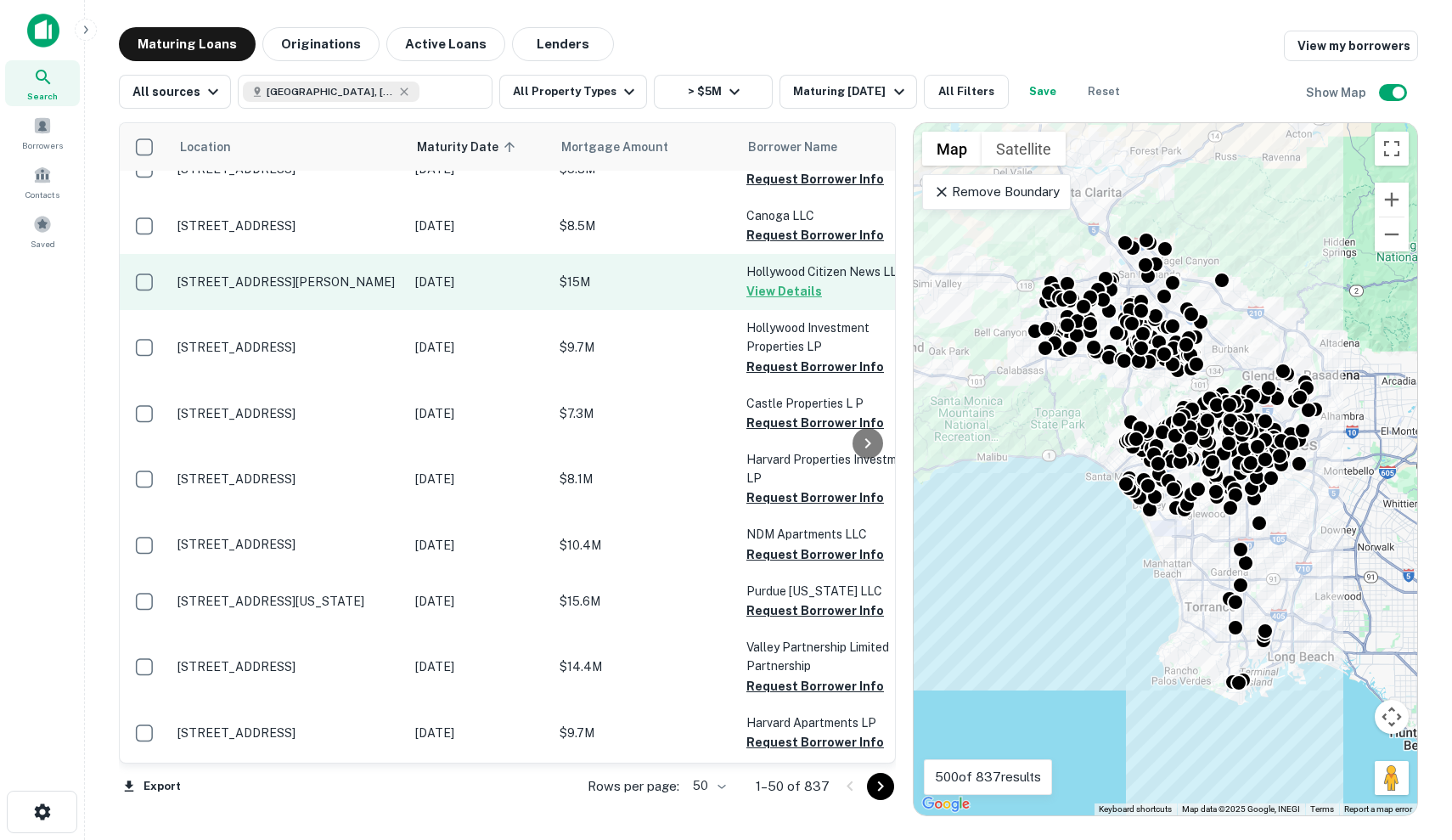
scroll to position [2407, 0]
click at [486, 272] on p "[DATE]" at bounding box center [478, 281] width 127 height 18
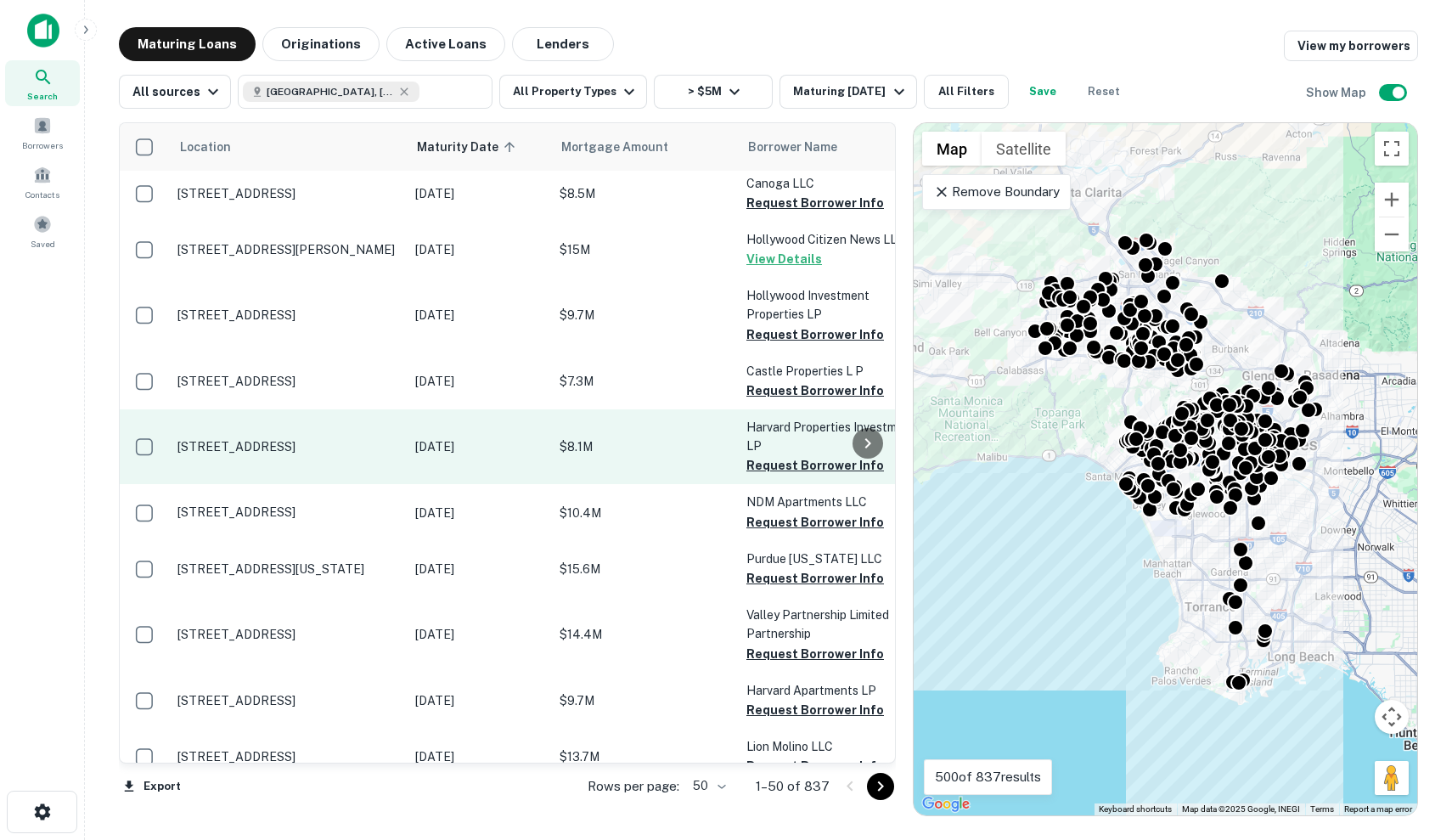
scroll to position [2440, 0]
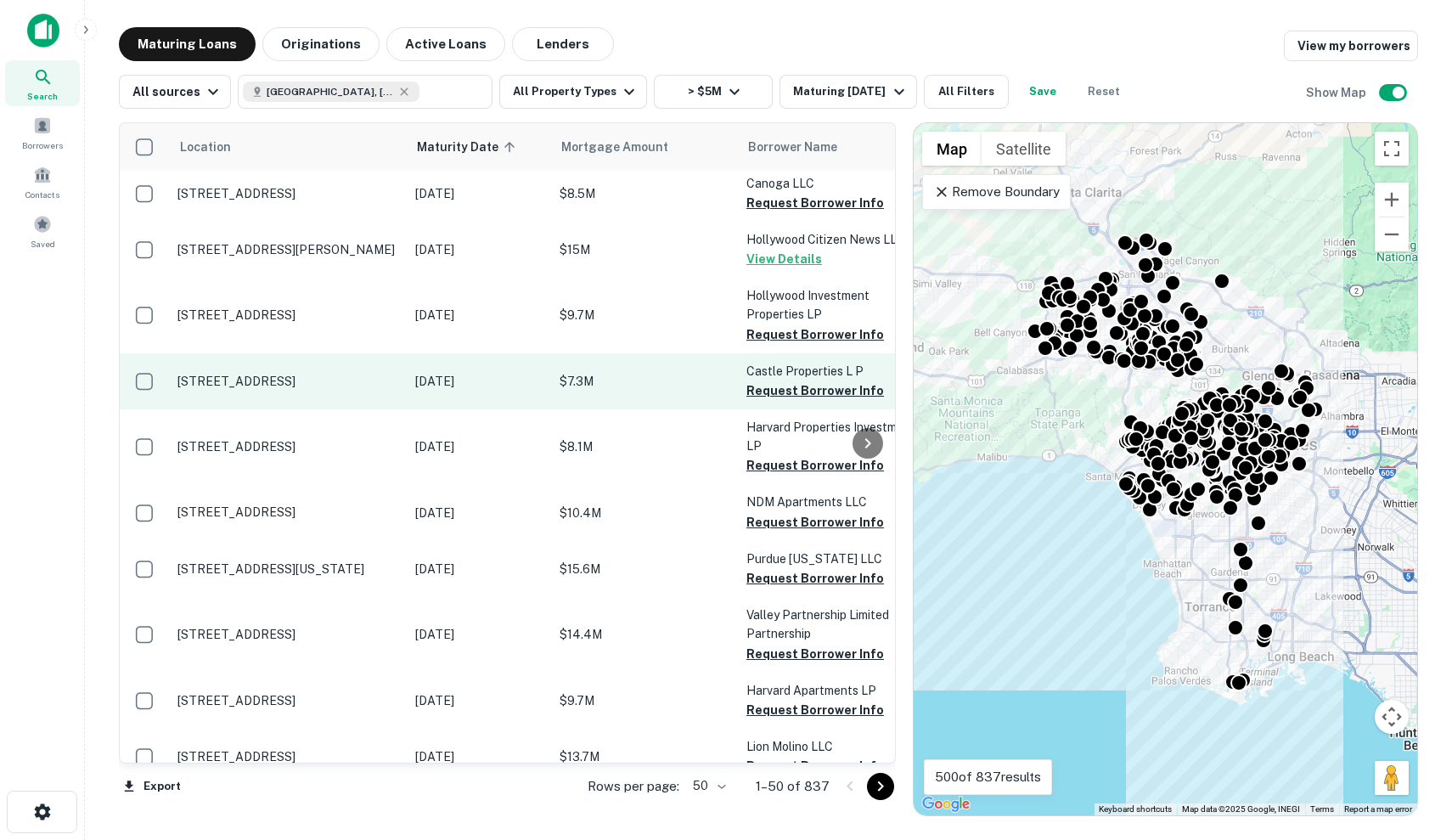
click at [683, 372] on p "$7.3M" at bounding box center [644, 381] width 169 height 18
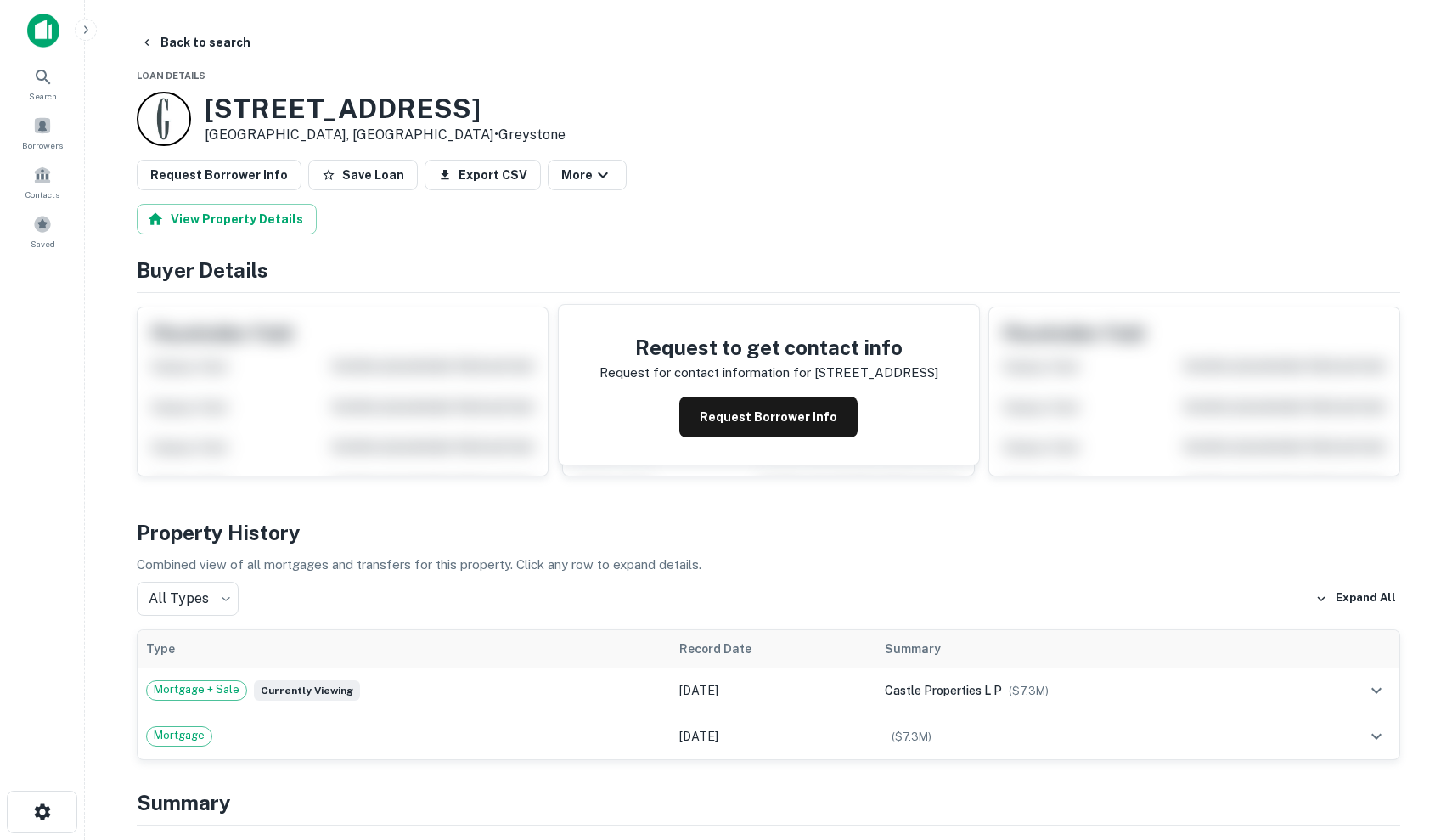
click at [758, 437] on div "Request to get contact info Request for contact information for [STREET_ADDRESS…" at bounding box center [768, 384] width 420 height 160
click at [754, 416] on button "Request Borrower Info" at bounding box center [768, 417] width 178 height 41
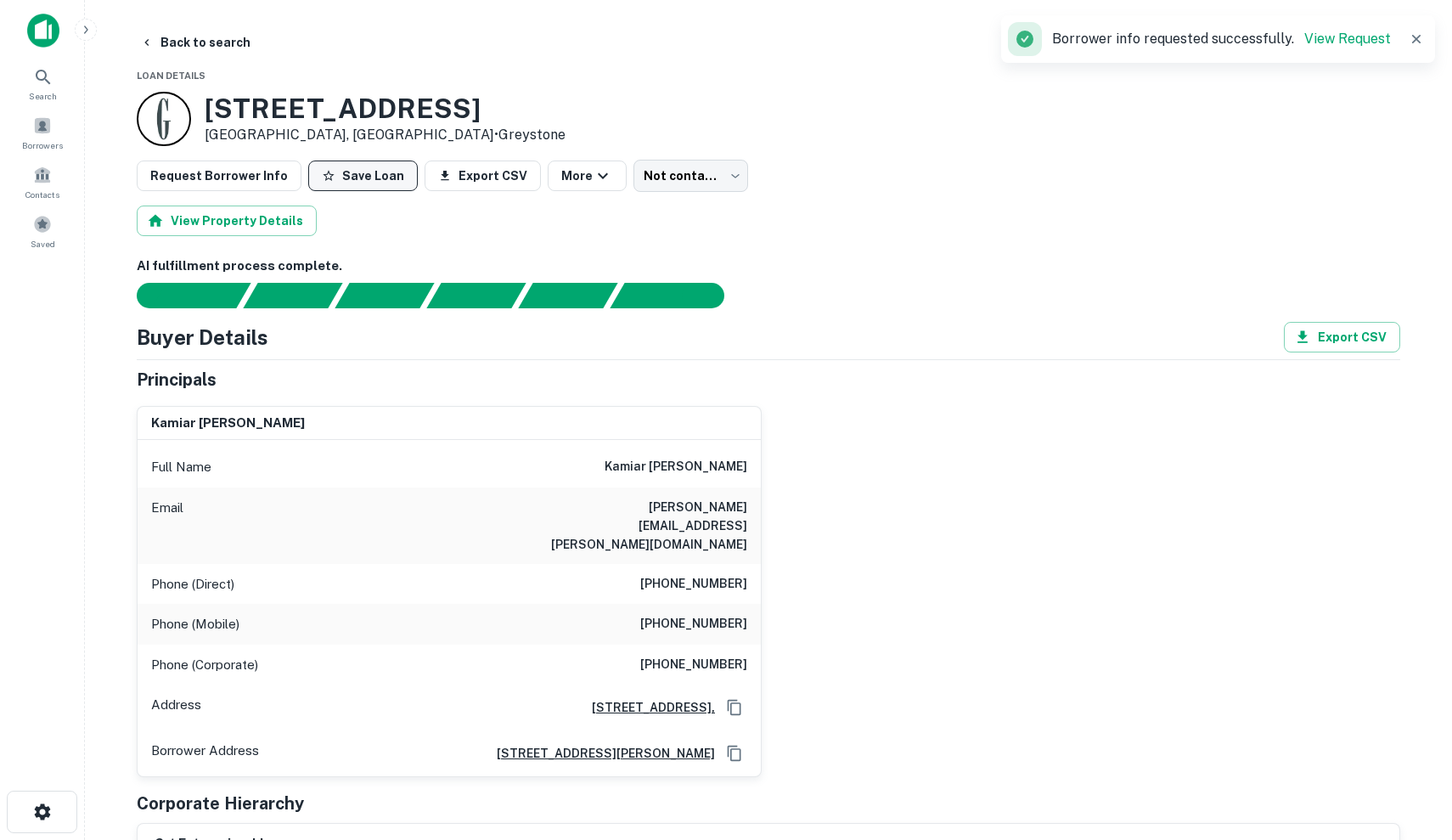
click at [354, 186] on button "Save Loan" at bounding box center [362, 176] width 109 height 31
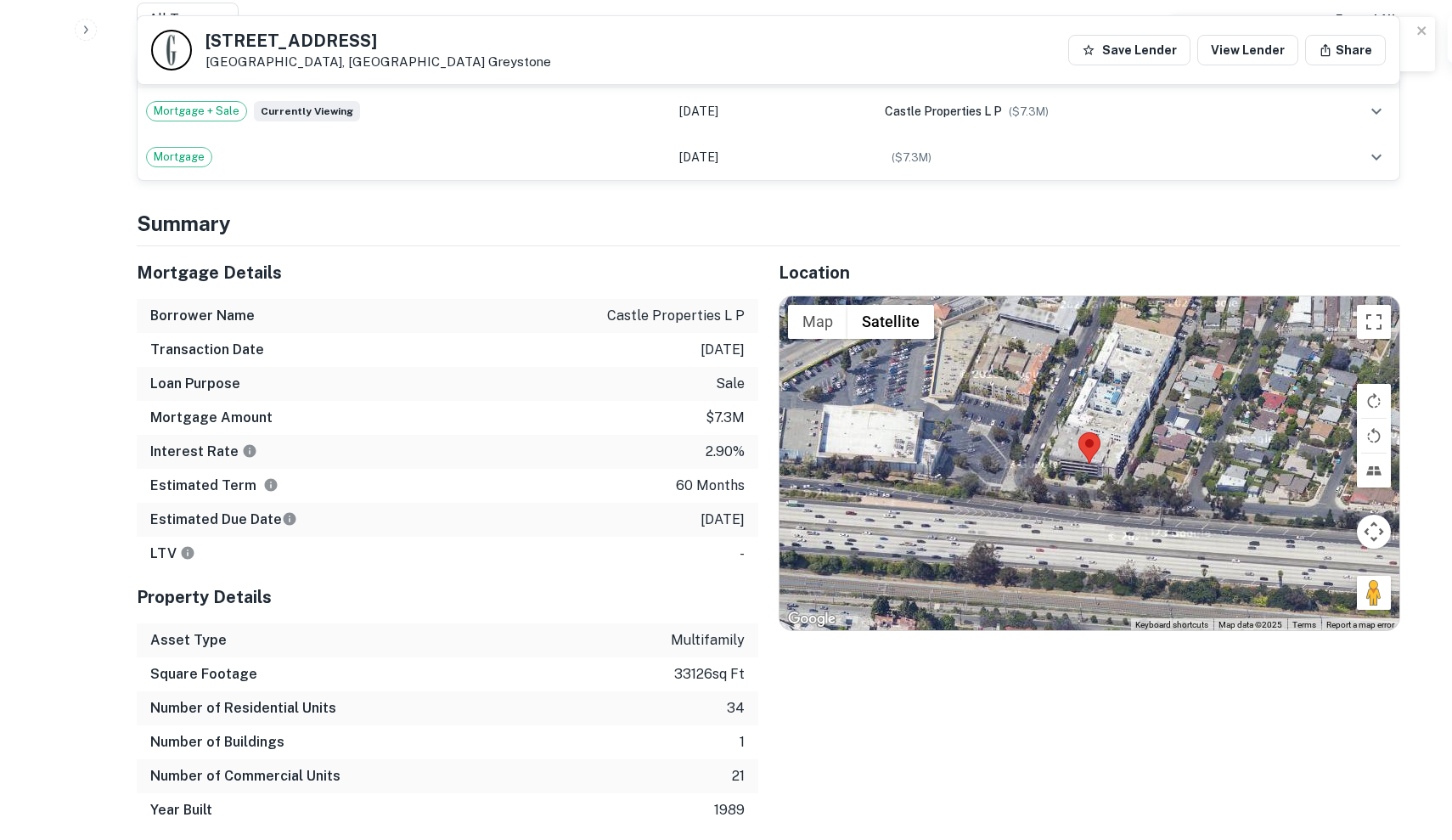
scroll to position [1020, 0]
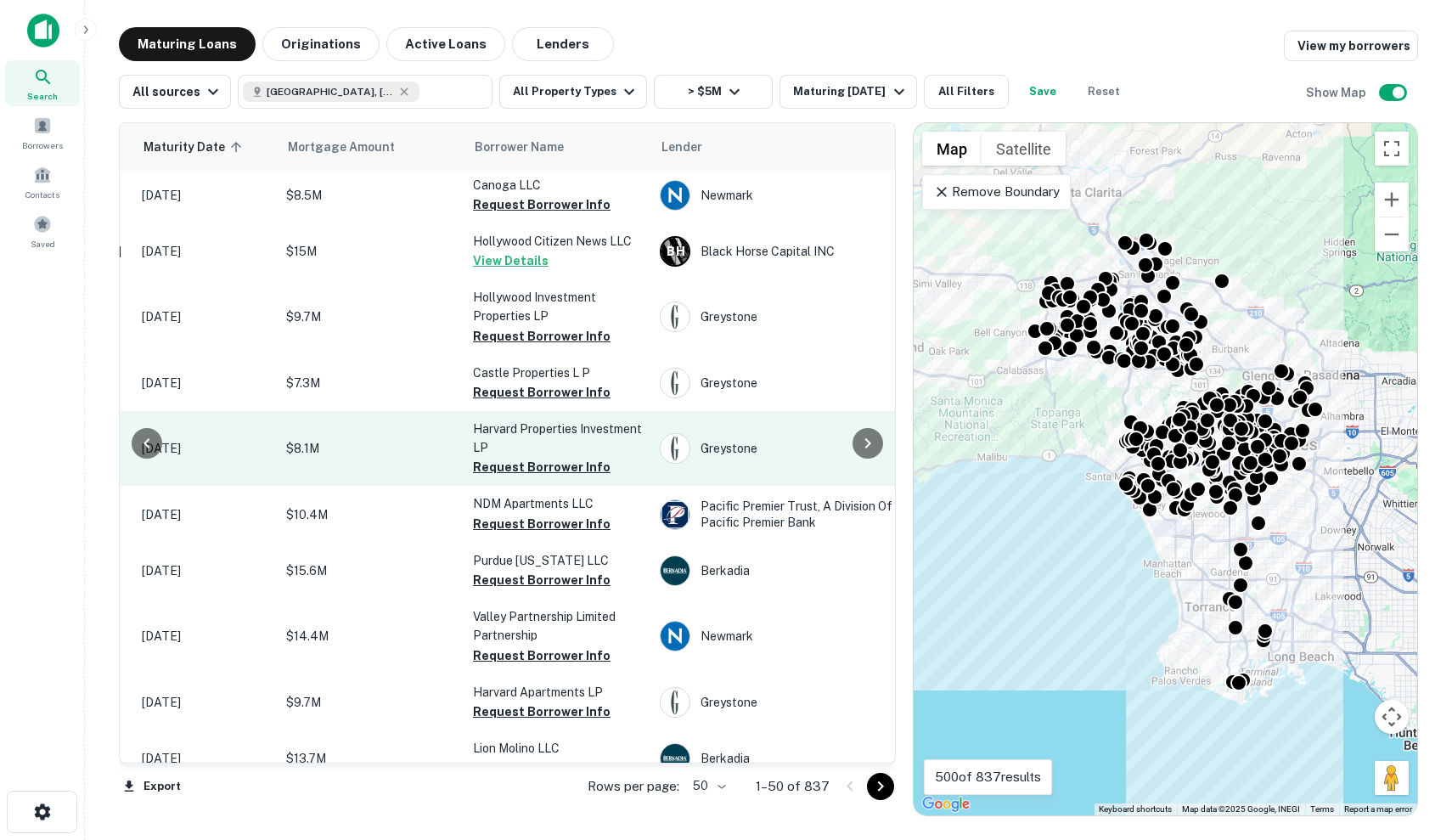
scroll to position [2437, 273]
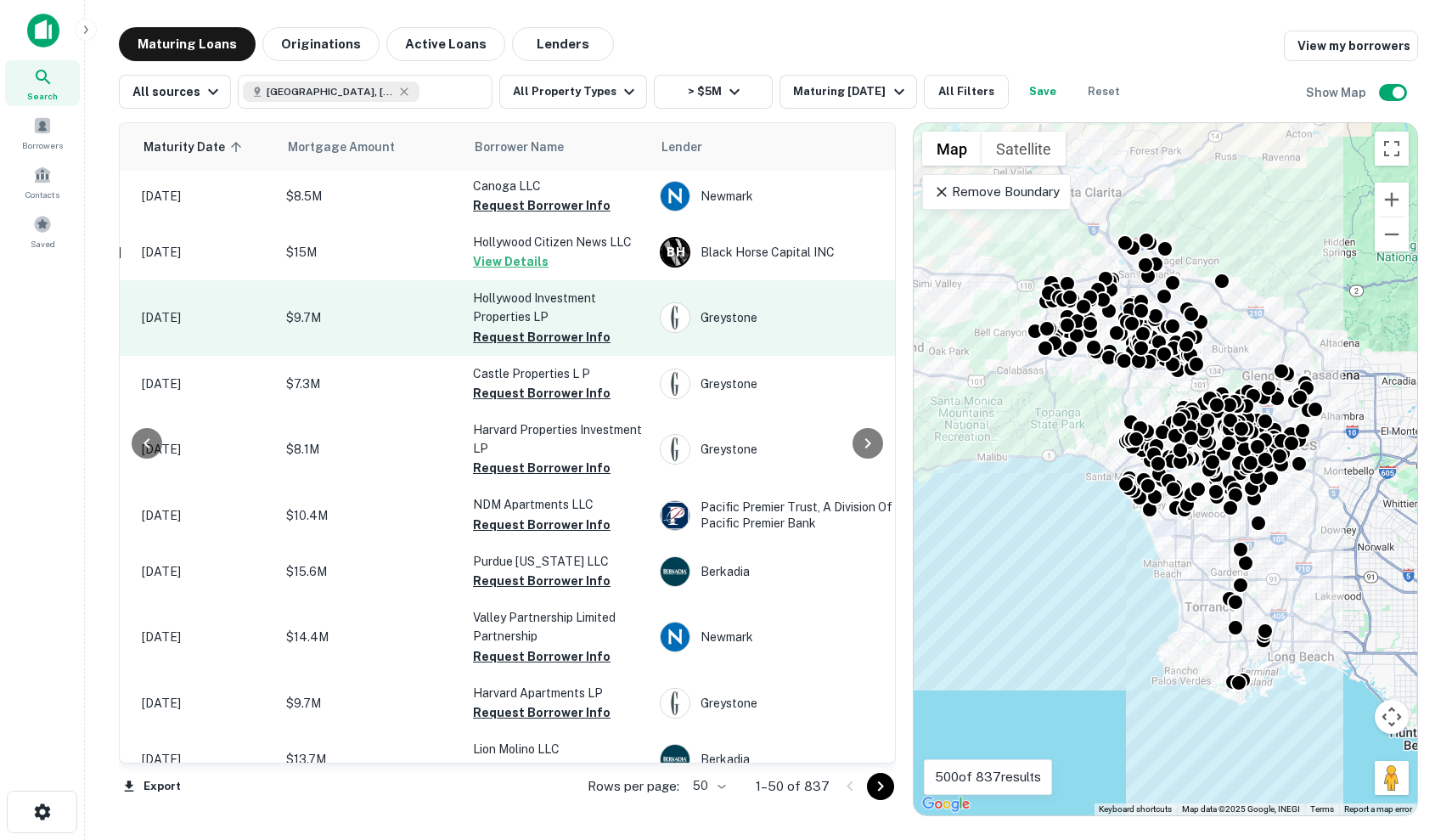
click at [611, 295] on p "Hollywood Investment Properties LP" at bounding box center [558, 307] width 169 height 38
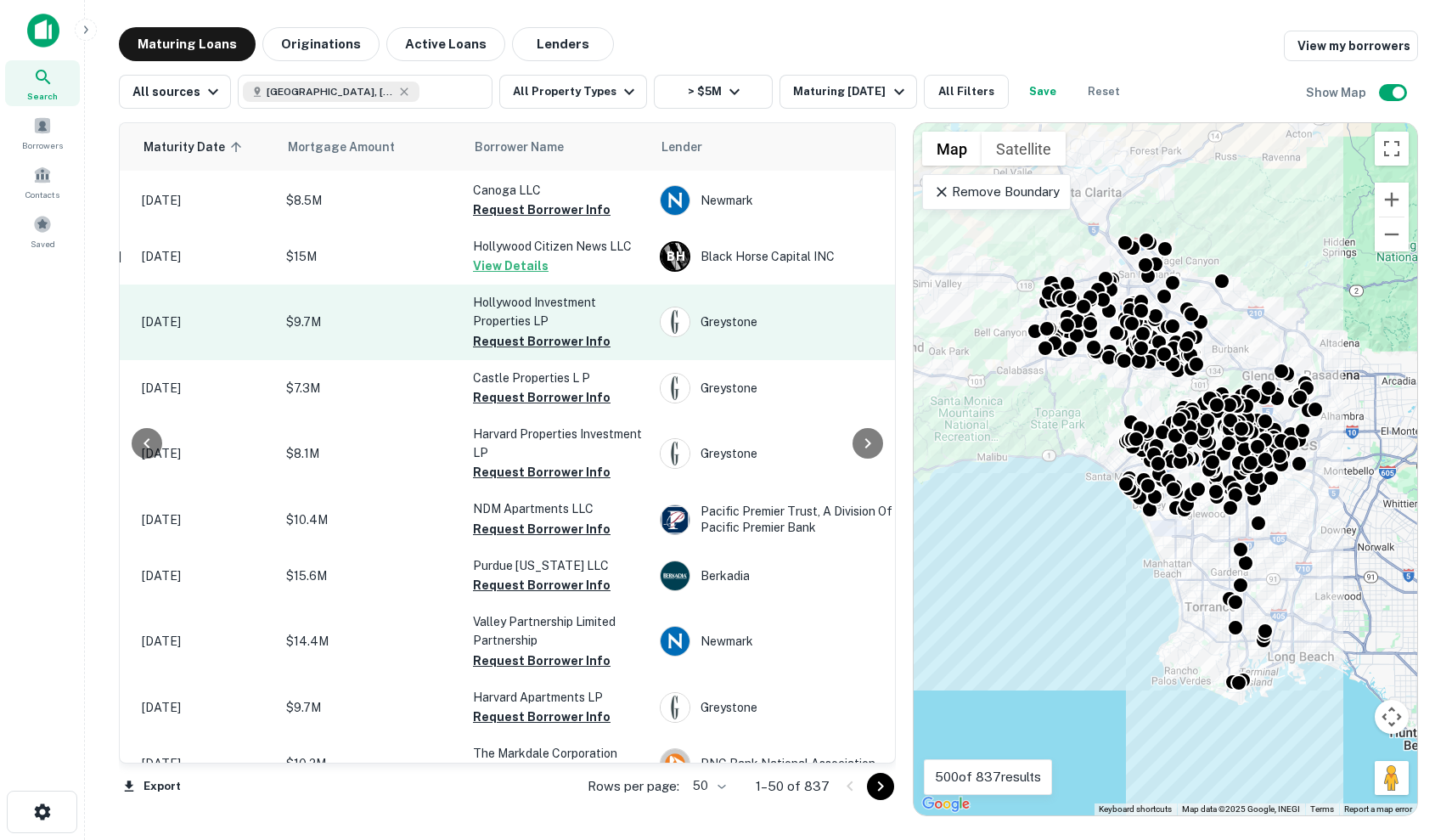
click at [383, 313] on p "$9.7M" at bounding box center [371, 321] width 169 height 18
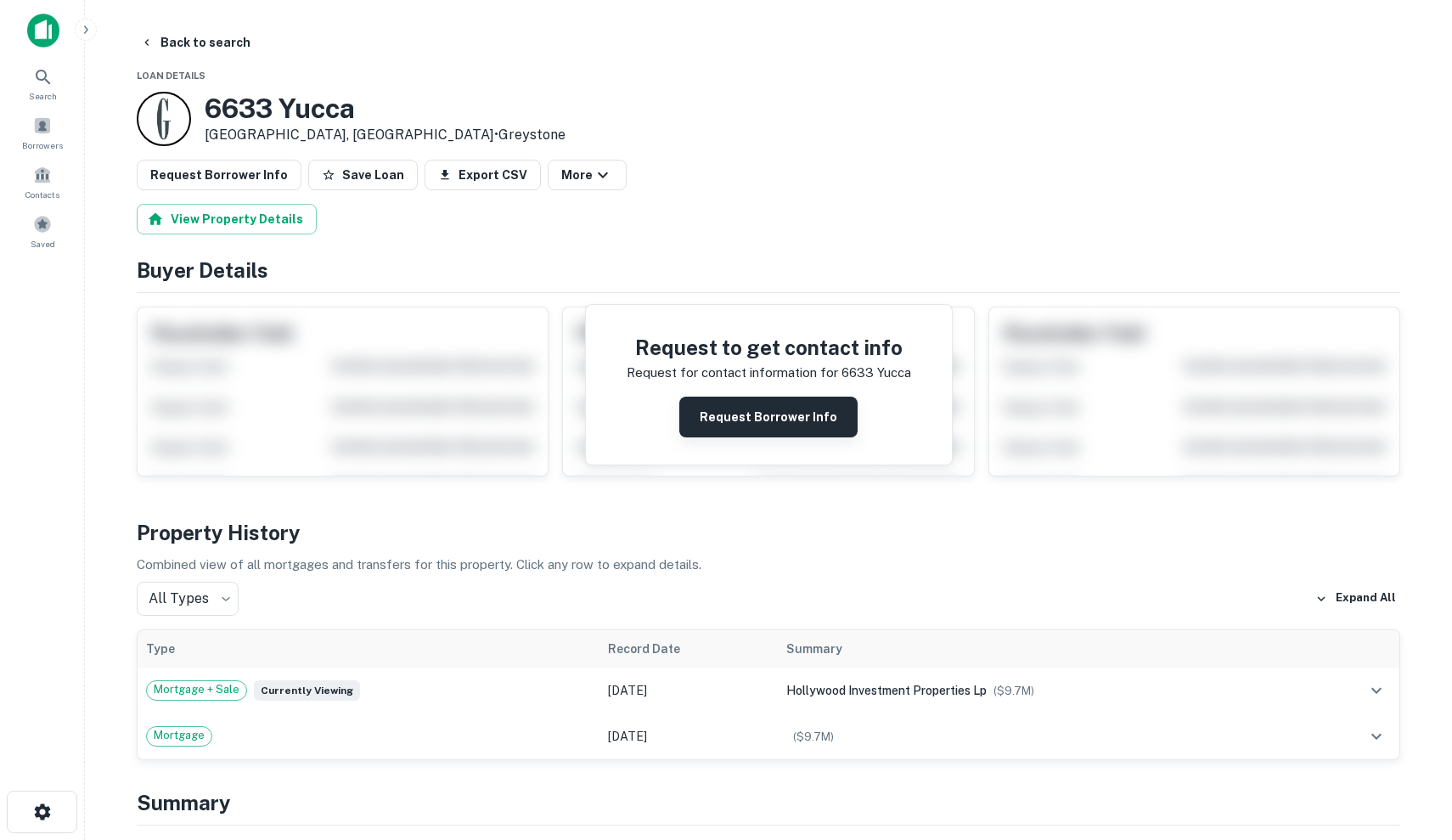
click at [742, 411] on button "Request Borrower Info" at bounding box center [768, 417] width 178 height 41
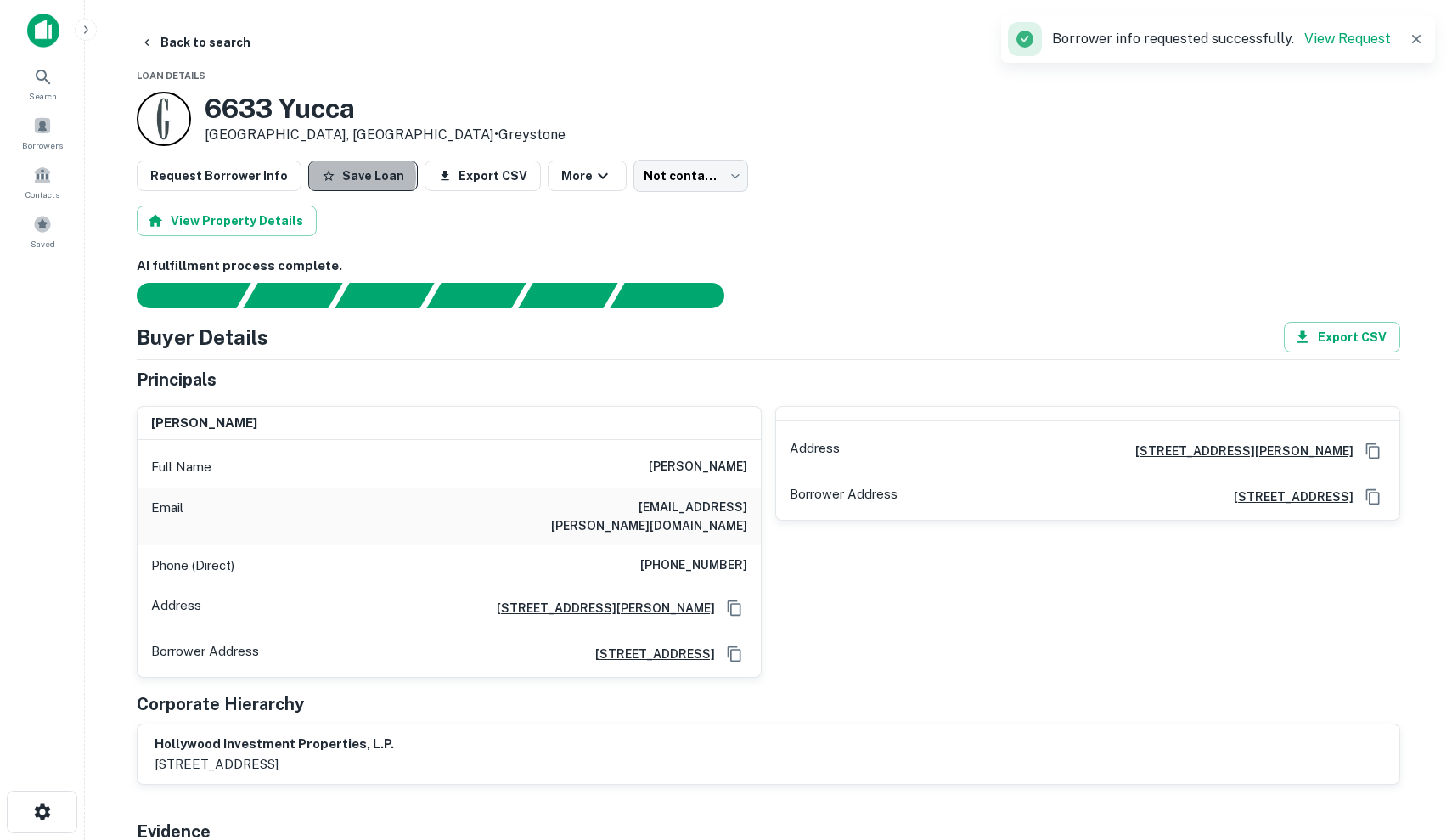
click at [347, 176] on button "Save Loan" at bounding box center [362, 176] width 109 height 31
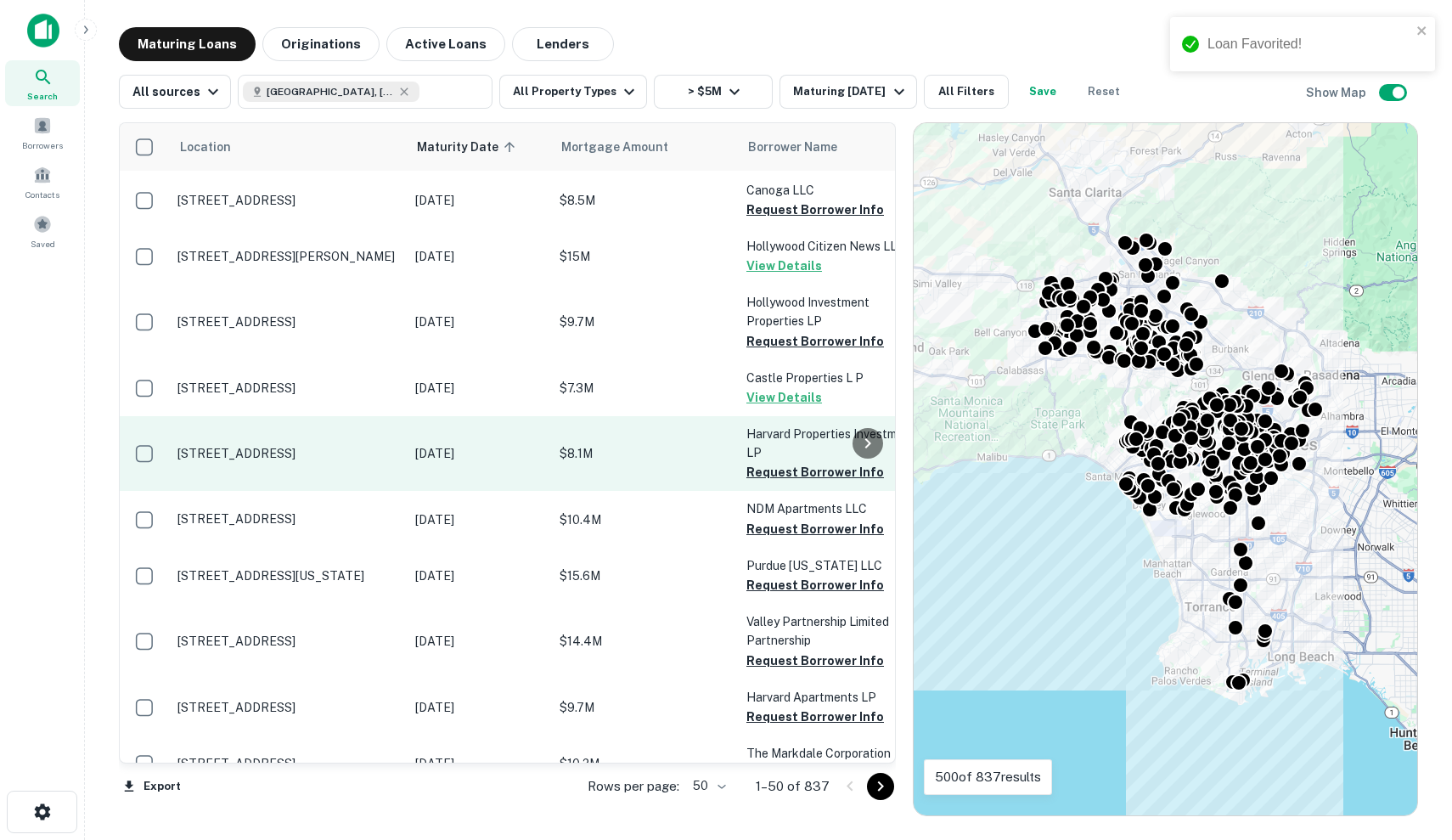
scroll to position [2434, 0]
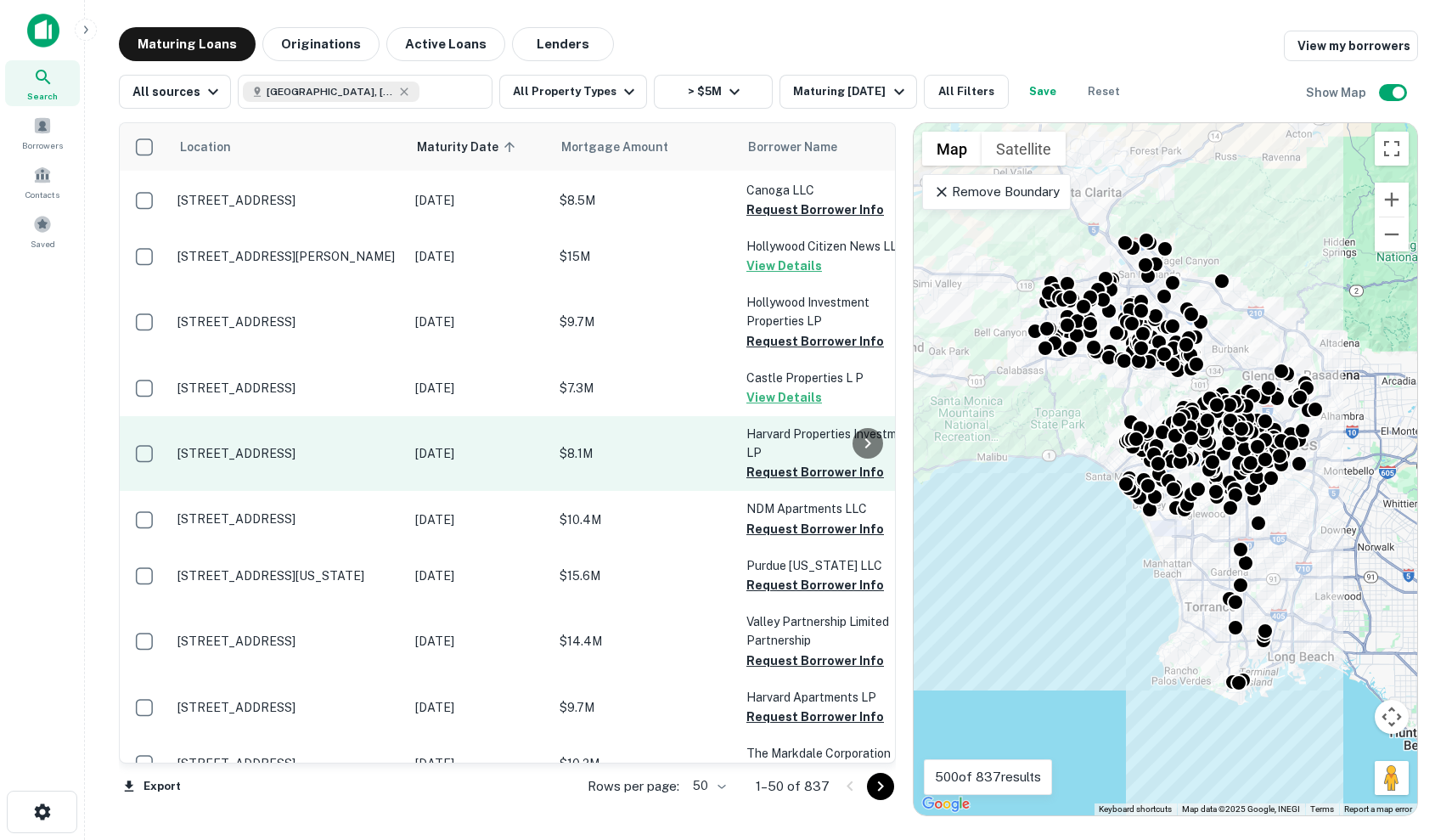
click at [675, 440] on td "$8.1M" at bounding box center [644, 453] width 187 height 75
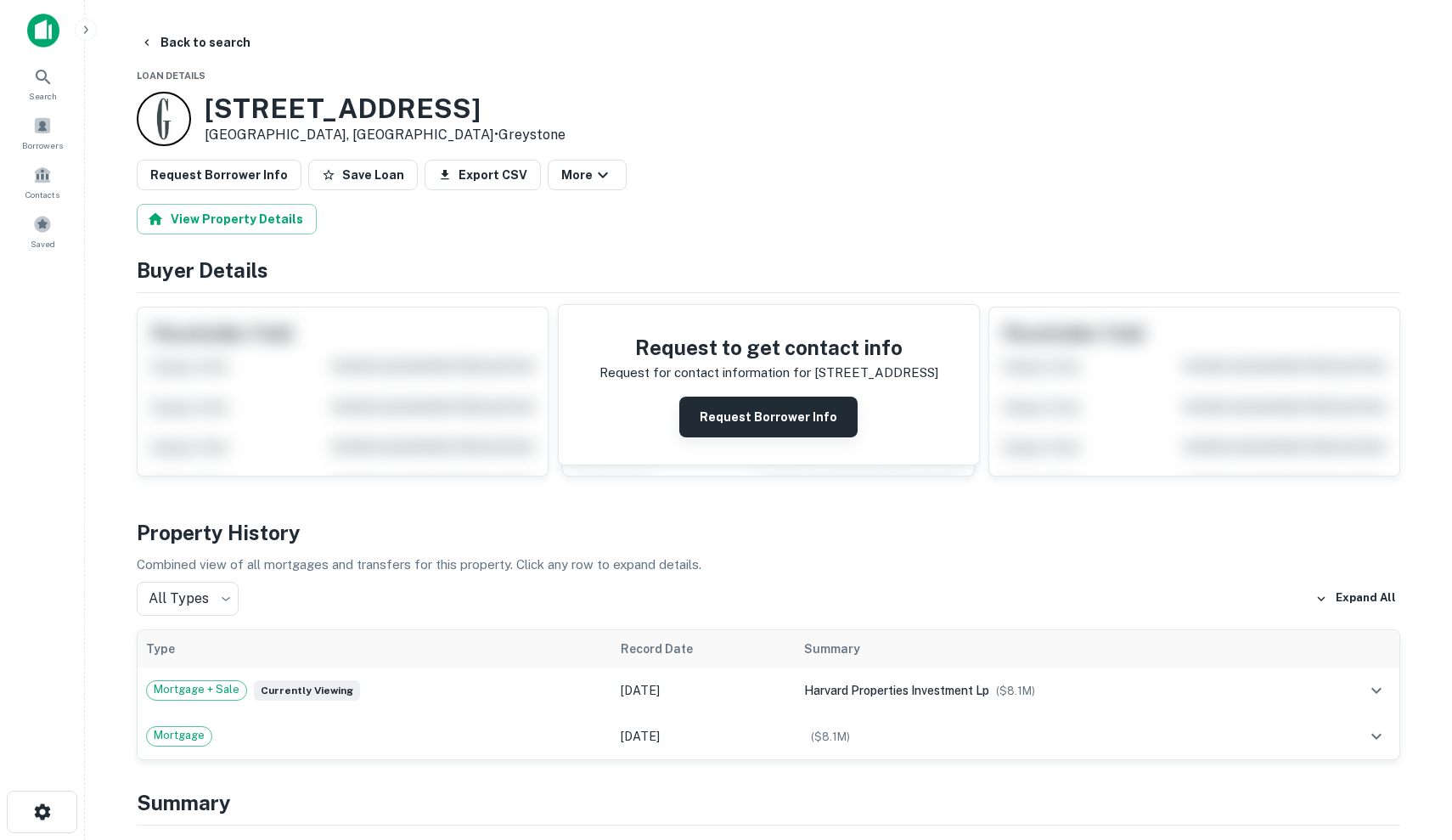
click at [696, 423] on button "Request Borrower Info" at bounding box center [768, 417] width 178 height 41
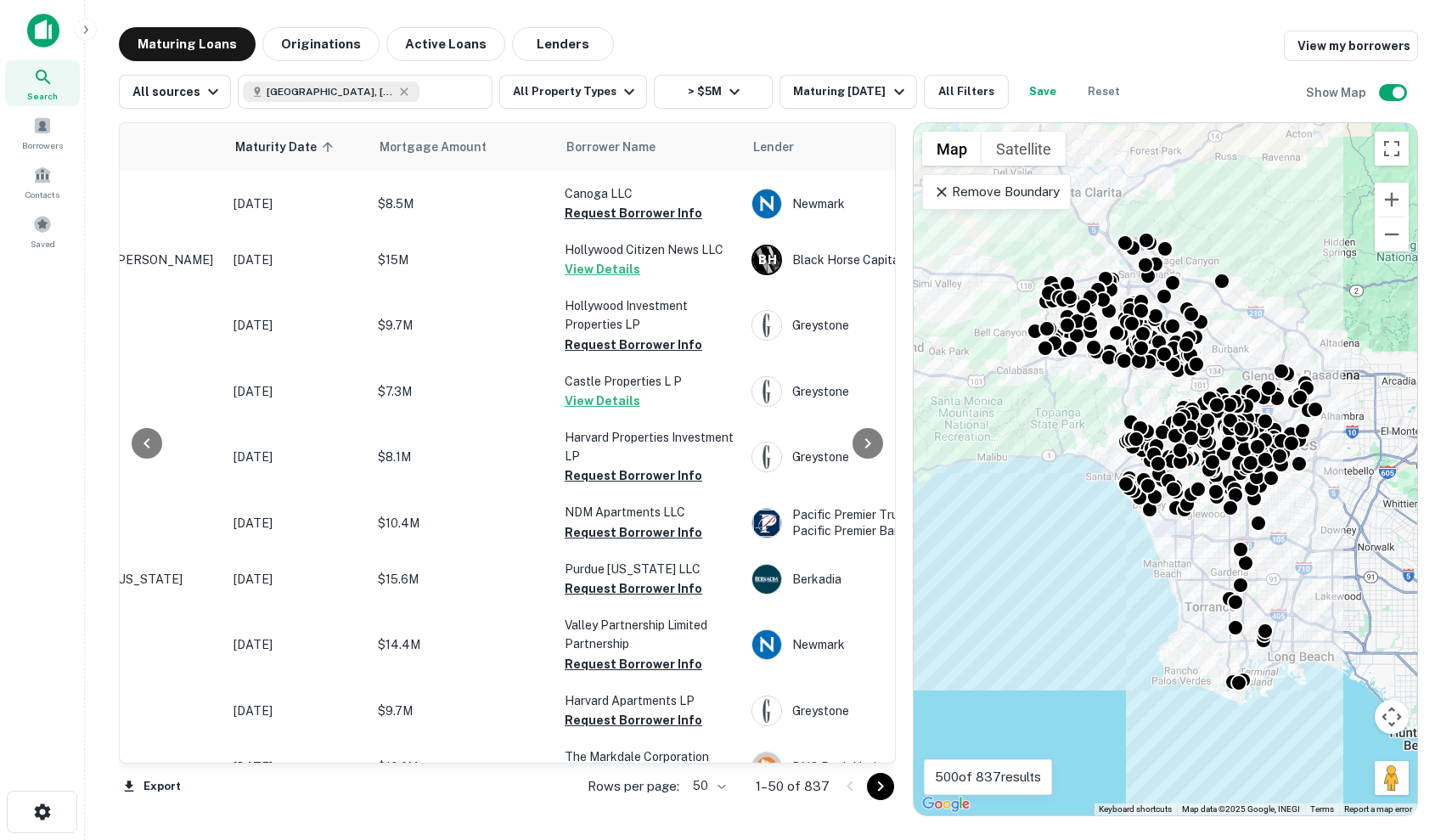
scroll to position [2430, 500]
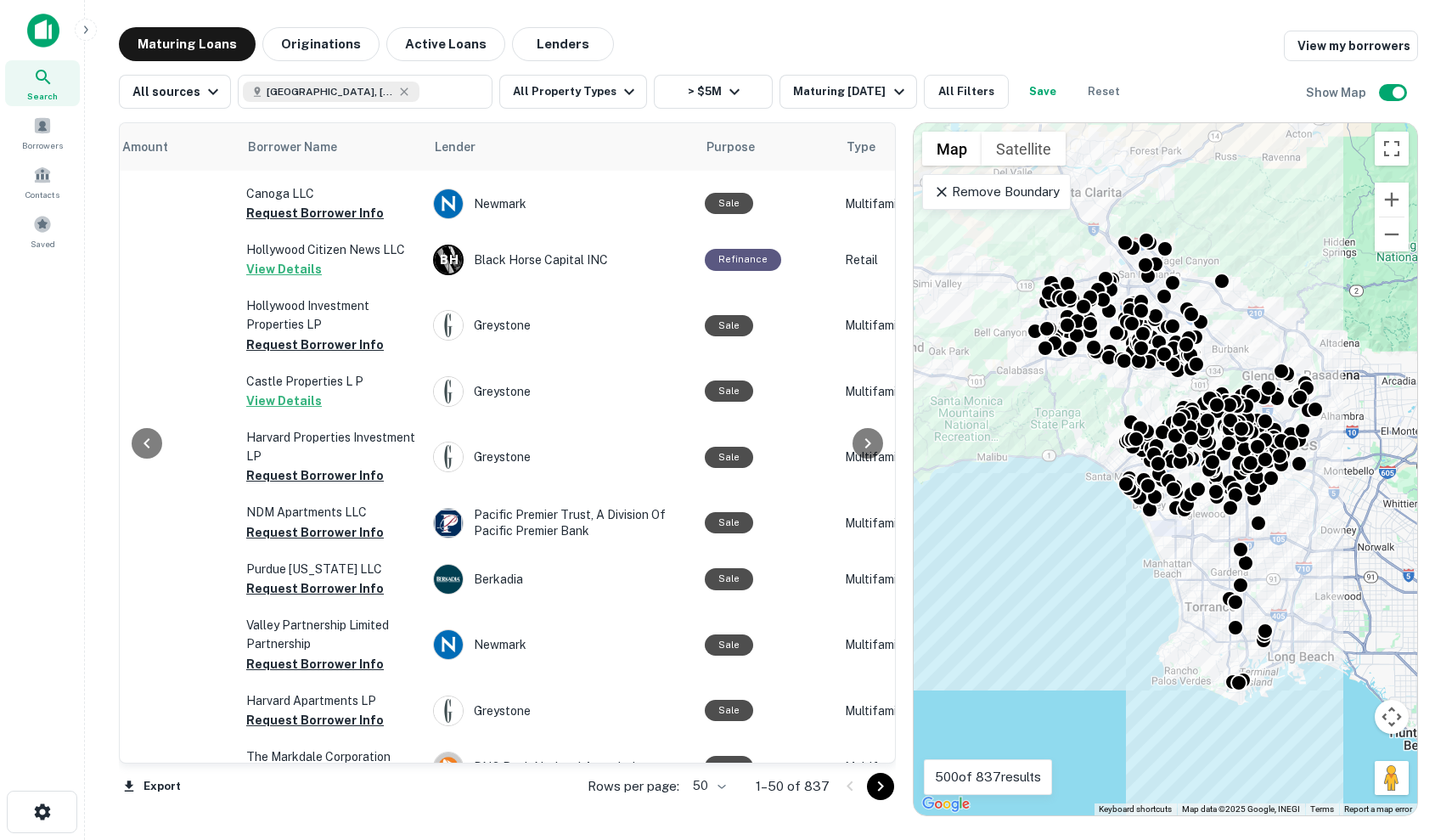
click at [871, 789] on icon "Go to next page" at bounding box center [880, 786] width 20 height 20
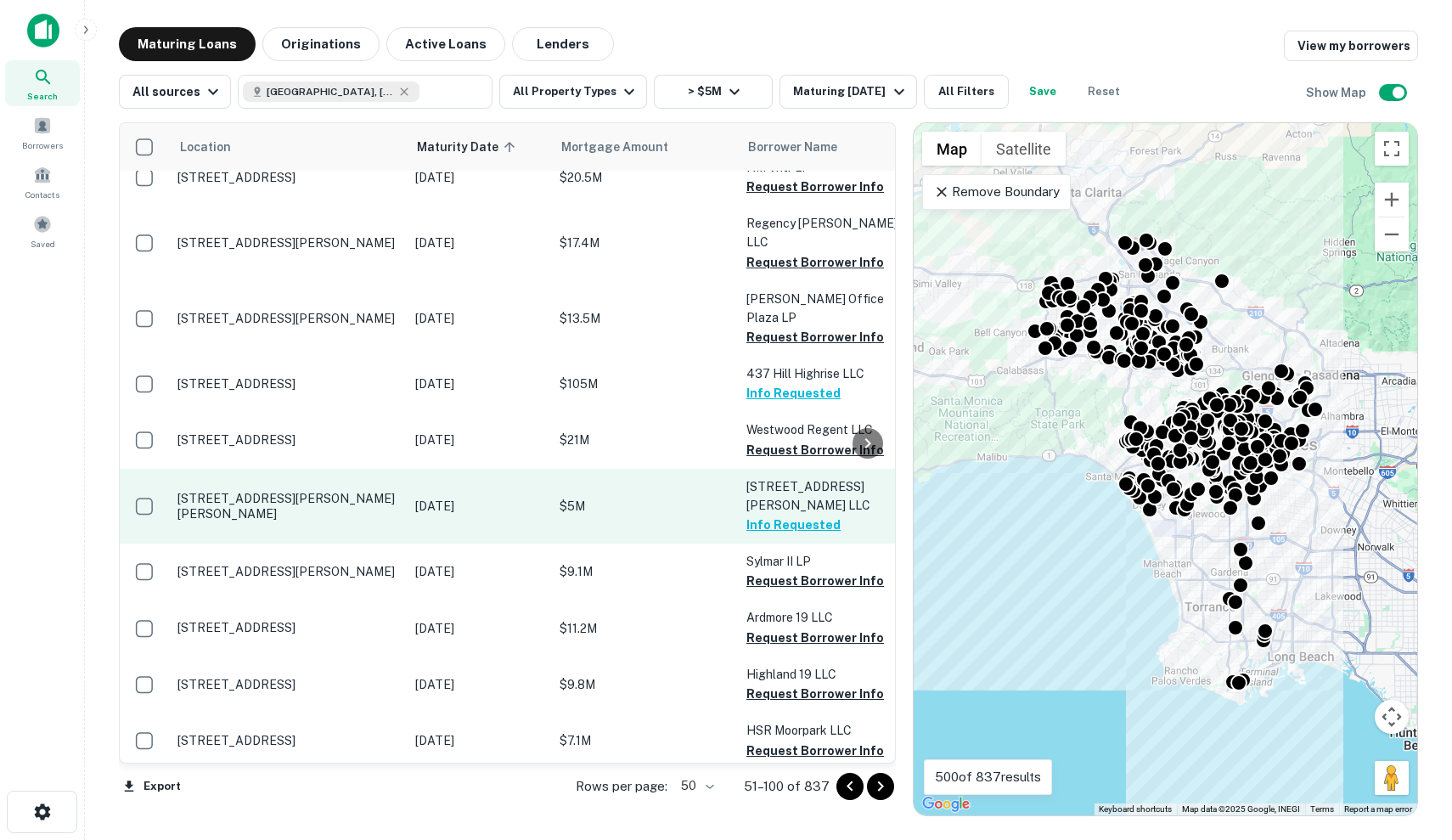
scroll to position [1129, 0]
click at [458, 469] on td "[DATE]" at bounding box center [478, 506] width 144 height 75
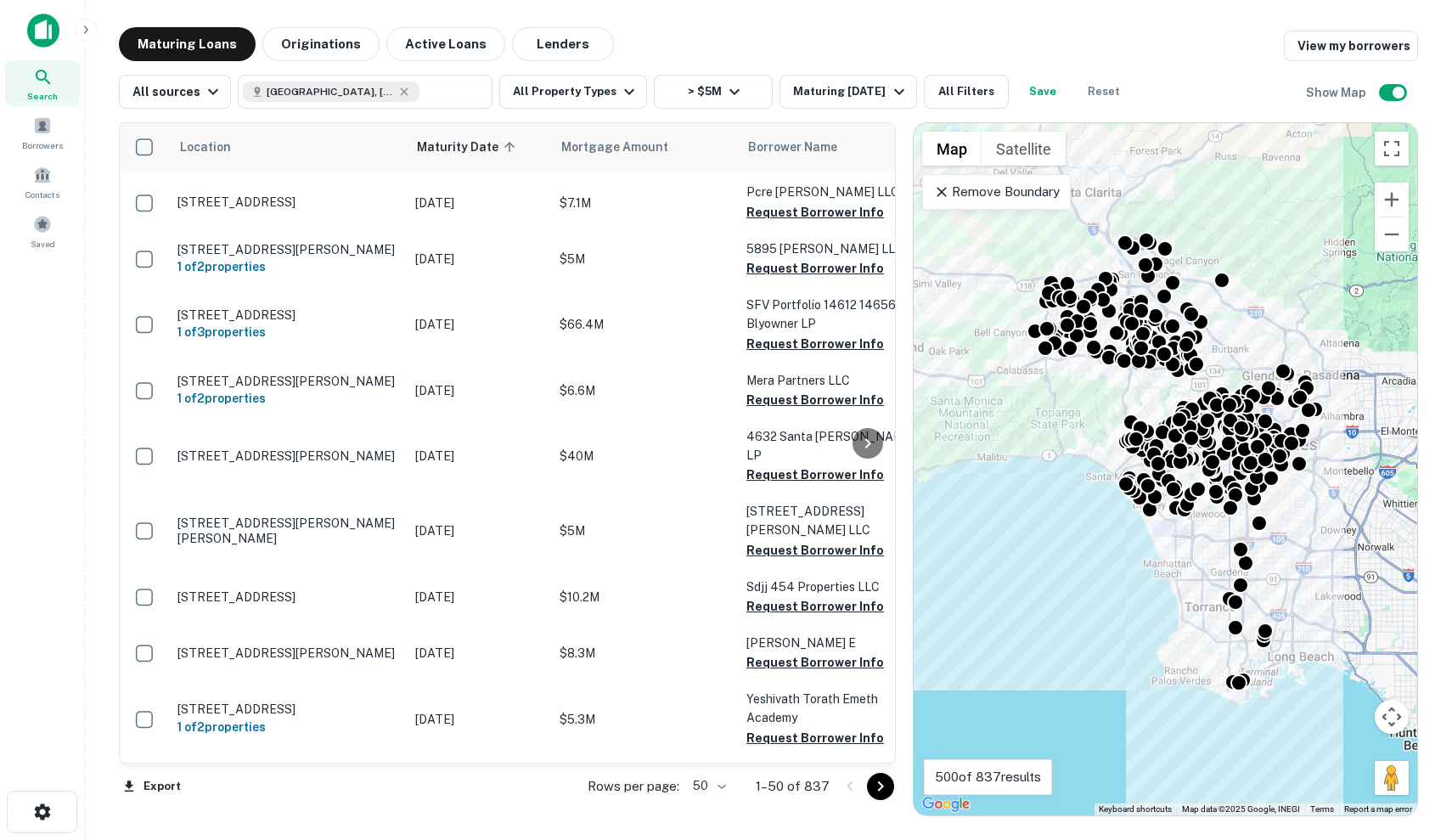
click at [880, 780] on icon "Go to next page" at bounding box center [880, 786] width 20 height 20
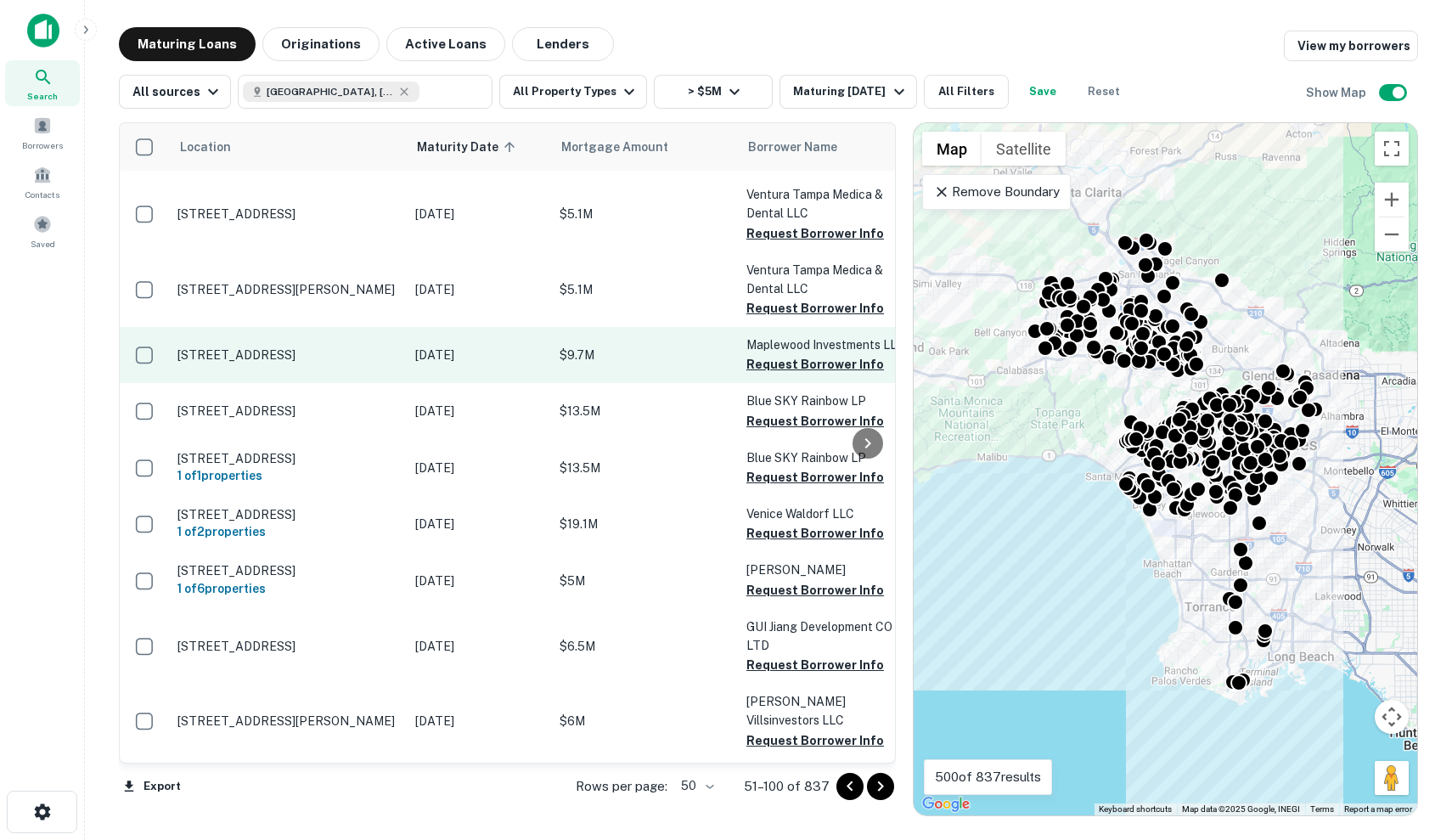
scroll to position [2213, 0]
click at [498, 346] on p "[DATE]" at bounding box center [478, 355] width 127 height 18
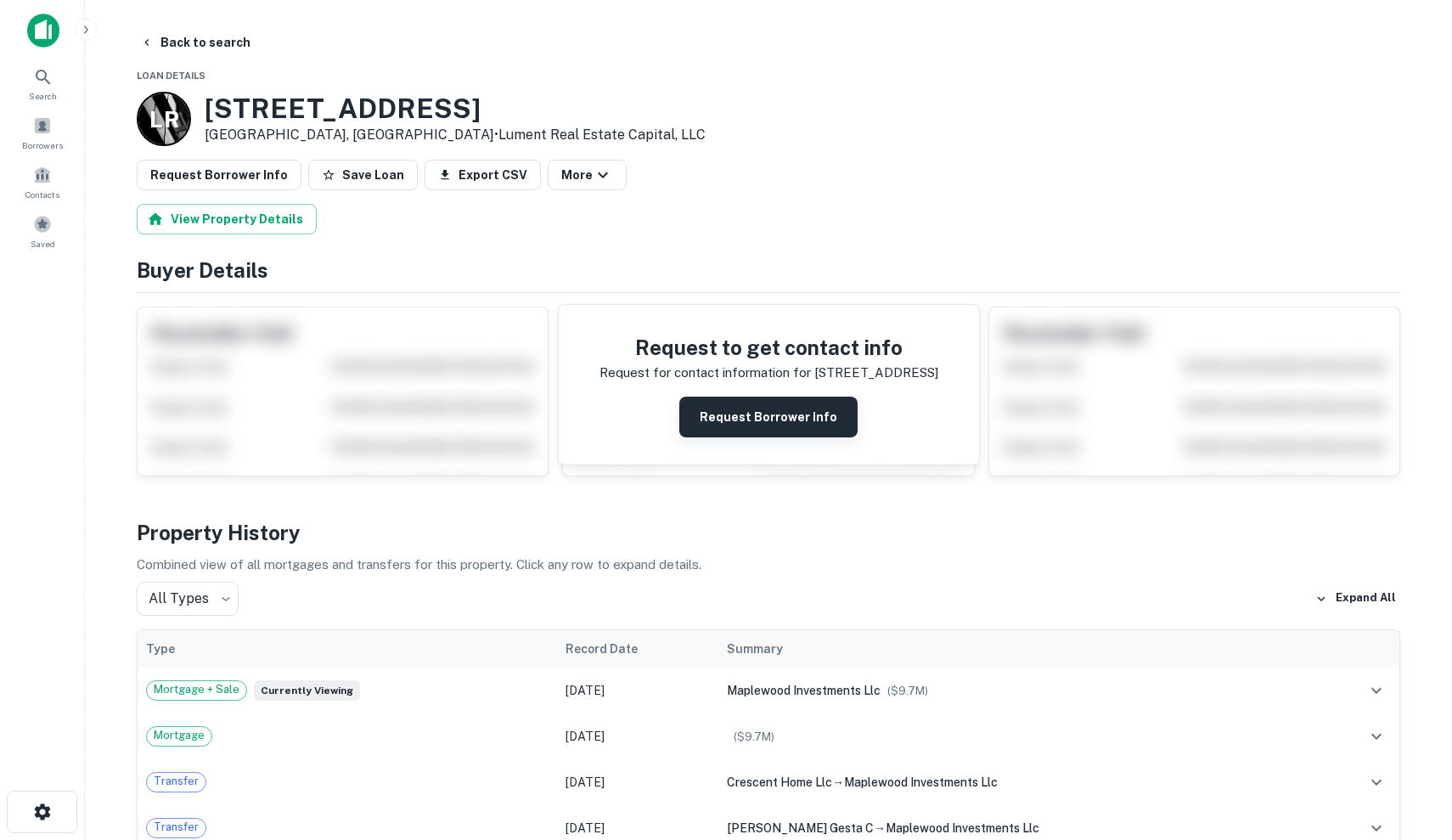
click at [813, 417] on button "Request Borrower Info" at bounding box center [768, 417] width 178 height 41
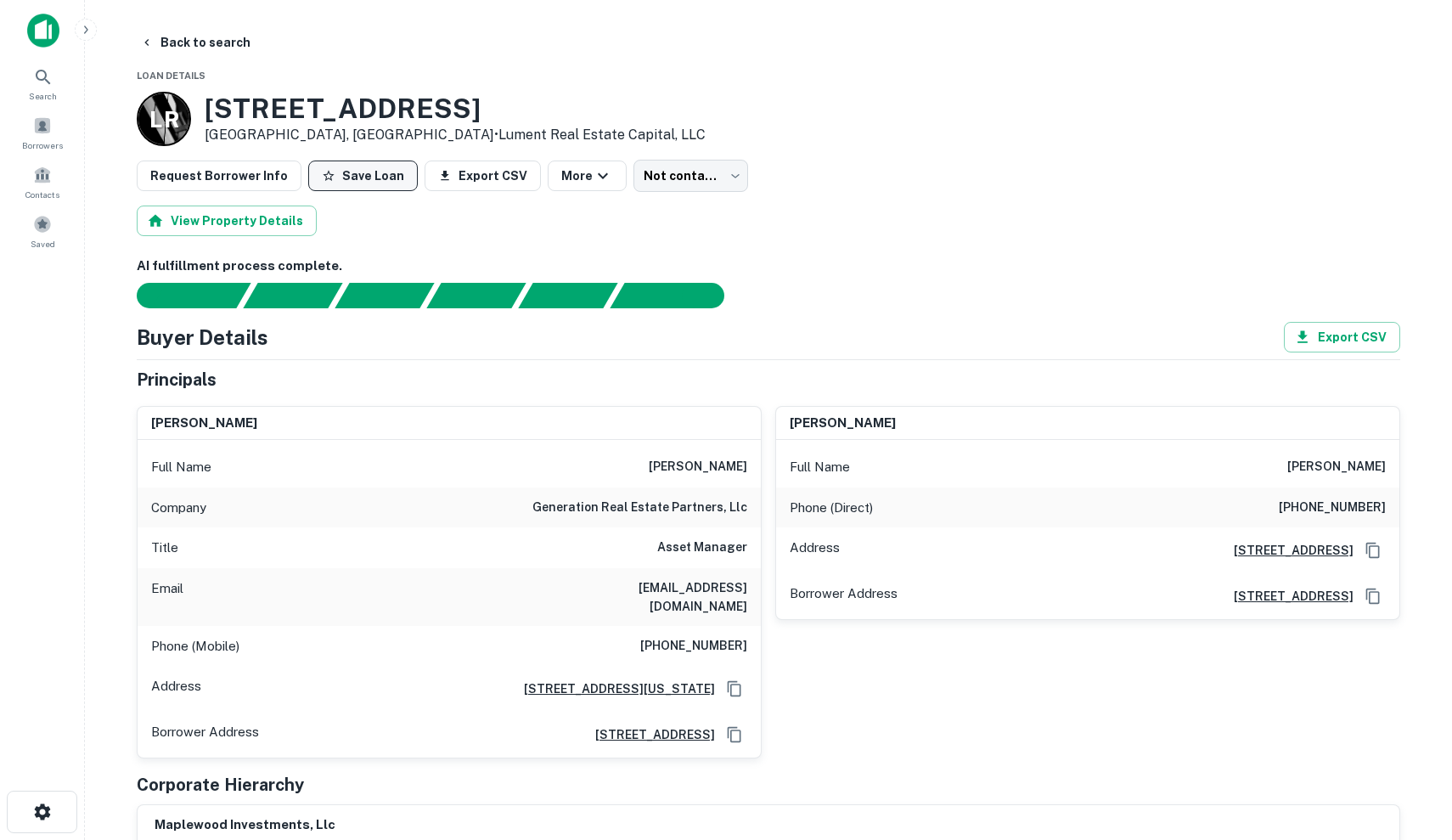
click at [348, 173] on button "Save Loan" at bounding box center [362, 176] width 109 height 31
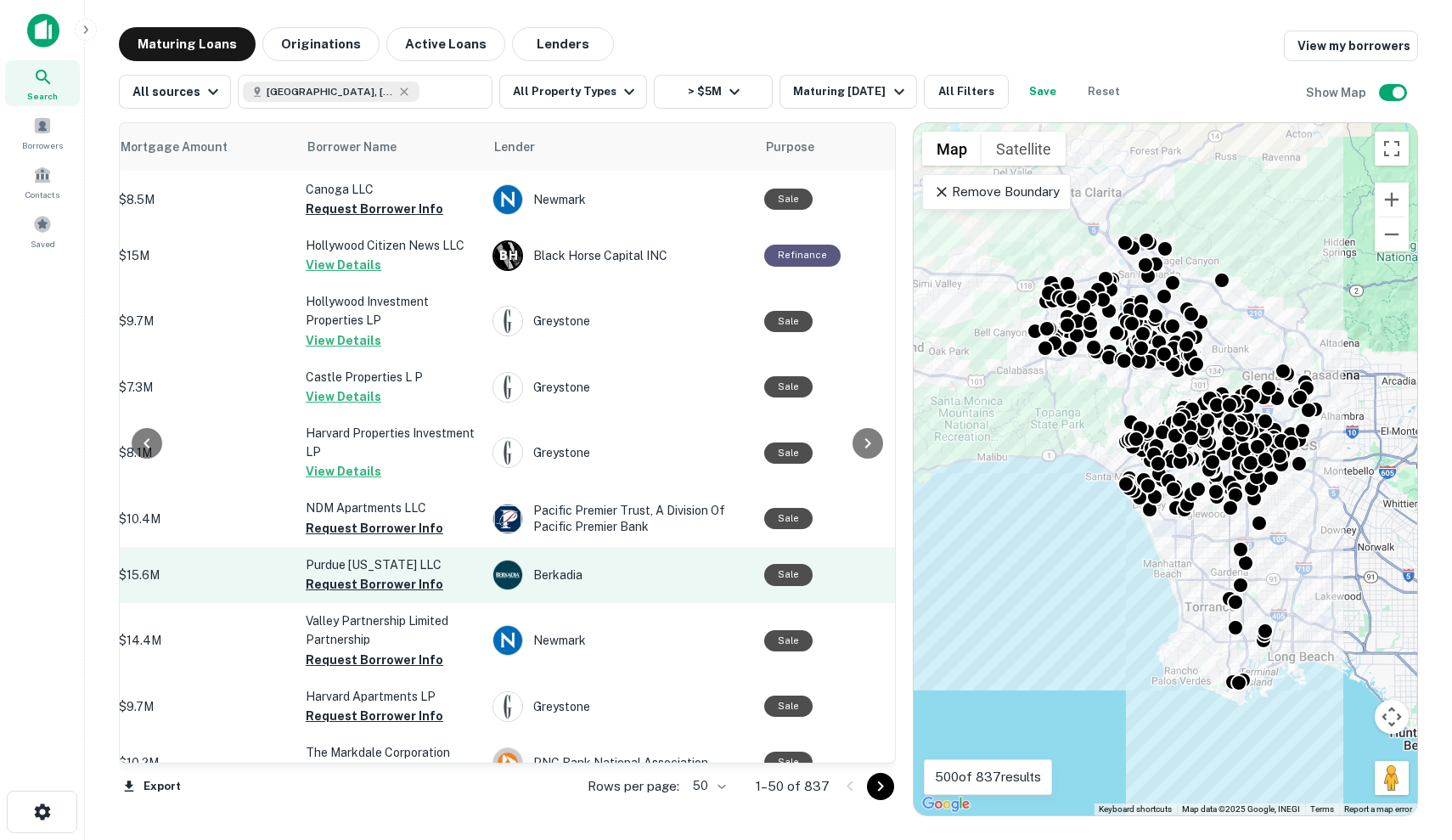
scroll to position [2434, 441]
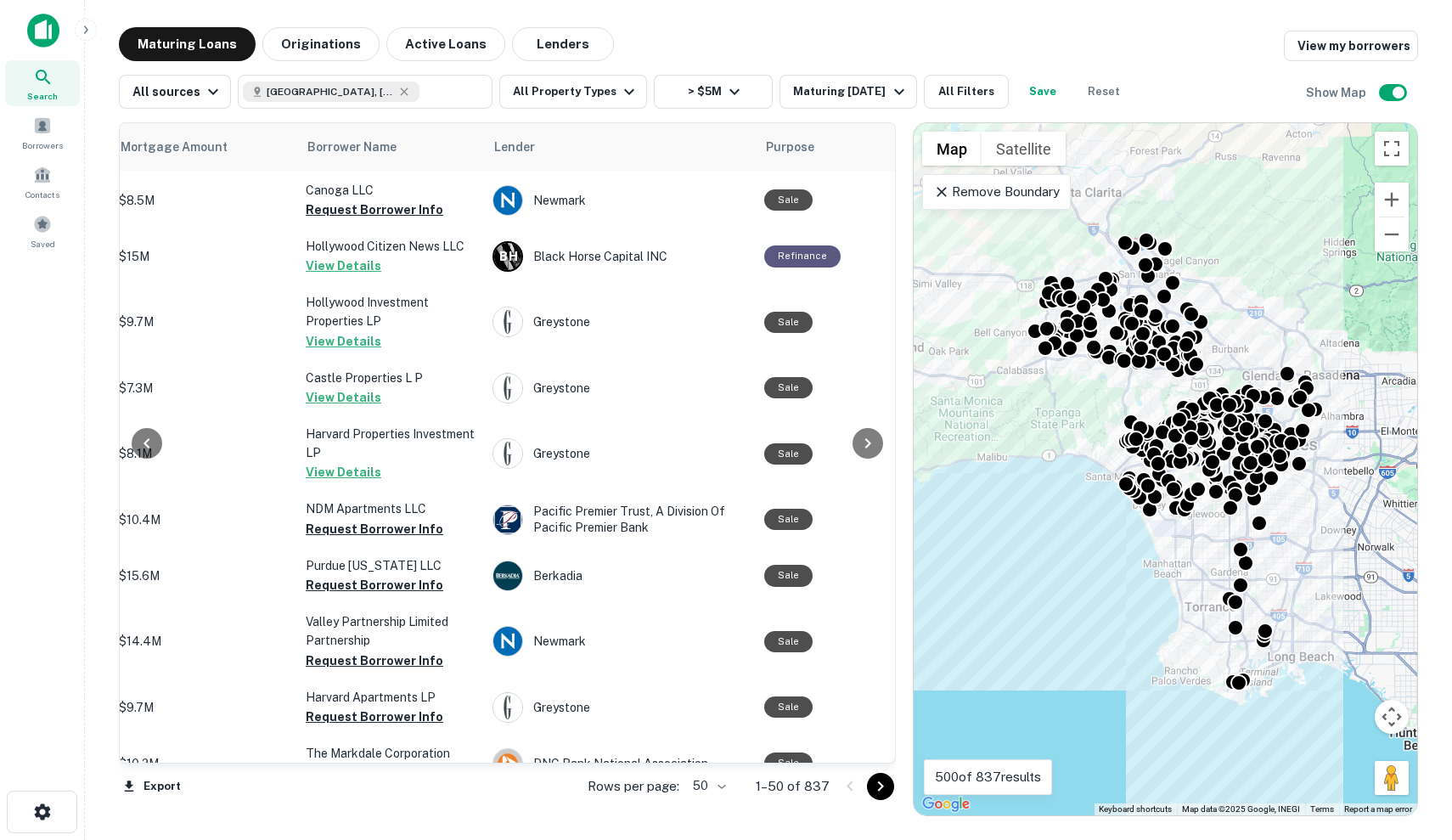
click at [884, 785] on icon "Go to next page" at bounding box center [880, 786] width 20 height 20
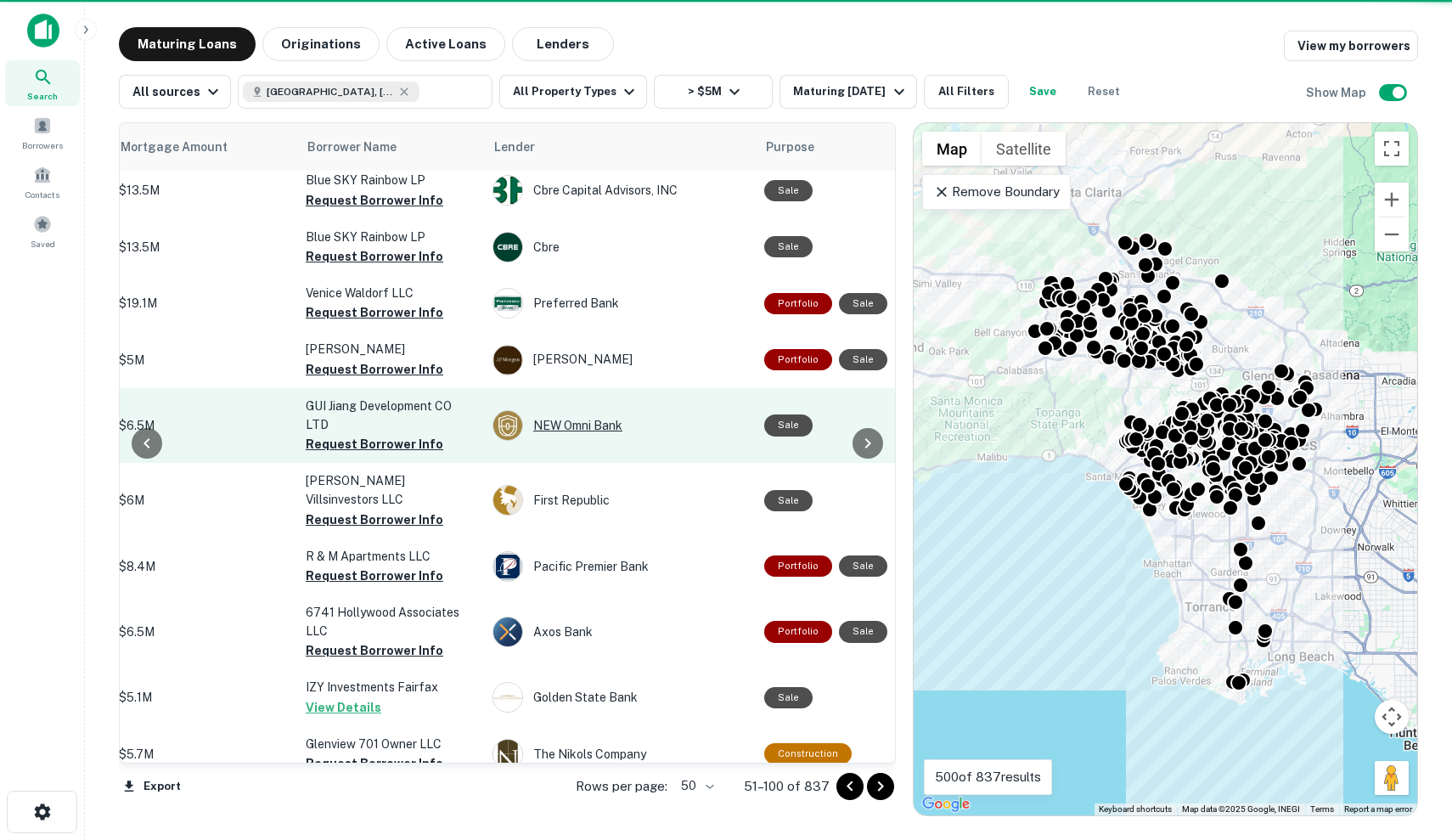
scroll to position [2407, 441]
